Goal: Transaction & Acquisition: Book appointment/travel/reservation

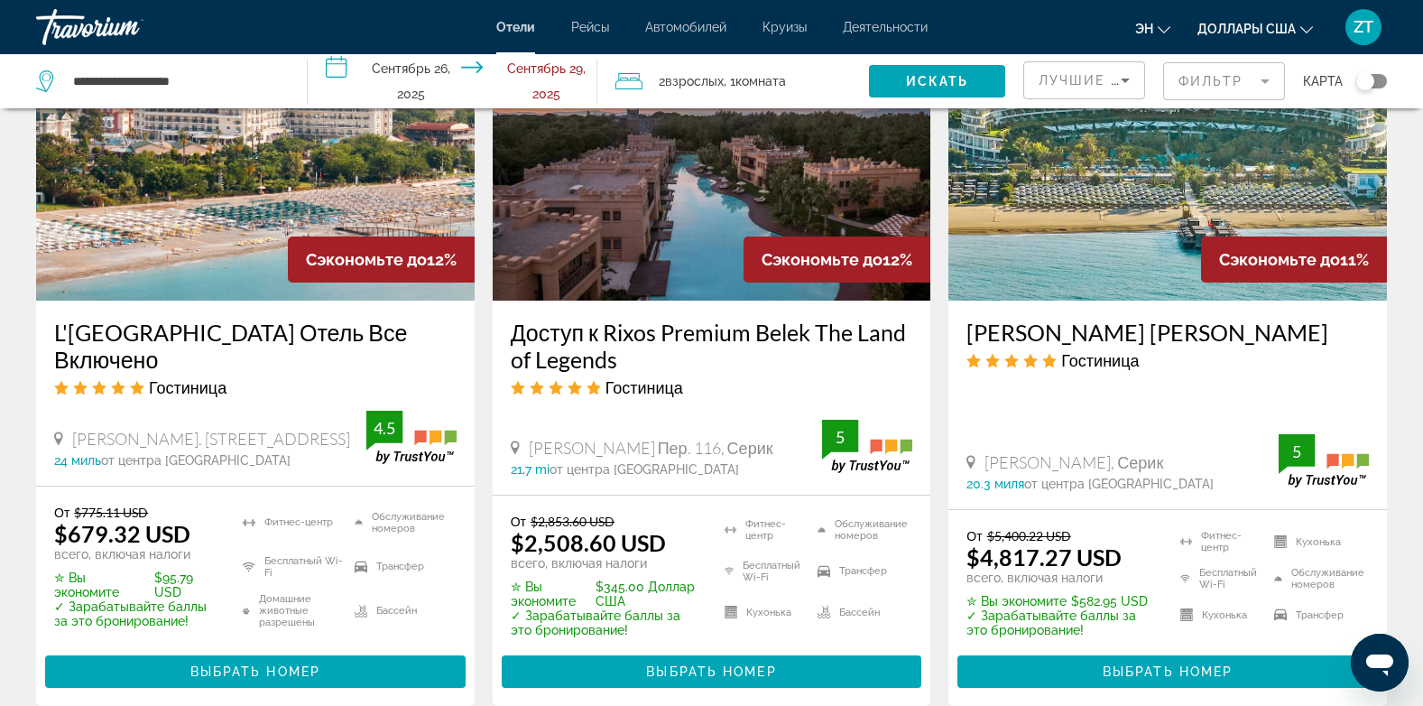
click at [934, 446] on app-hotels-search-item "Сэкономьте до 12% Доступ к Rixos Premium Belek The Land of Legends Гостиница Ил…" at bounding box center [712, 359] width 457 height 694
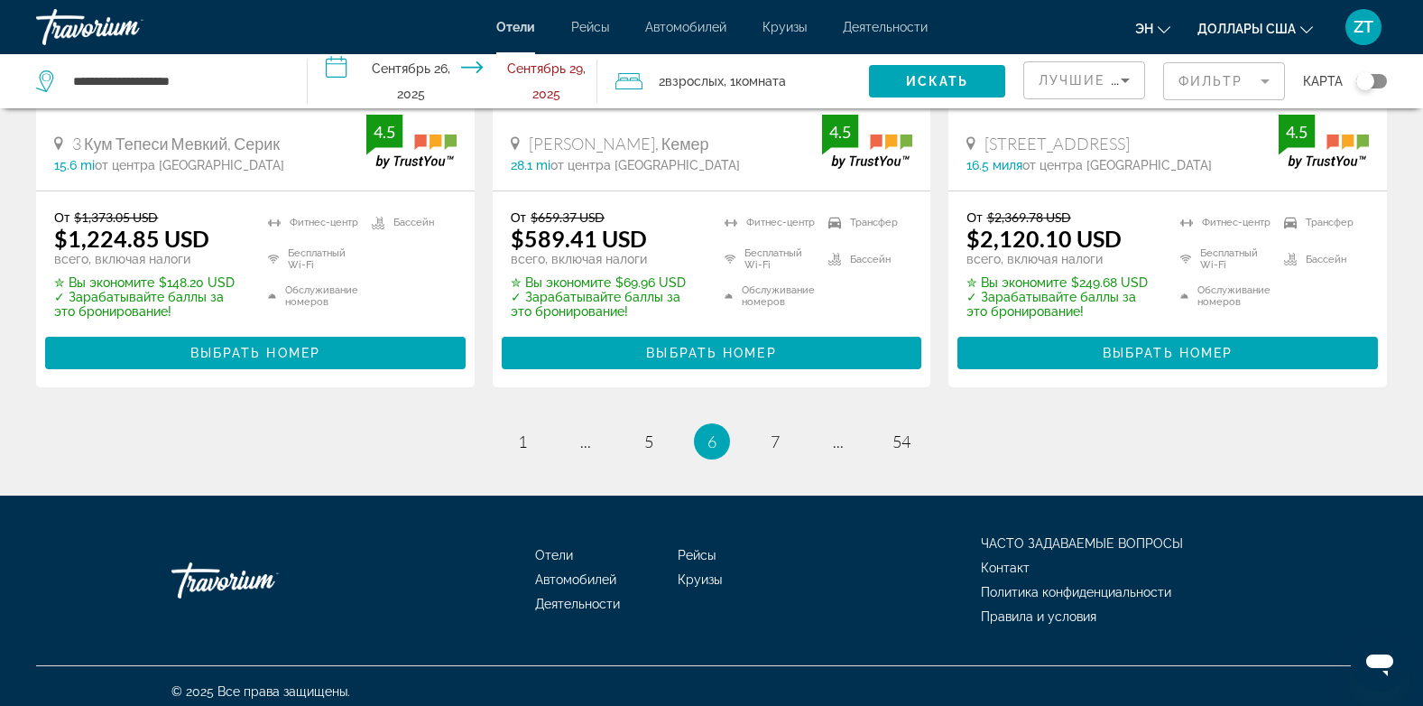
scroll to position [2629, 0]
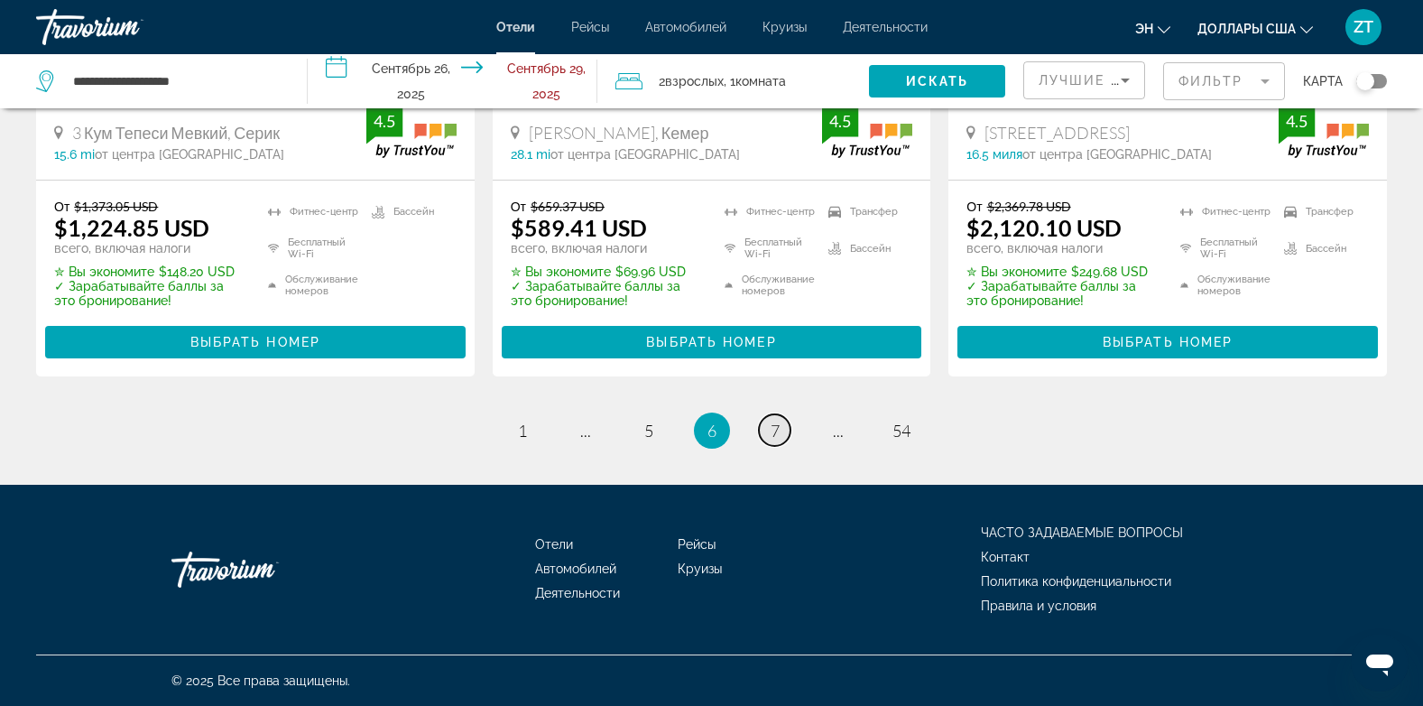
click at [774, 431] on span "7" at bounding box center [775, 431] width 9 height 20
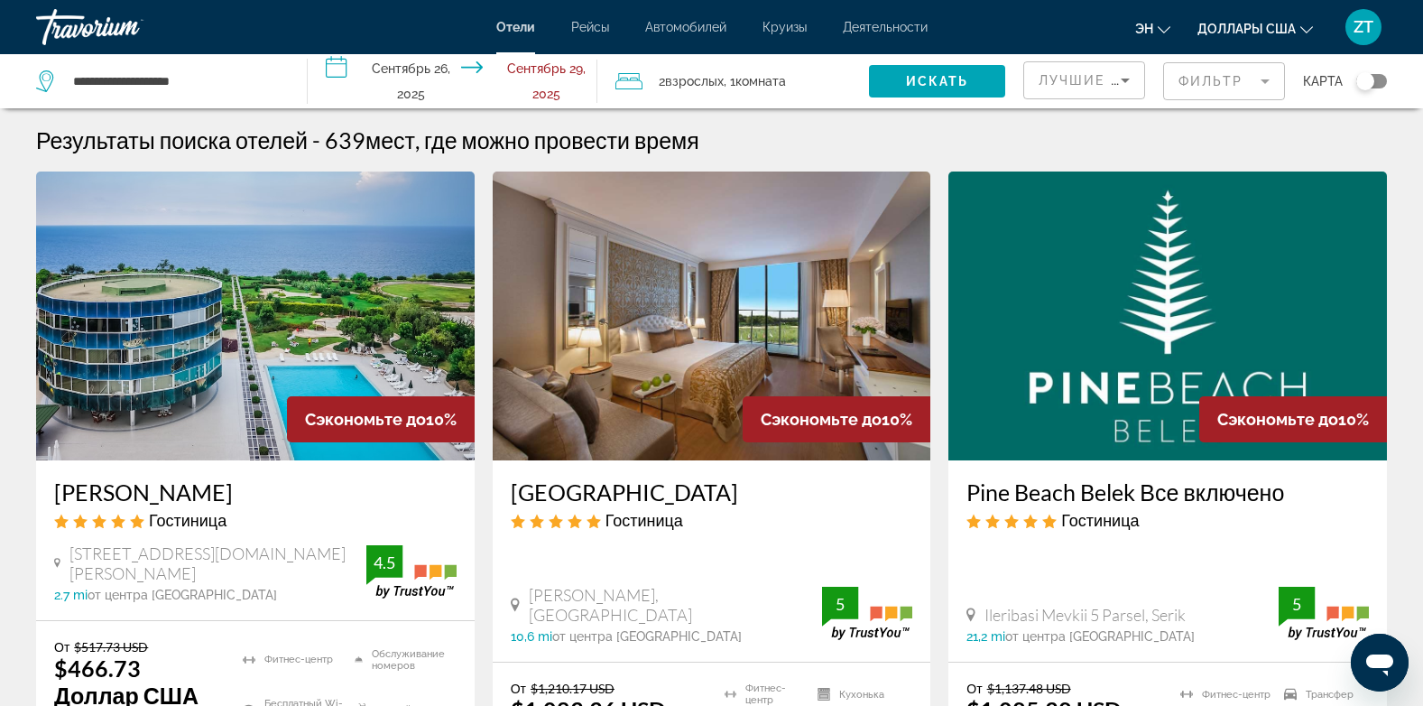
scroll to position [36, 0]
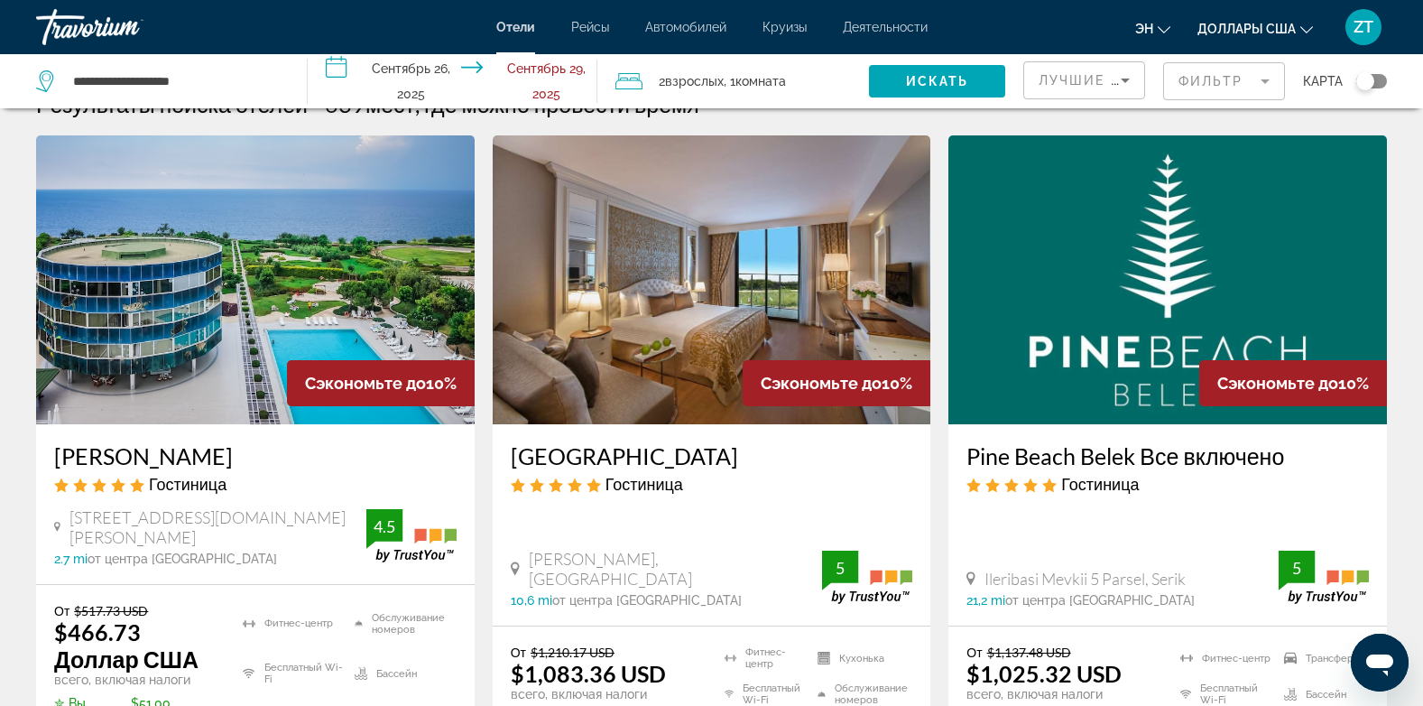
click at [240, 390] on img "Основное содержание" at bounding box center [255, 279] width 439 height 289
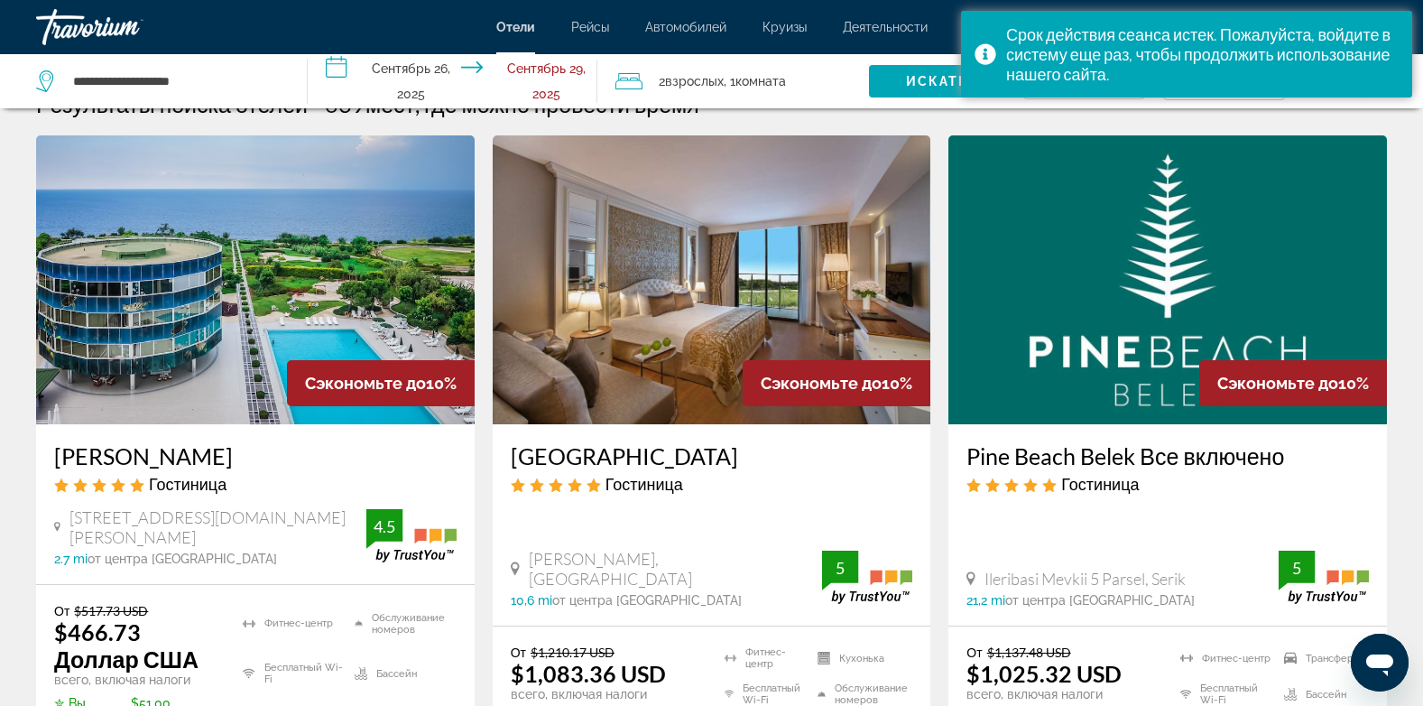
click at [240, 390] on img "Основное содержание" at bounding box center [255, 279] width 439 height 289
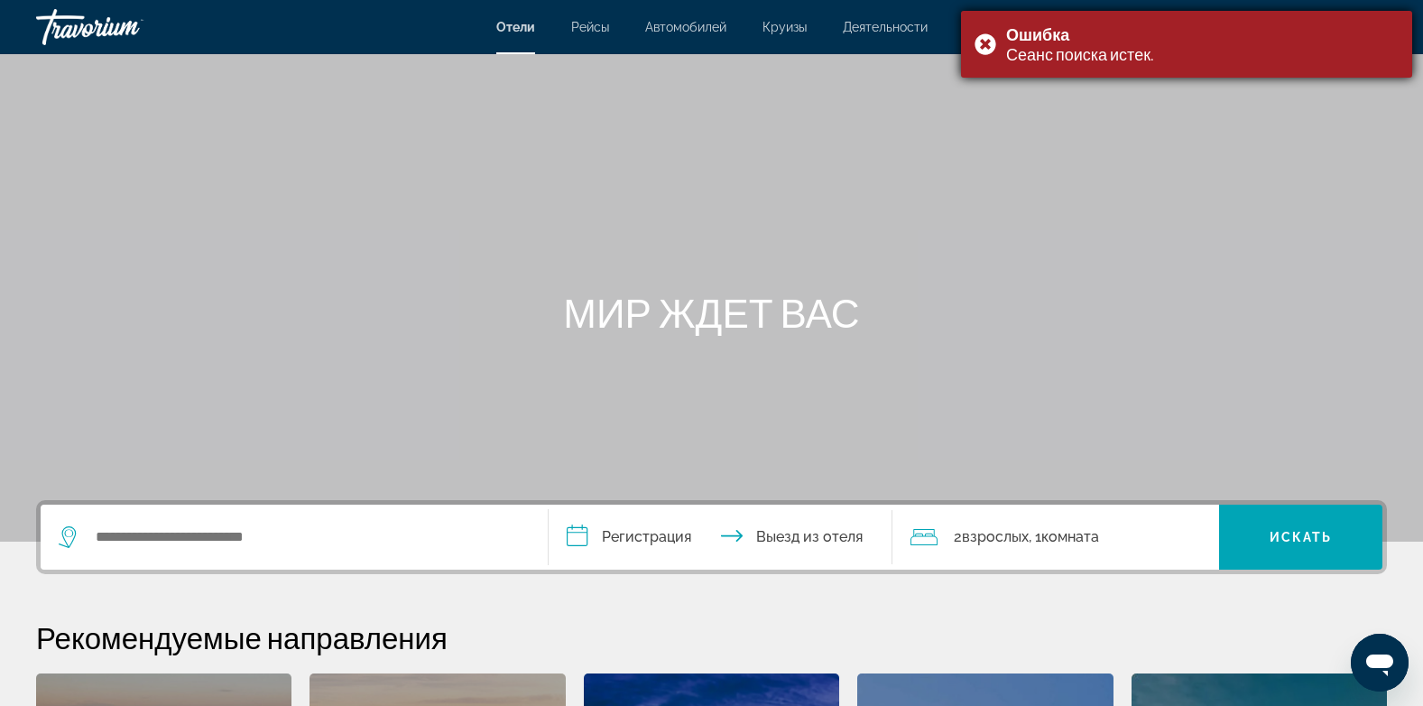
click at [978, 43] on div "Ошибка Сеанс поиска истек." at bounding box center [1186, 44] width 451 height 67
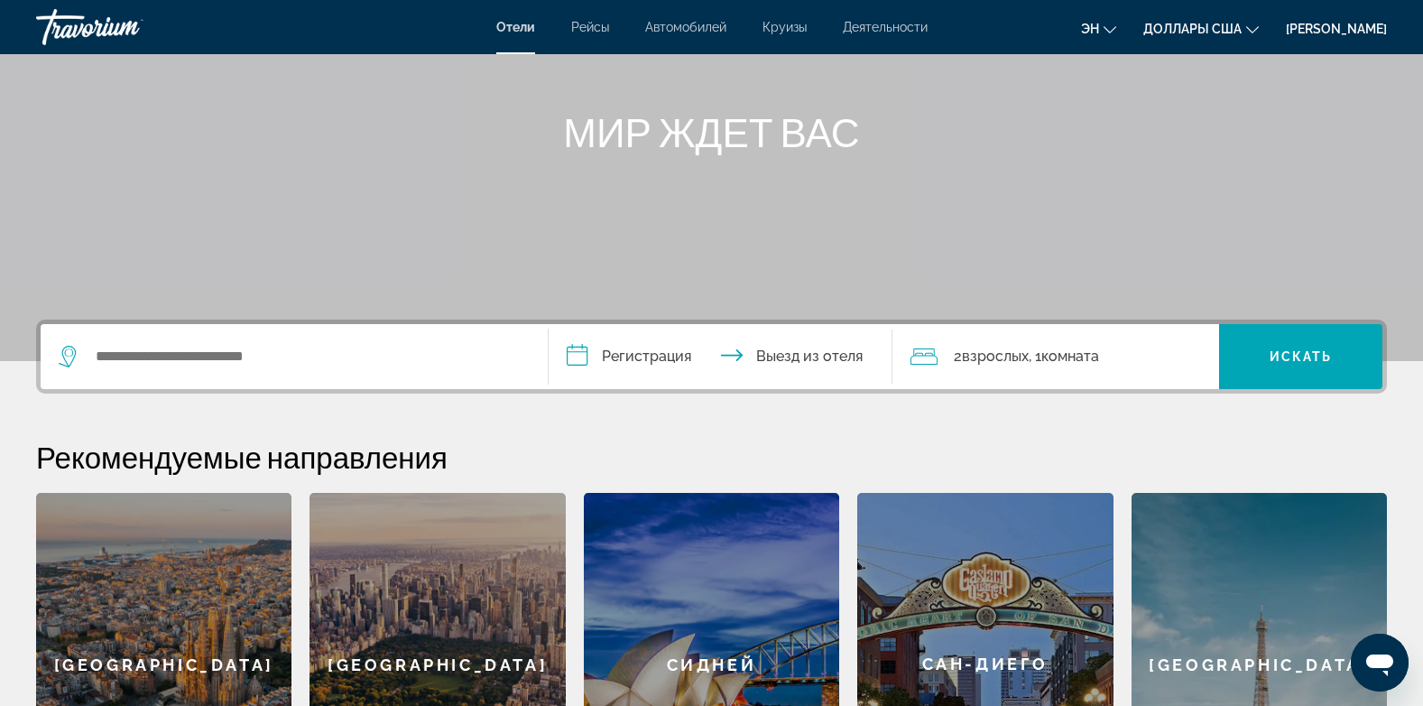
scroll to position [217, 0]
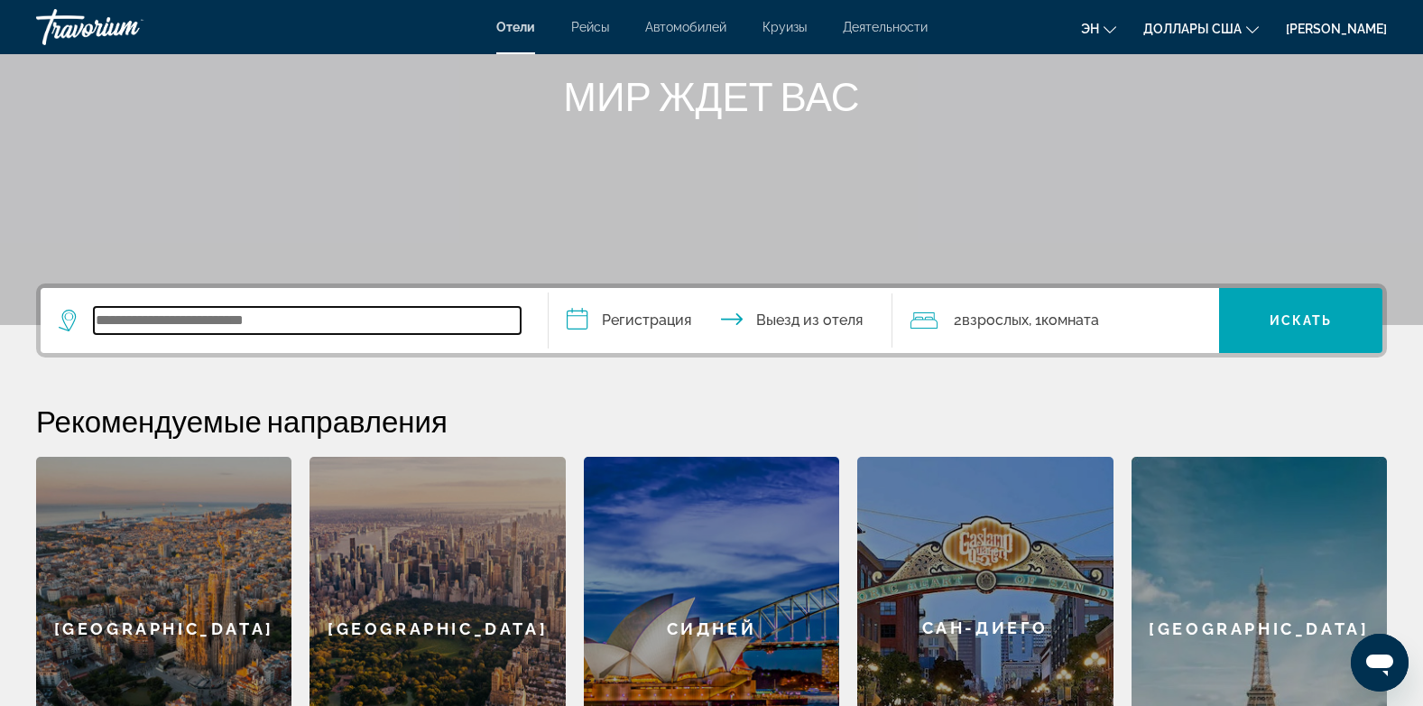
click at [147, 326] on input "Виджет поиска" at bounding box center [307, 320] width 427 height 27
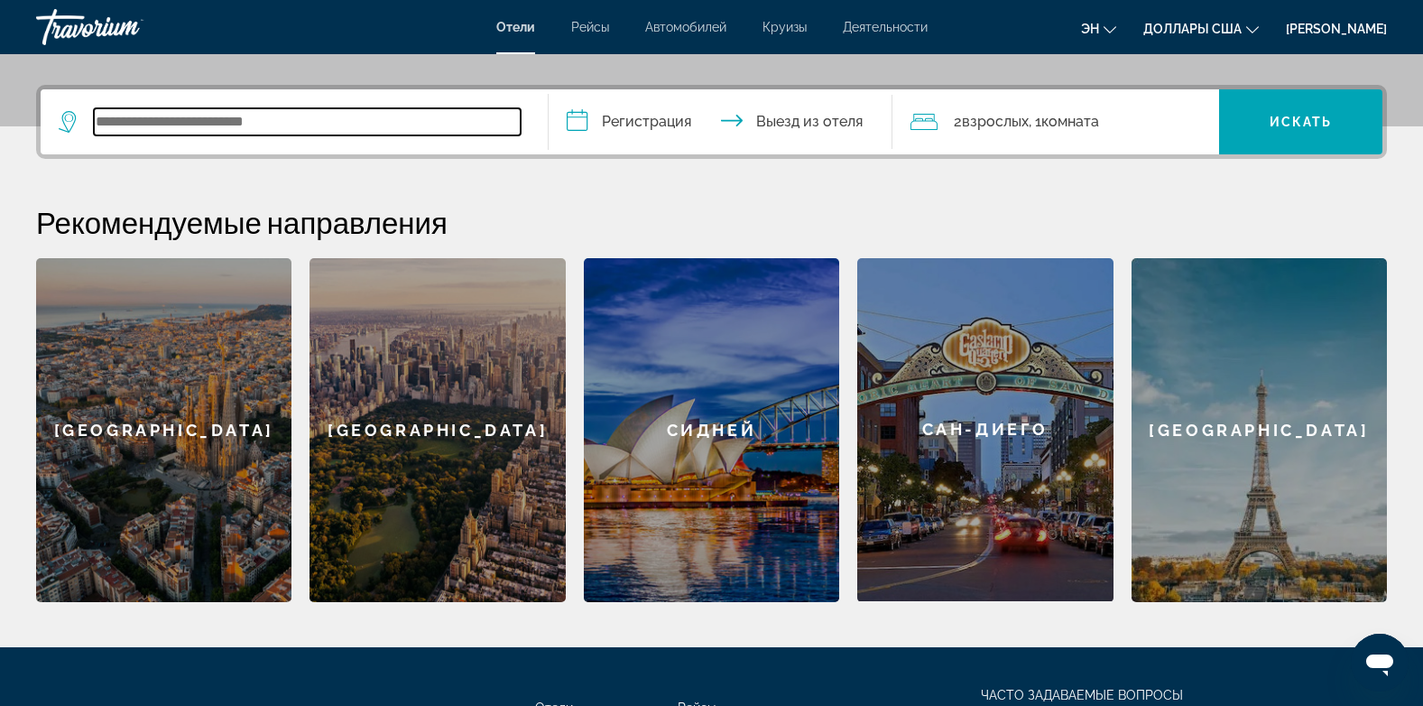
scroll to position [441, 0]
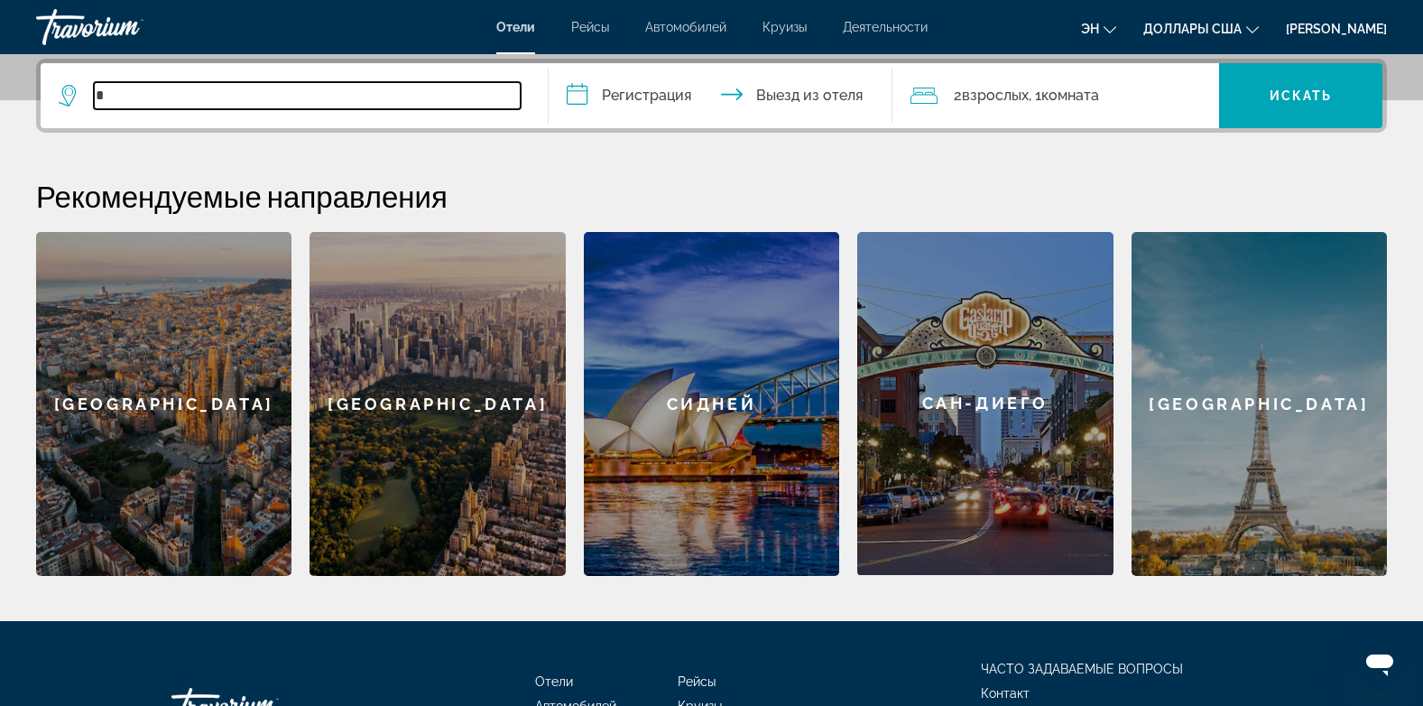
type input "*"
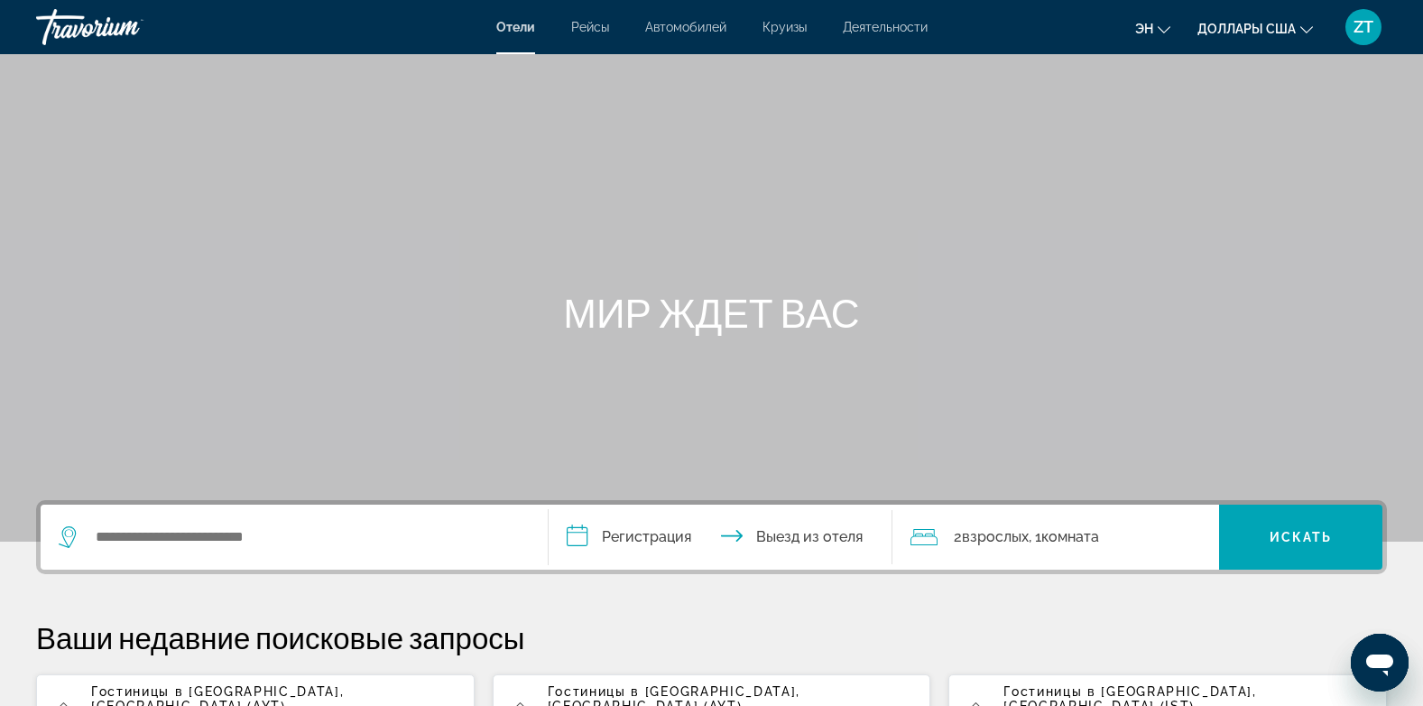
click at [131, 688] on span "Гостиницы в [GEOGRAPHIC_DATA]" at bounding box center [215, 691] width 249 height 14
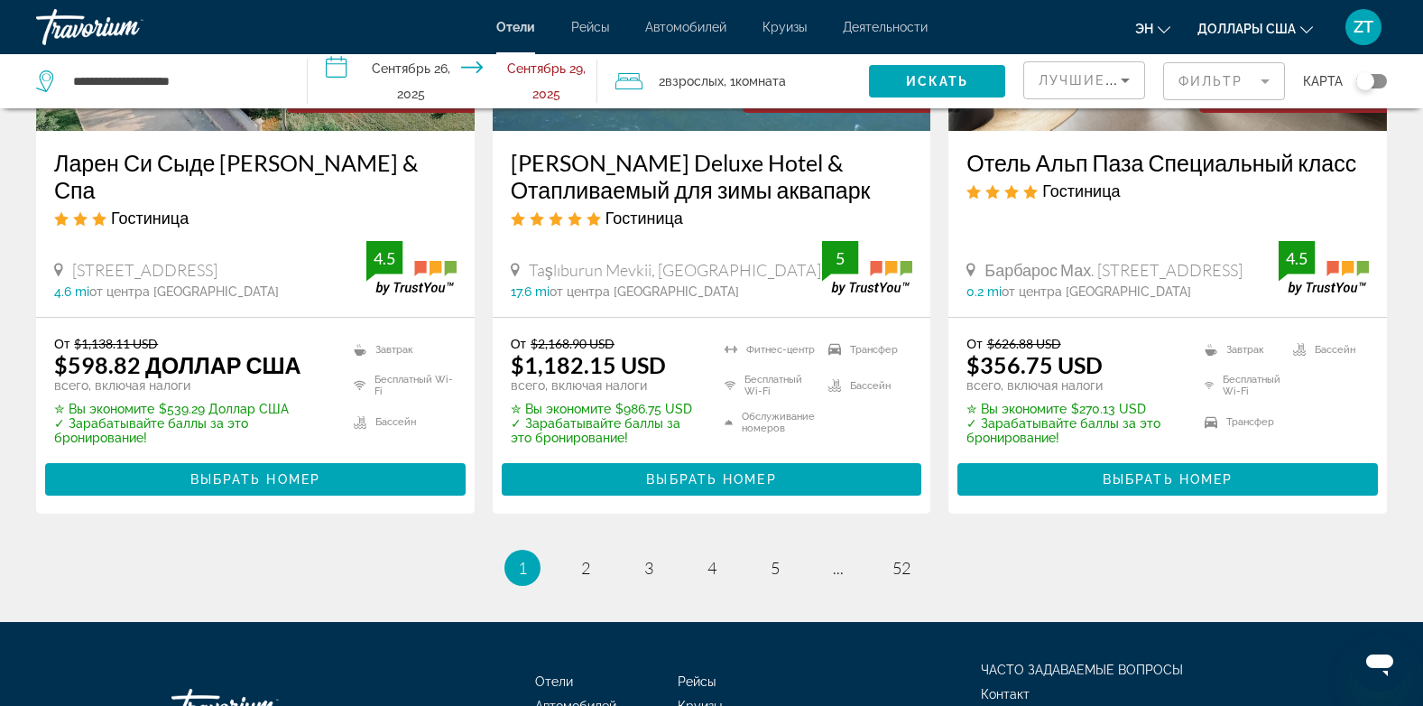
scroll to position [2534, 0]
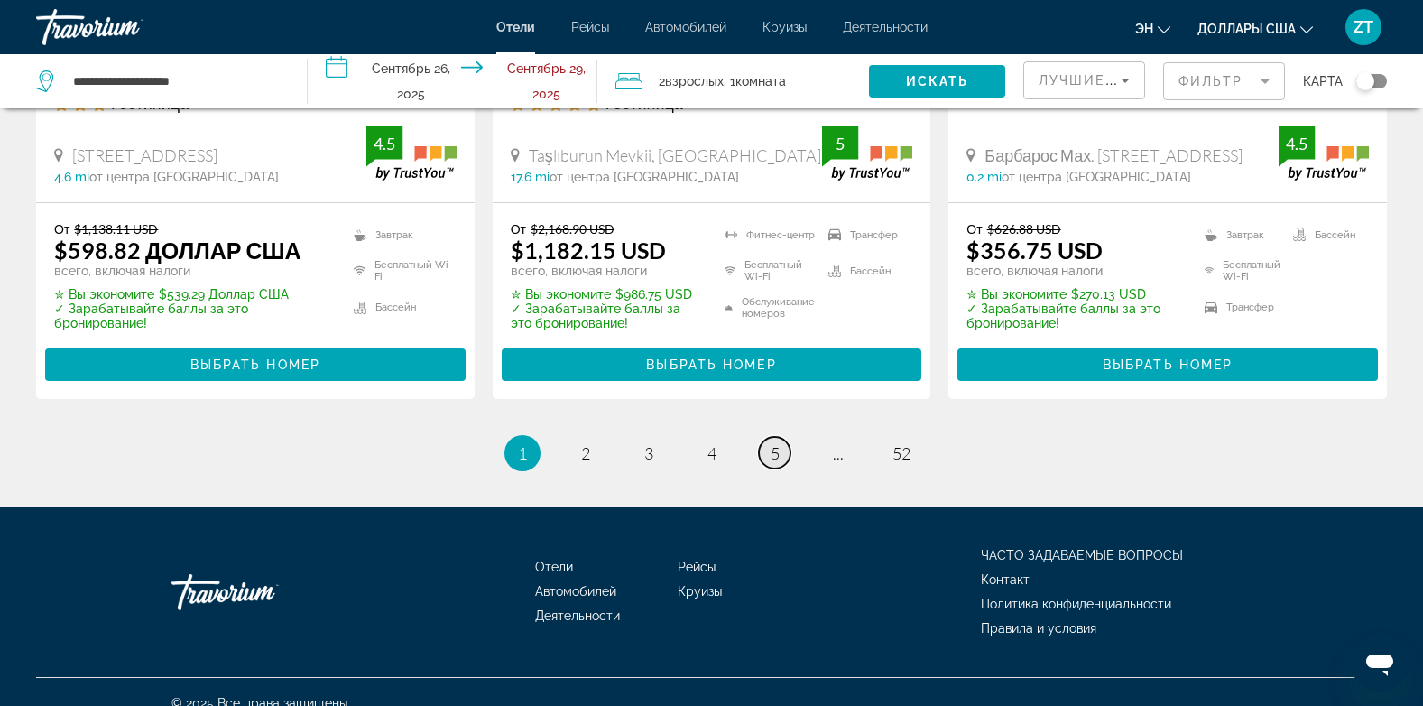
click at [773, 443] on span "5" at bounding box center [775, 453] width 9 height 20
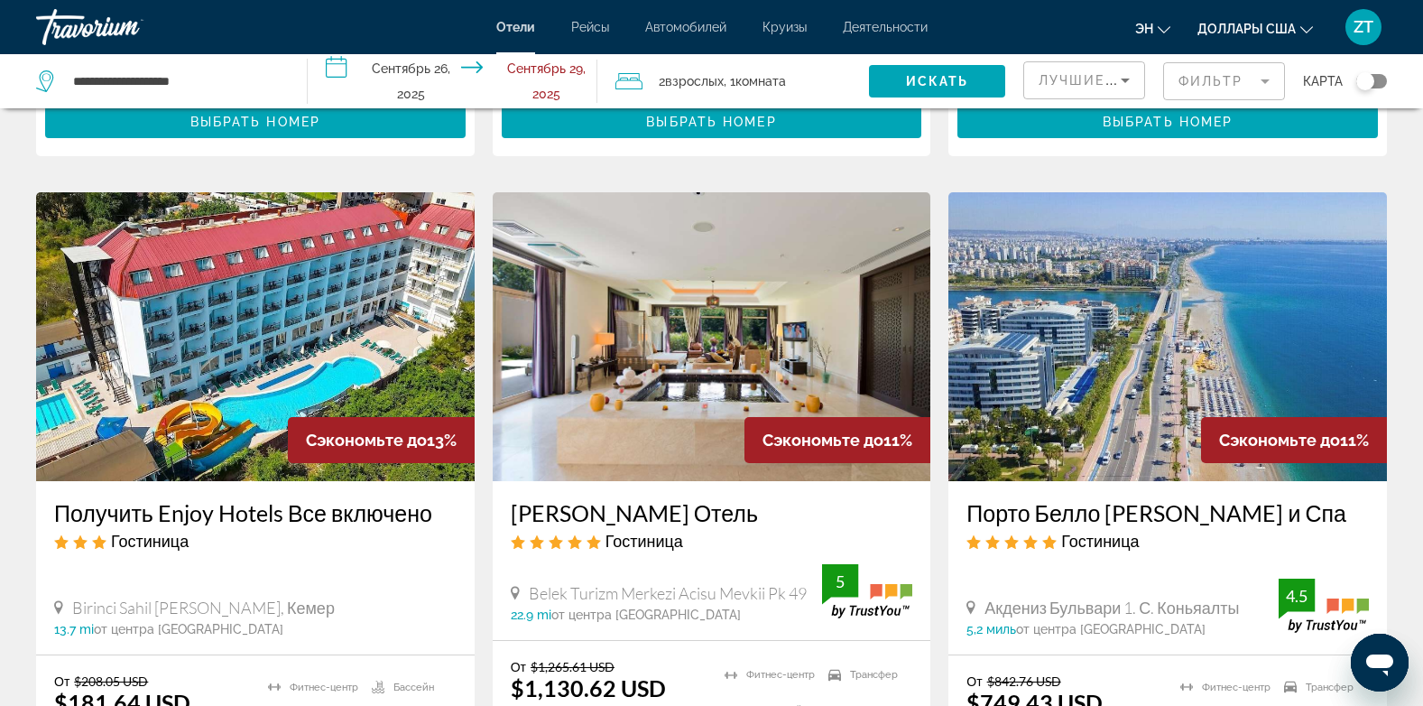
scroll to position [722, 0]
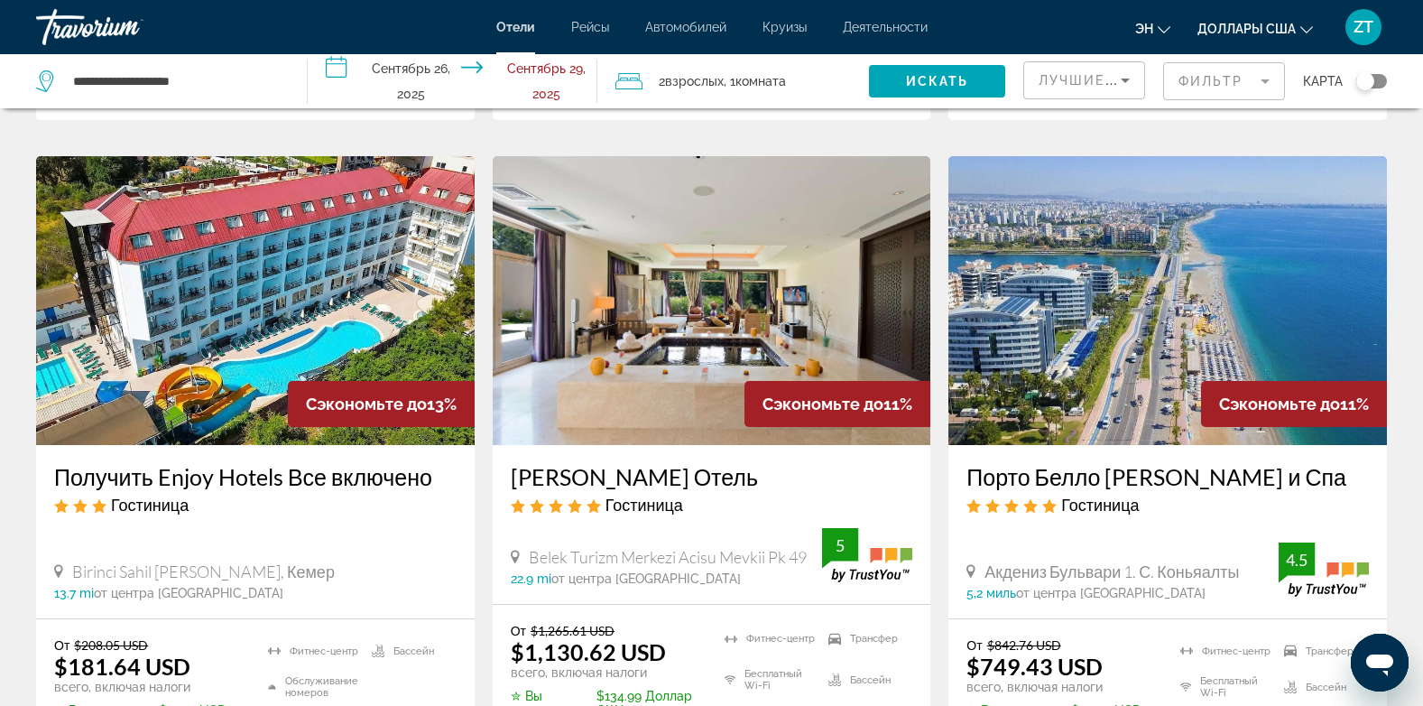
click at [285, 332] on img "Основное содержание" at bounding box center [255, 300] width 439 height 289
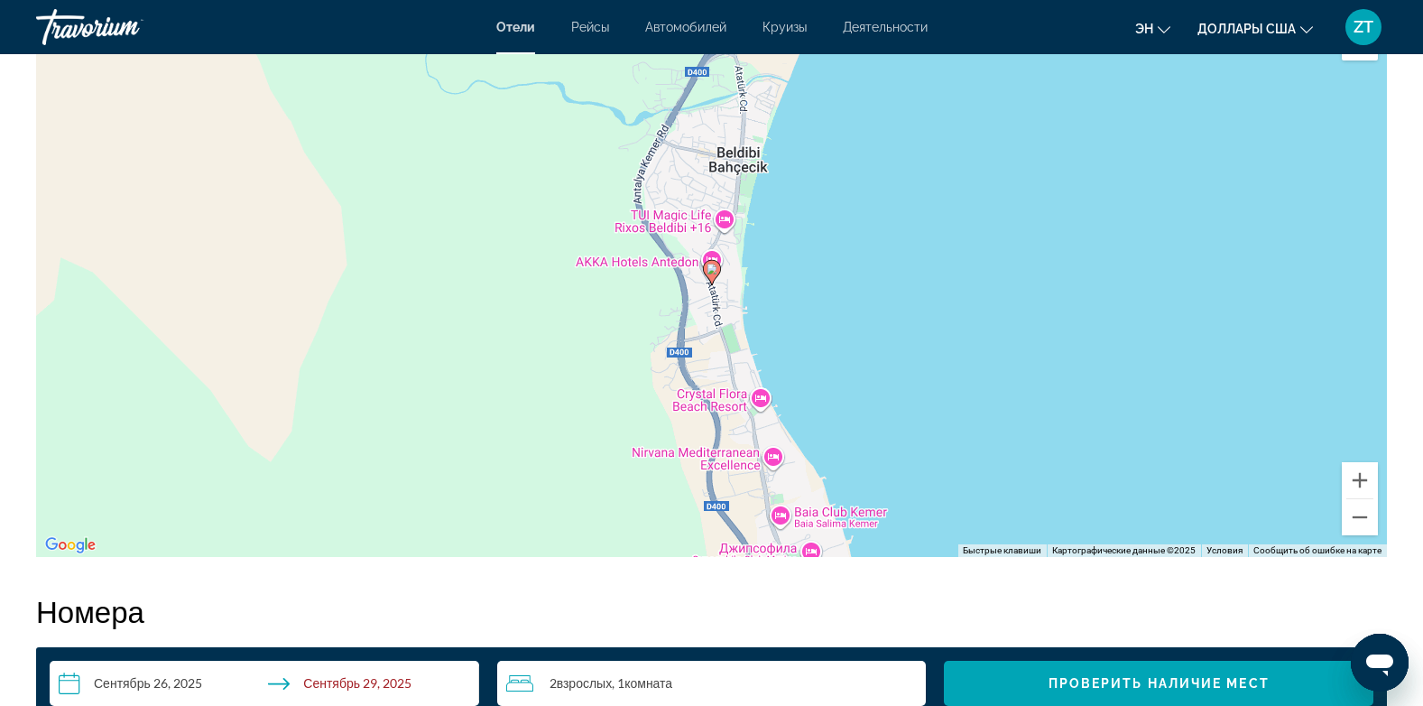
scroll to position [1805, 0]
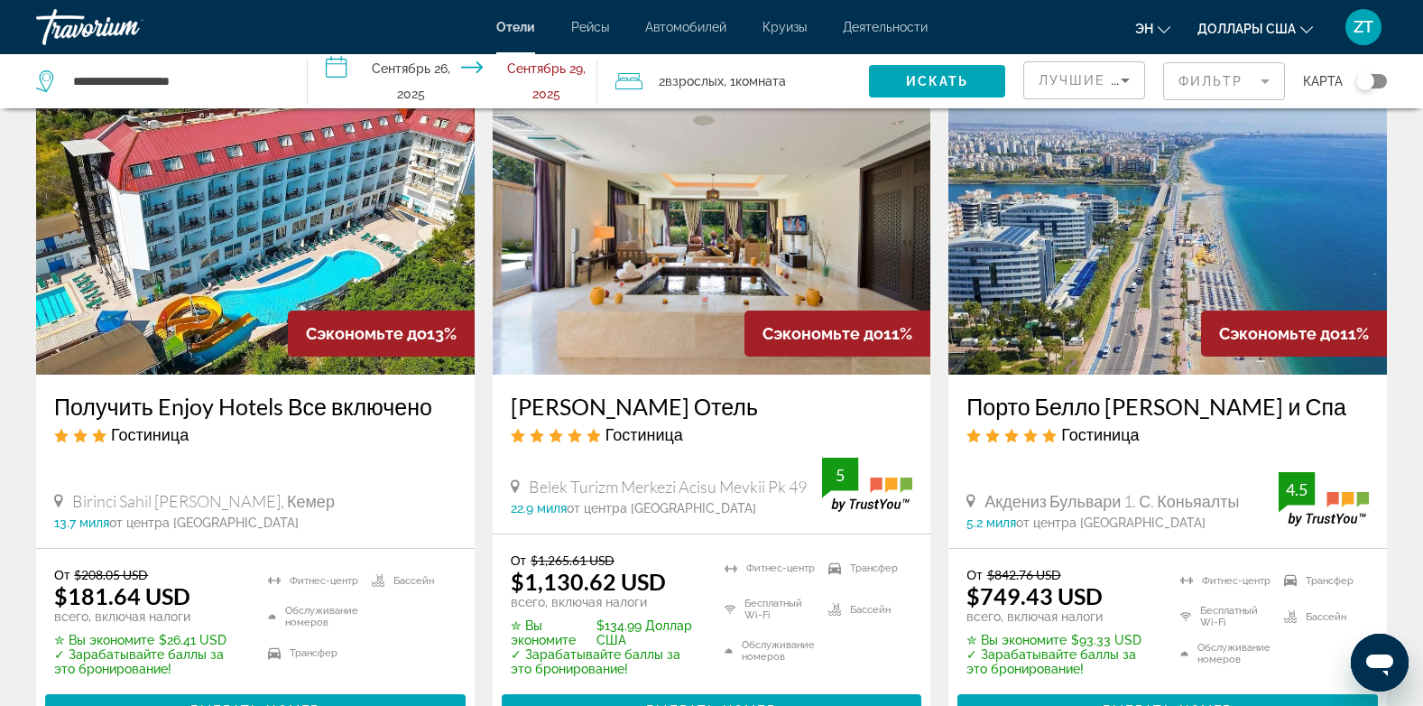
scroll to position [794, 0]
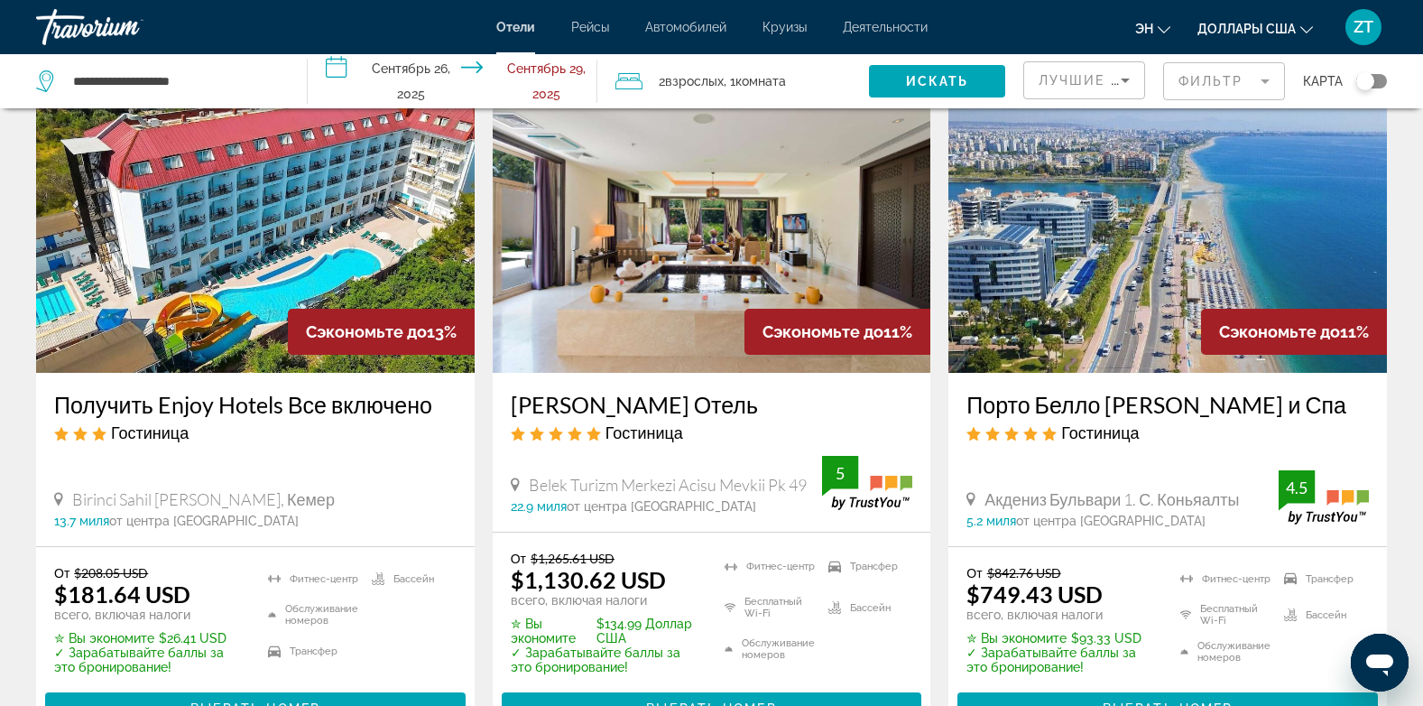
click at [1158, 285] on img "Основное содержание" at bounding box center [1168, 228] width 439 height 289
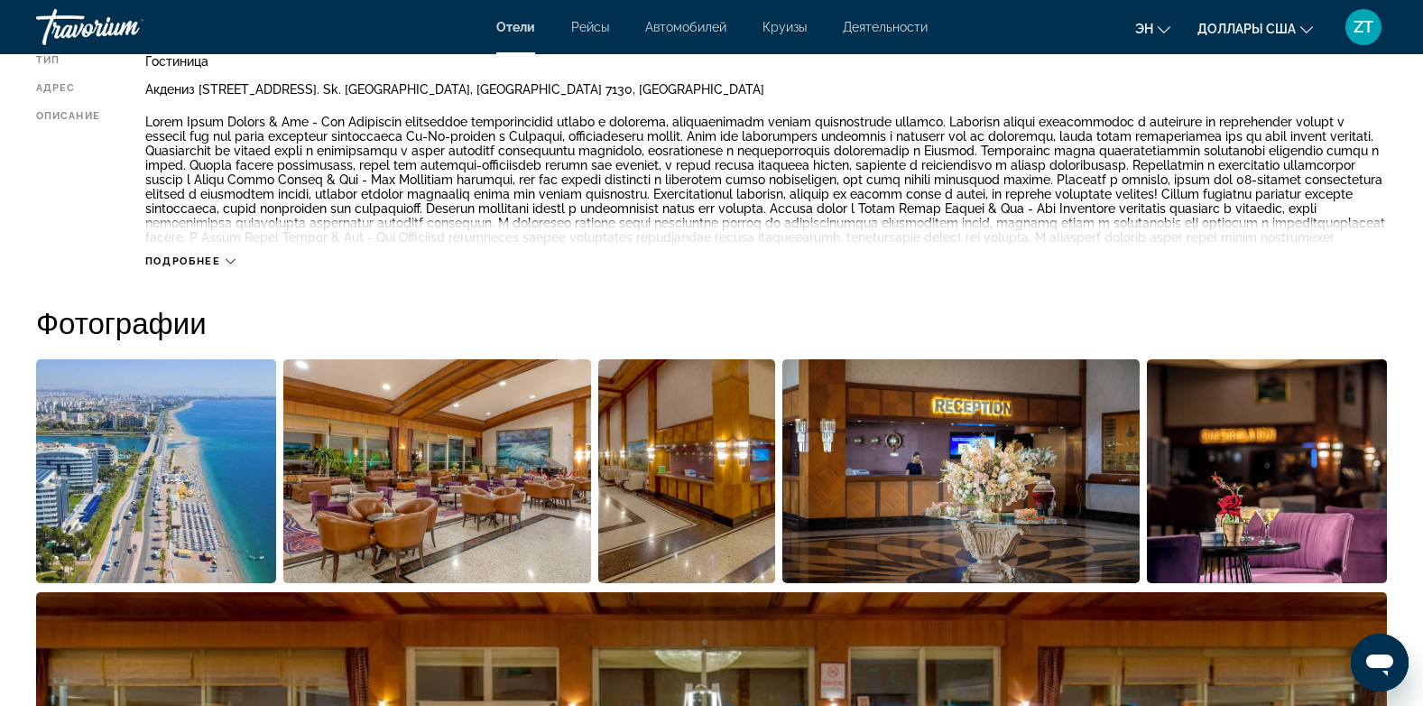
scroll to position [722, 0]
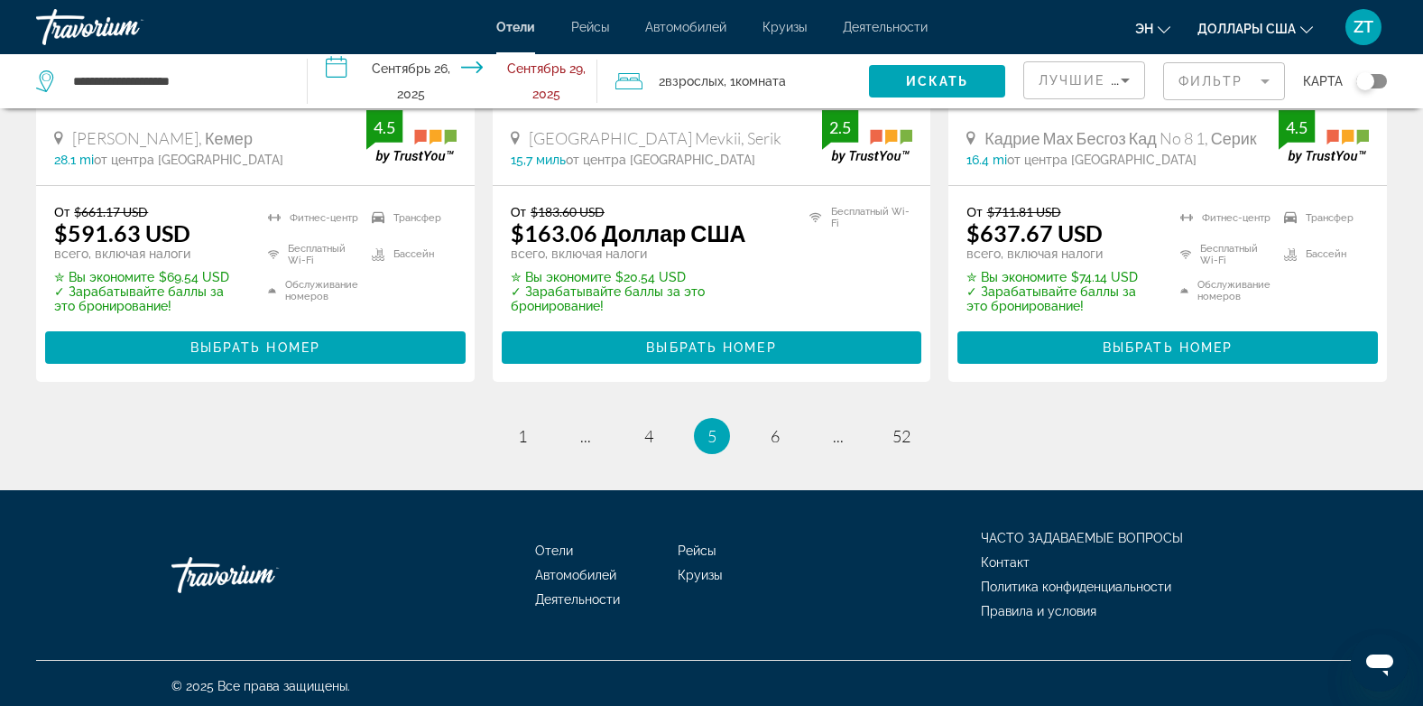
scroll to position [2576, 0]
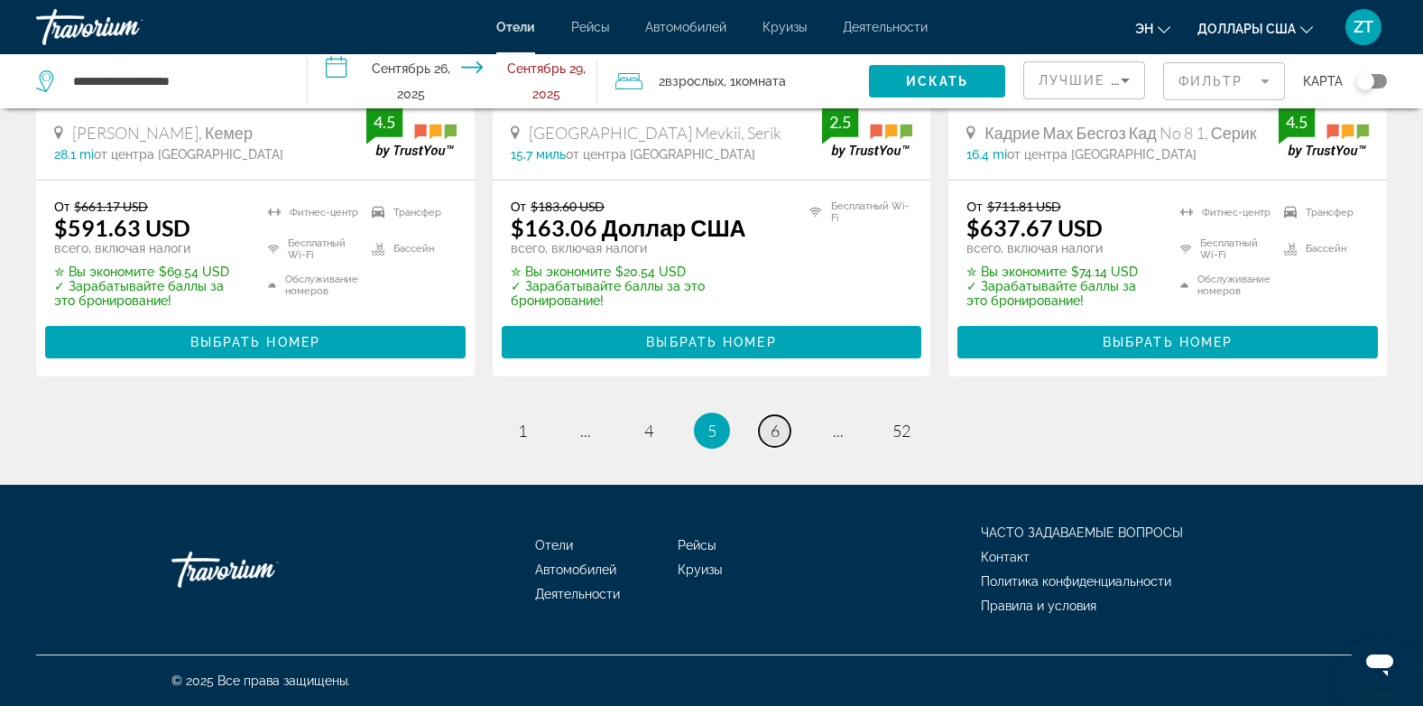
click at [778, 431] on span "6" at bounding box center [775, 431] width 9 height 20
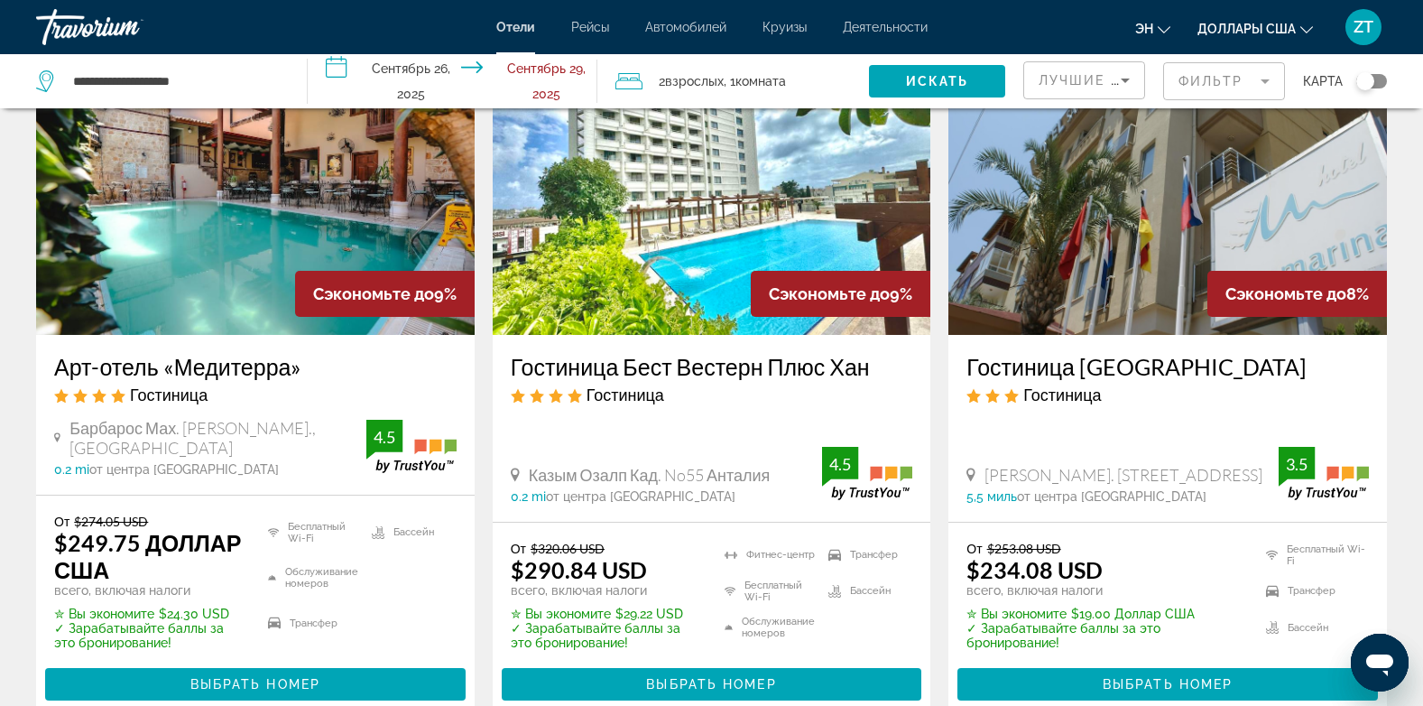
scroll to position [758, 0]
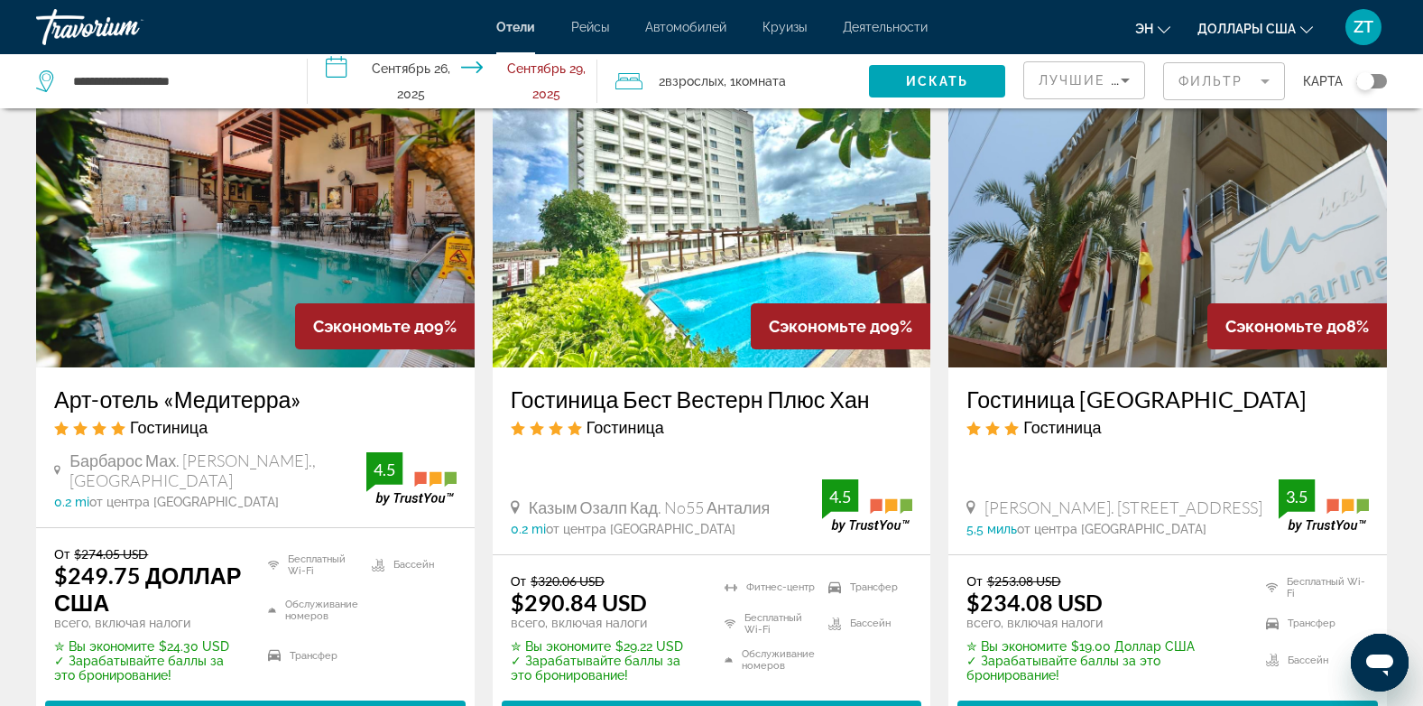
click at [709, 307] on img "Основное содержание" at bounding box center [712, 223] width 439 height 289
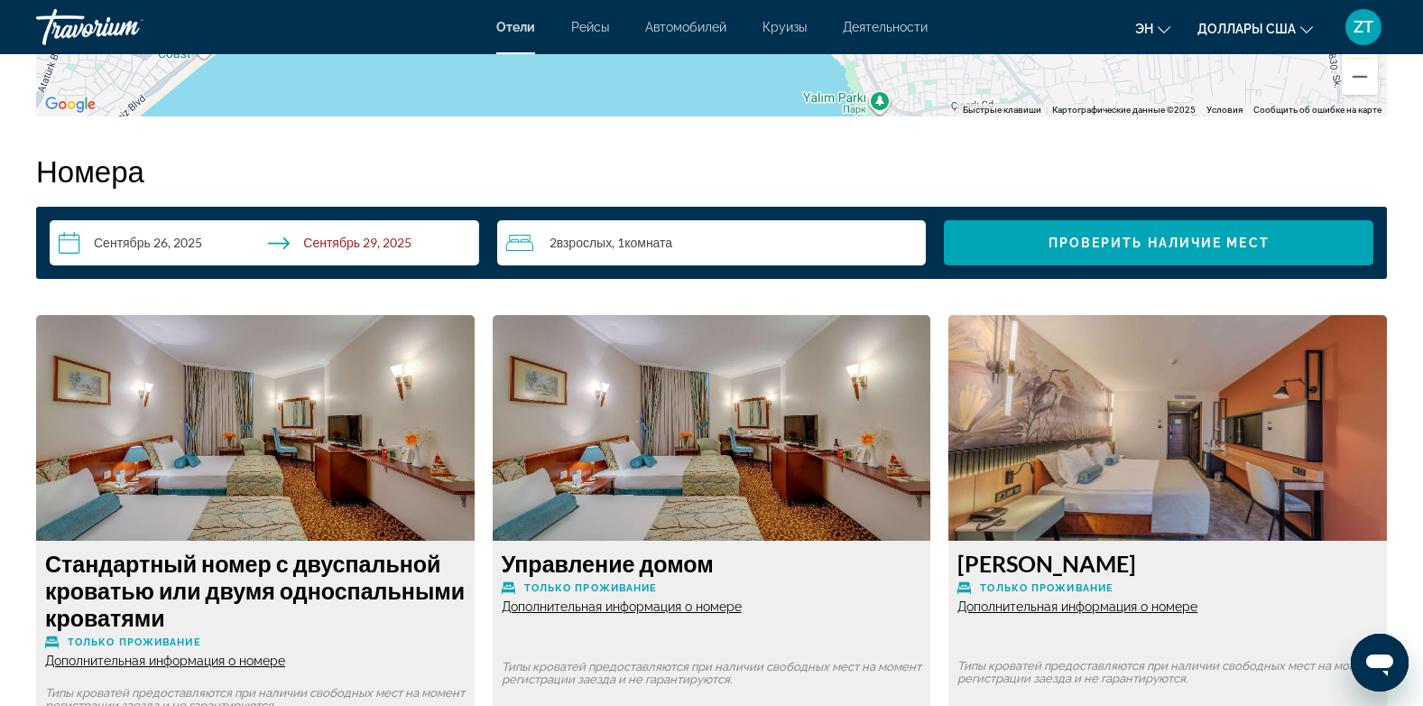
scroll to position [2275, 0]
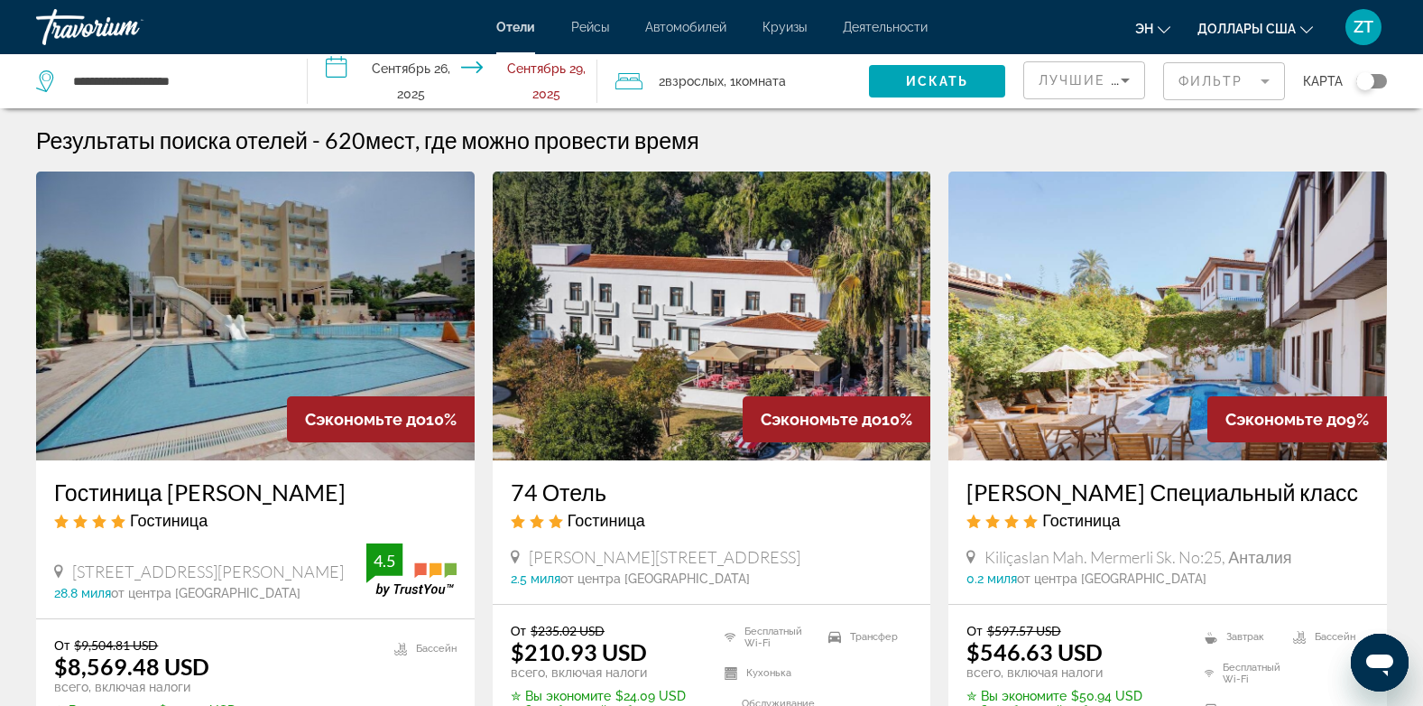
click at [1107, 332] on img "Основное содержание" at bounding box center [1168, 315] width 439 height 289
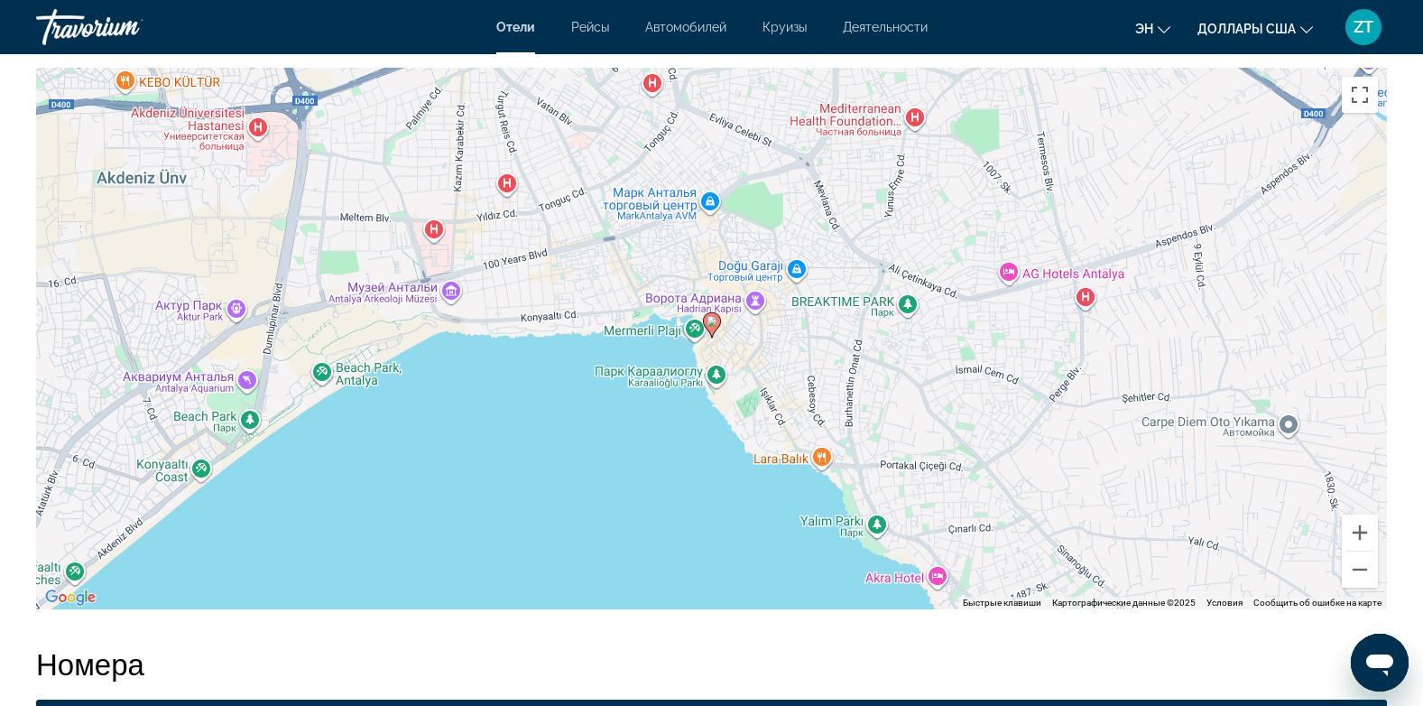
scroll to position [1625, 0]
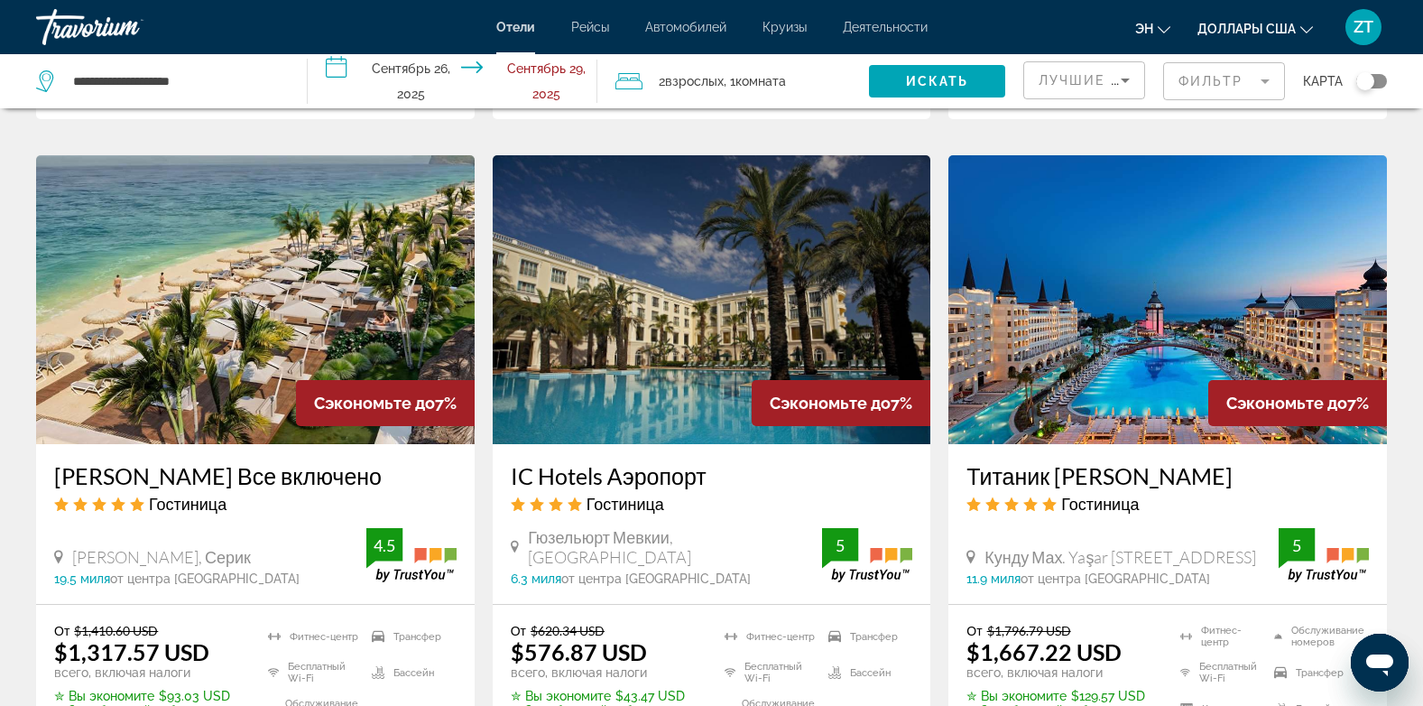
scroll to position [2130, 0]
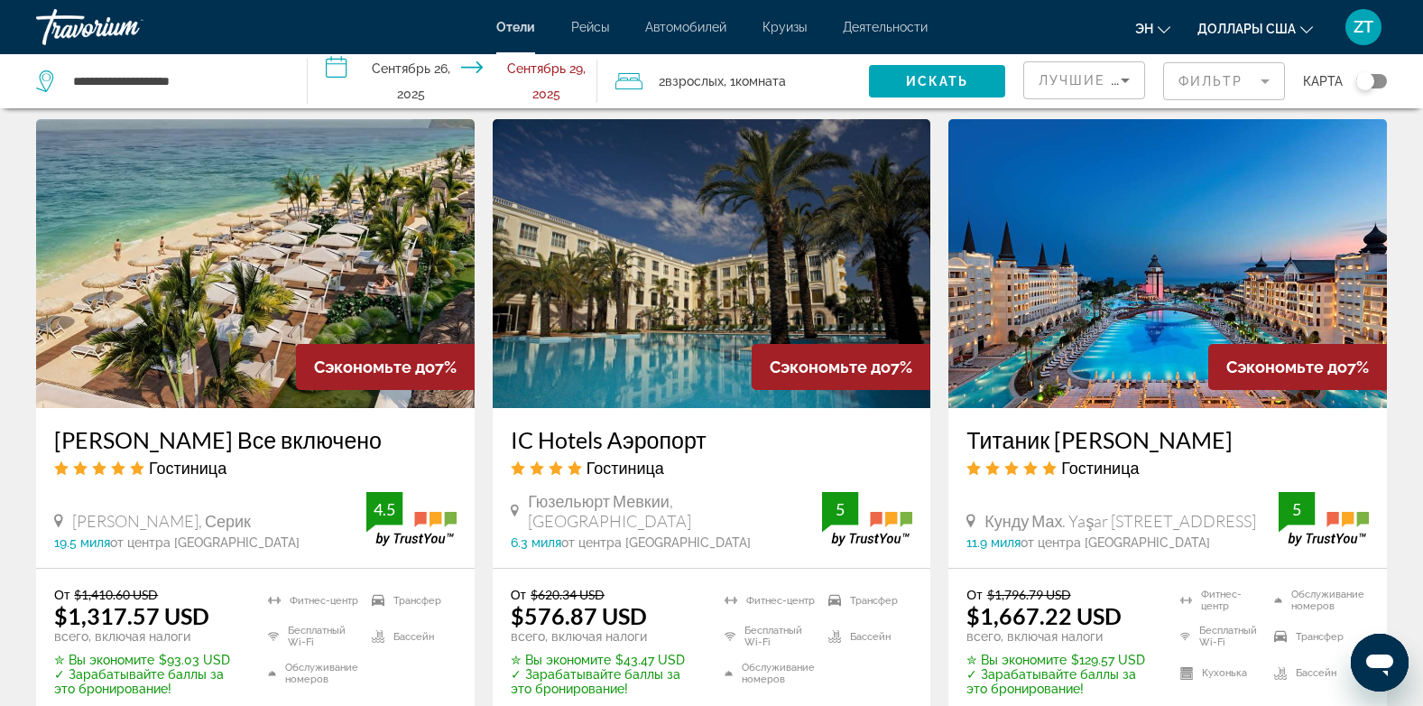
click at [647, 295] on img "Основное содержание" at bounding box center [712, 263] width 439 height 289
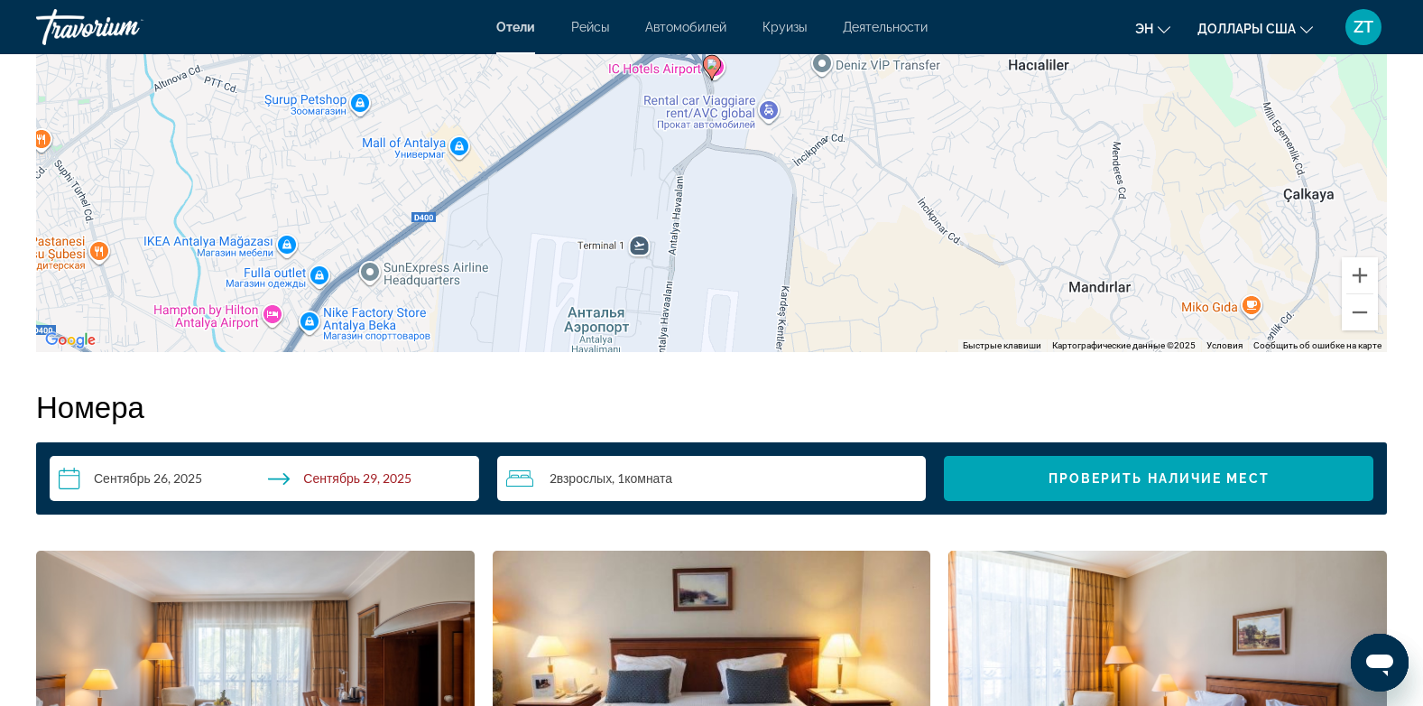
scroll to position [2130, 0]
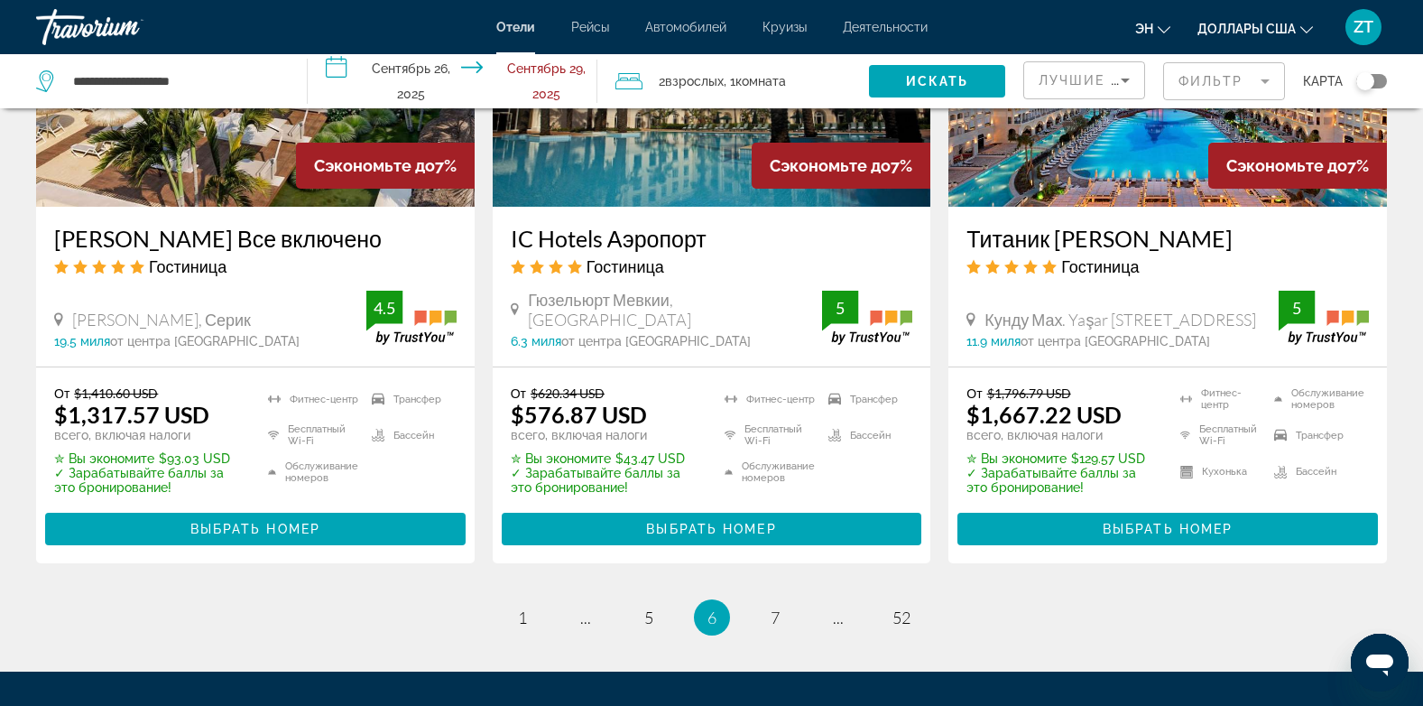
scroll to position [2516, 0]
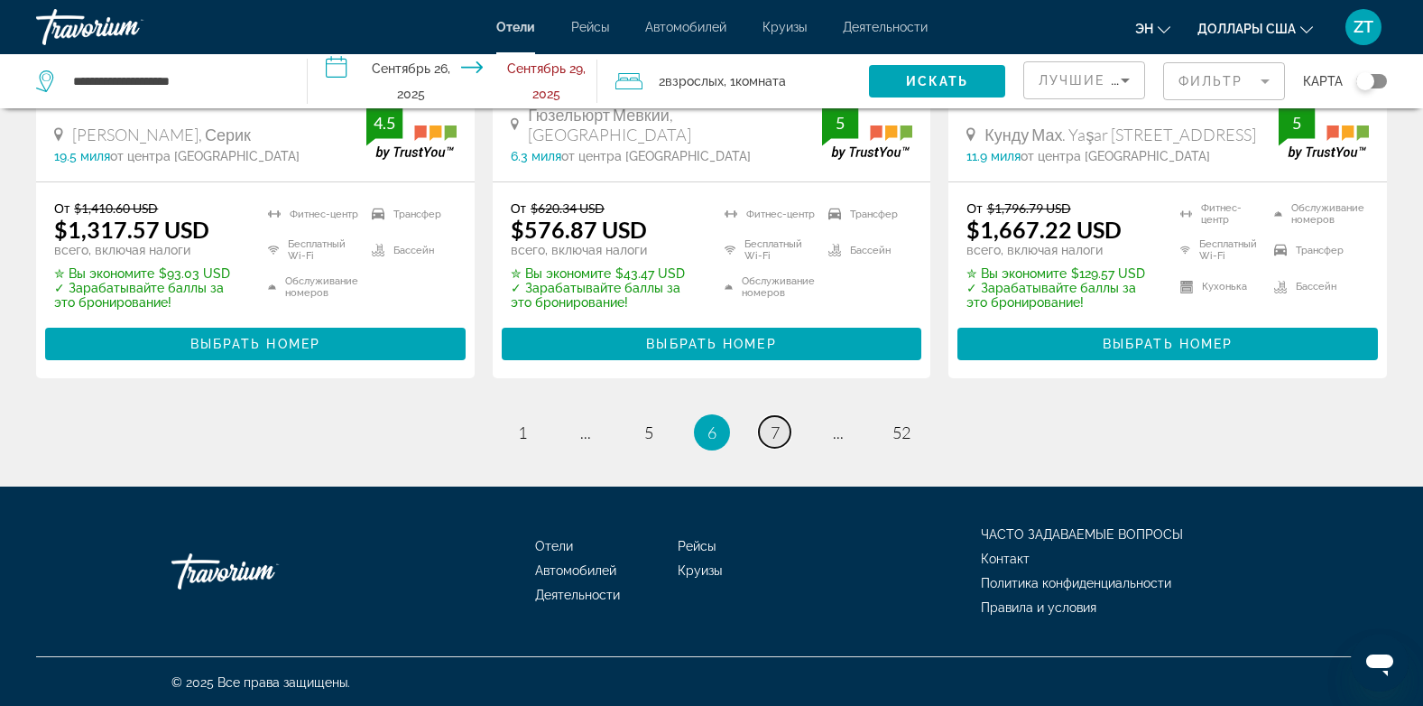
click at [774, 435] on span "7" at bounding box center [775, 432] width 9 height 20
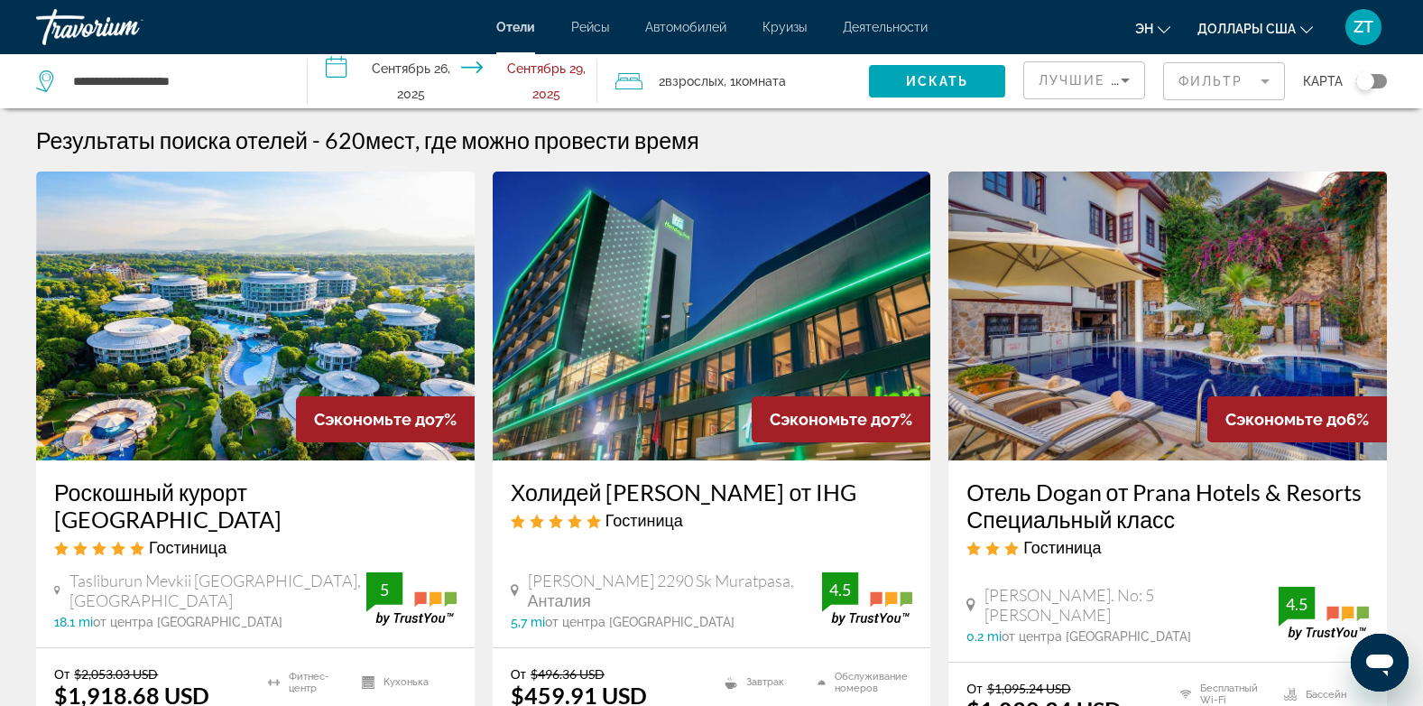
click at [747, 383] on img "Основное содержание" at bounding box center [712, 315] width 439 height 289
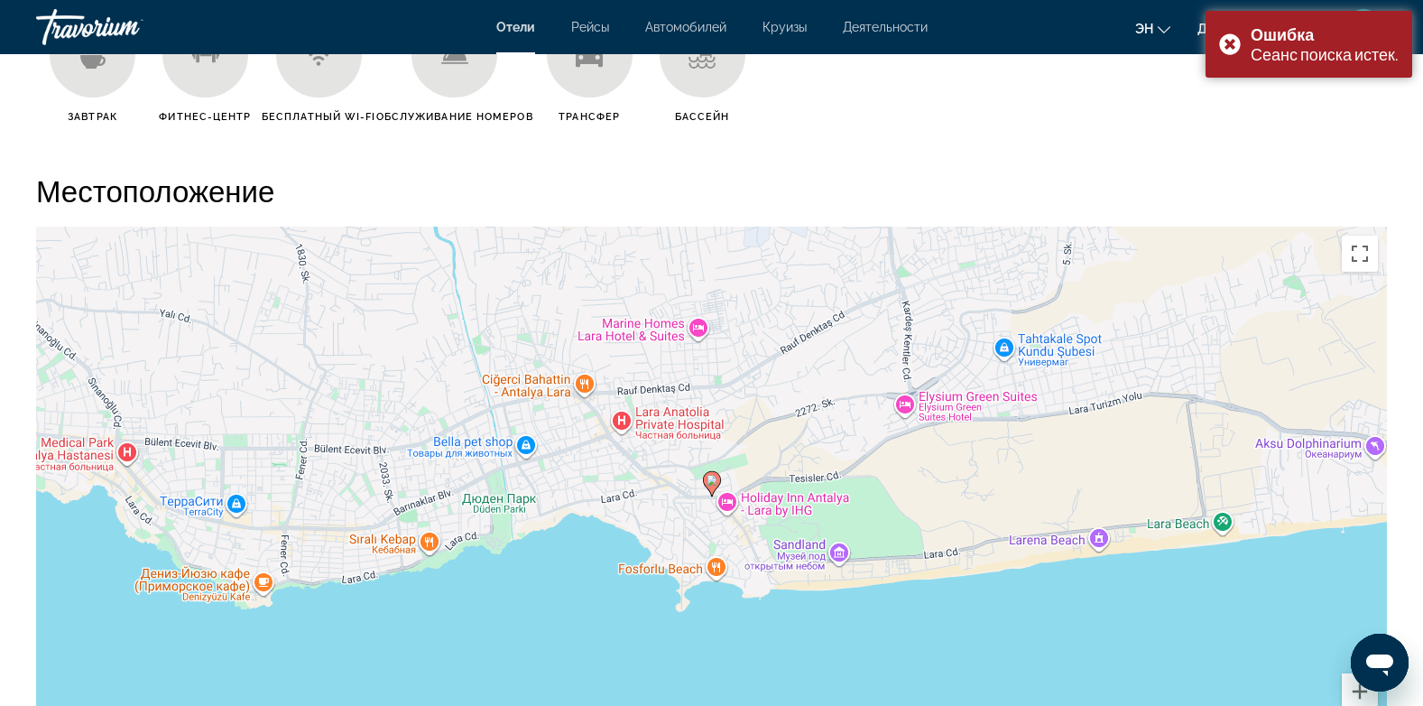
scroll to position [2383, 0]
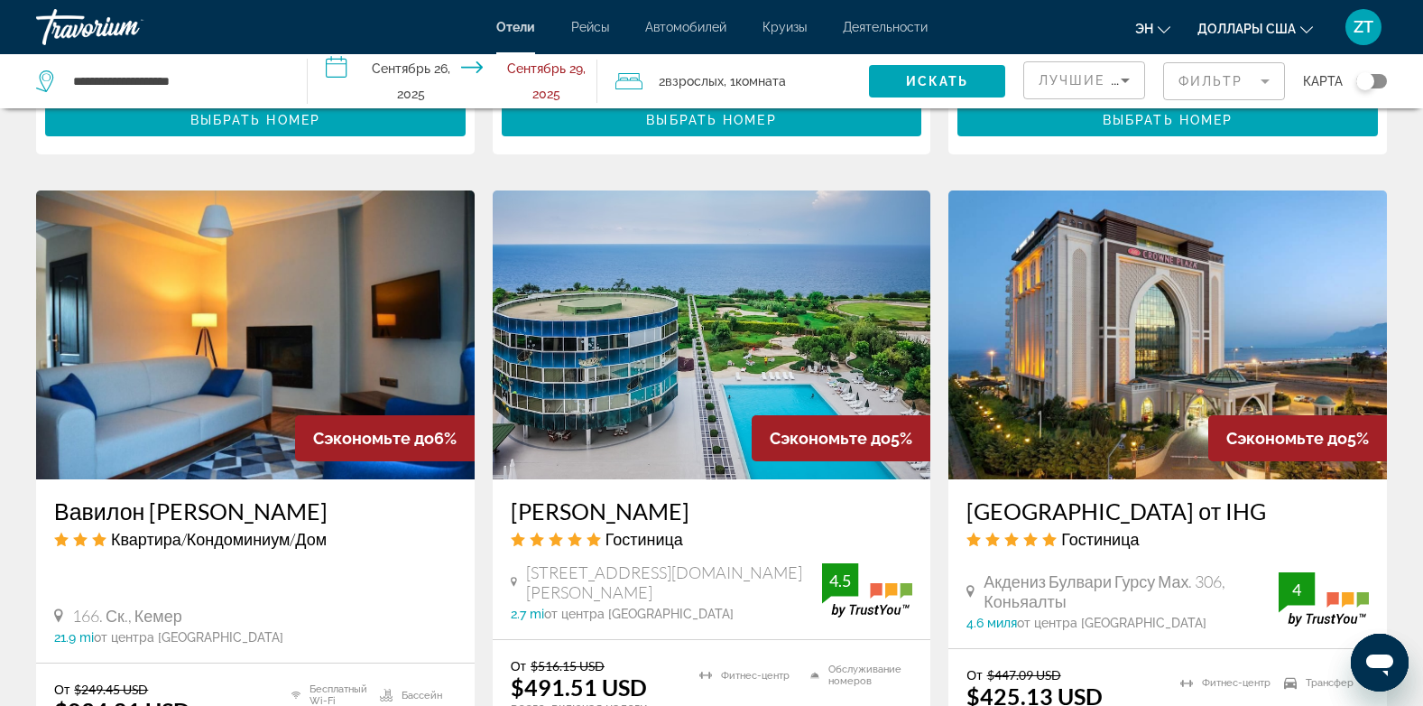
scroll to position [2166, 0]
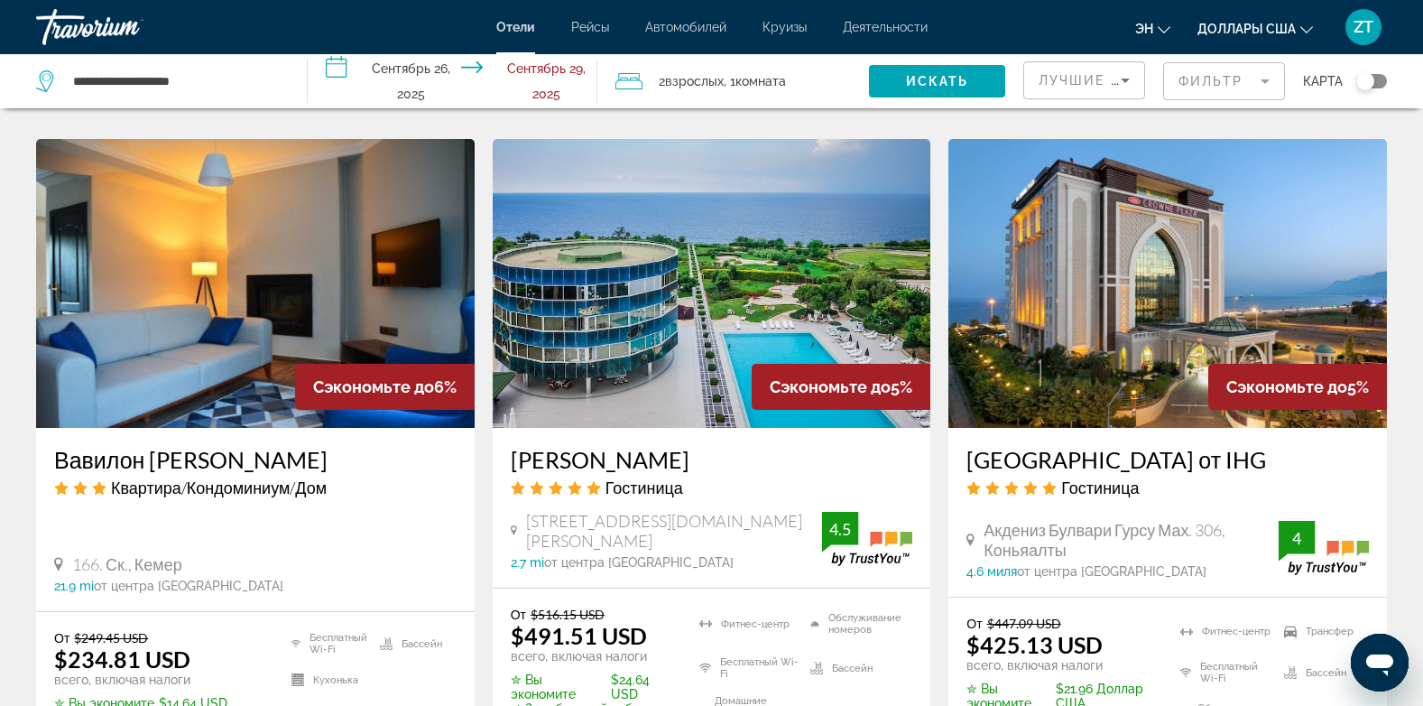
click at [700, 173] on img "Основное содержание" at bounding box center [712, 283] width 439 height 289
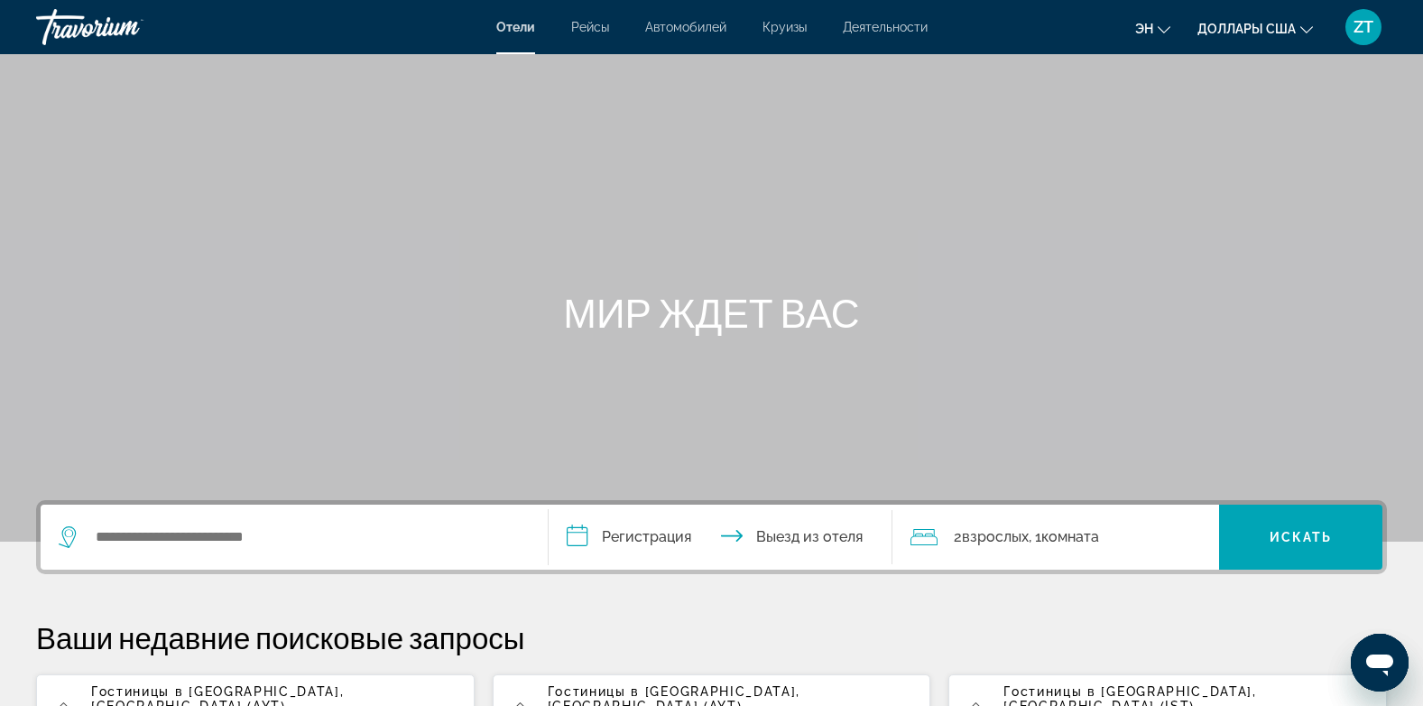
click at [101, 697] on span "Гостиницы в [GEOGRAPHIC_DATA]" at bounding box center [215, 691] width 249 height 14
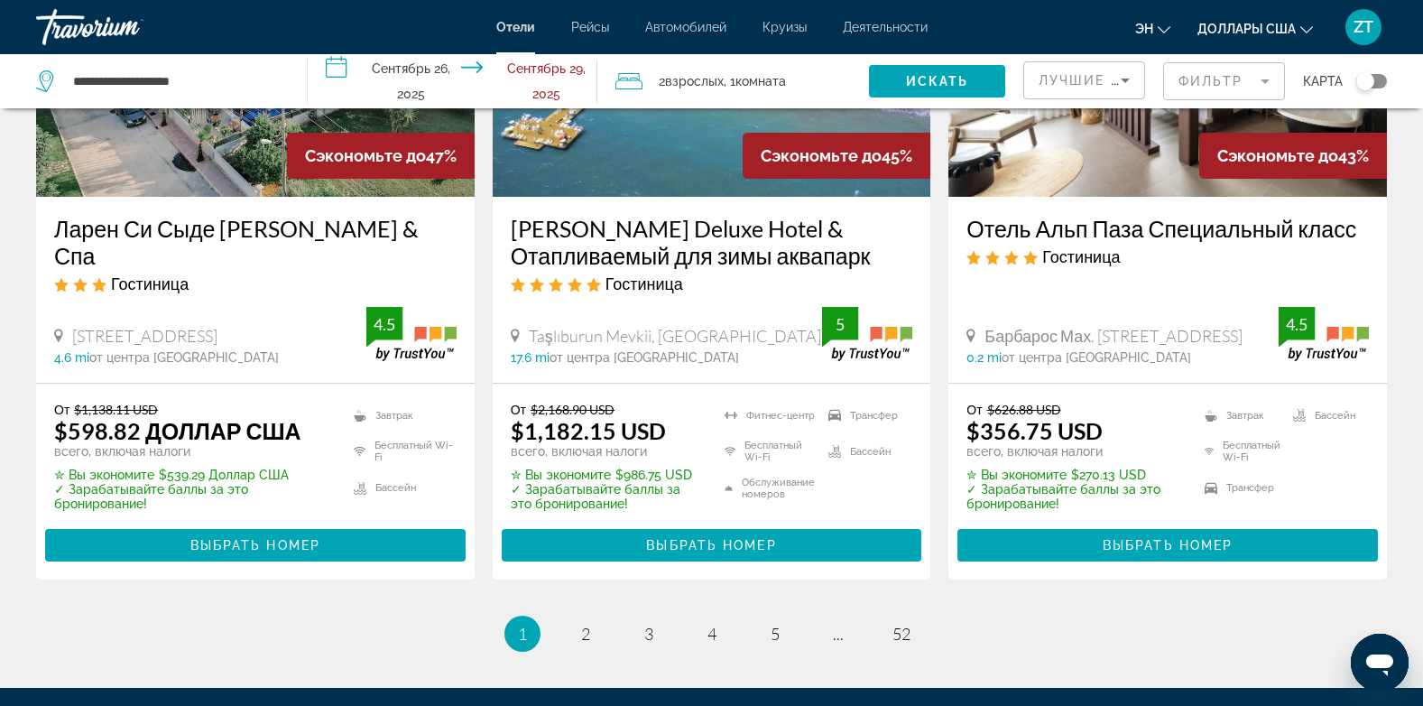
scroll to position [2548, 0]
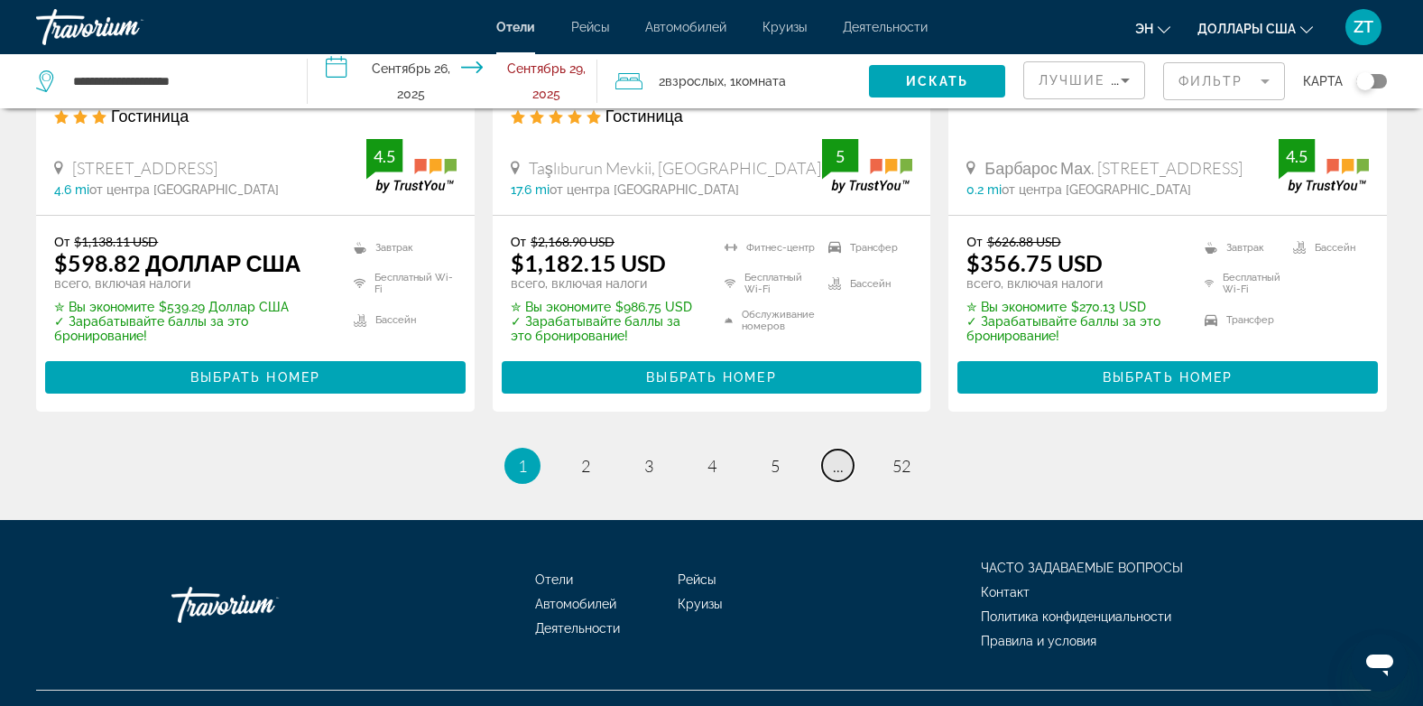
click at [837, 456] on span "..." at bounding box center [838, 466] width 11 height 20
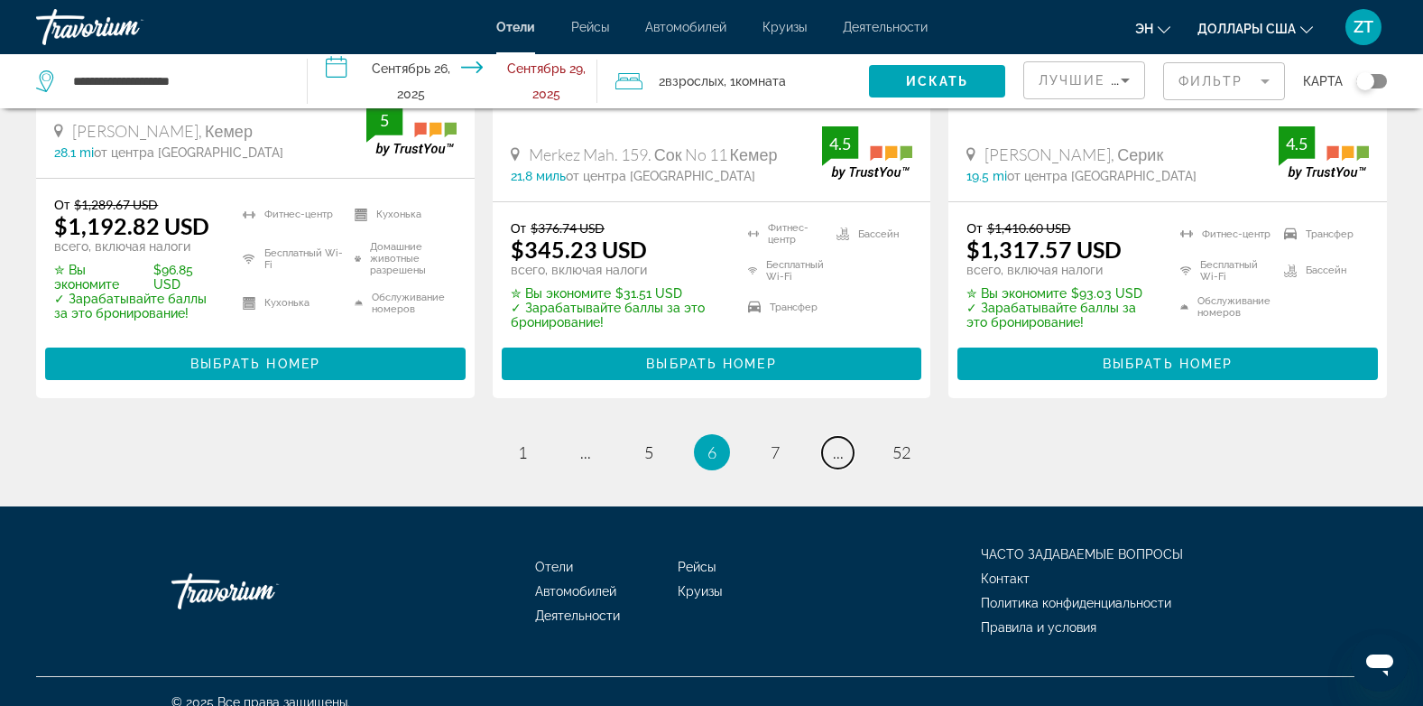
scroll to position [2531, 0]
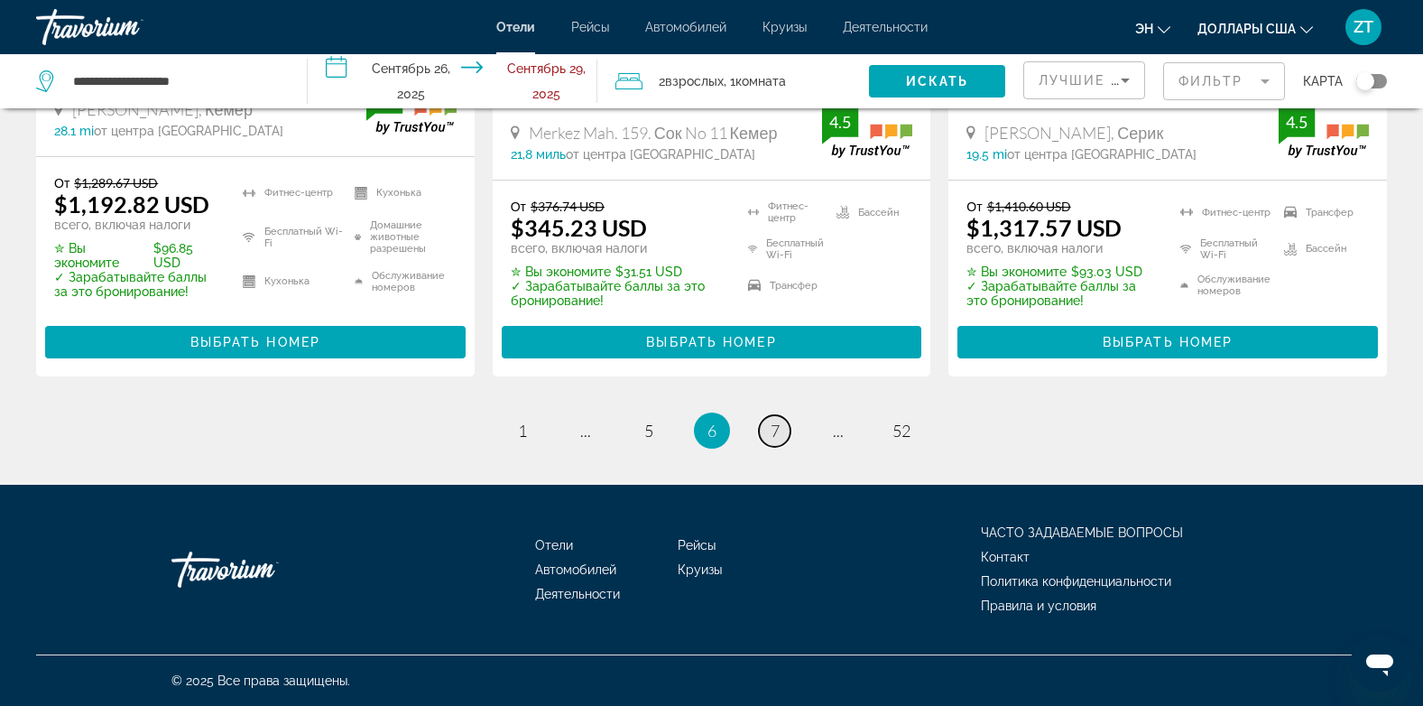
click at [775, 429] on span "7" at bounding box center [775, 431] width 9 height 20
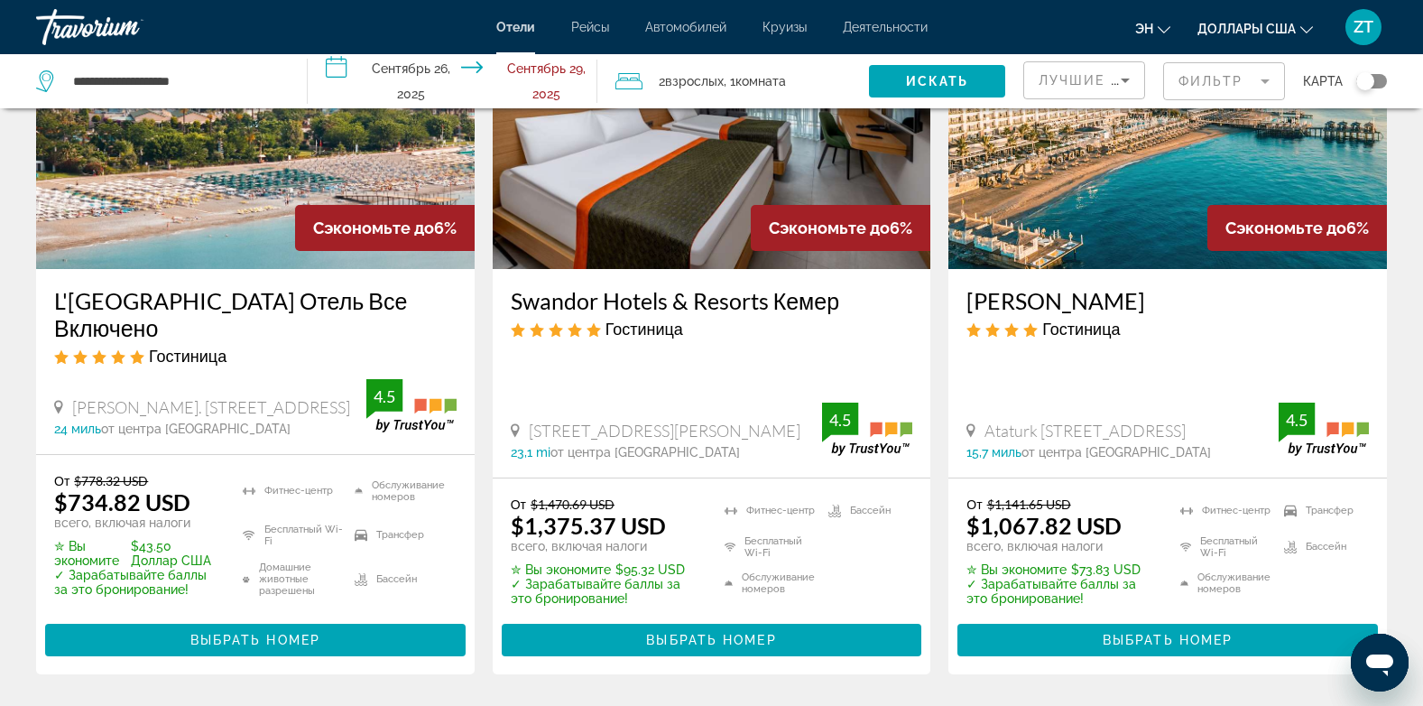
scroll to position [1625, 0]
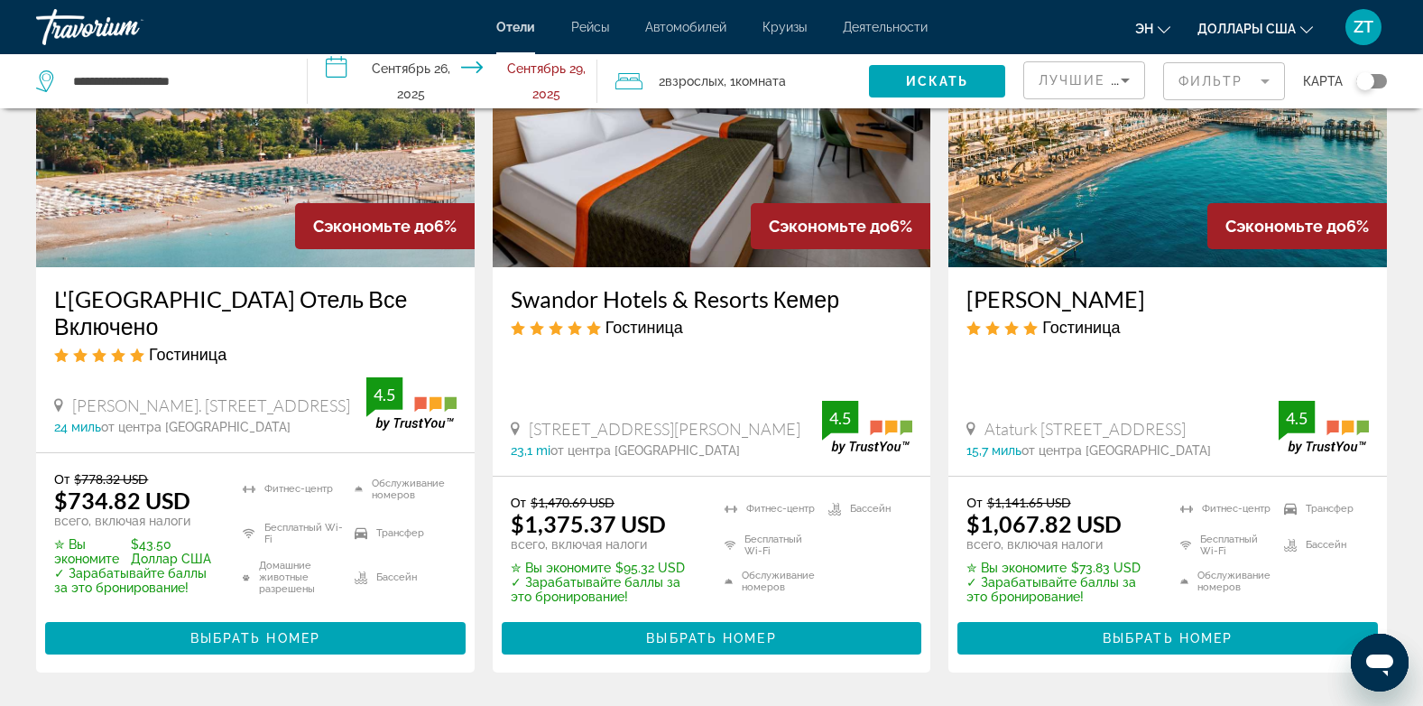
click at [781, 443] on div "23,1 mi от центра [GEOGRAPHIC_DATA] from hotel" at bounding box center [667, 450] width 312 height 14
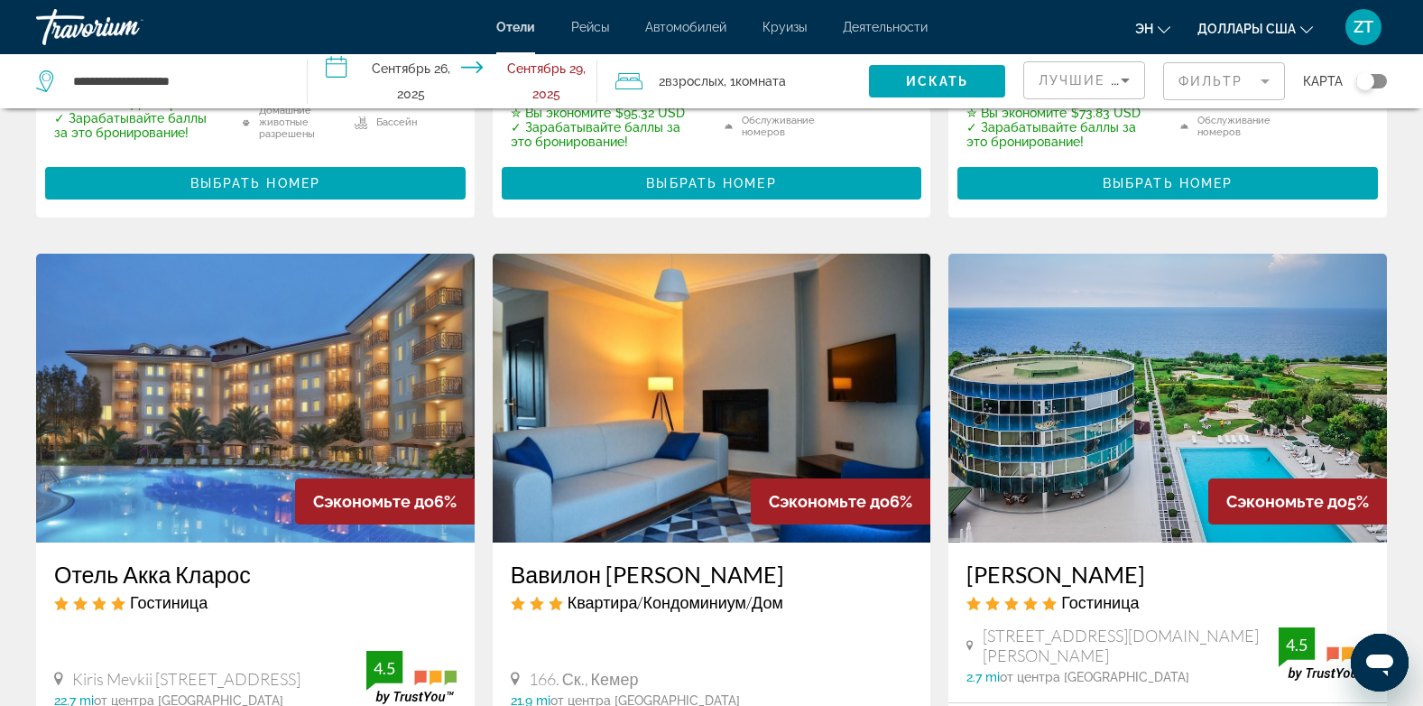
scroll to position [2238, 0]
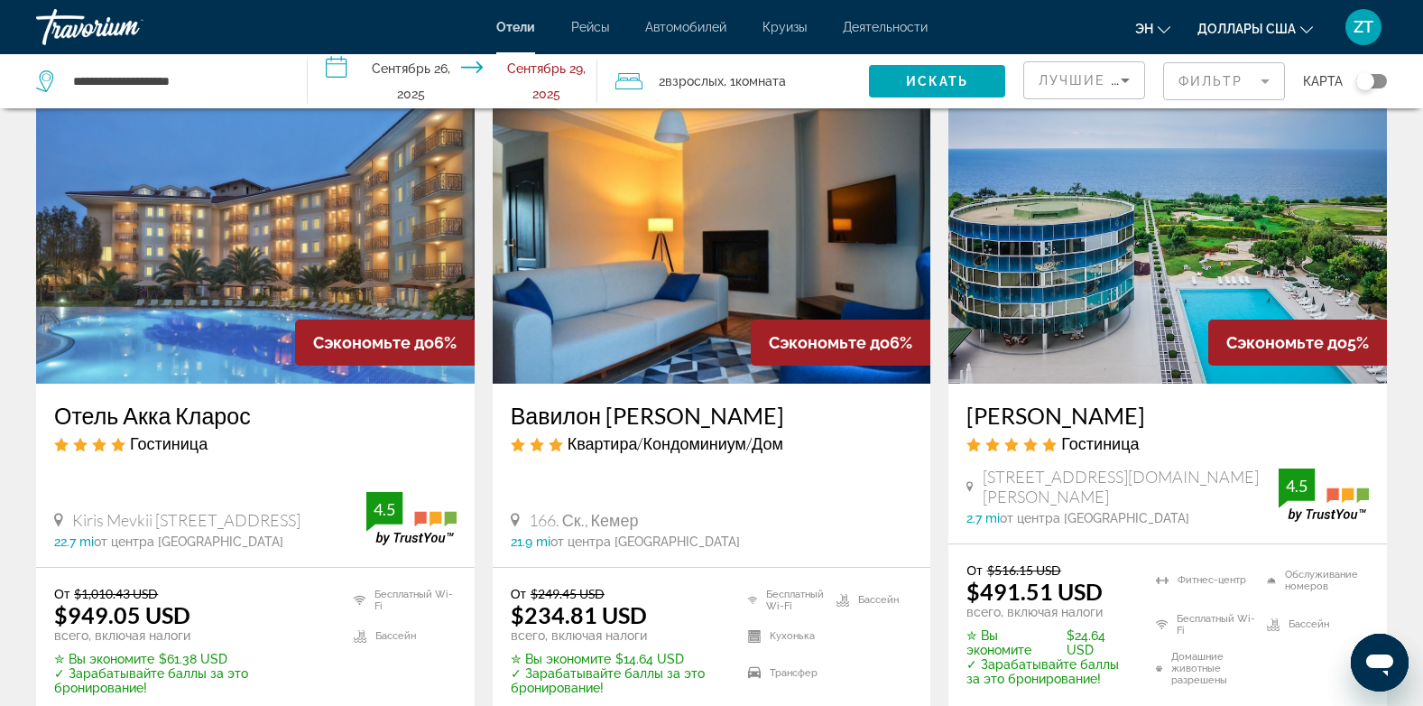
click at [1209, 331] on div "Сэкономьте до 5%" at bounding box center [1298, 343] width 179 height 46
click at [1141, 301] on img "Основное содержание" at bounding box center [1168, 239] width 439 height 289
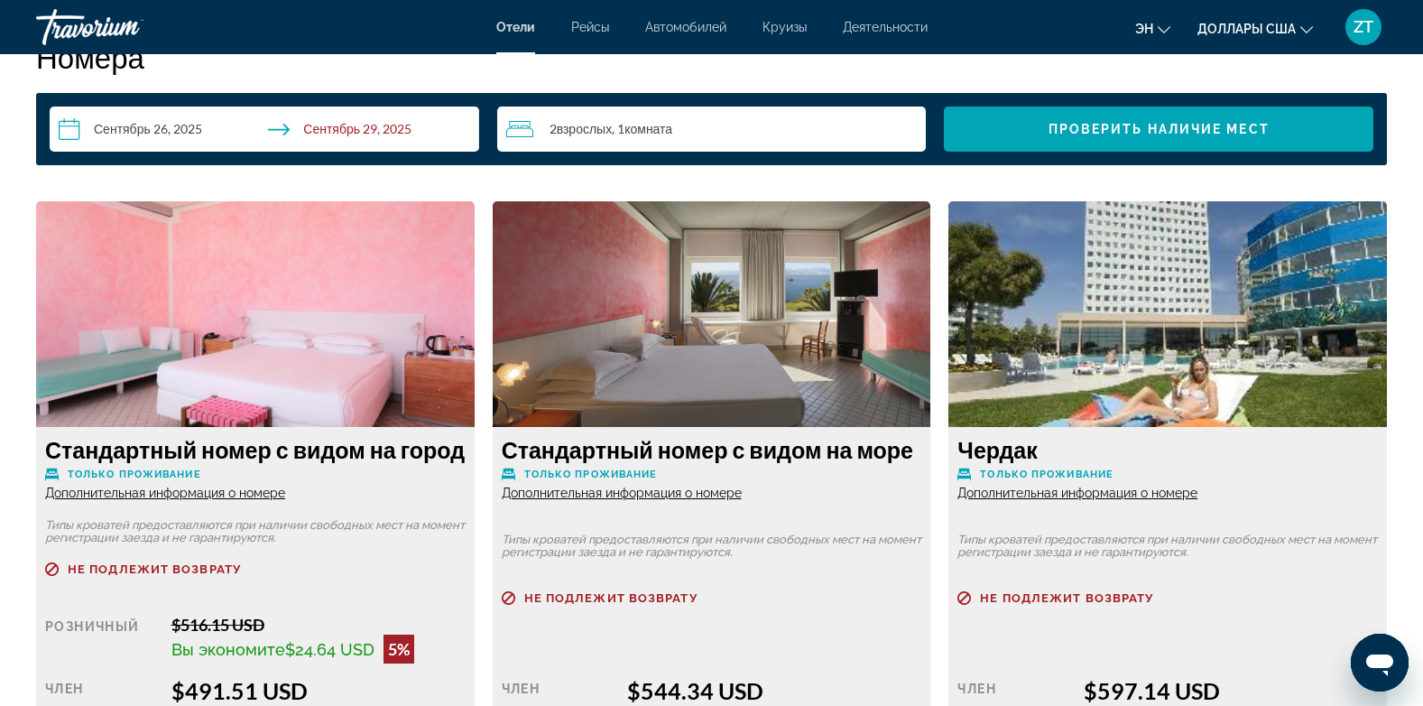
scroll to position [2455, 0]
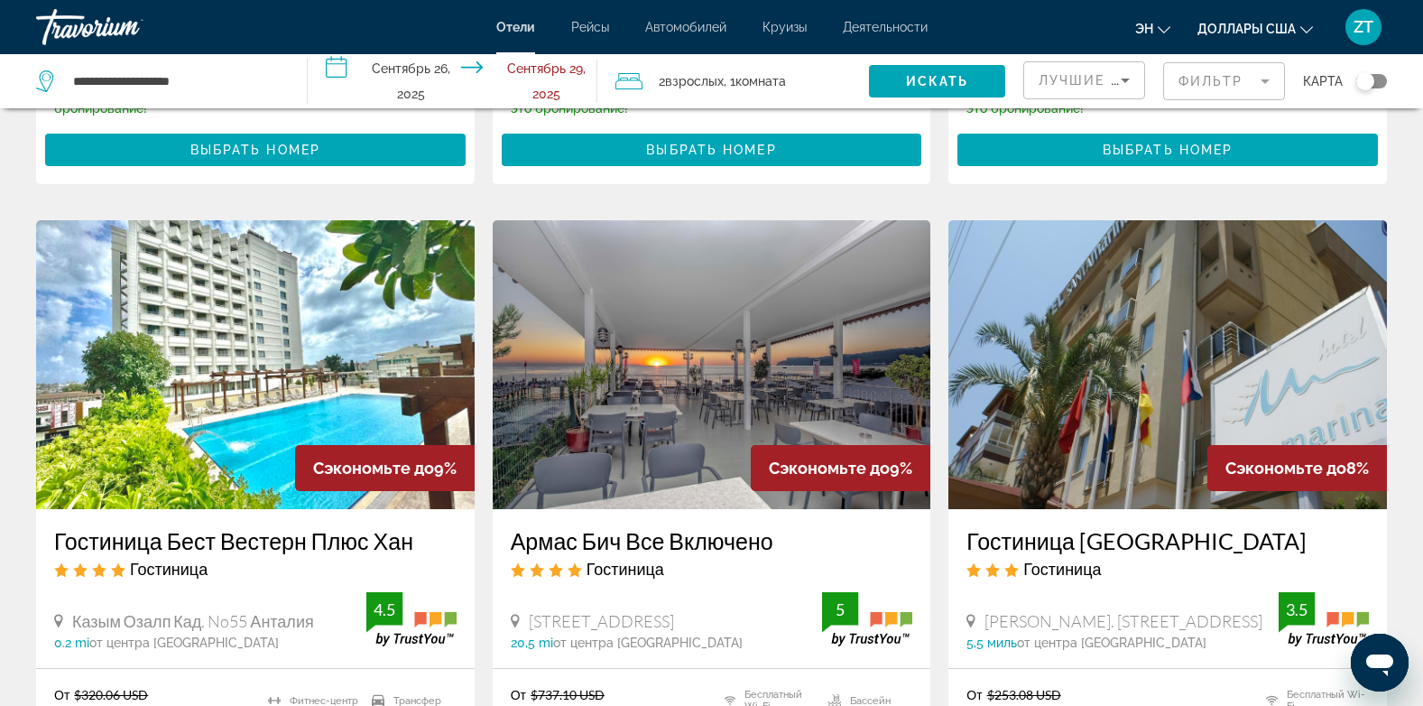
scroll to position [1444, 0]
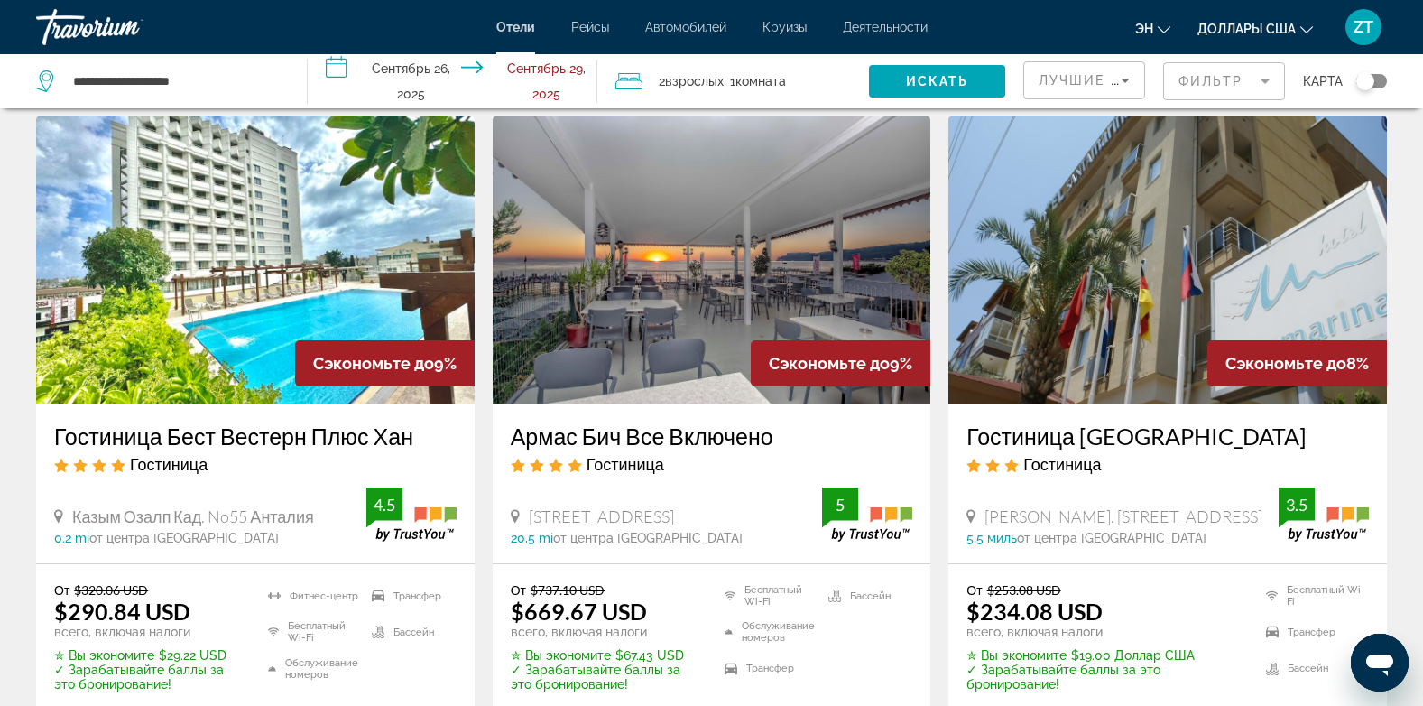
click at [732, 217] on img "Основное содержание" at bounding box center [712, 260] width 439 height 289
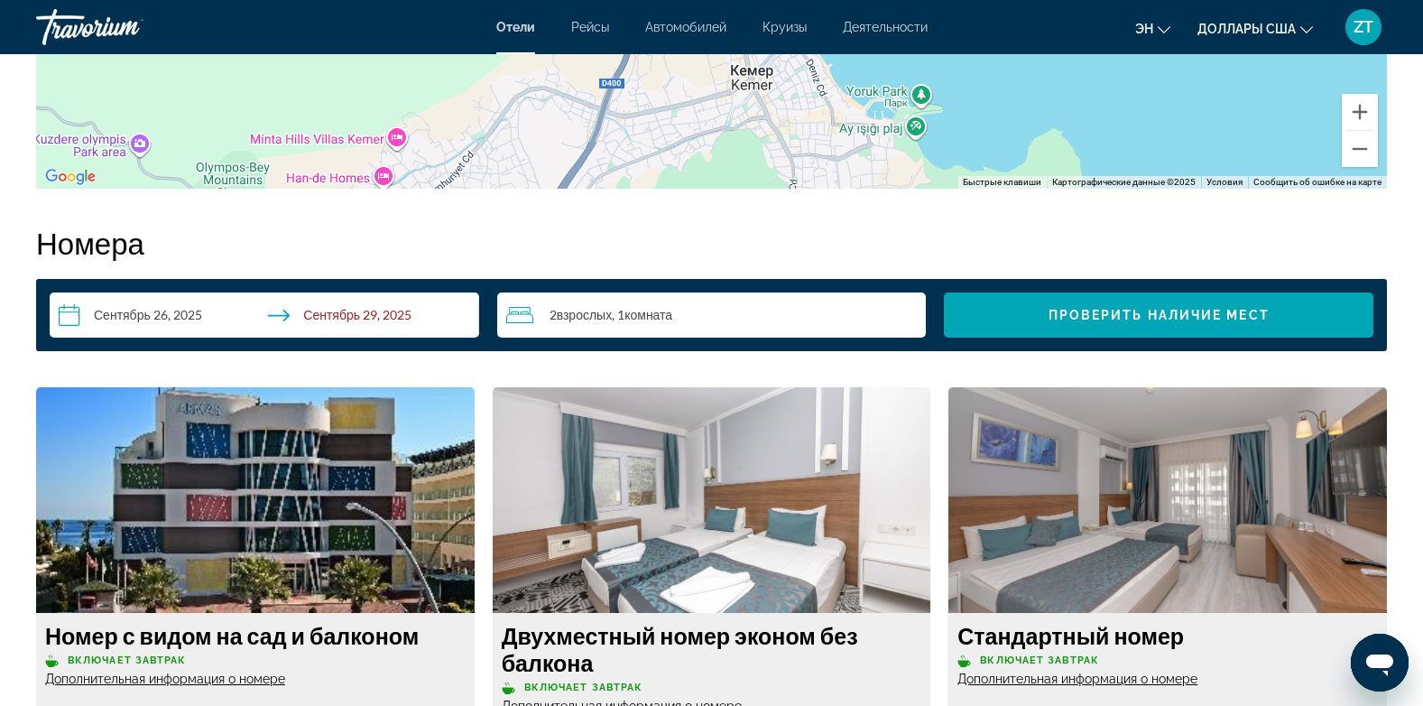
scroll to position [2238, 0]
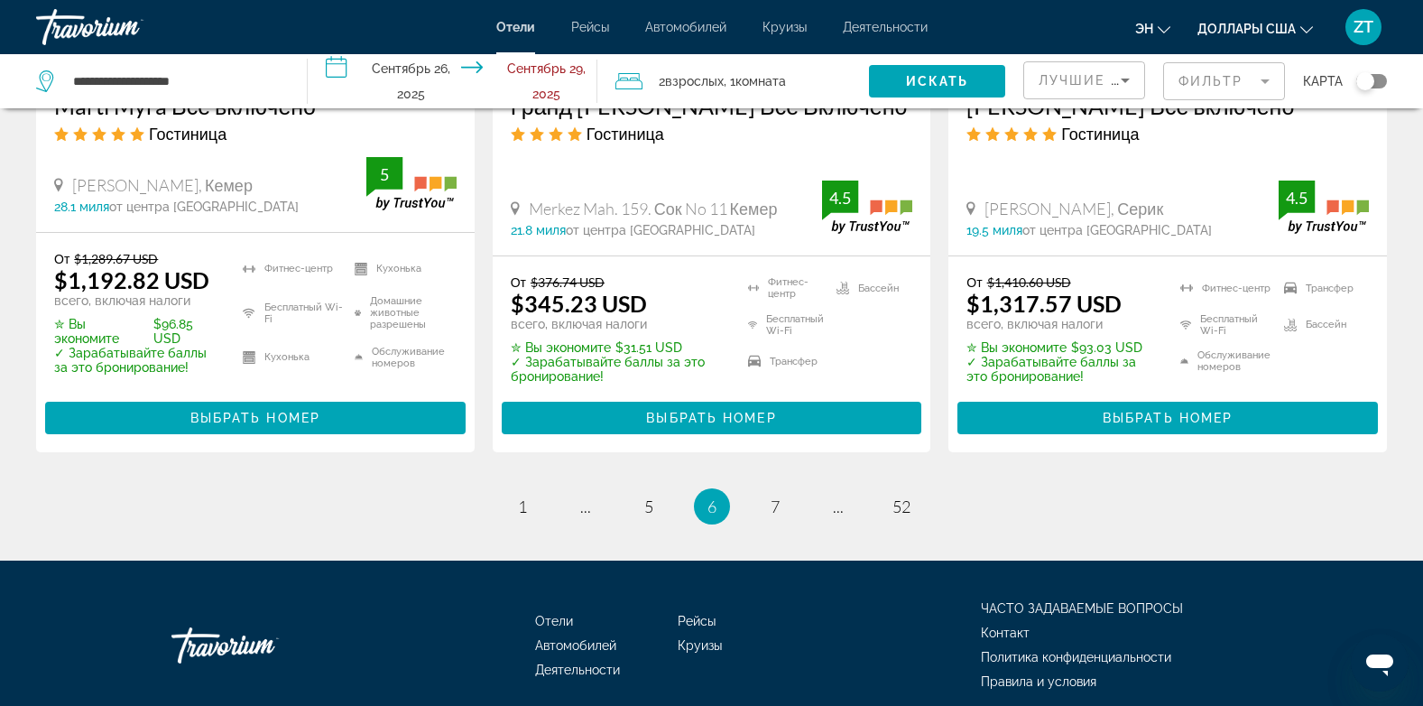
scroll to position [2491, 0]
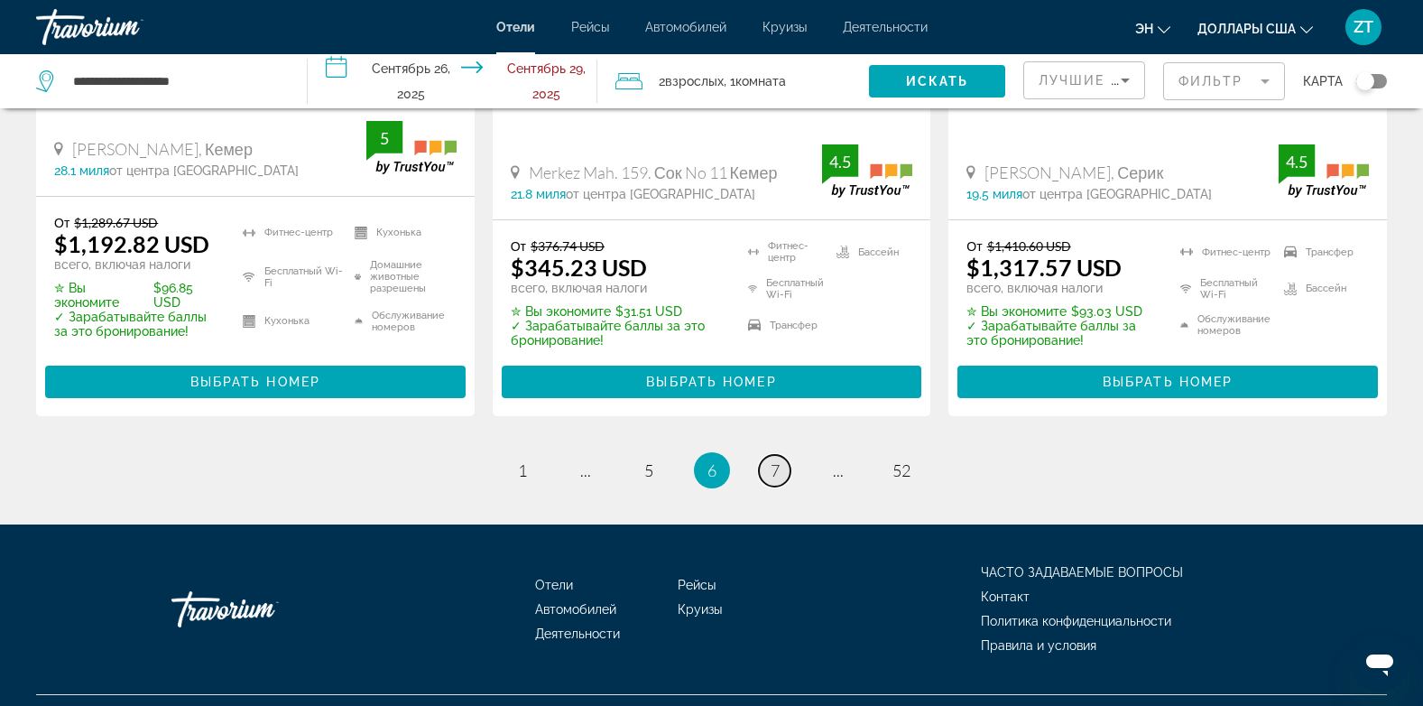
click at [773, 468] on span "7" at bounding box center [775, 470] width 9 height 20
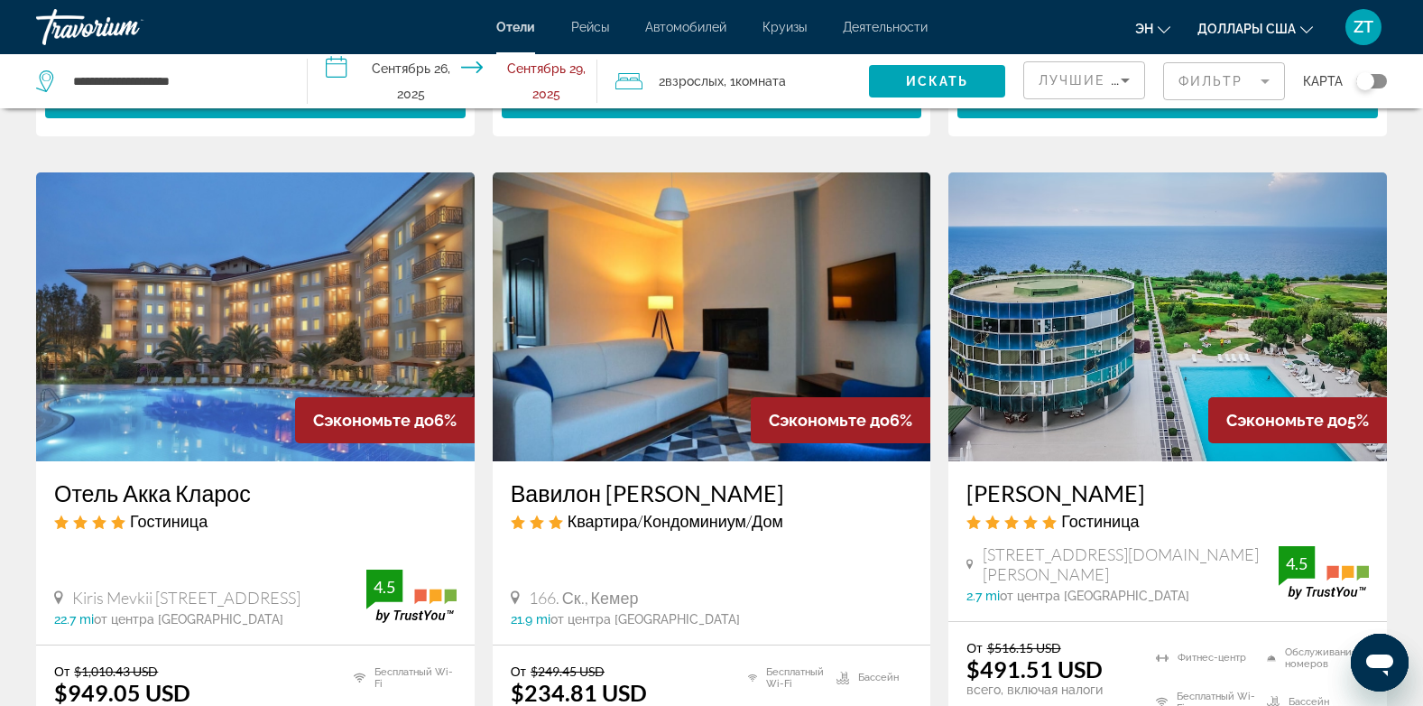
scroll to position [2130, 0]
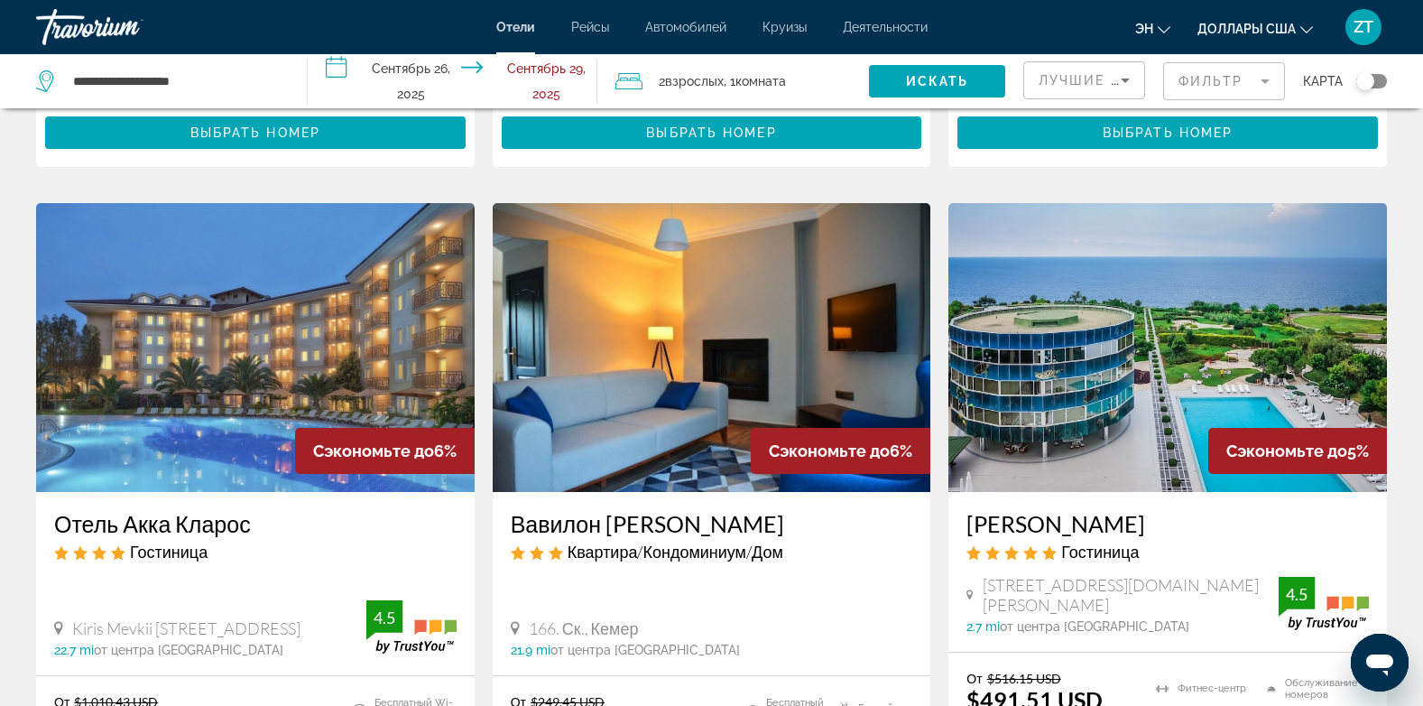
click at [1158, 251] on img "Основное содержание" at bounding box center [1168, 347] width 439 height 289
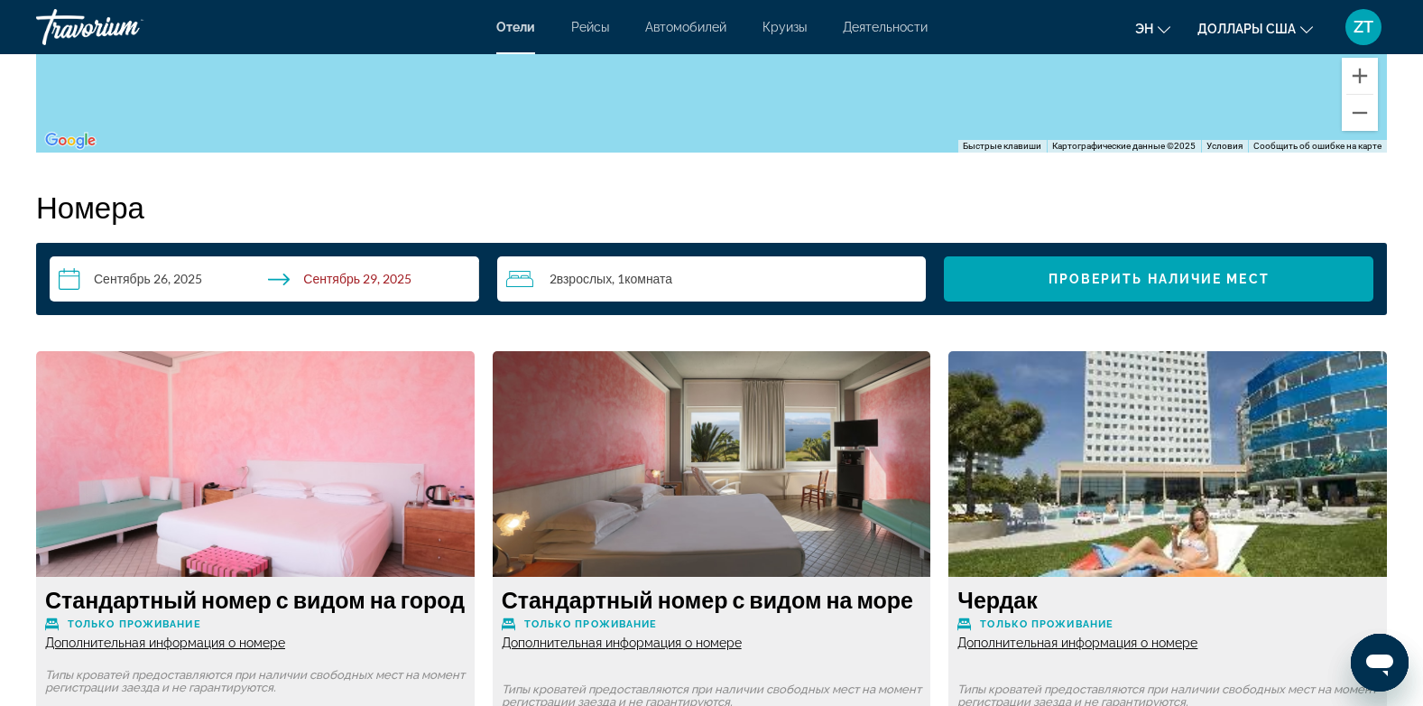
scroll to position [2166, 0]
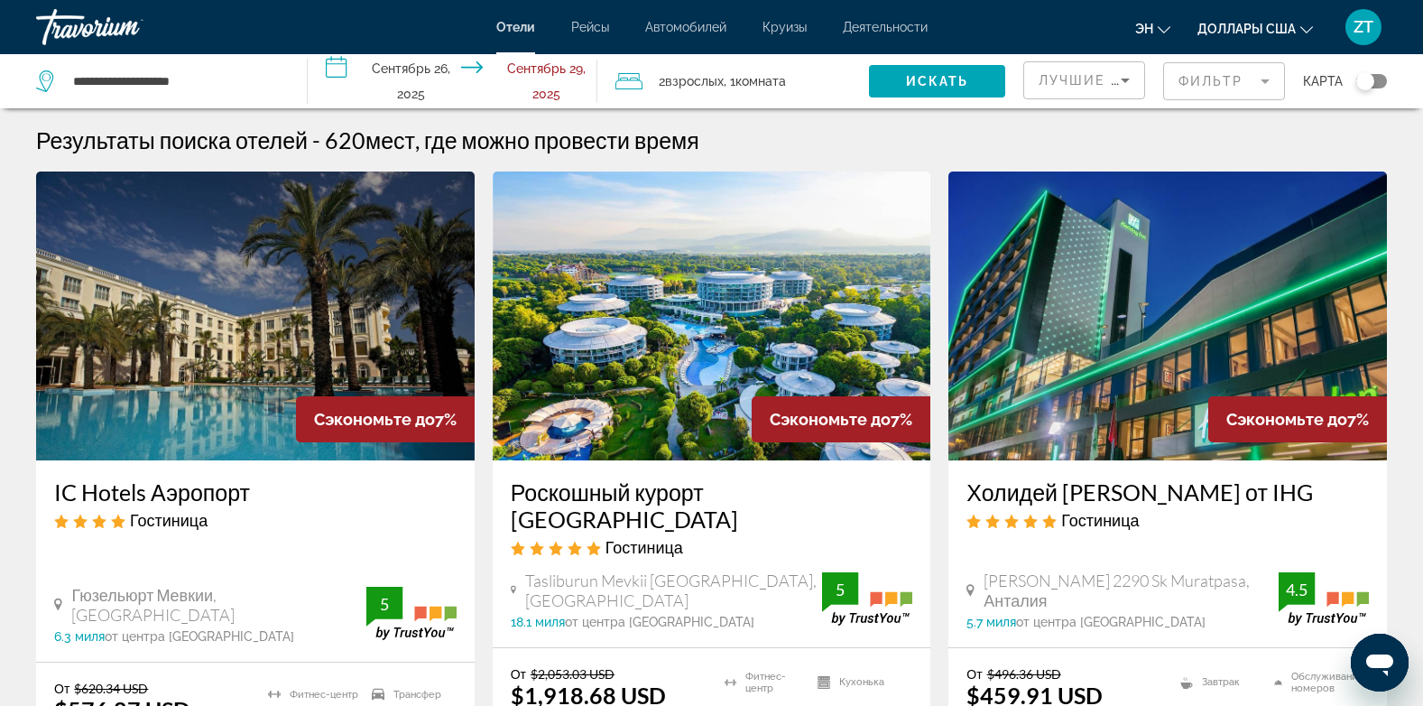
drag, startPoint x: 1359, startPoint y: 7, endPoint x: 675, endPoint y: 556, distance: 877.1
click at [675, 570] on div "Tasliburun Mevkii [GEOGRAPHIC_DATA], [GEOGRAPHIC_DATA] 18.1 миля от центра [GEO…" at bounding box center [712, 599] width 403 height 59
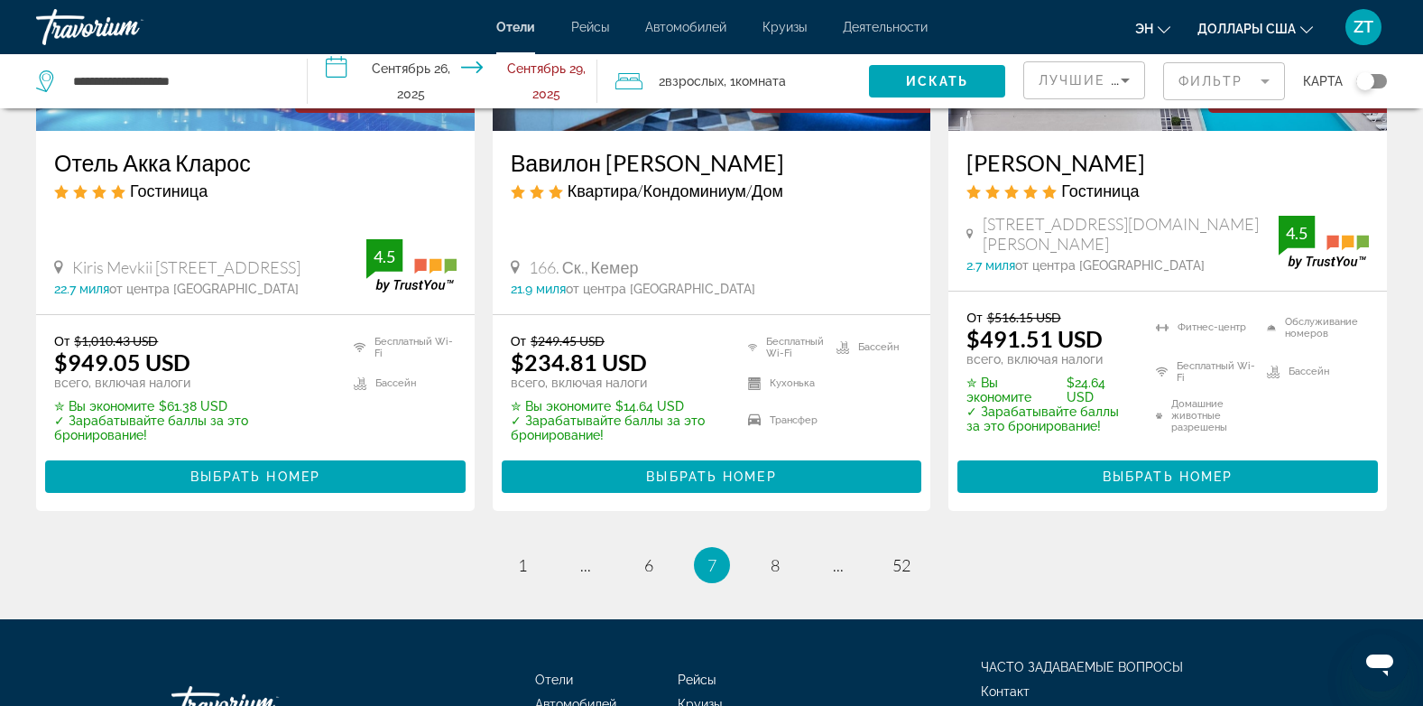
scroll to position [2600, 0]
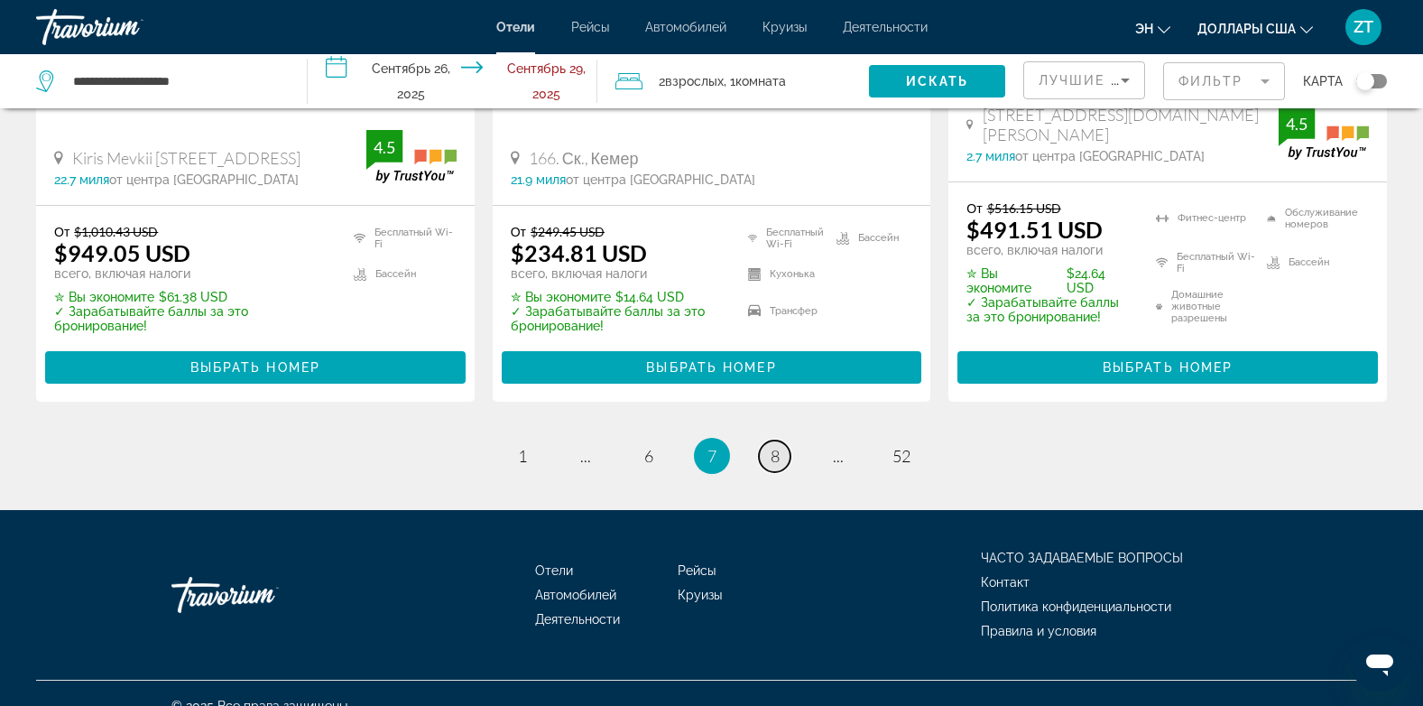
click at [781, 440] on link "страница 8" at bounding box center [775, 456] width 32 height 32
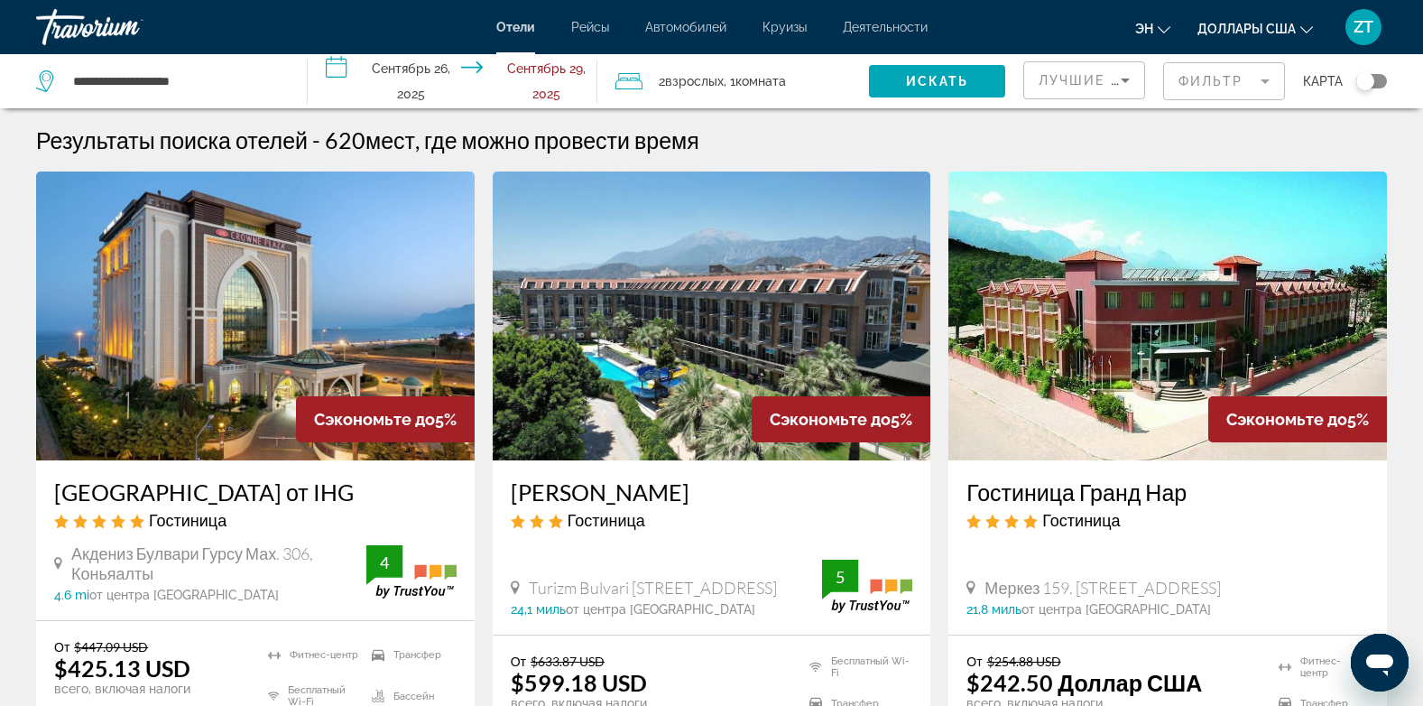
click at [280, 338] on img "Основное содержание" at bounding box center [255, 315] width 439 height 289
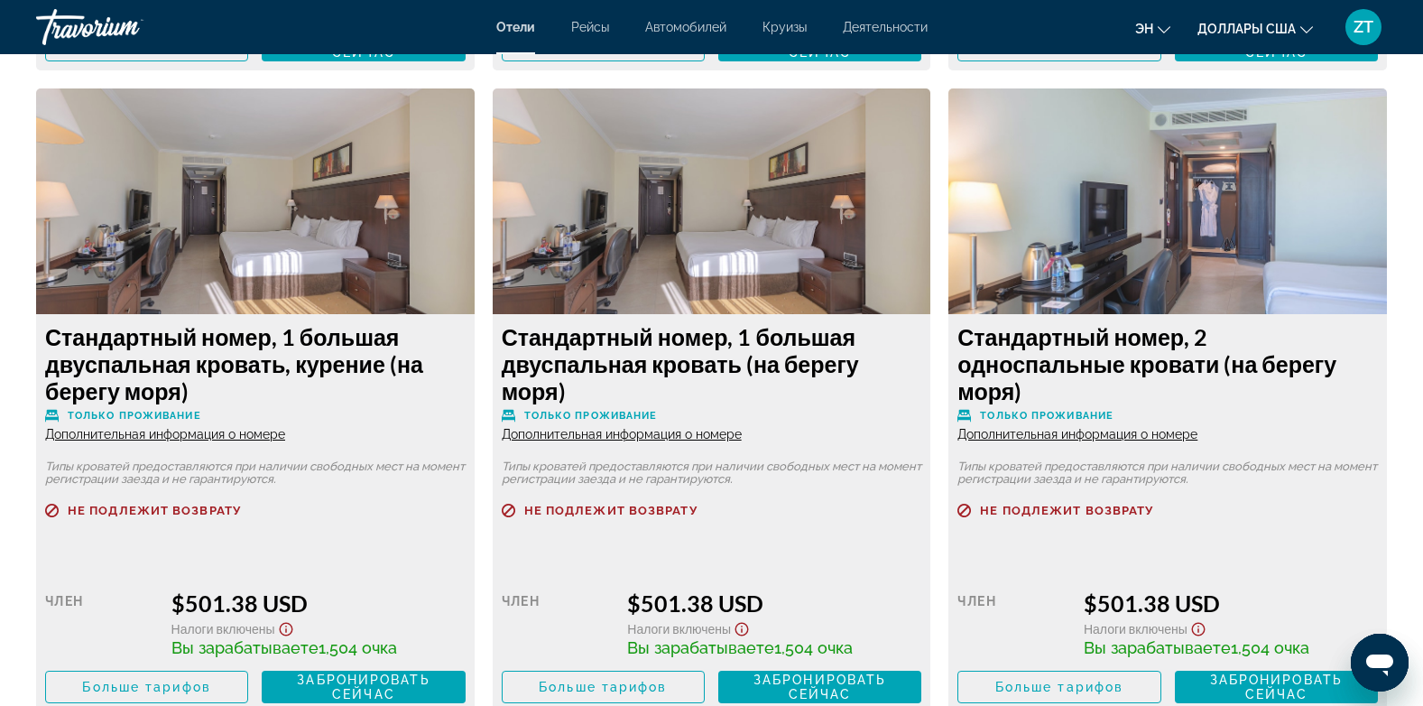
scroll to position [3755, 0]
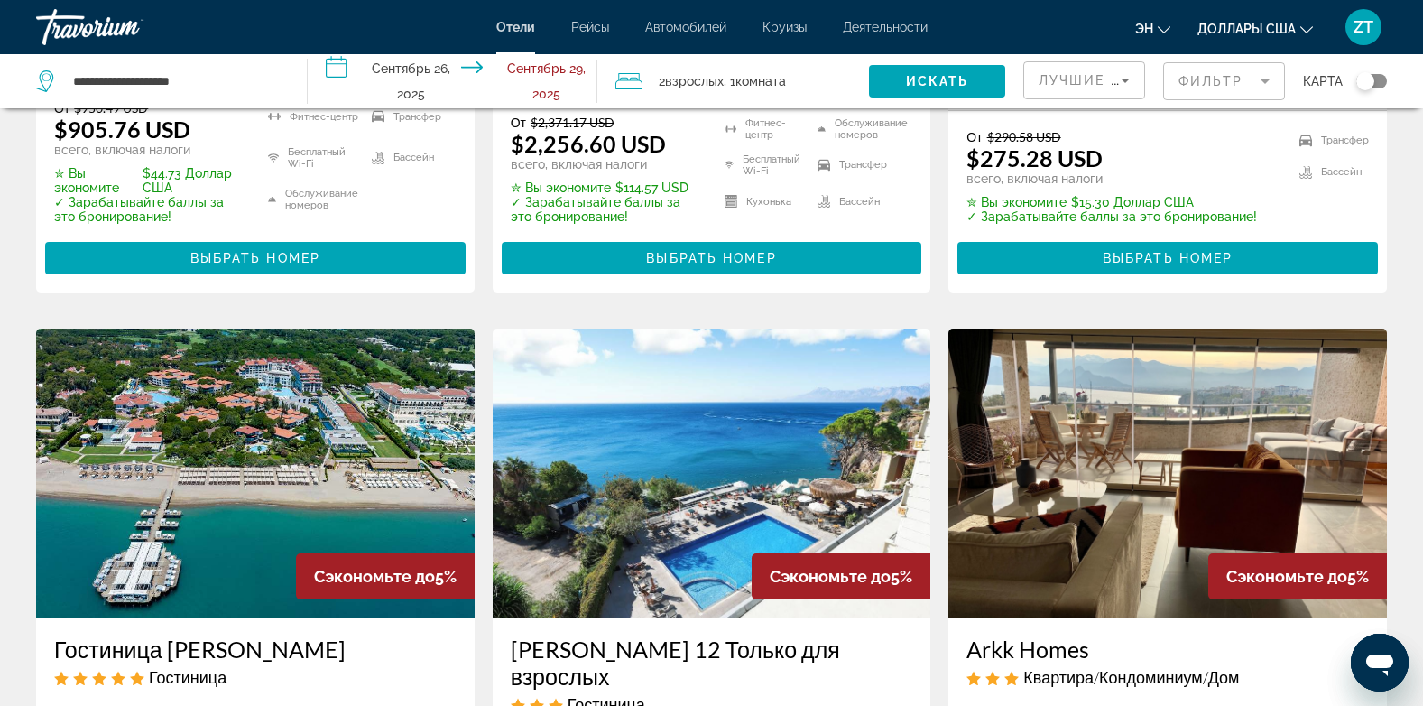
scroll to position [1408, 0]
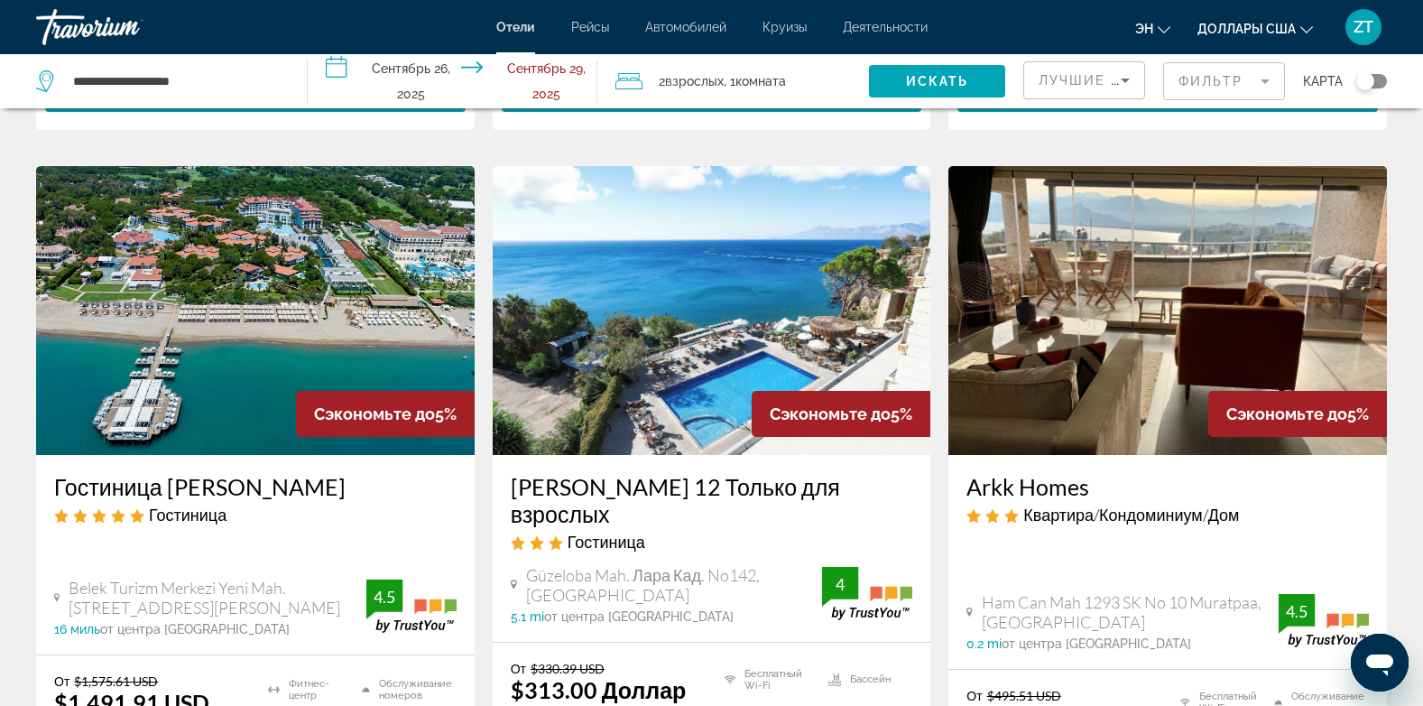
click at [664, 312] on img "Основное содержание" at bounding box center [712, 310] width 439 height 289
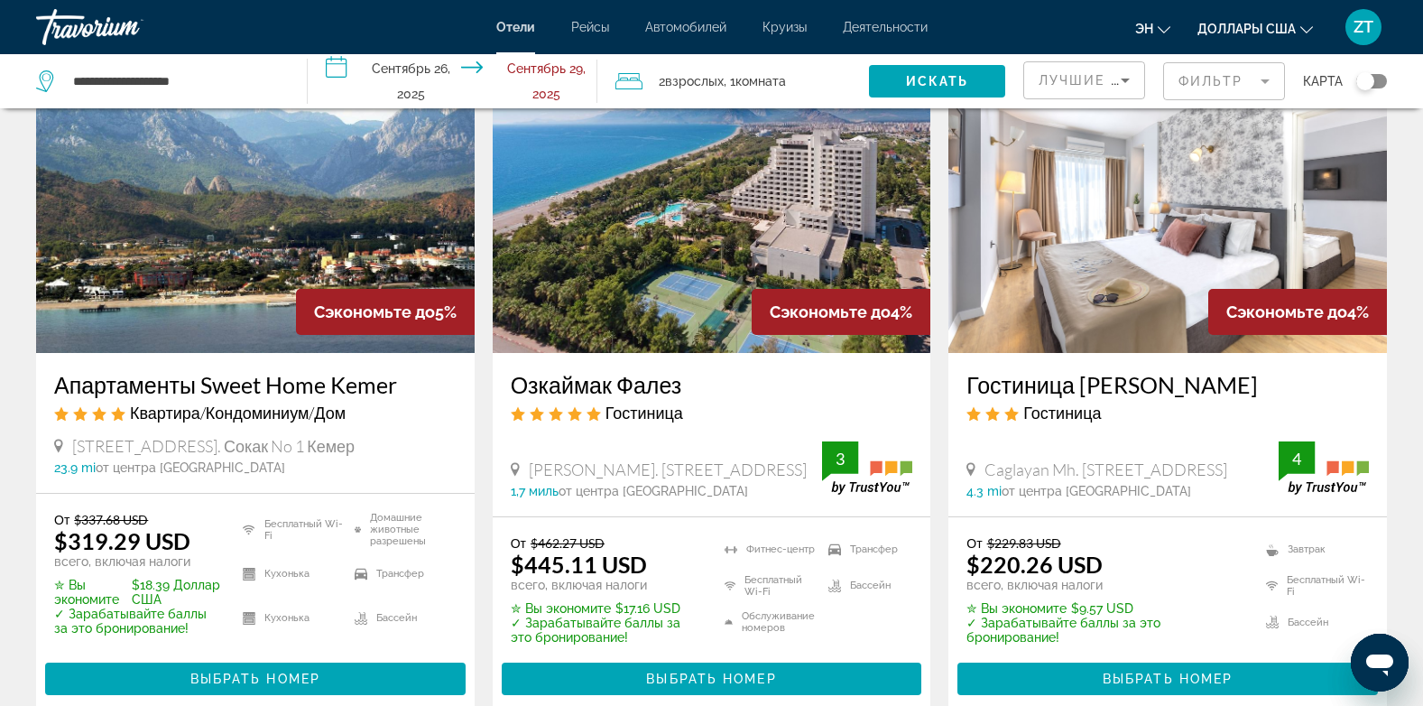
scroll to position [2275, 0]
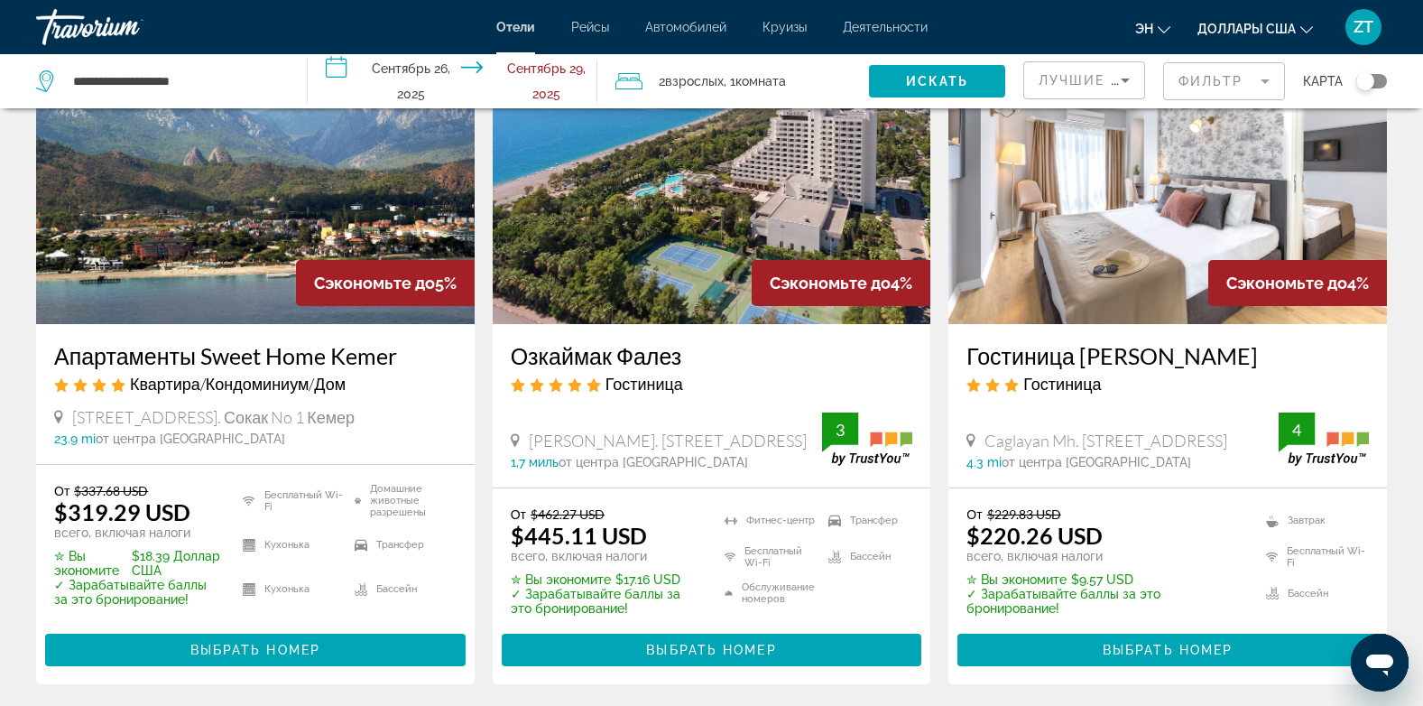
click at [635, 251] on img "Основное содержание" at bounding box center [712, 179] width 439 height 289
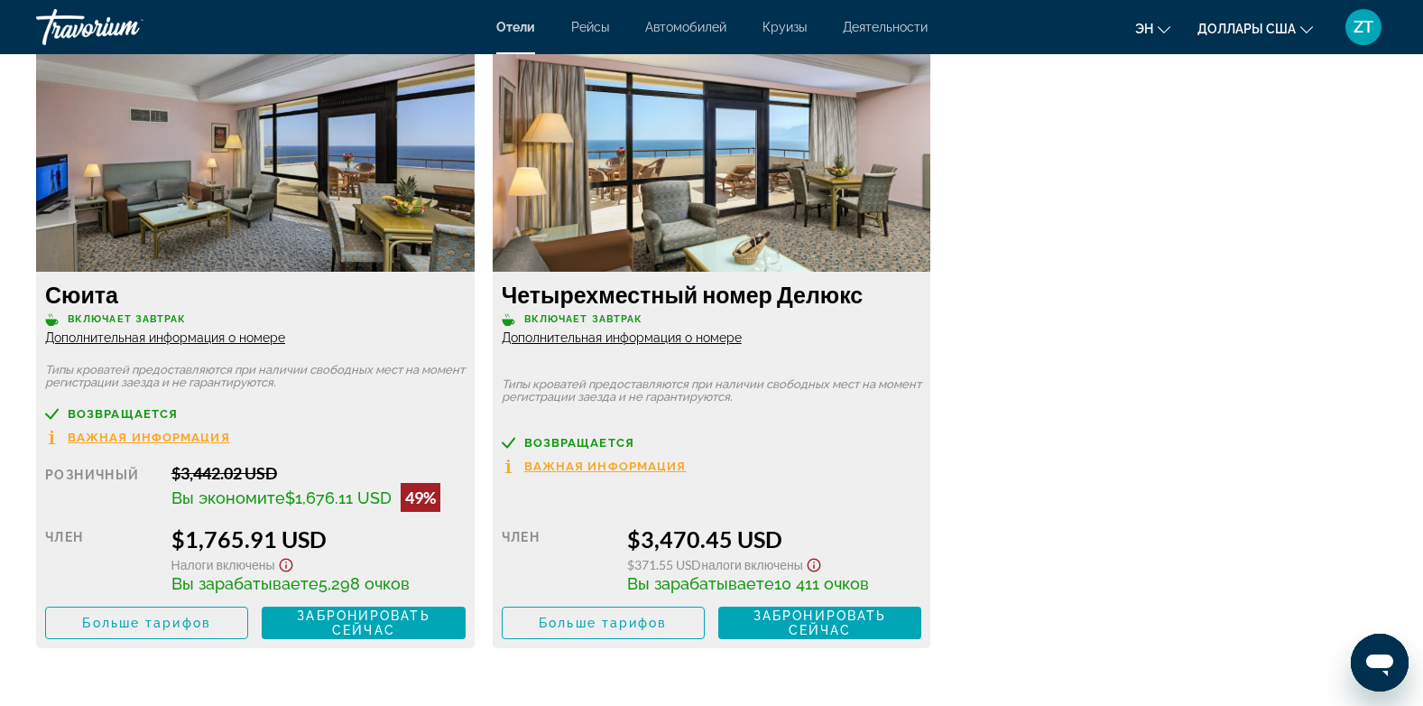
scroll to position [3177, 0]
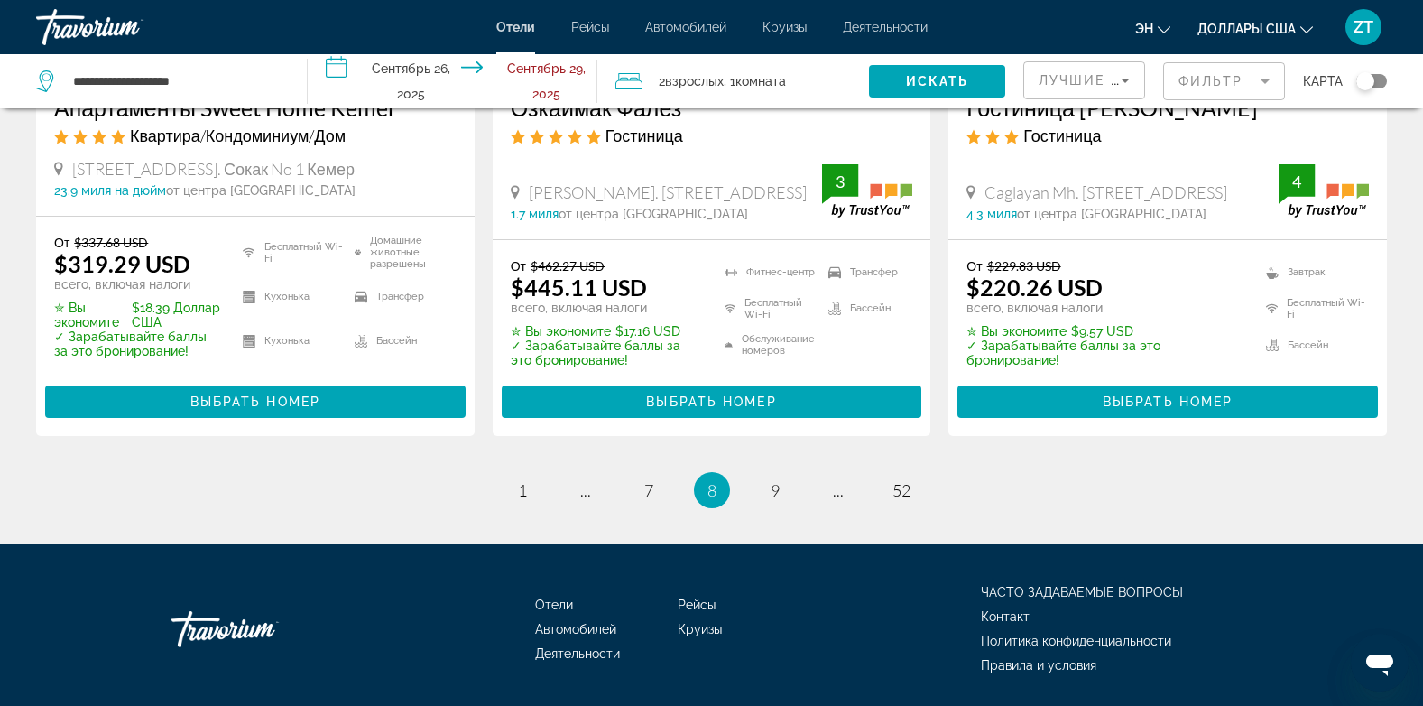
scroll to position [2582, 0]
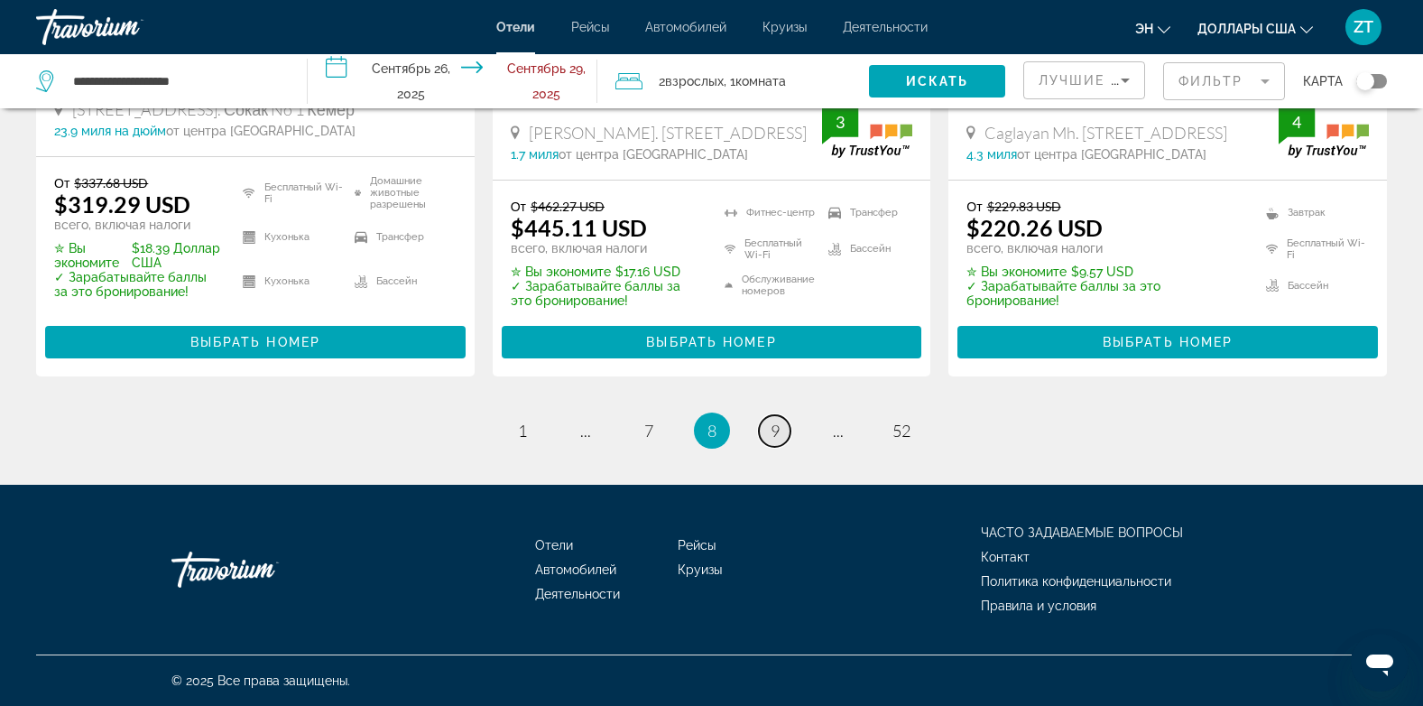
click at [776, 431] on span "9" at bounding box center [775, 431] width 9 height 20
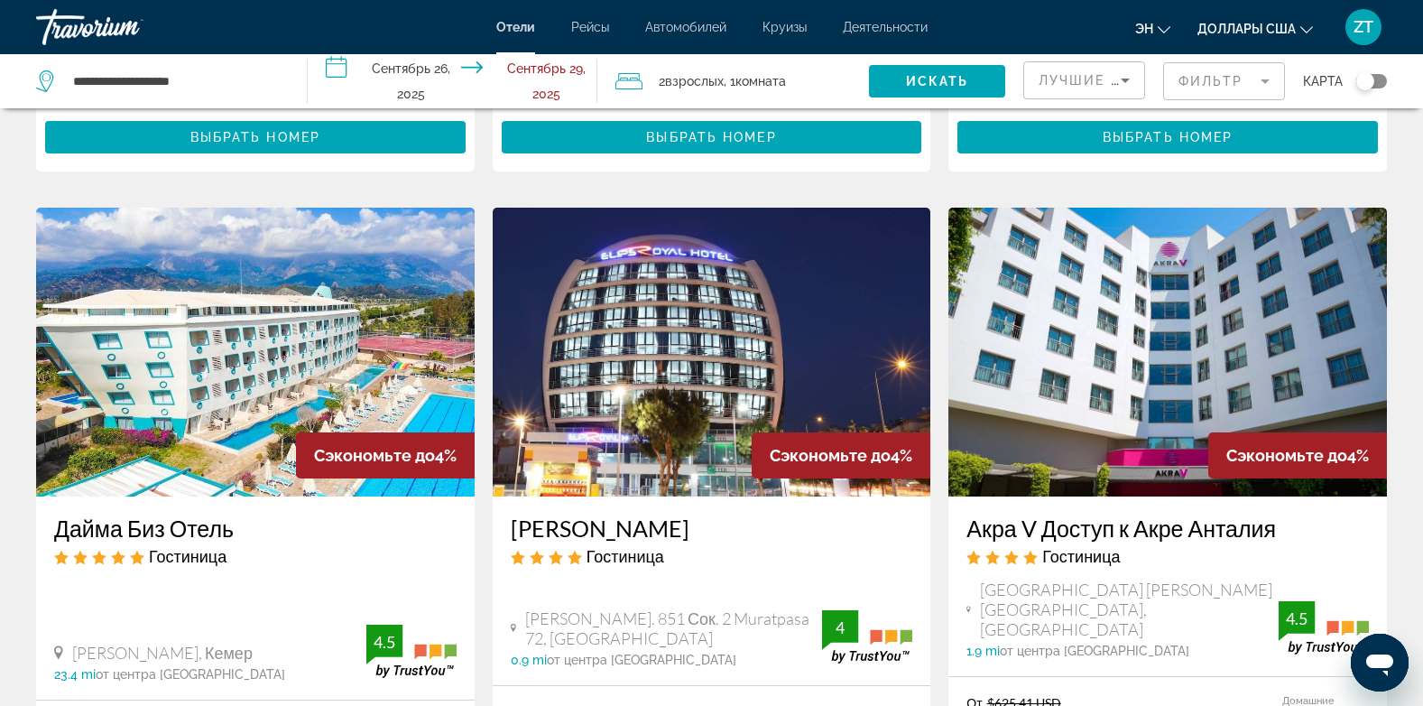
scroll to position [722, 0]
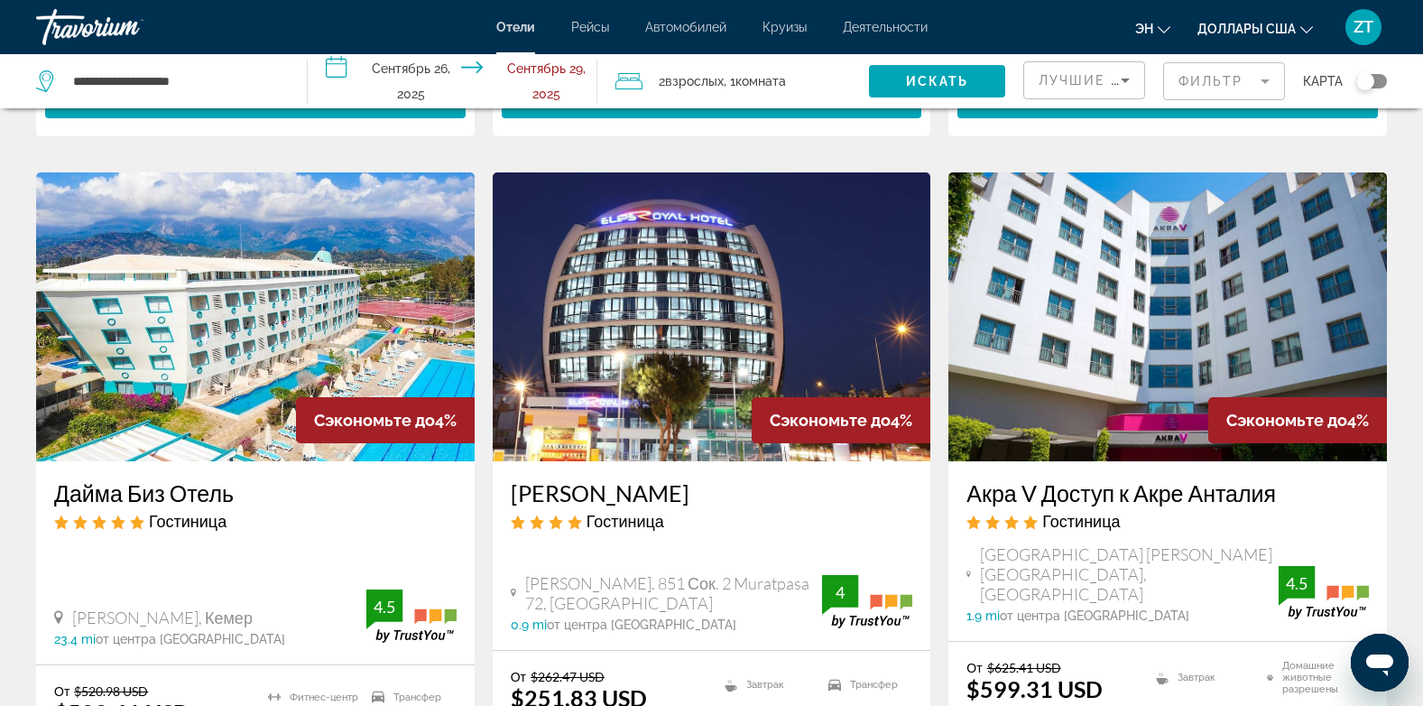
click at [222, 401] on img "Основное содержание" at bounding box center [255, 316] width 439 height 289
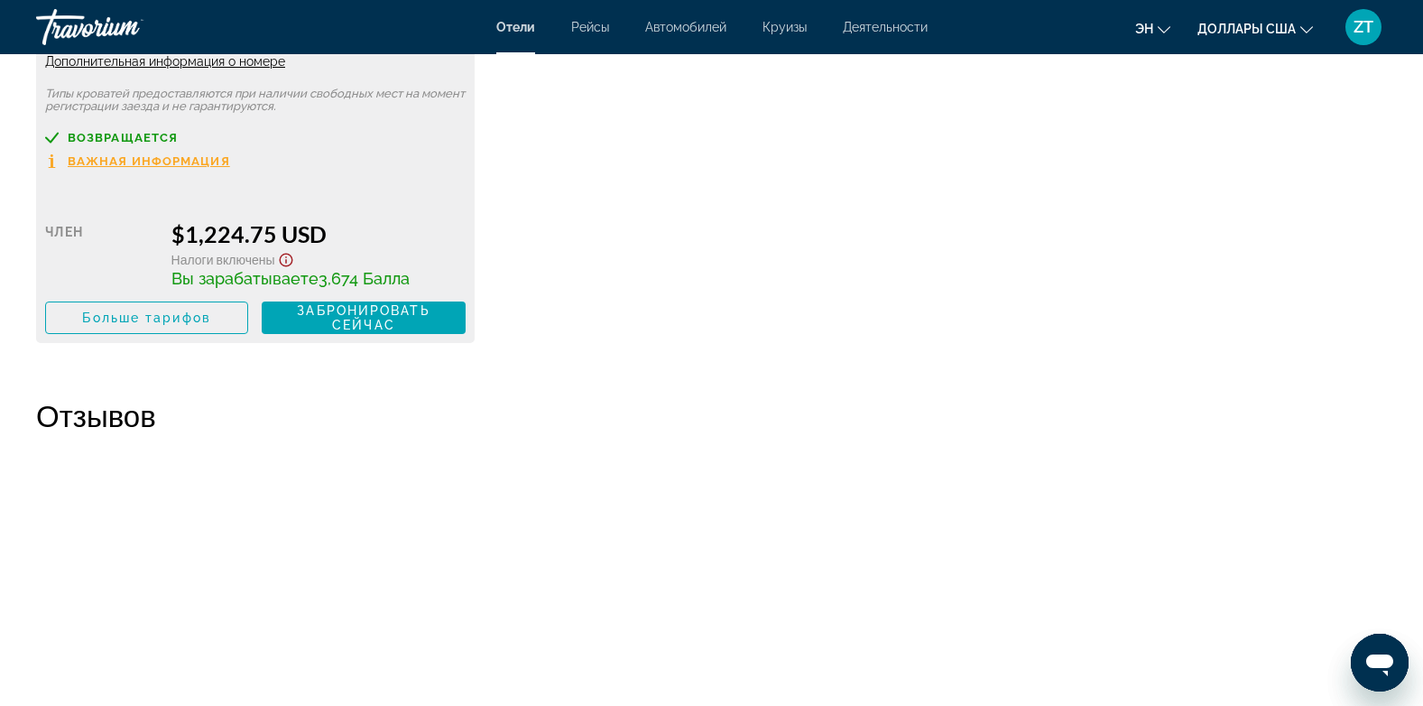
scroll to position [3610, 0]
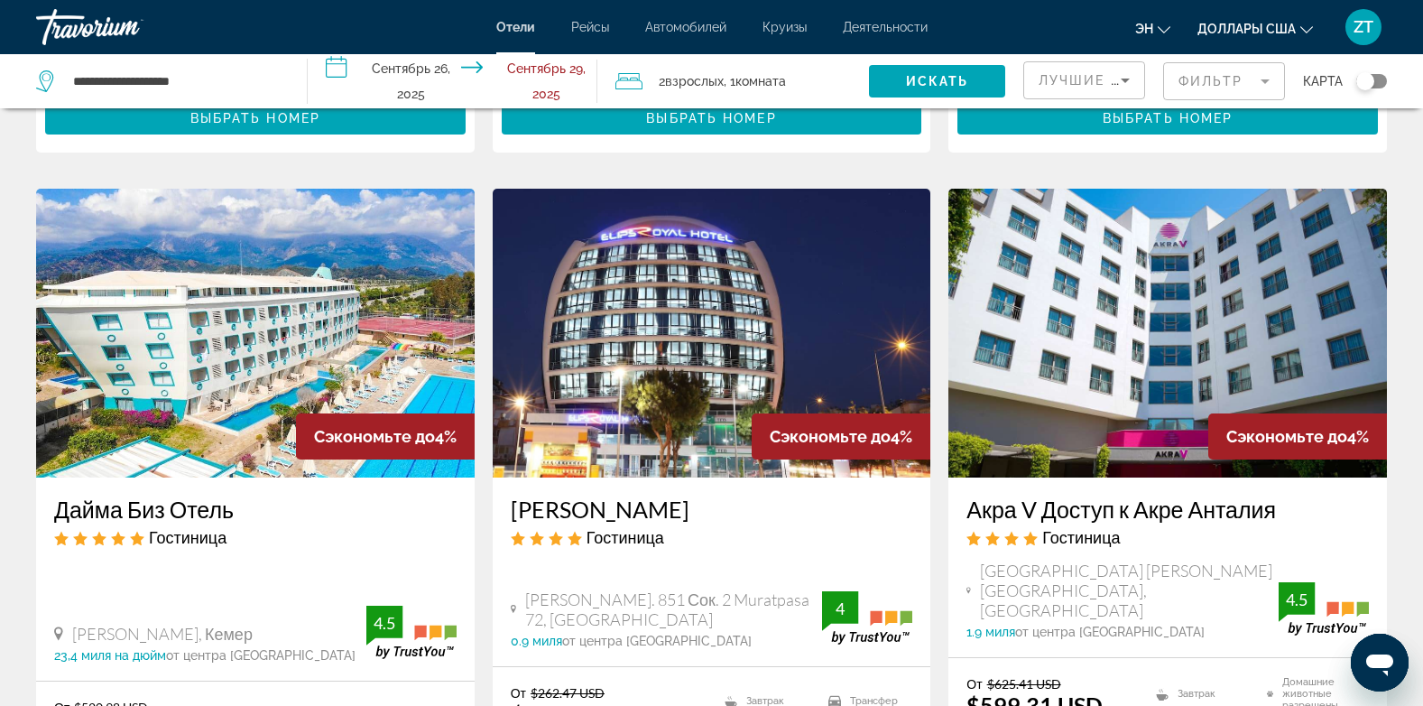
scroll to position [722, 0]
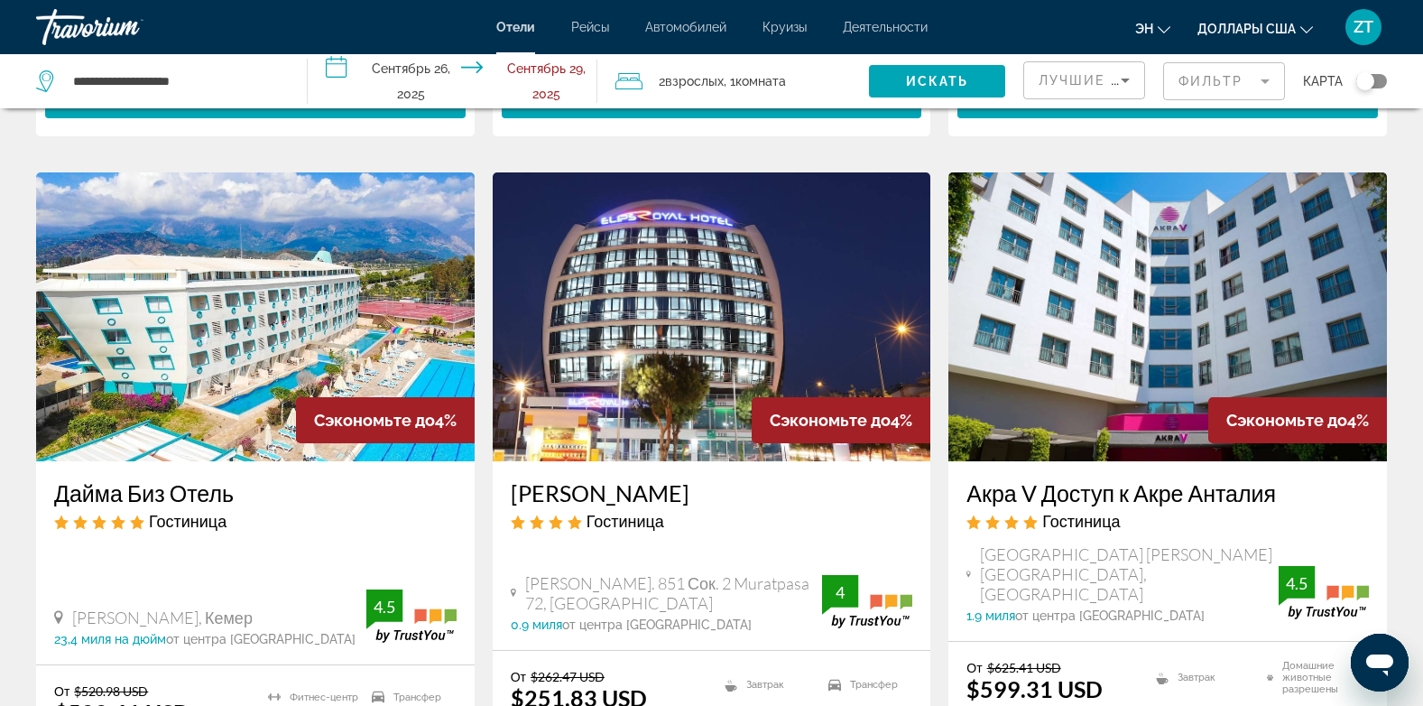
click at [715, 295] on img "Основное содержание" at bounding box center [712, 316] width 439 height 289
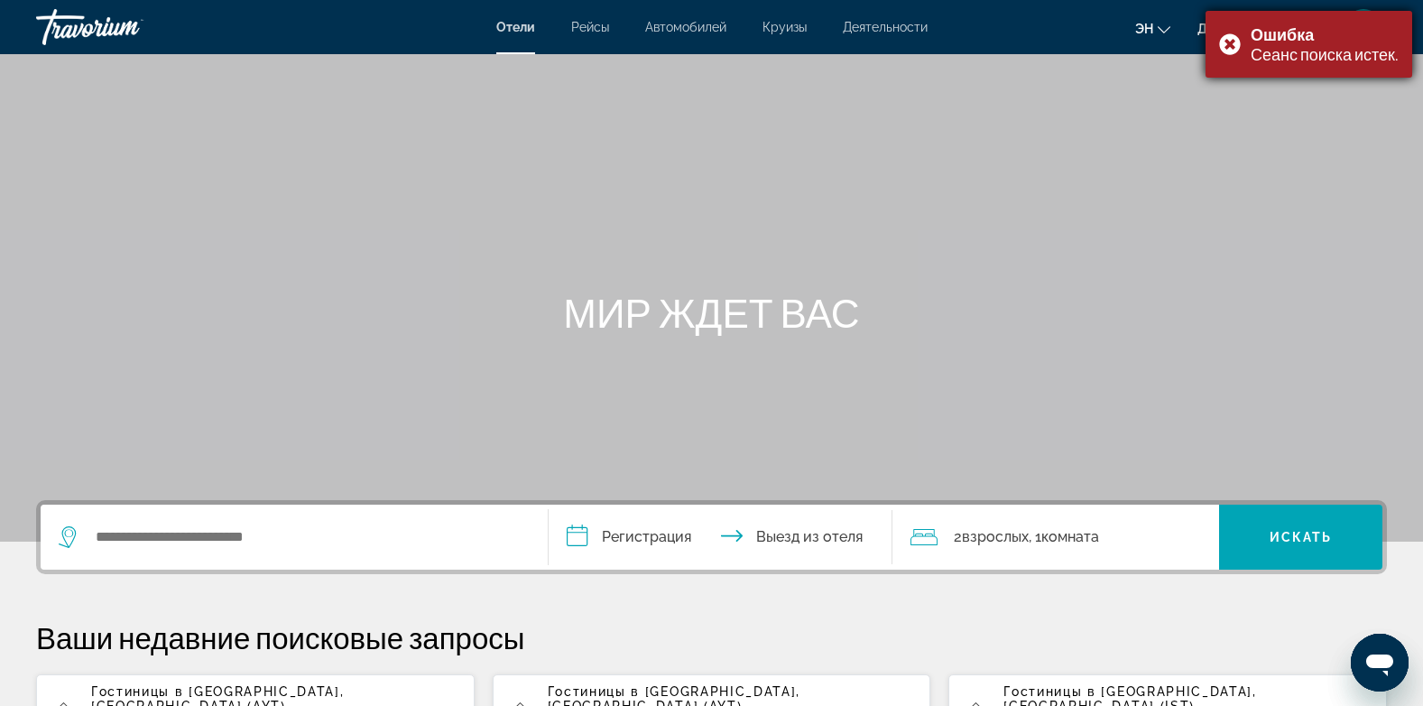
click at [1230, 45] on div "Ошибка Сеанс поиска истек." at bounding box center [1309, 44] width 207 height 67
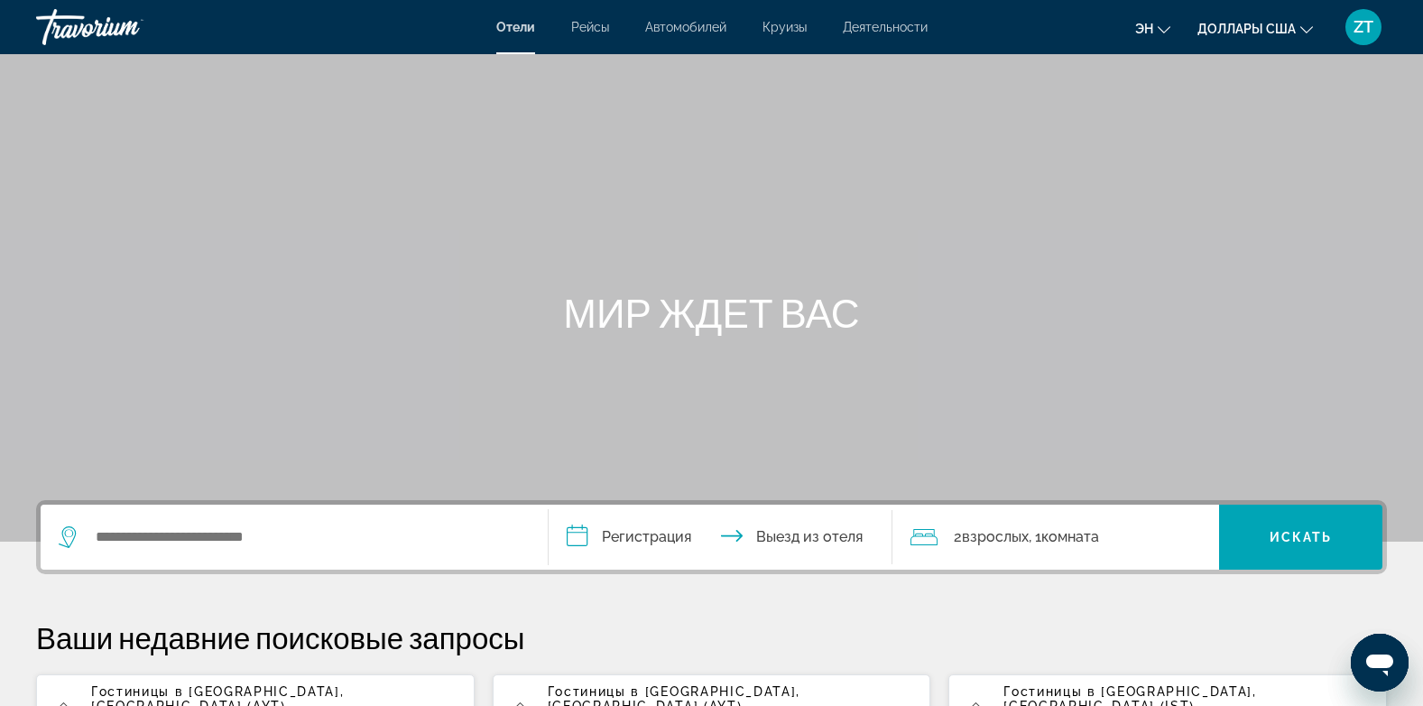
click at [153, 693] on span "Гостиницы в [GEOGRAPHIC_DATA]" at bounding box center [215, 691] width 249 height 14
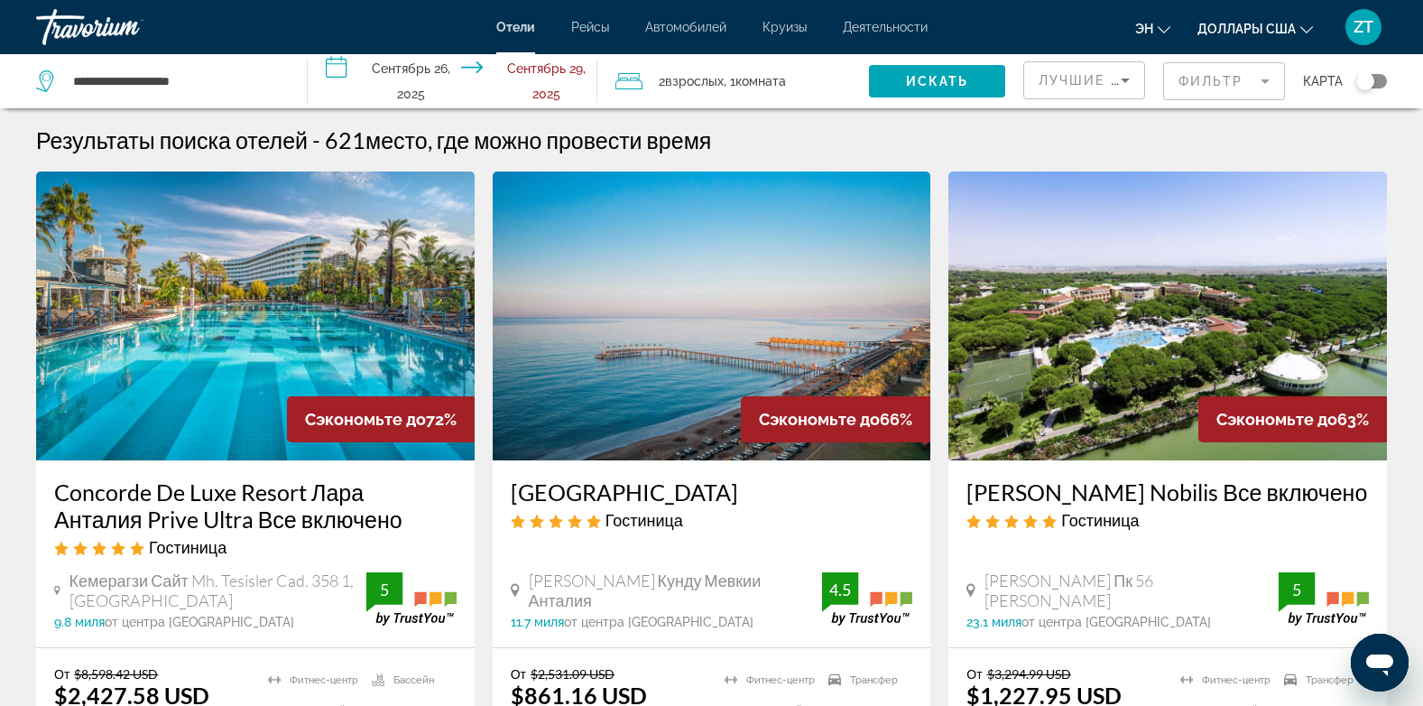
click at [511, 209] on img "Основное содержание" at bounding box center [712, 315] width 439 height 289
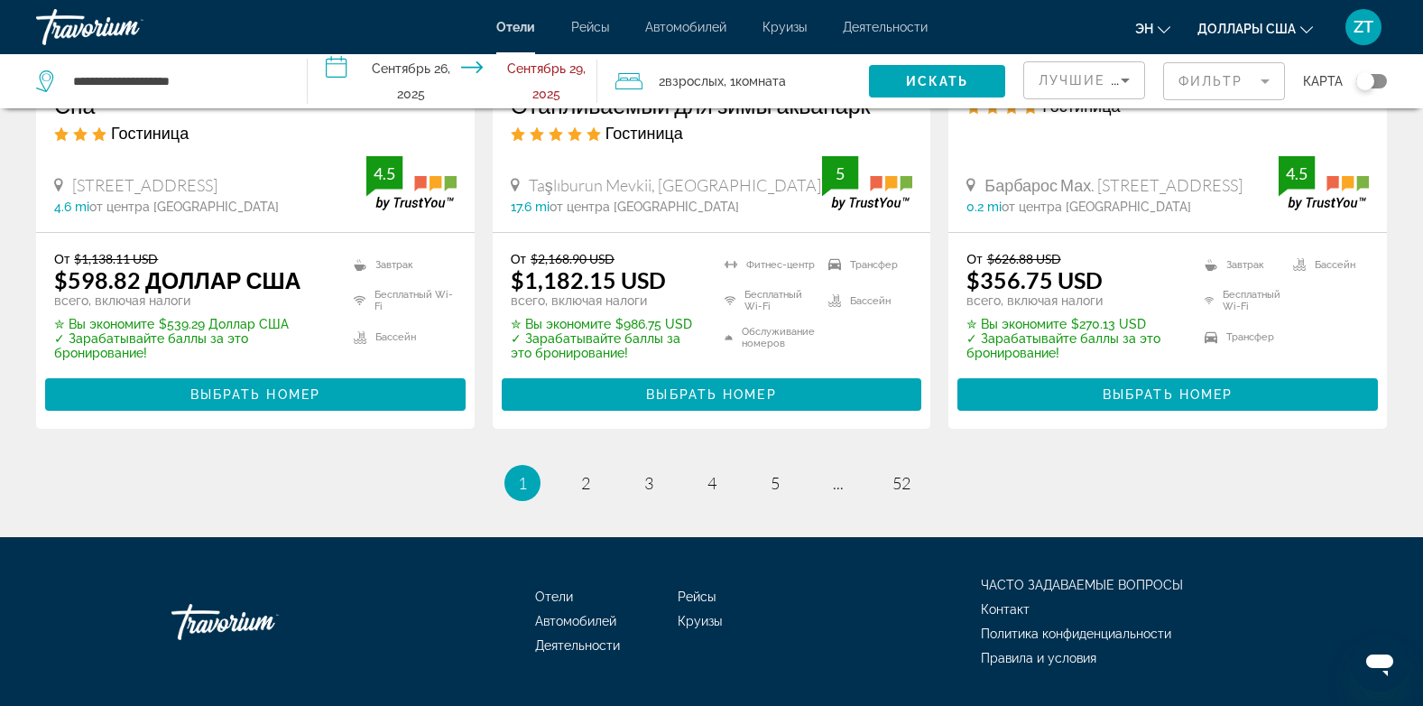
scroll to position [2548, 0]
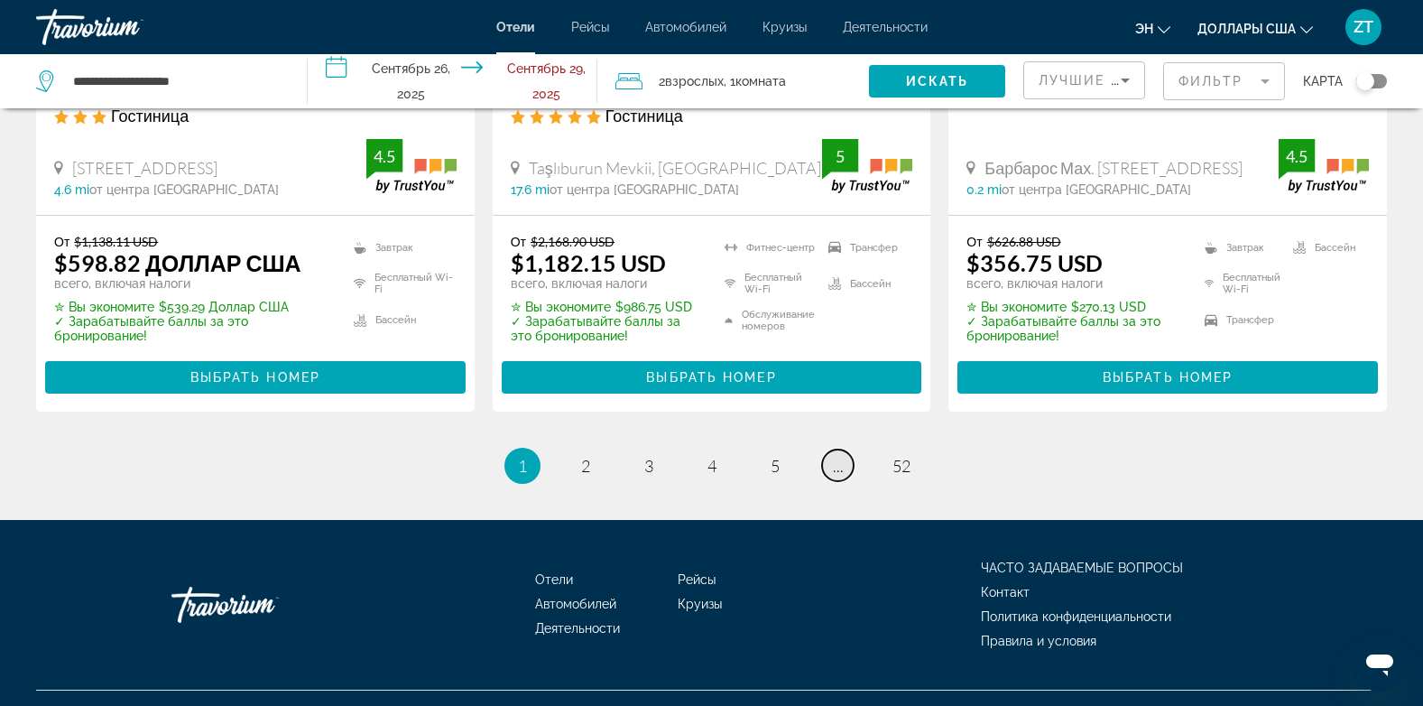
click at [839, 456] on span "..." at bounding box center [838, 466] width 11 height 20
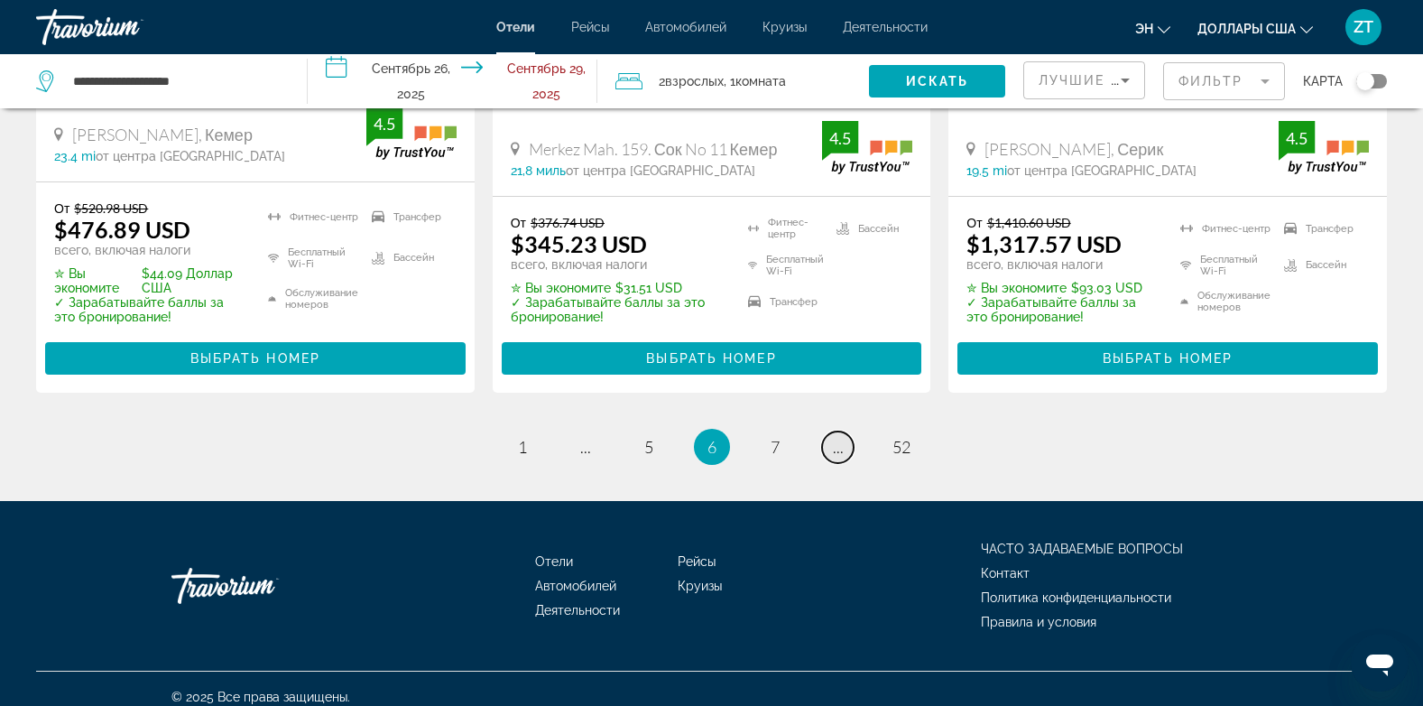
scroll to position [2545, 0]
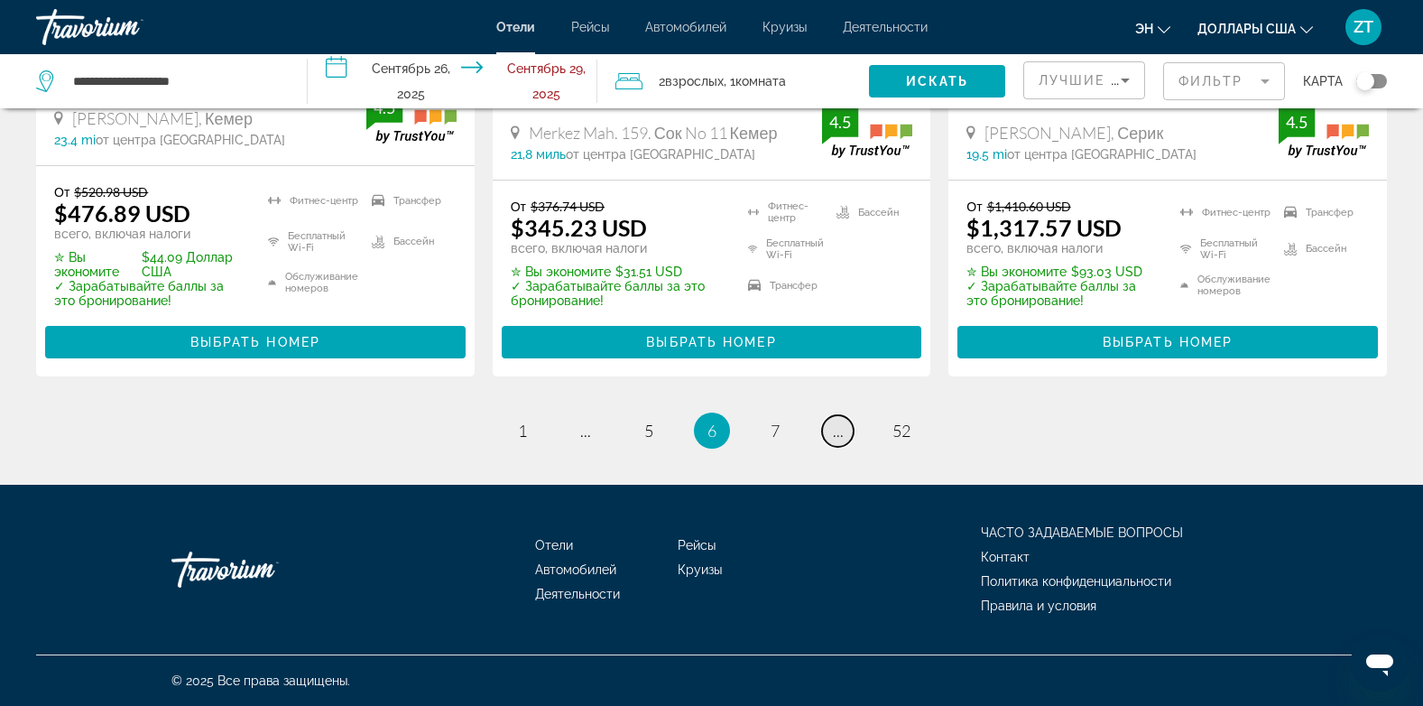
click at [836, 432] on span "..." at bounding box center [838, 431] width 11 height 20
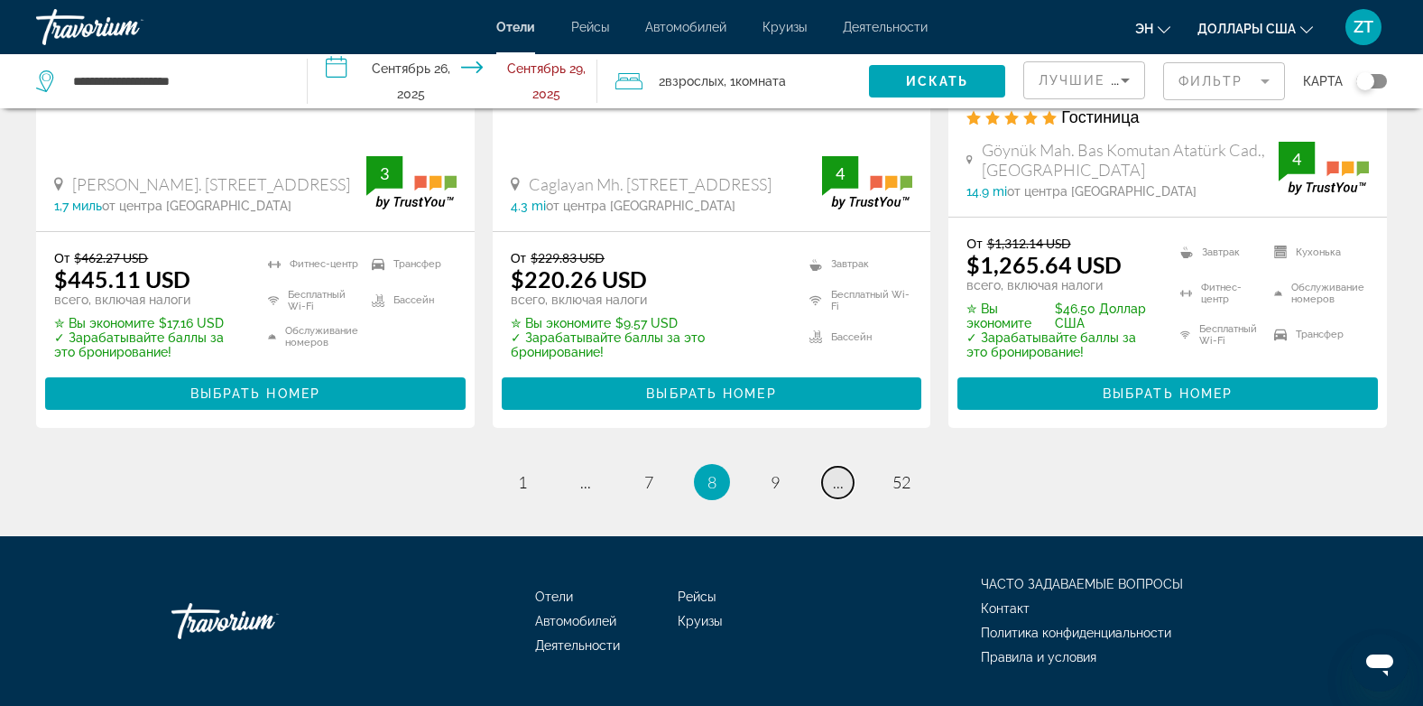
scroll to position [2593, 0]
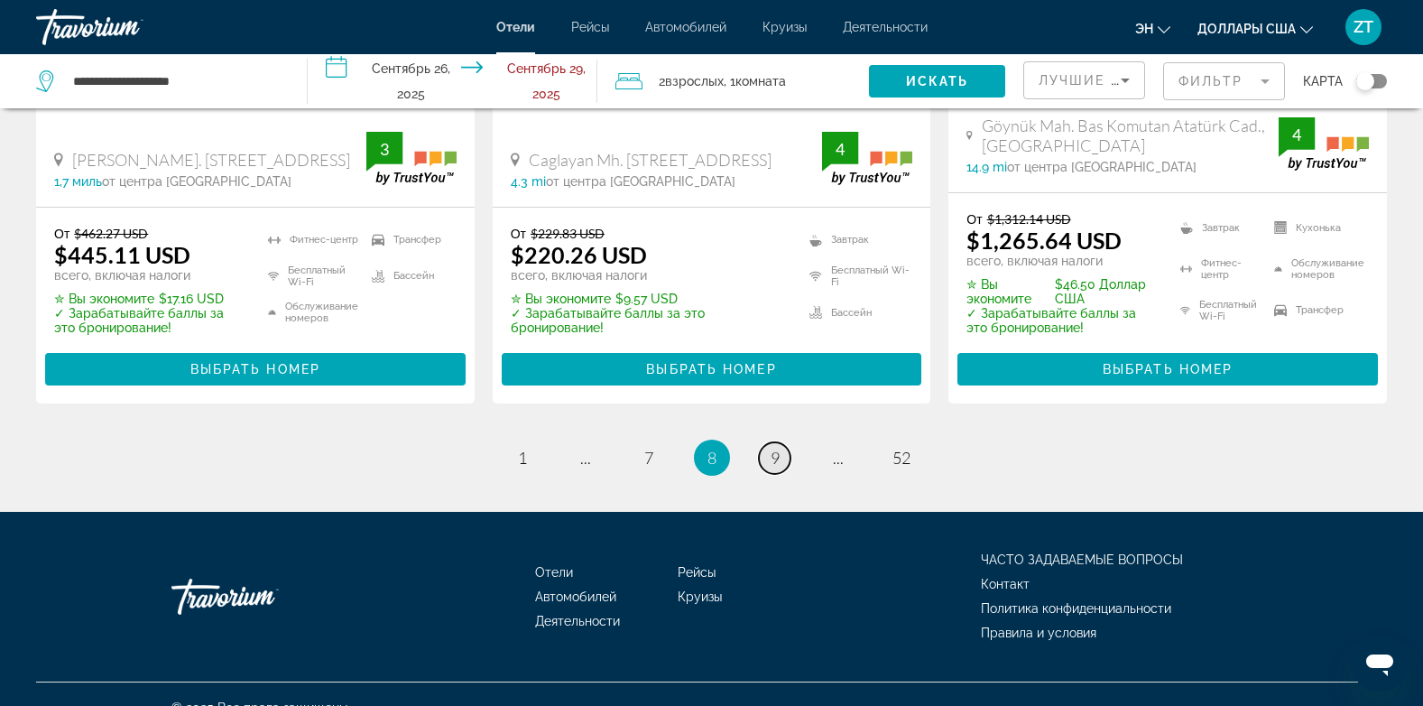
click at [771, 448] on span "9" at bounding box center [775, 458] width 9 height 20
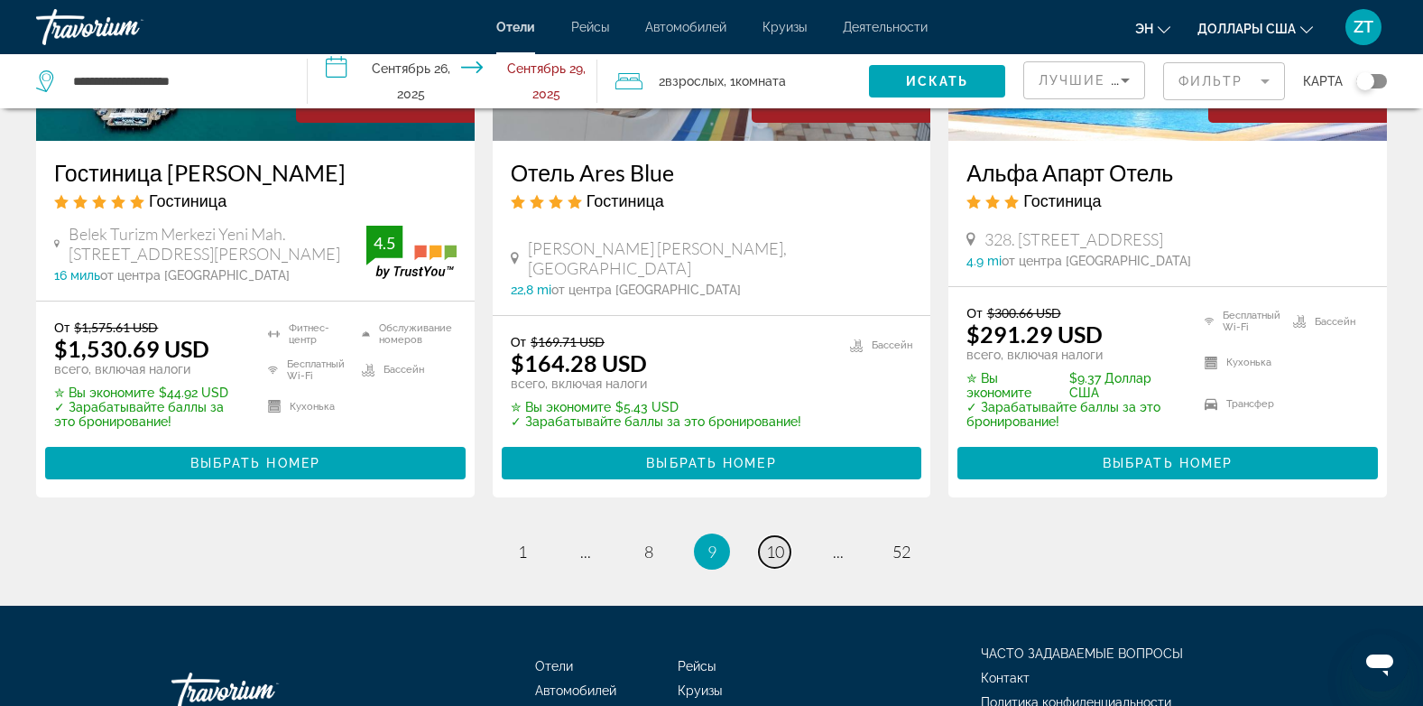
scroll to position [2594, 0]
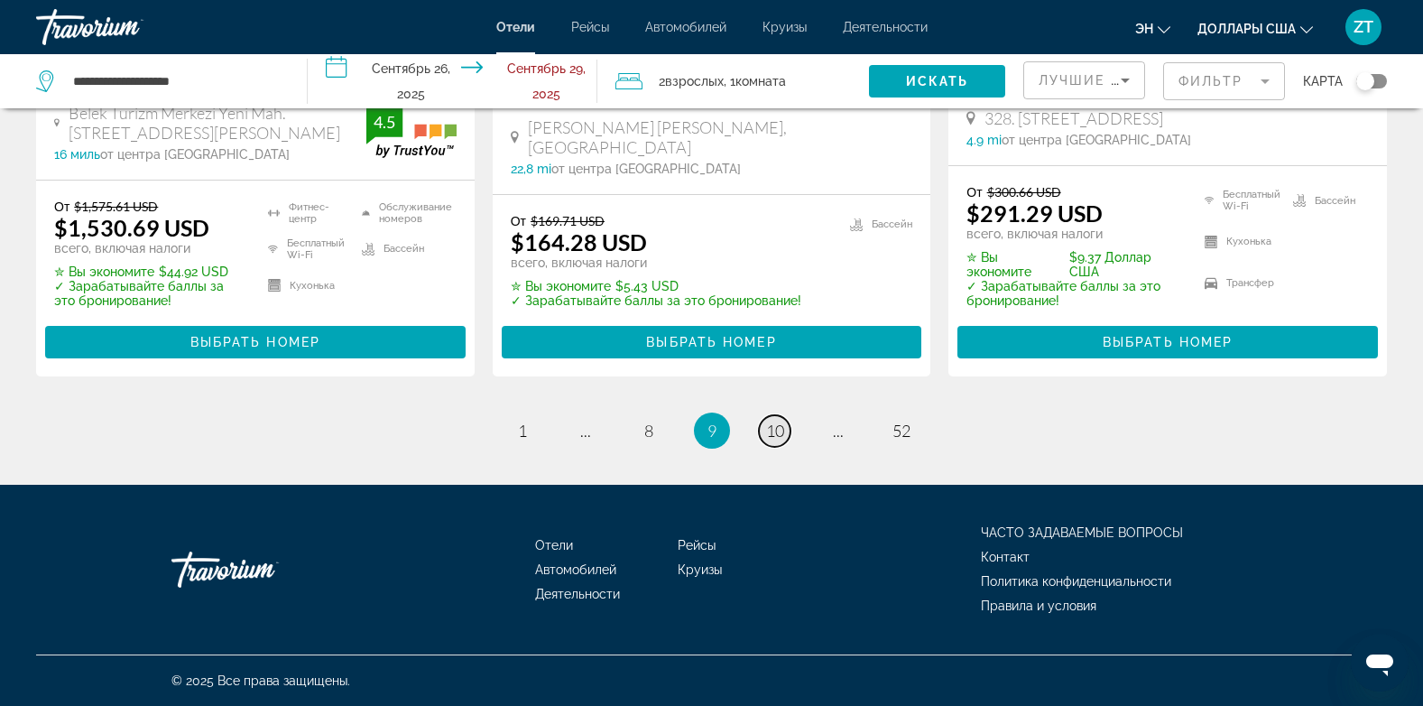
click at [770, 438] on span "10" at bounding box center [775, 431] width 18 height 20
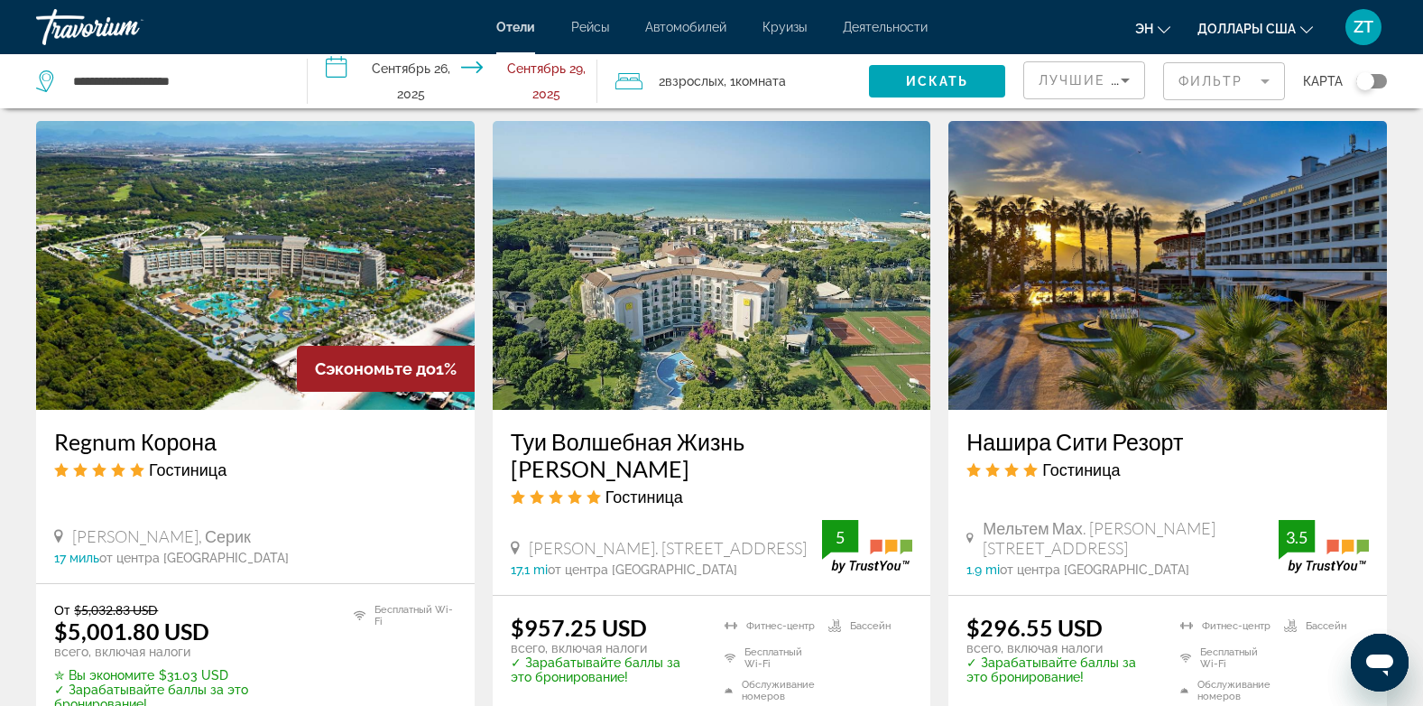
scroll to position [2238, 0]
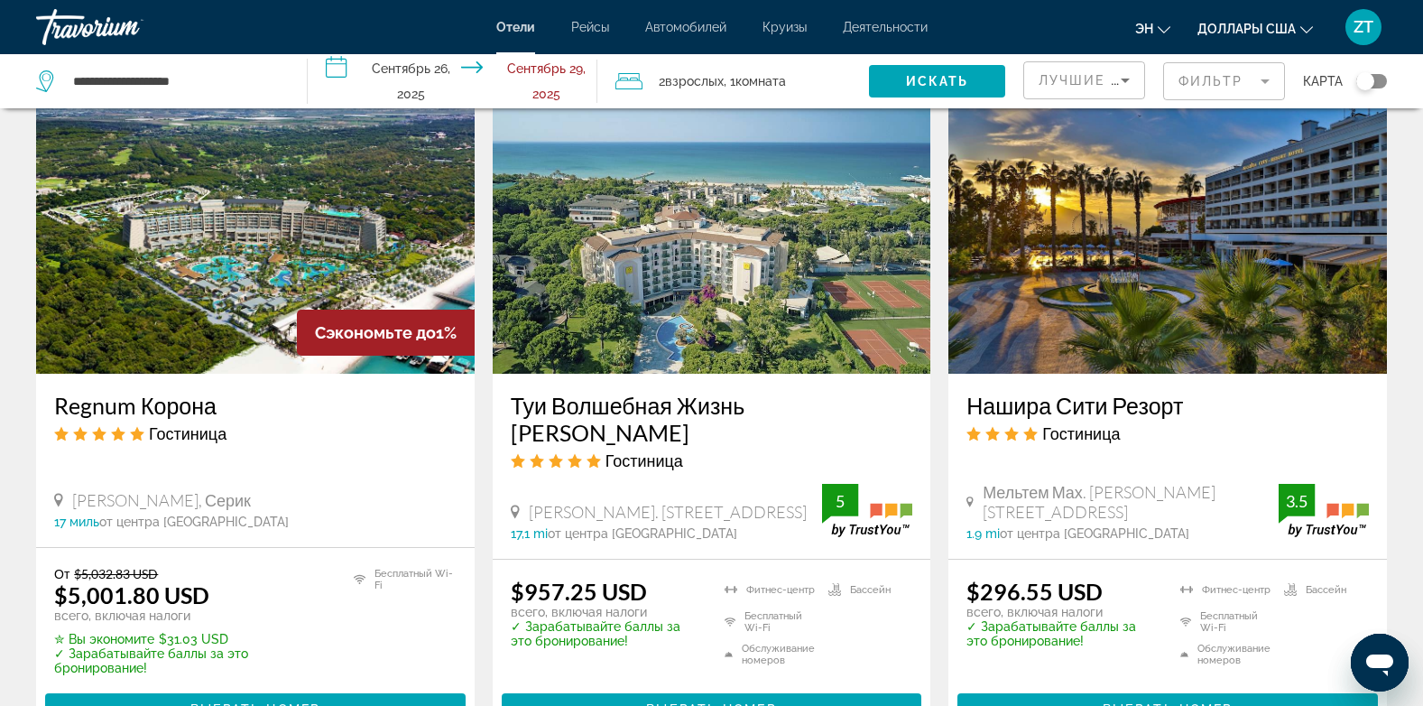
click at [1119, 348] on img "Основное содержание" at bounding box center [1168, 229] width 439 height 289
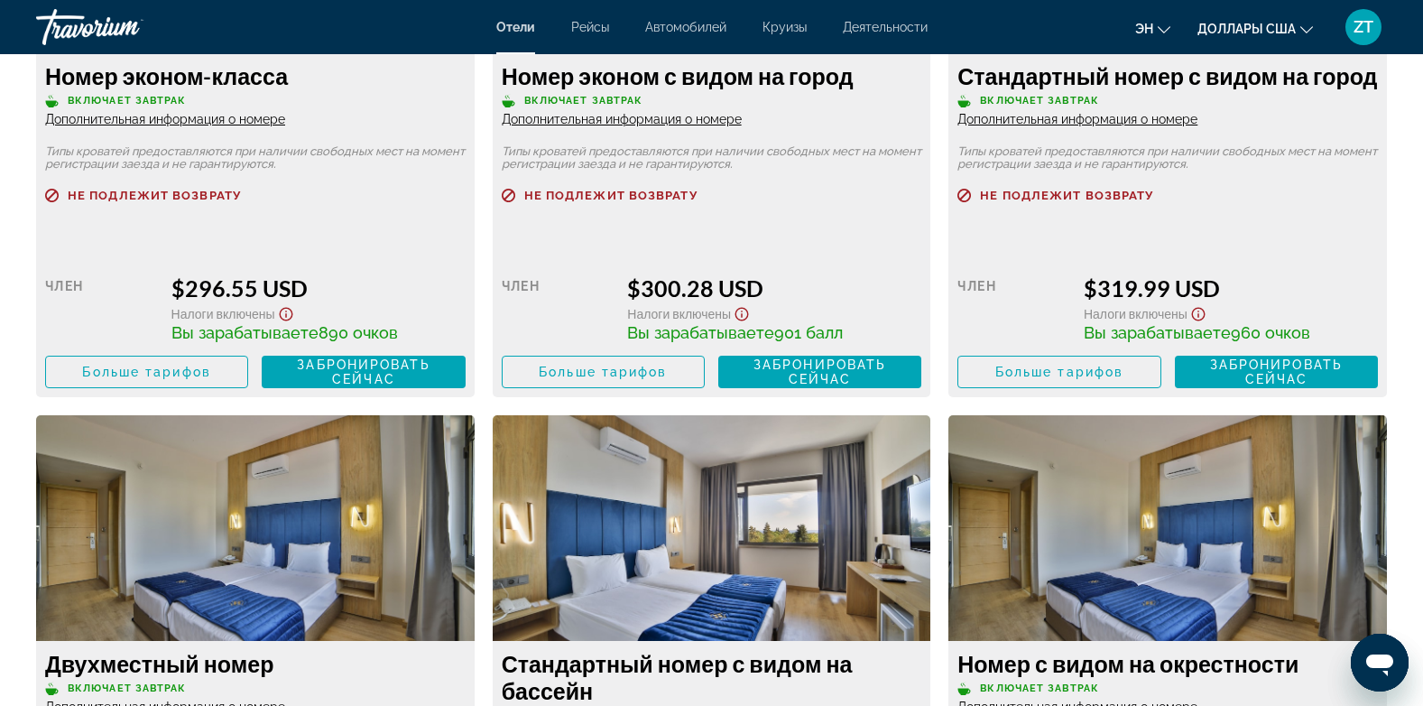
scroll to position [2852, 0]
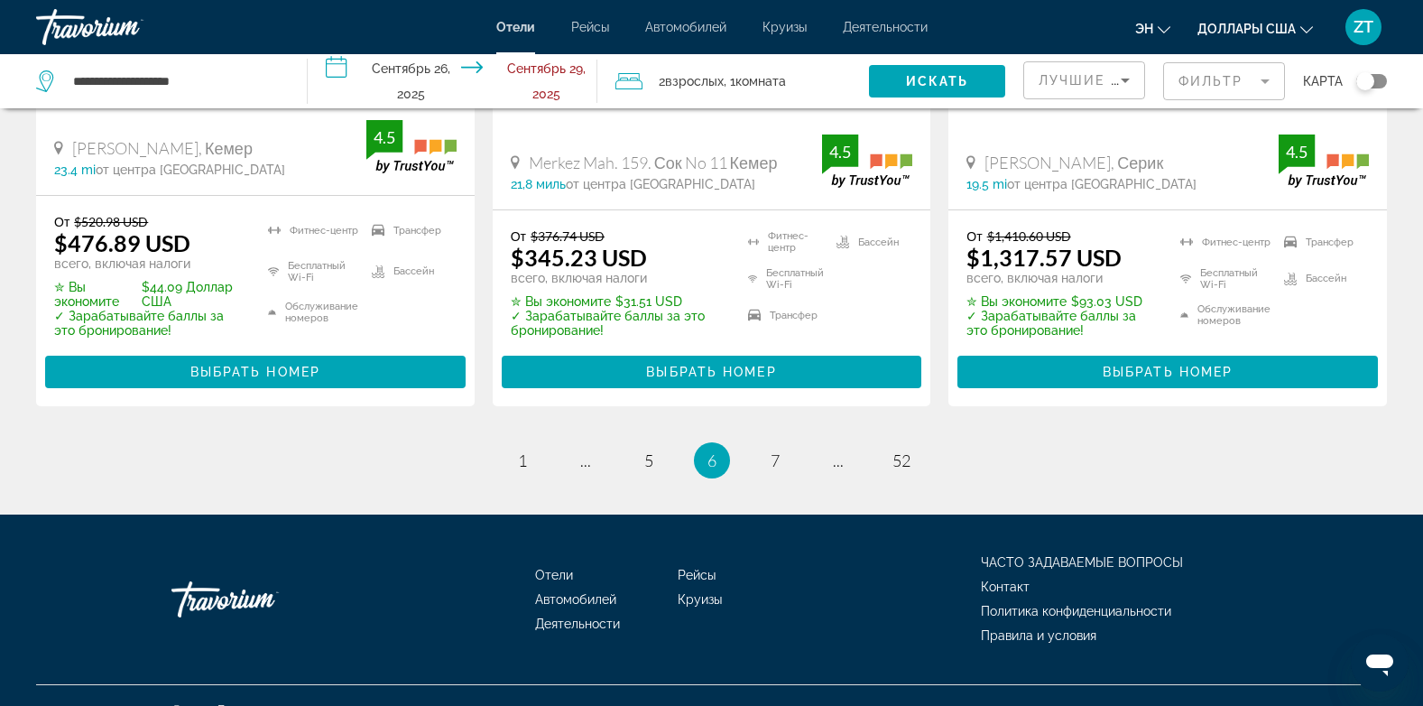
scroll to position [2545, 0]
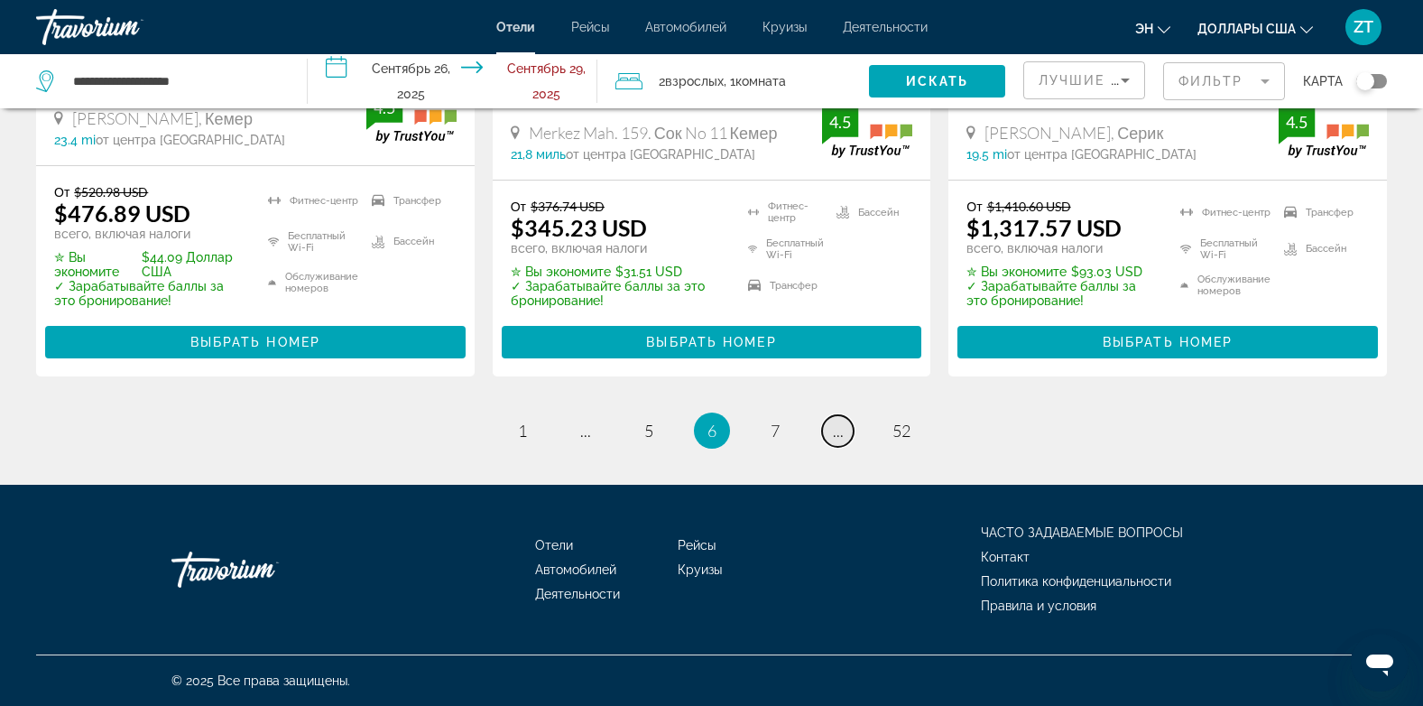
click at [838, 438] on span "..." at bounding box center [838, 431] width 11 height 20
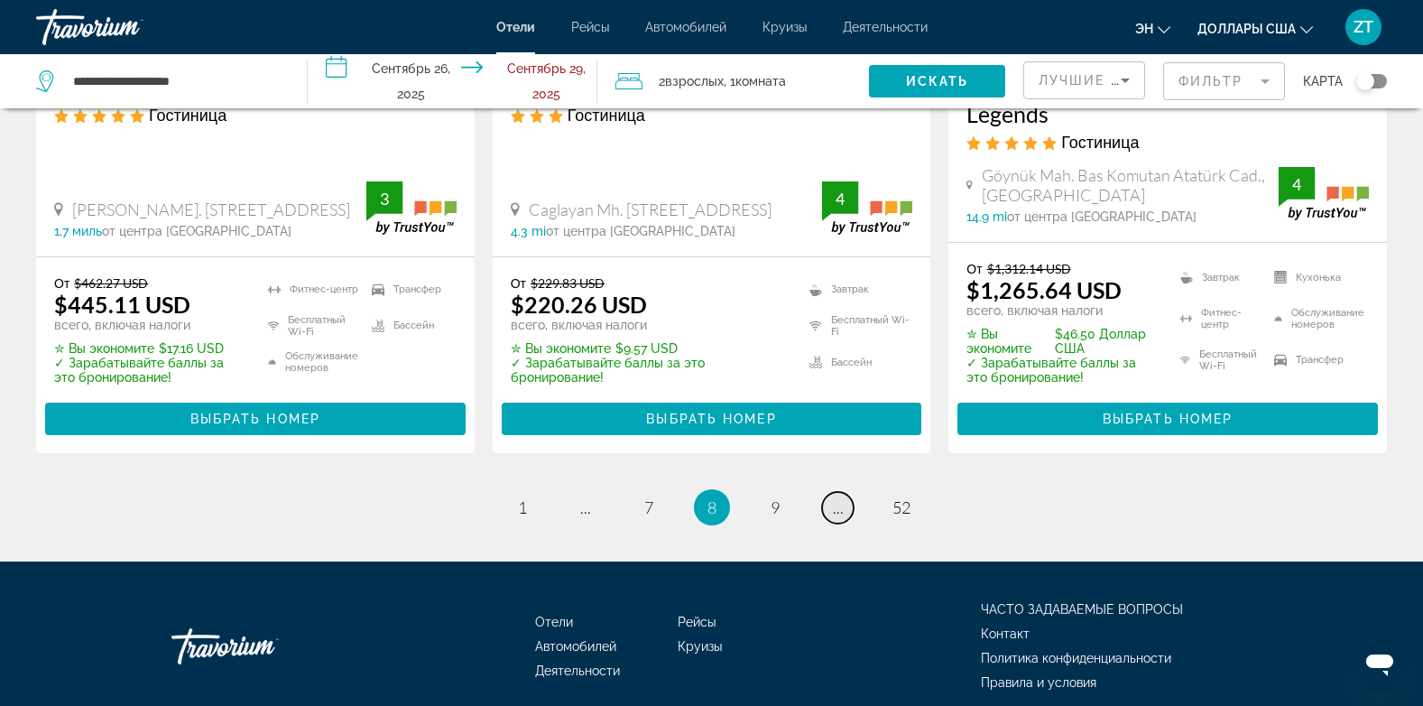
scroll to position [2593, 0]
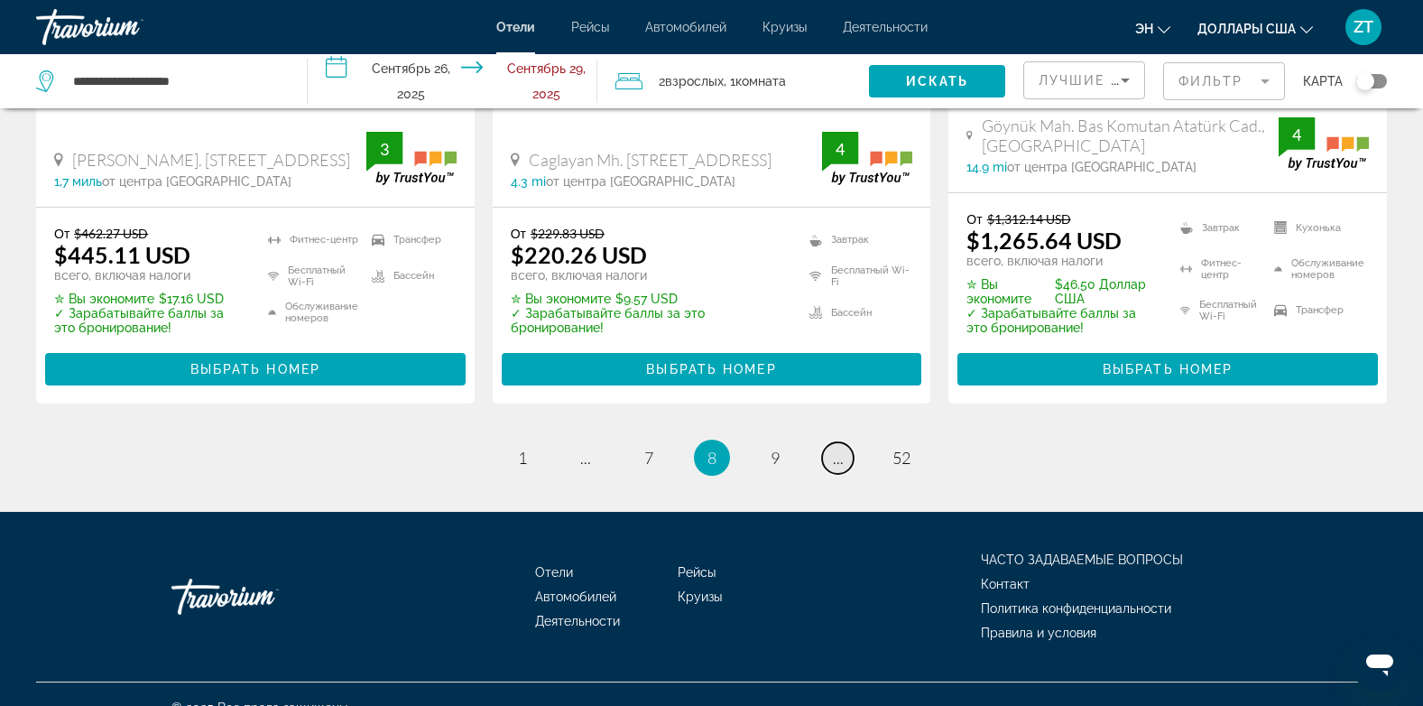
click at [838, 448] on span "..." at bounding box center [838, 458] width 11 height 20
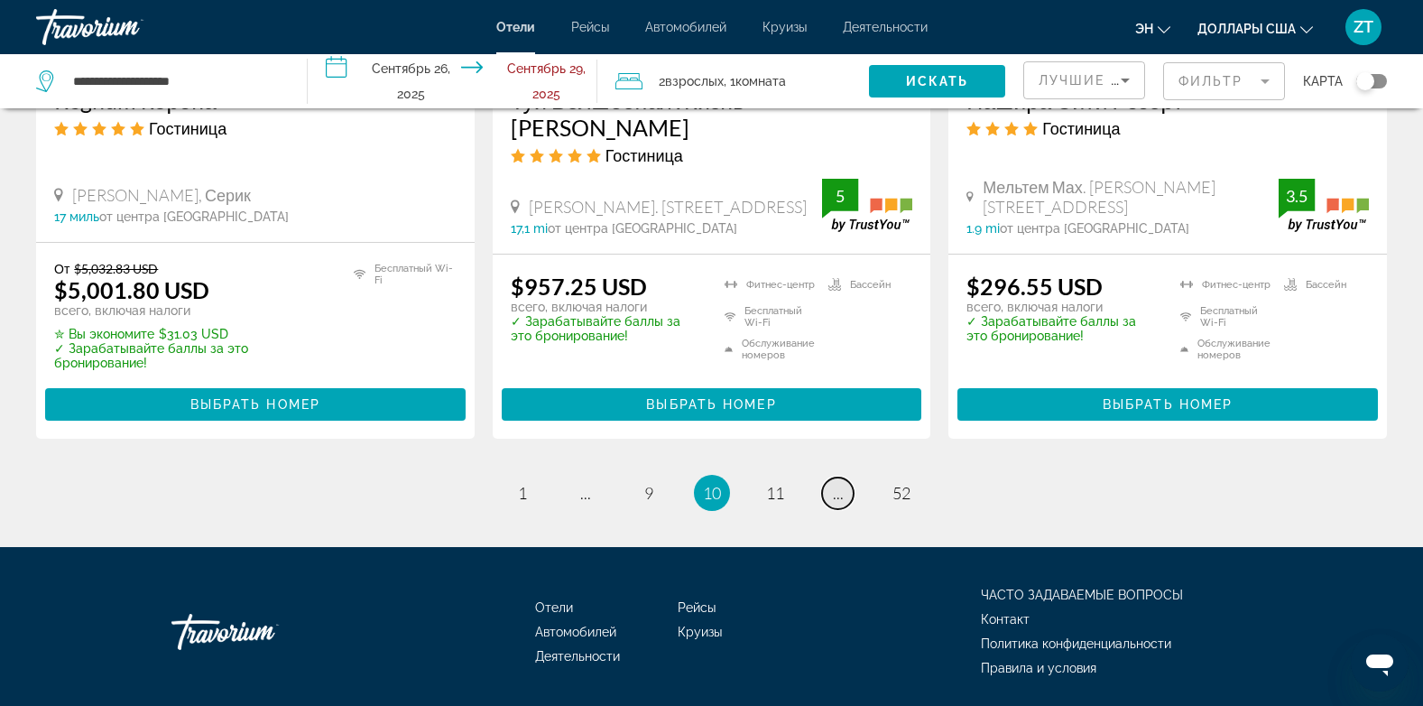
scroll to position [2581, 0]
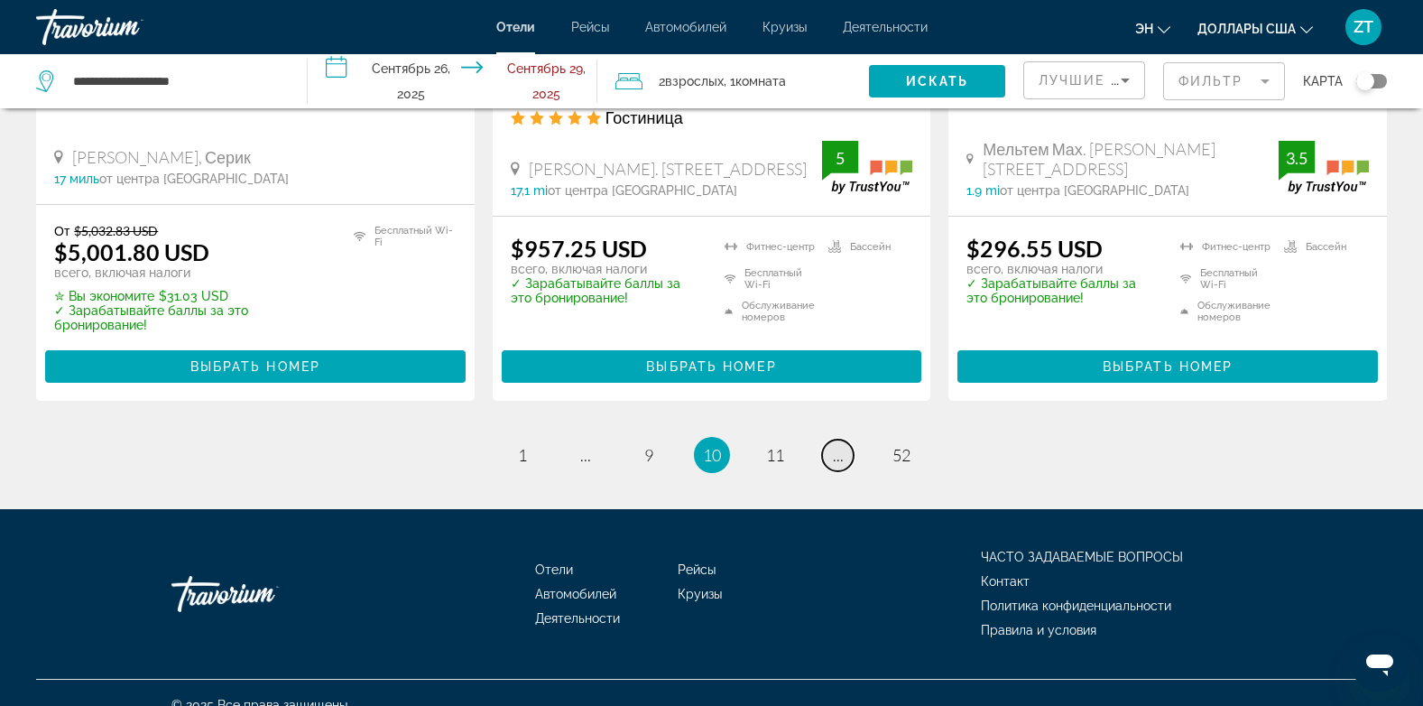
click at [835, 445] on span "..." at bounding box center [838, 455] width 11 height 20
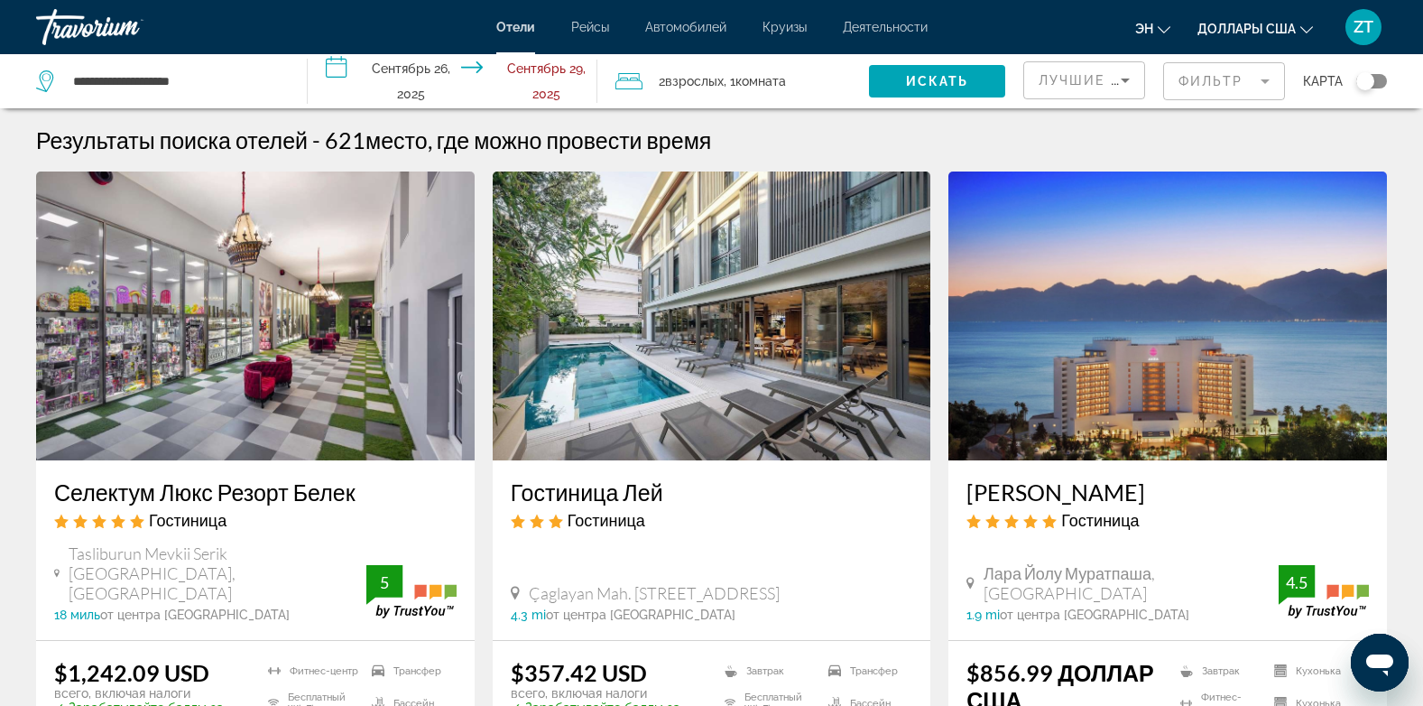
click at [835, 437] on img "Основное содержание" at bounding box center [712, 315] width 439 height 289
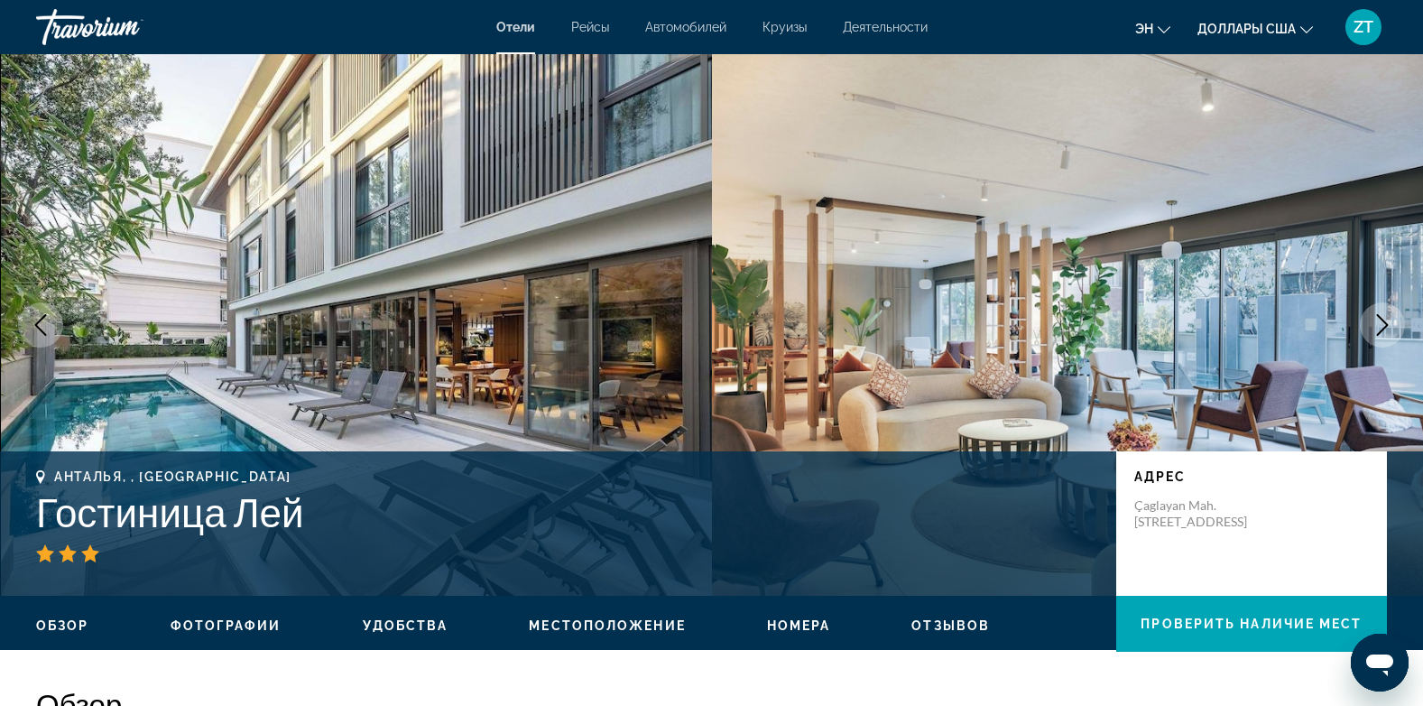
click at [835, 437] on img "Основное содержание" at bounding box center [1068, 325] width 712 height 542
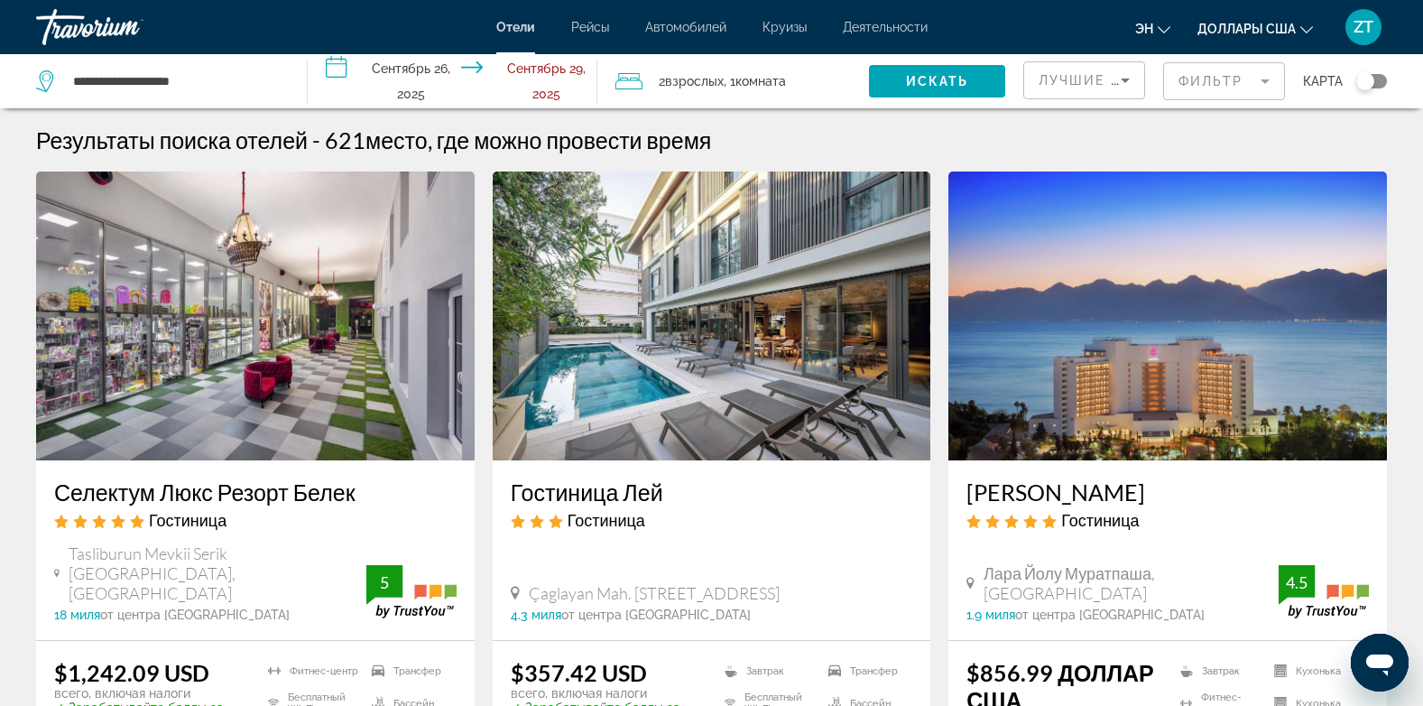
click at [1069, 400] on img "Основное содержание" at bounding box center [1168, 315] width 439 height 289
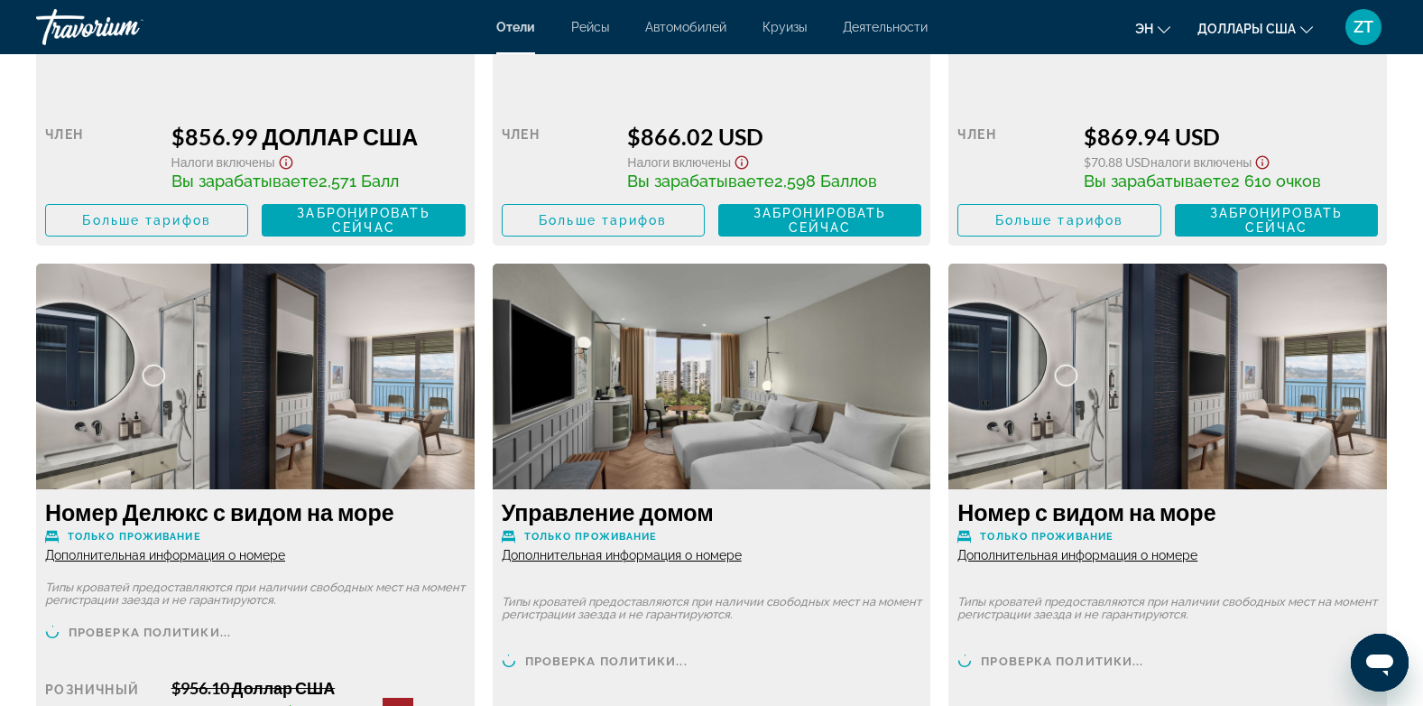
scroll to position [2850, 0]
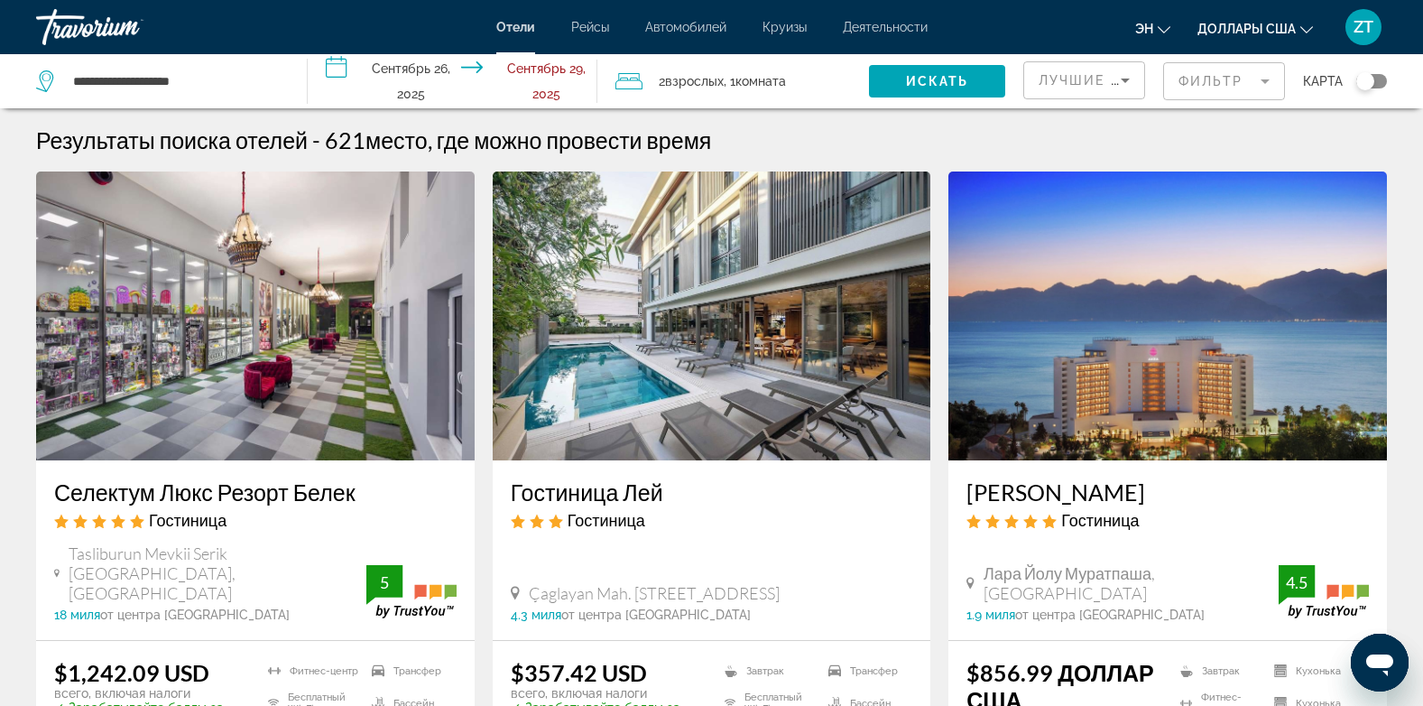
click at [603, 265] on img "Основное содержание" at bounding box center [712, 315] width 439 height 289
click at [645, 275] on img "Основное содержание" at bounding box center [712, 315] width 439 height 289
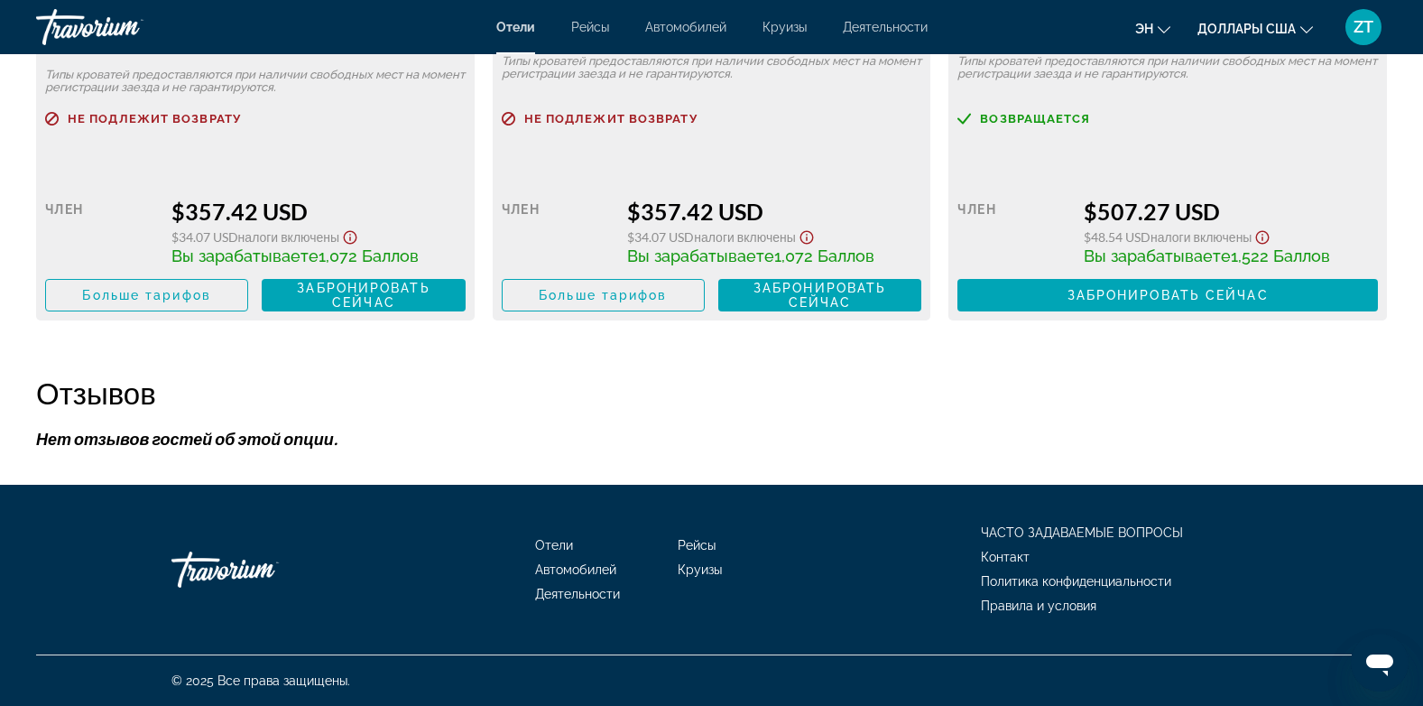
scroll to position [2792, 0]
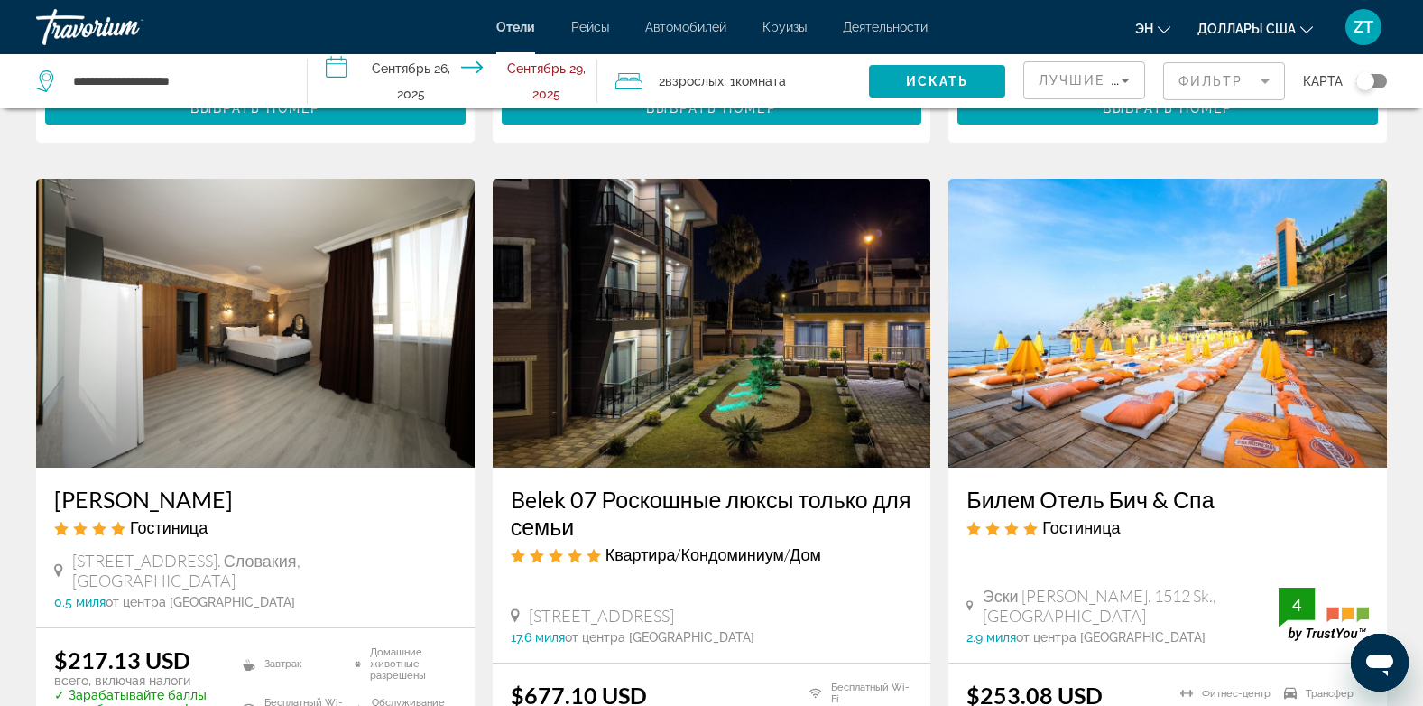
scroll to position [686, 0]
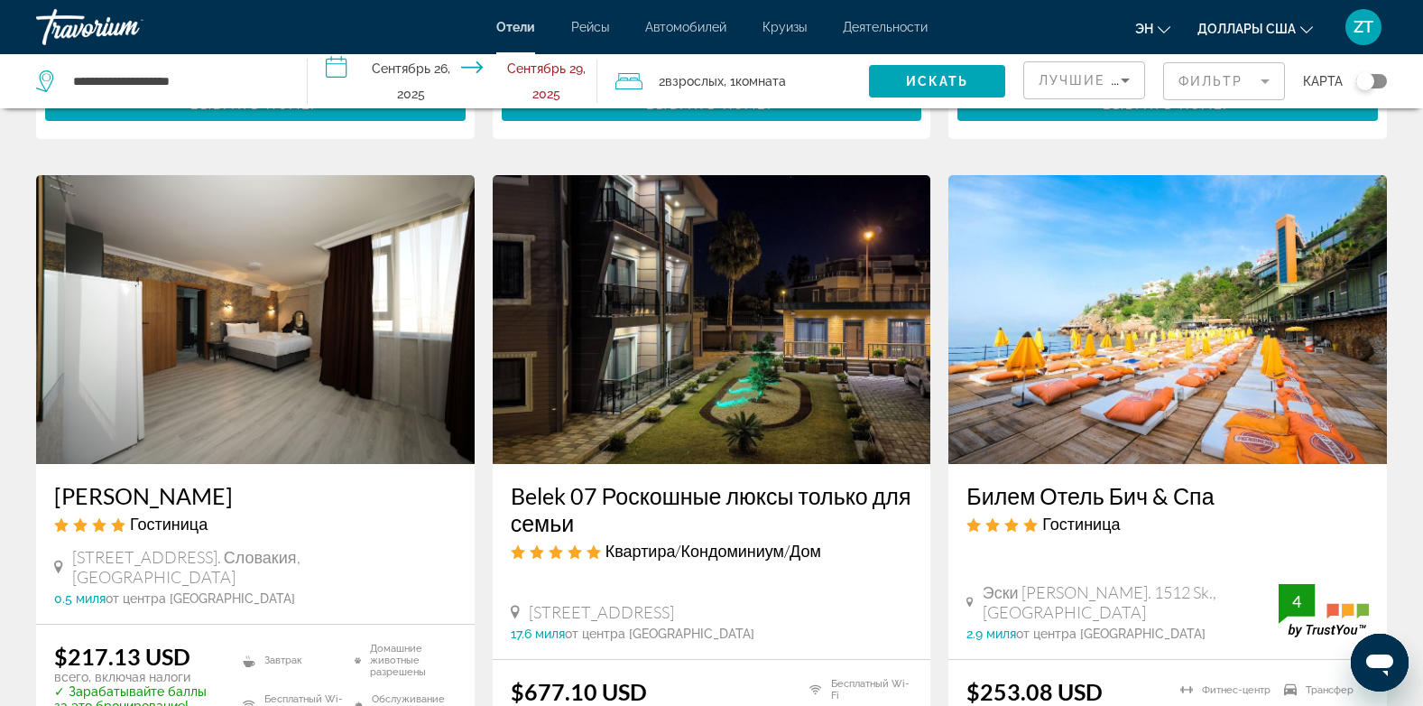
click at [273, 303] on img "Основное содержание" at bounding box center [255, 319] width 439 height 289
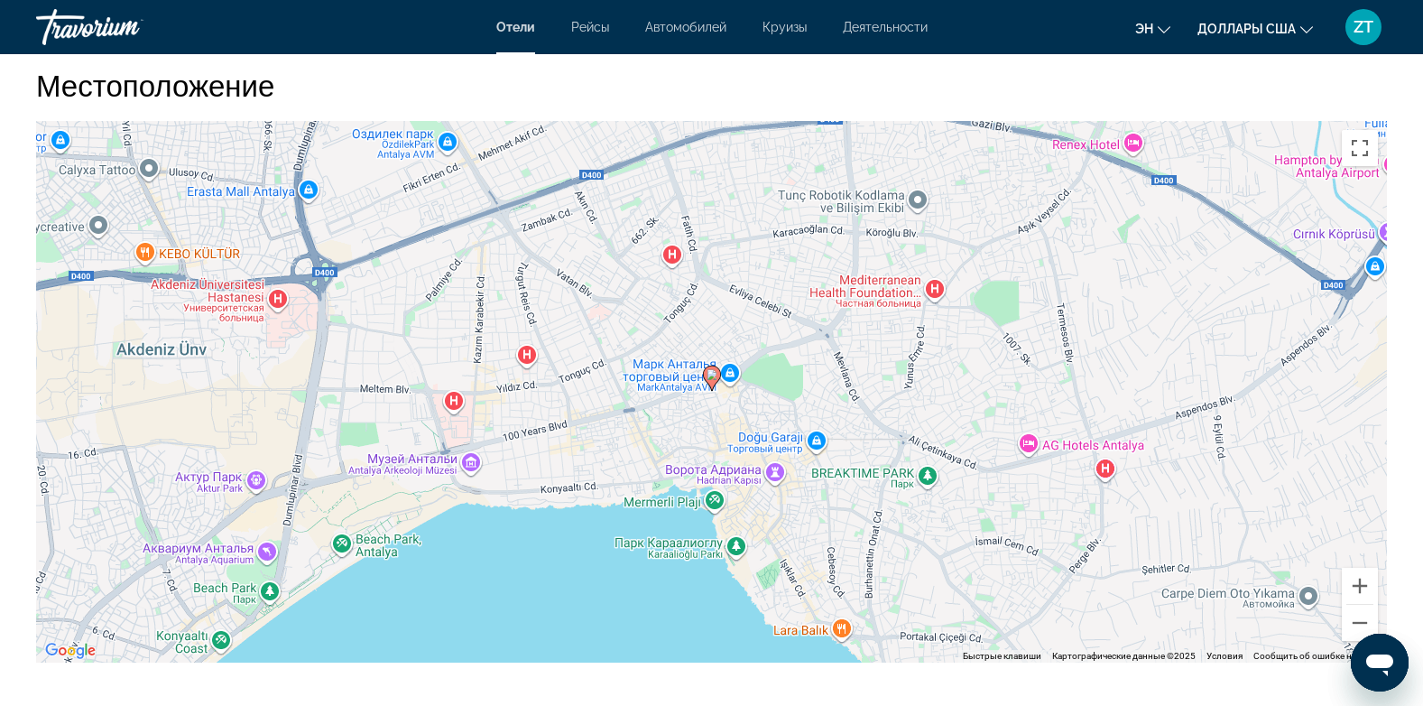
scroll to position [1697, 0]
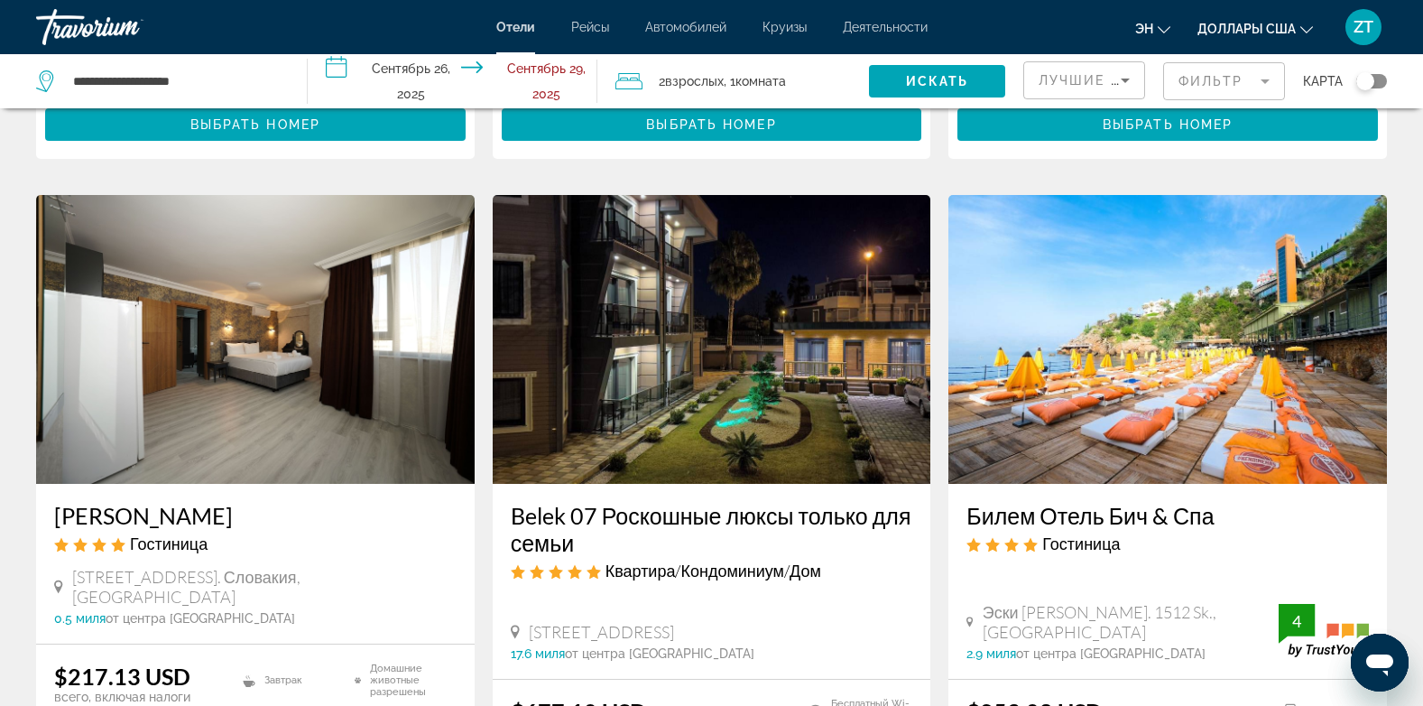
scroll to position [614, 0]
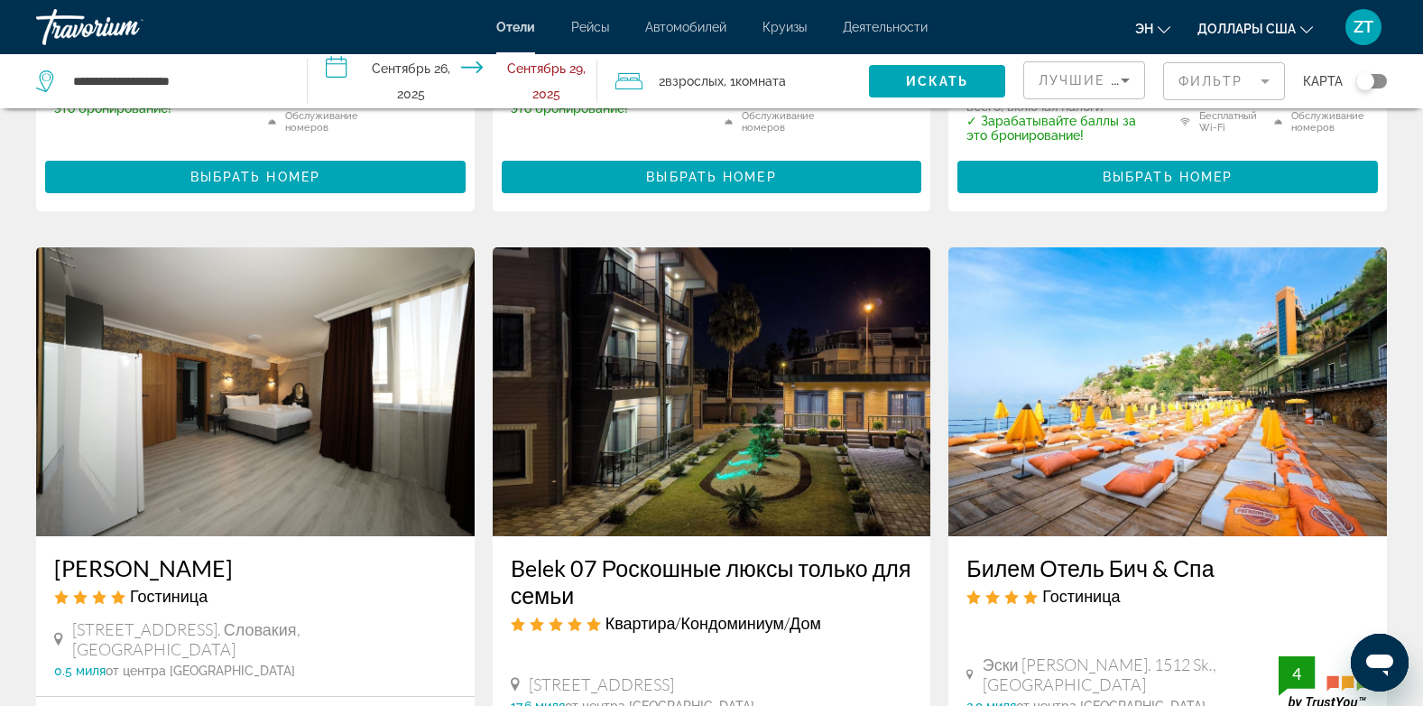
click at [1055, 332] on img "Основное содержание" at bounding box center [1168, 391] width 439 height 289
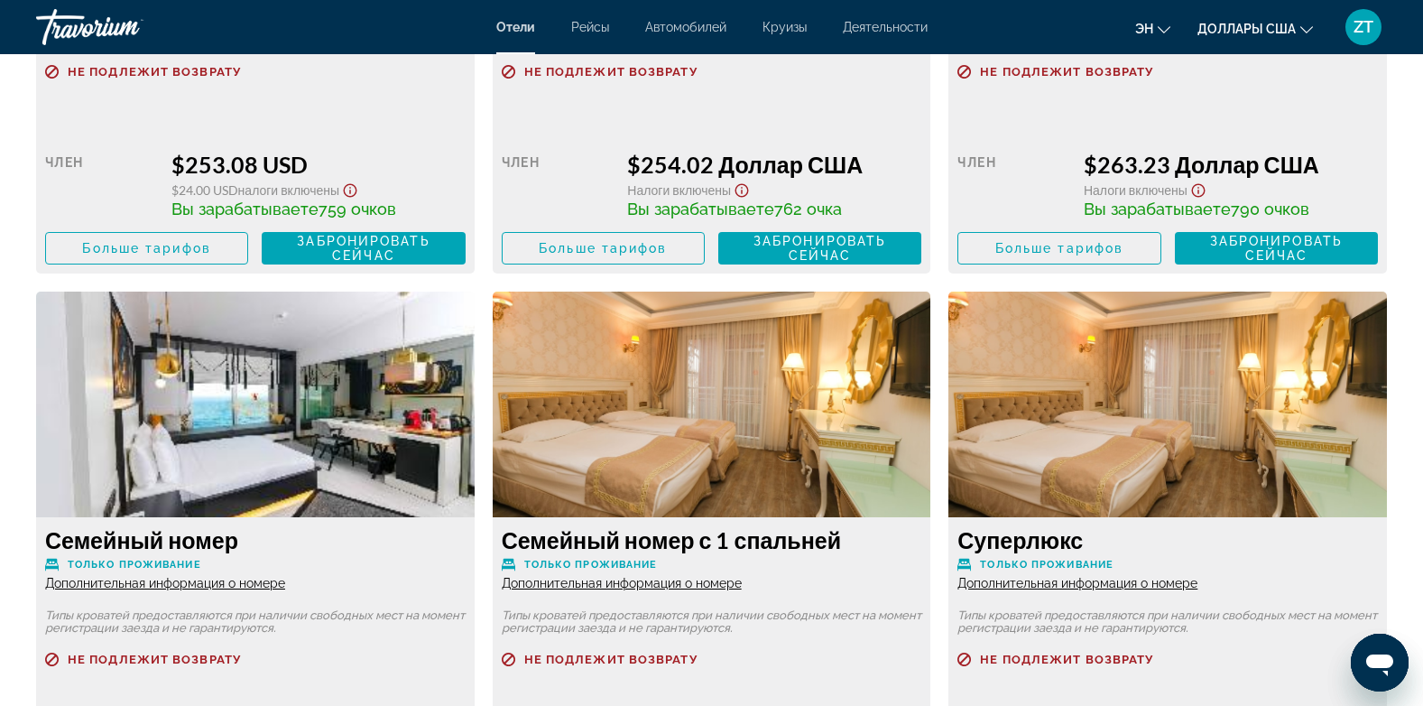
scroll to position [2997, 0]
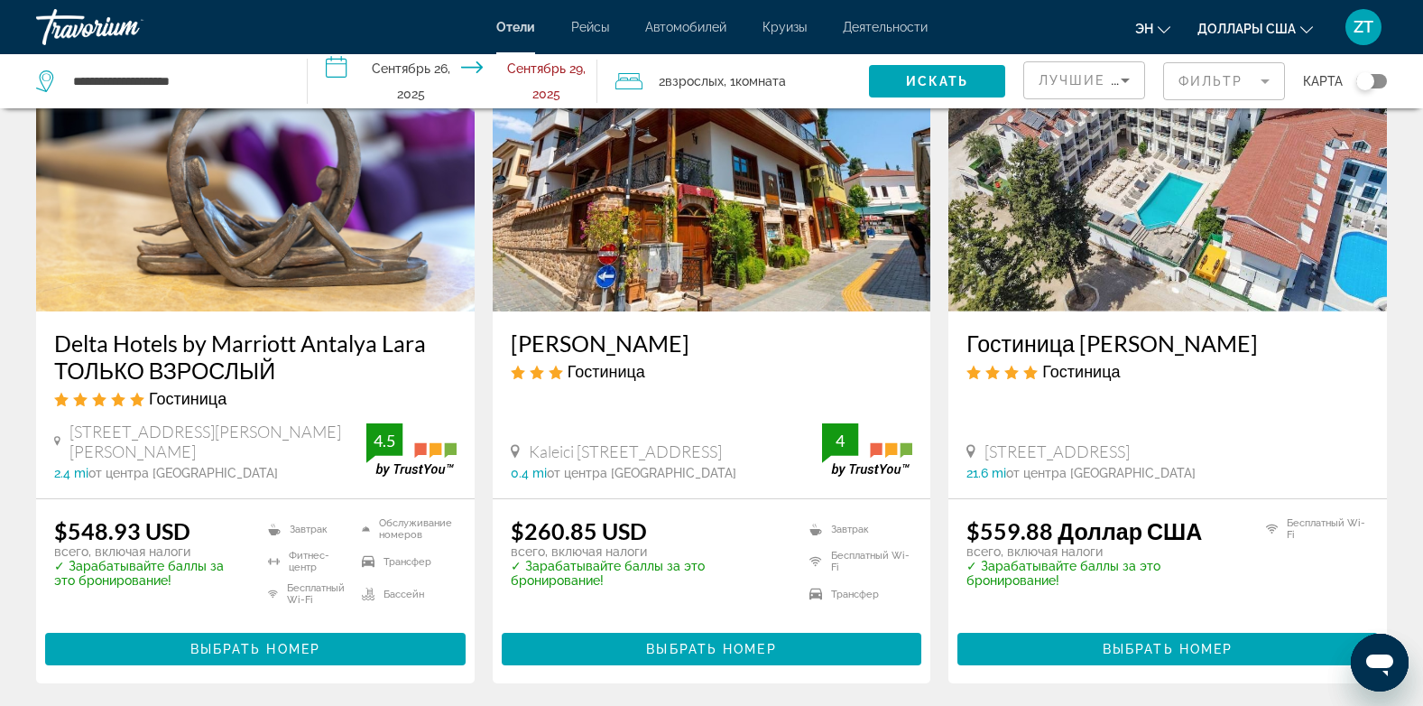
scroll to position [1552, 0]
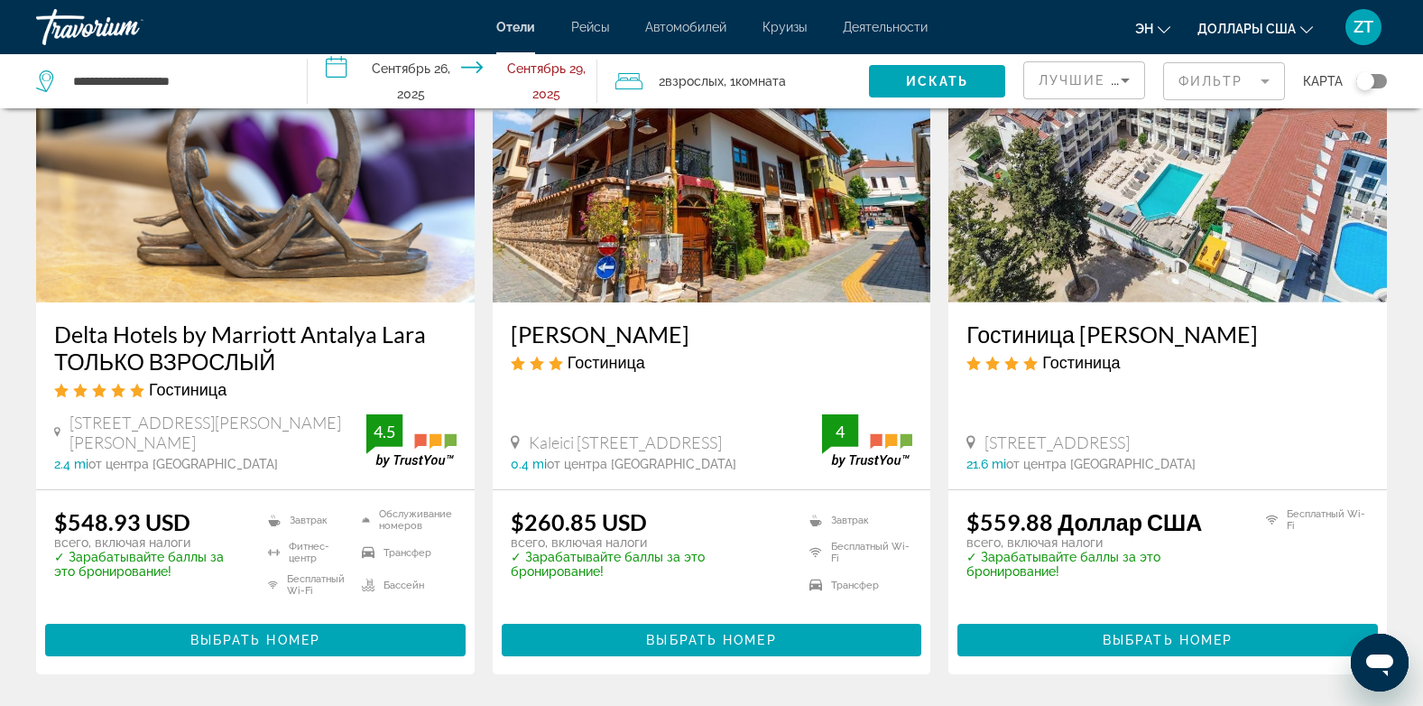
drag, startPoint x: 551, startPoint y: 284, endPoint x: 406, endPoint y: 335, distance: 153.9
click at [406, 335] on div "Селектум Люкс Резорт Белек [GEOGRAPHIC_DATA] Tasliburun Mevkii Serik [GEOGRAPHI…" at bounding box center [711, 3] width 1369 height 2768
drag, startPoint x: 406, startPoint y: 335, endPoint x: 345, endPoint y: 341, distance: 61.7
click at [345, 341] on h3 "Delta Hotels by Marriott Antalya Lara ТОЛЬКО ВЗРОСЛЫЙ" at bounding box center [255, 347] width 403 height 54
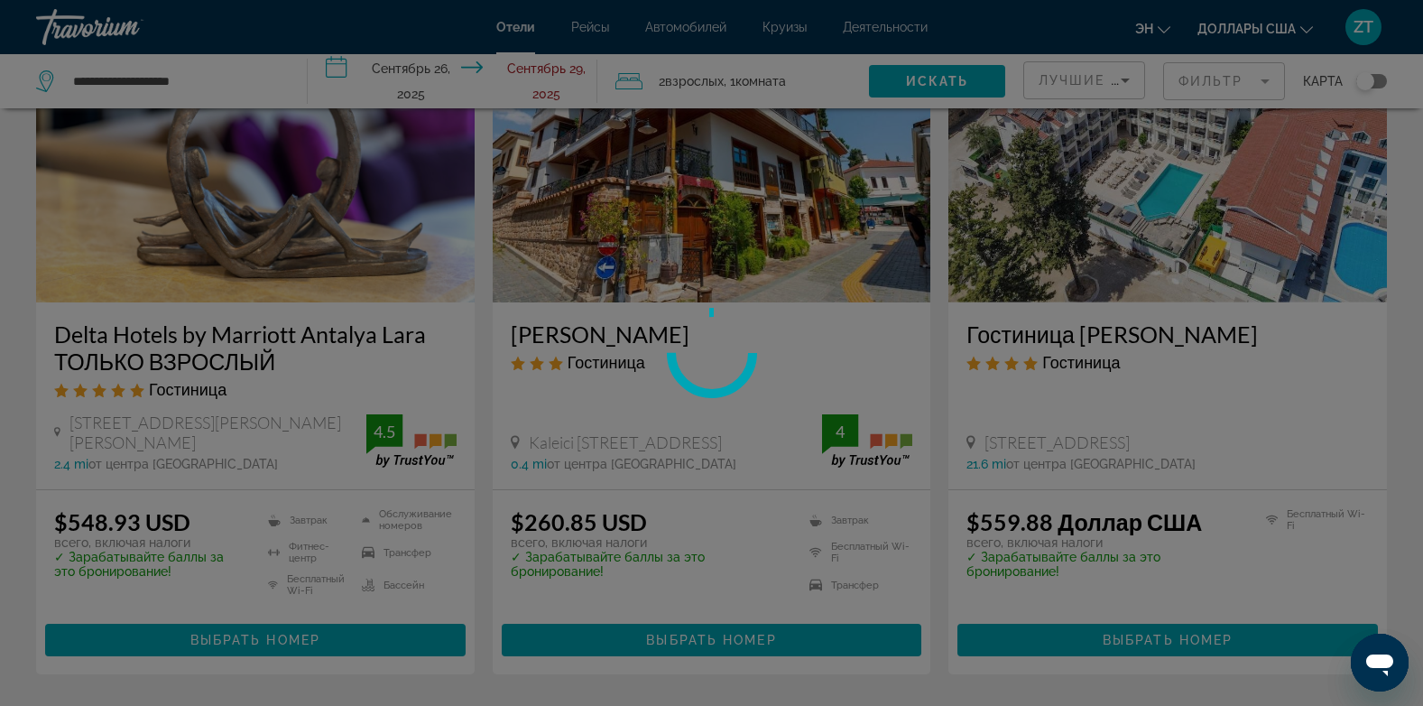
click at [345, 341] on div at bounding box center [711, 353] width 1423 height 706
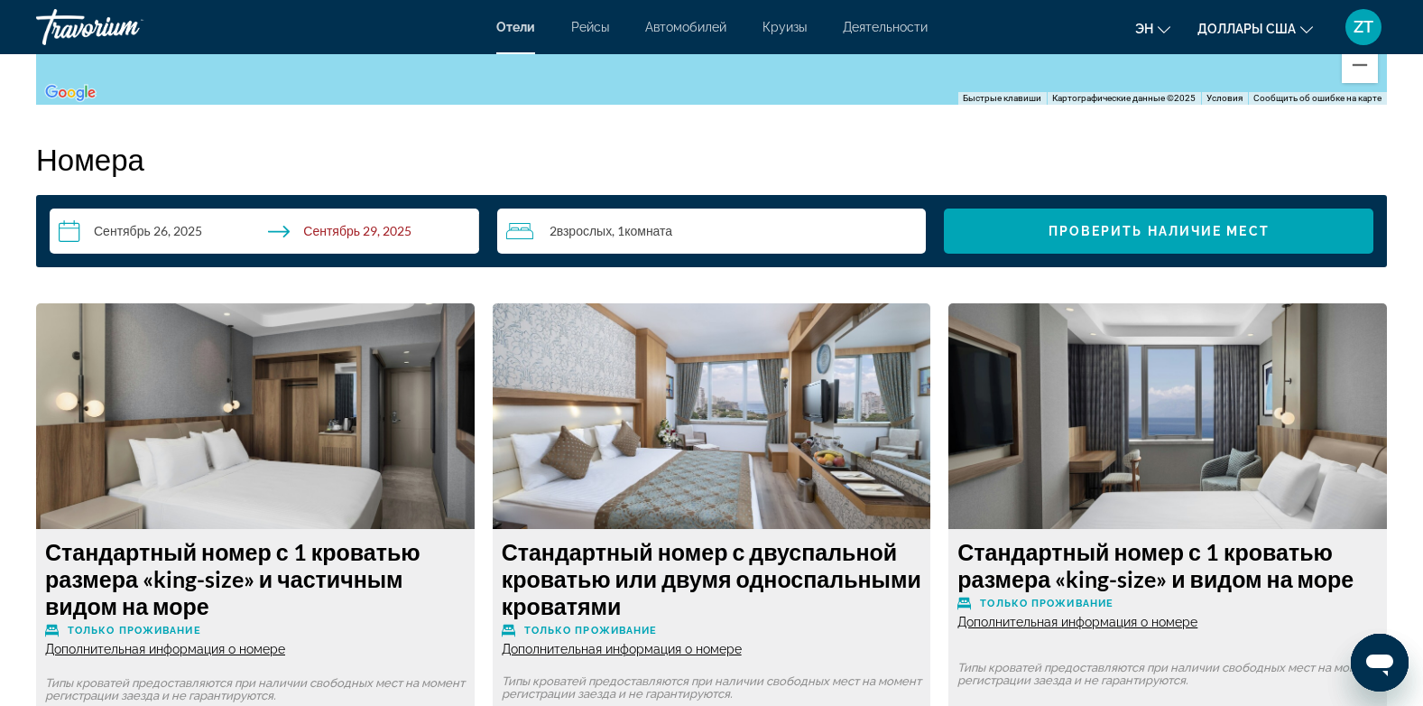
scroll to position [2238, 0]
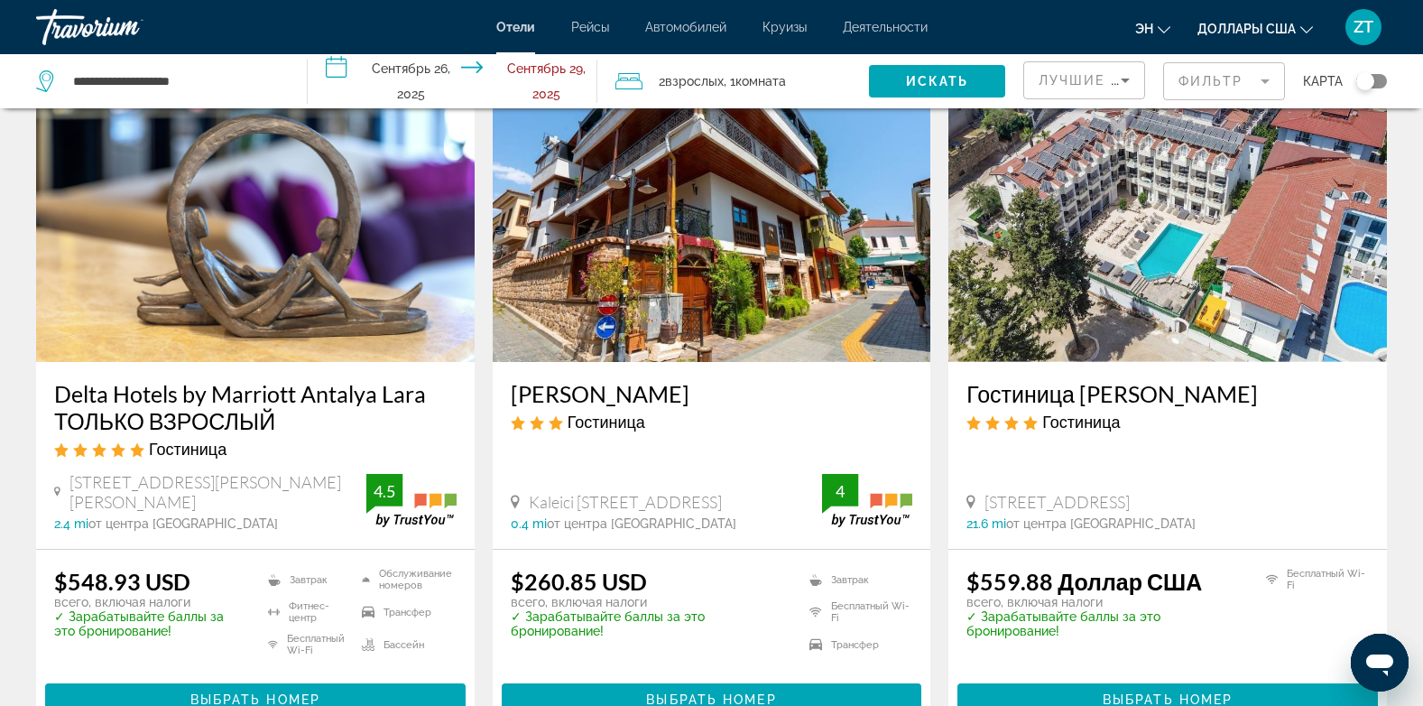
scroll to position [1552, 0]
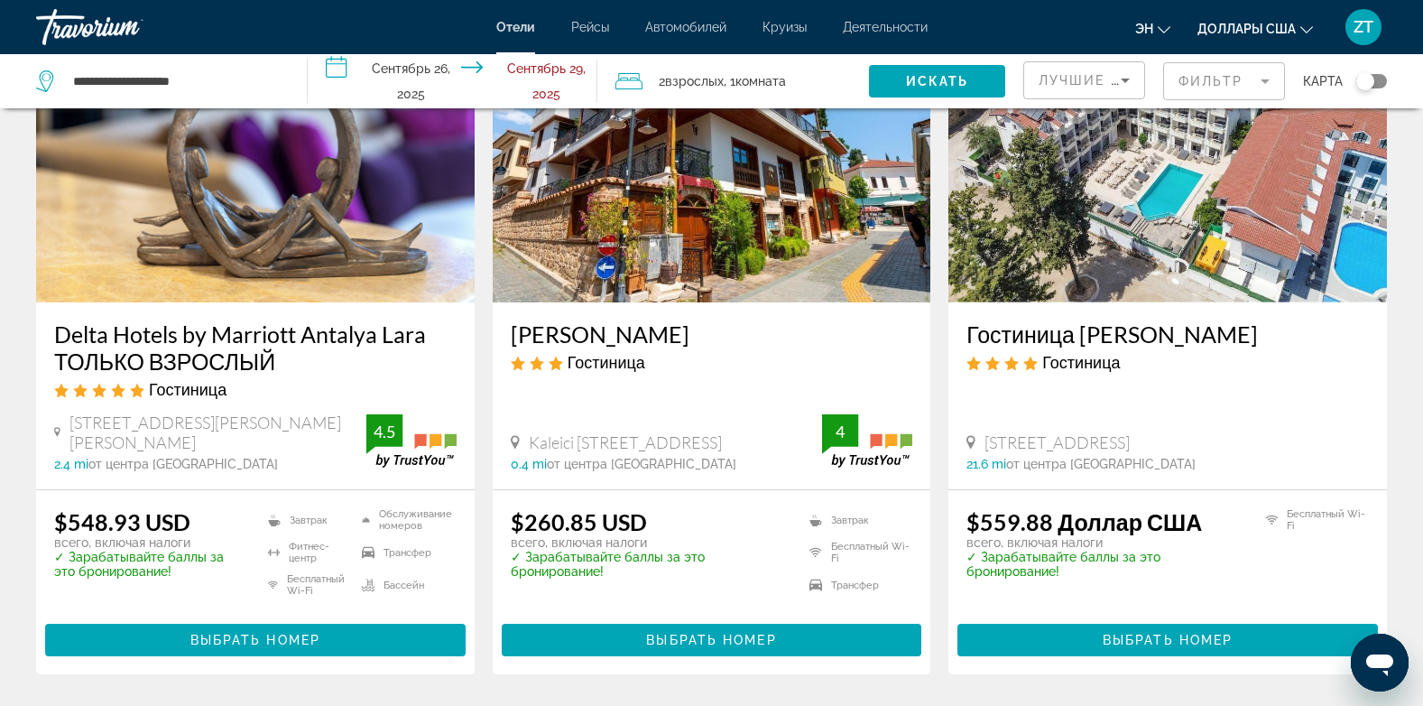
click at [722, 189] on img "Основное содержание" at bounding box center [712, 158] width 439 height 289
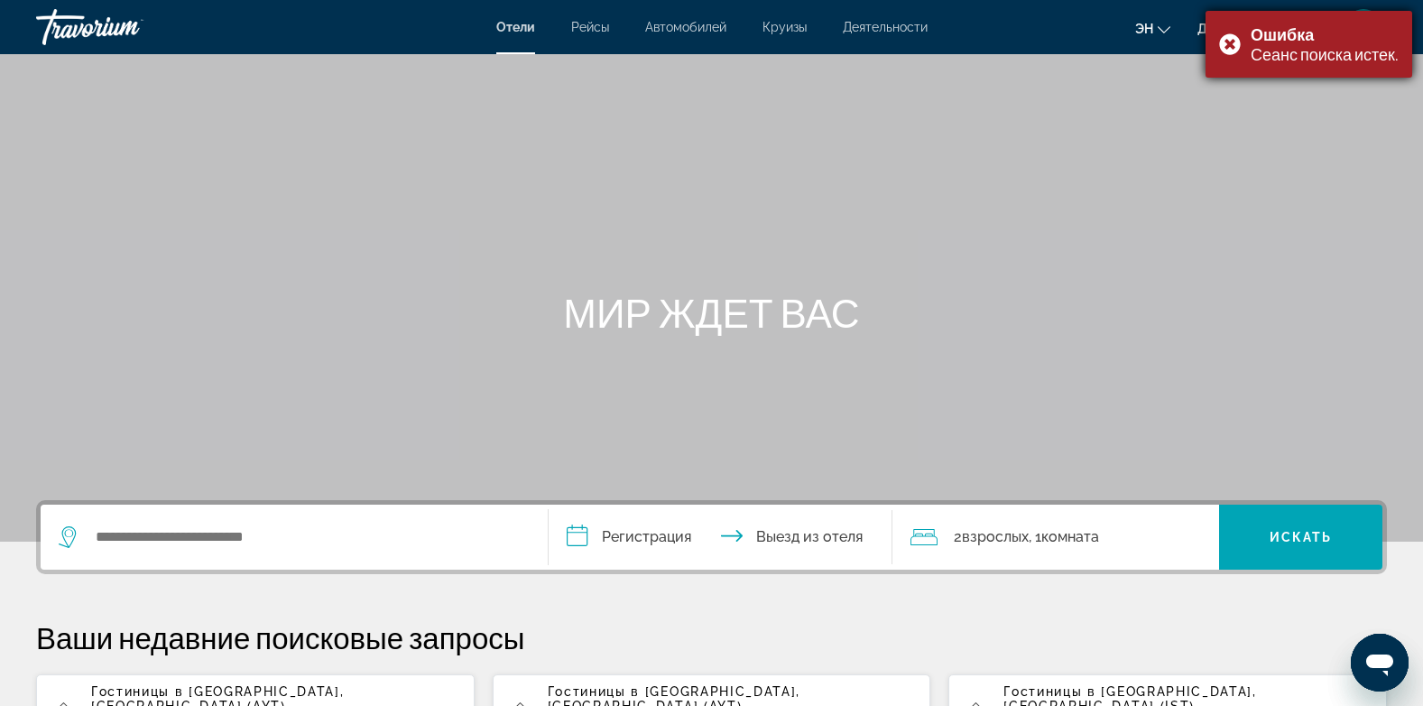
click at [1230, 41] on div "Ошибка Сеанс поиска истек." at bounding box center [1309, 44] width 207 height 67
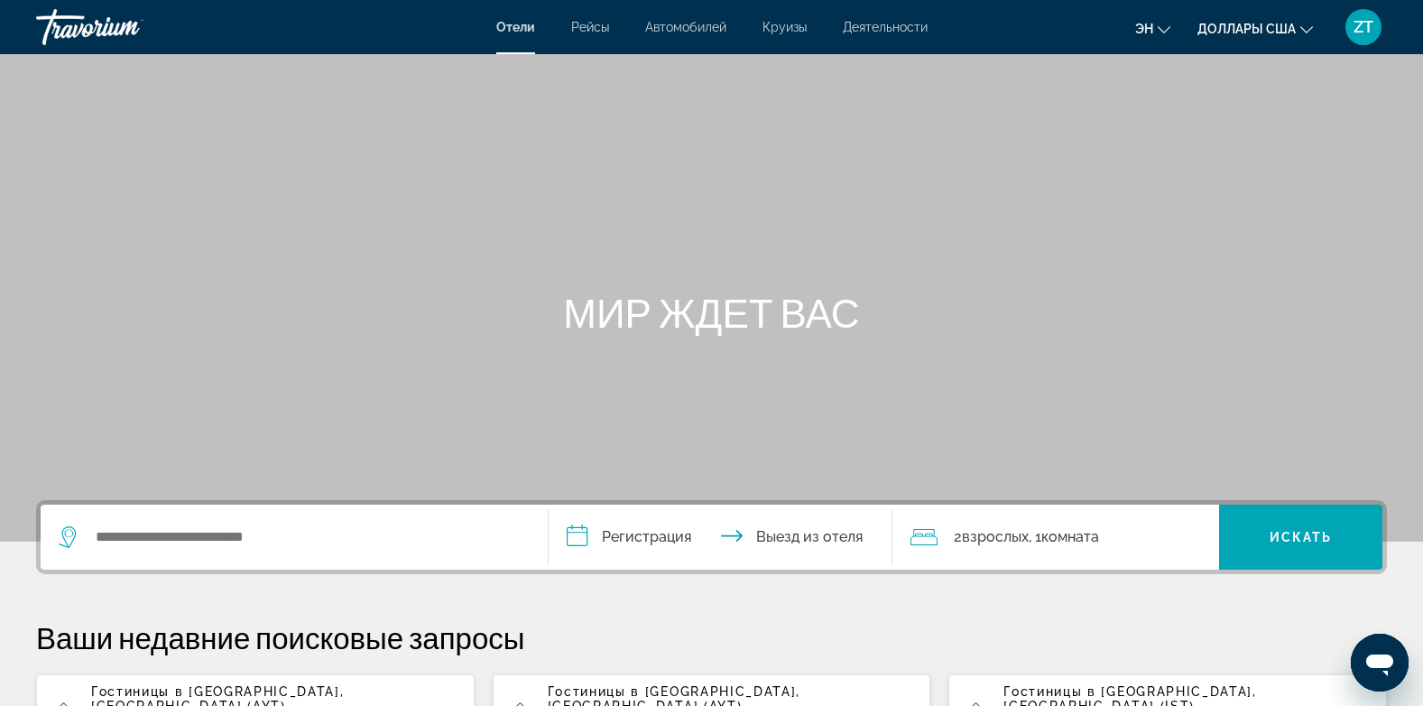
click at [145, 682] on app-hotels-recent-search "Гостиницы в [GEOGRAPHIC_DATA] , [GEOGRAPHIC_DATA] (AYT) [DATE][GEOGRAPHIC_DATA]…" at bounding box center [255, 715] width 439 height 83
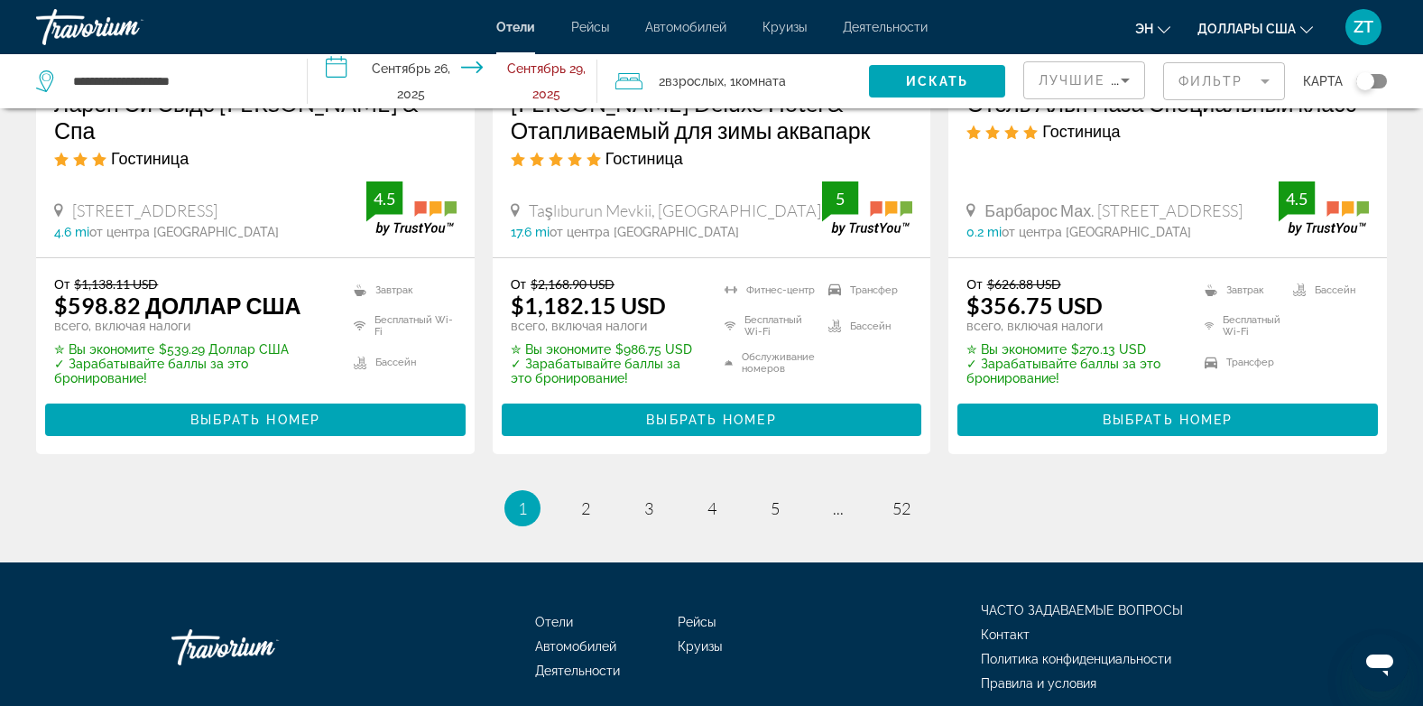
scroll to position [2548, 0]
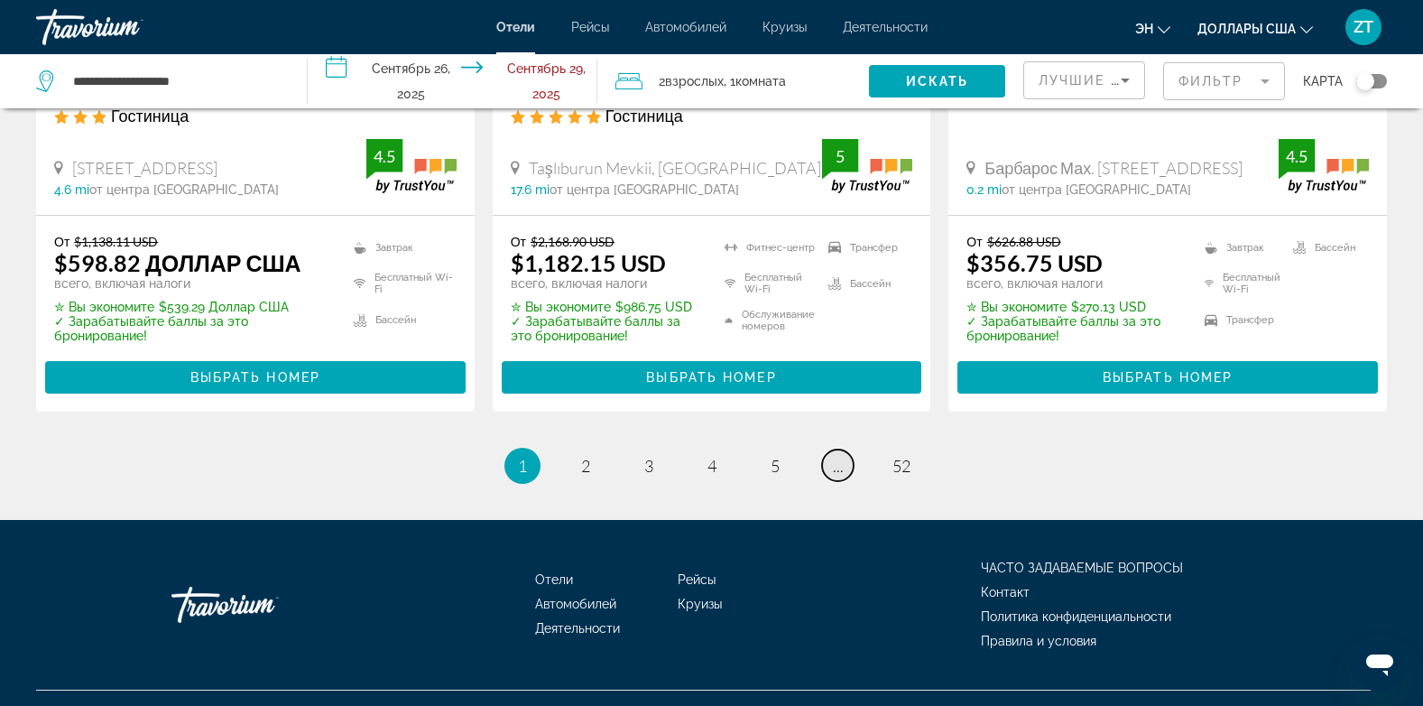
click at [840, 456] on span "..." at bounding box center [838, 466] width 11 height 20
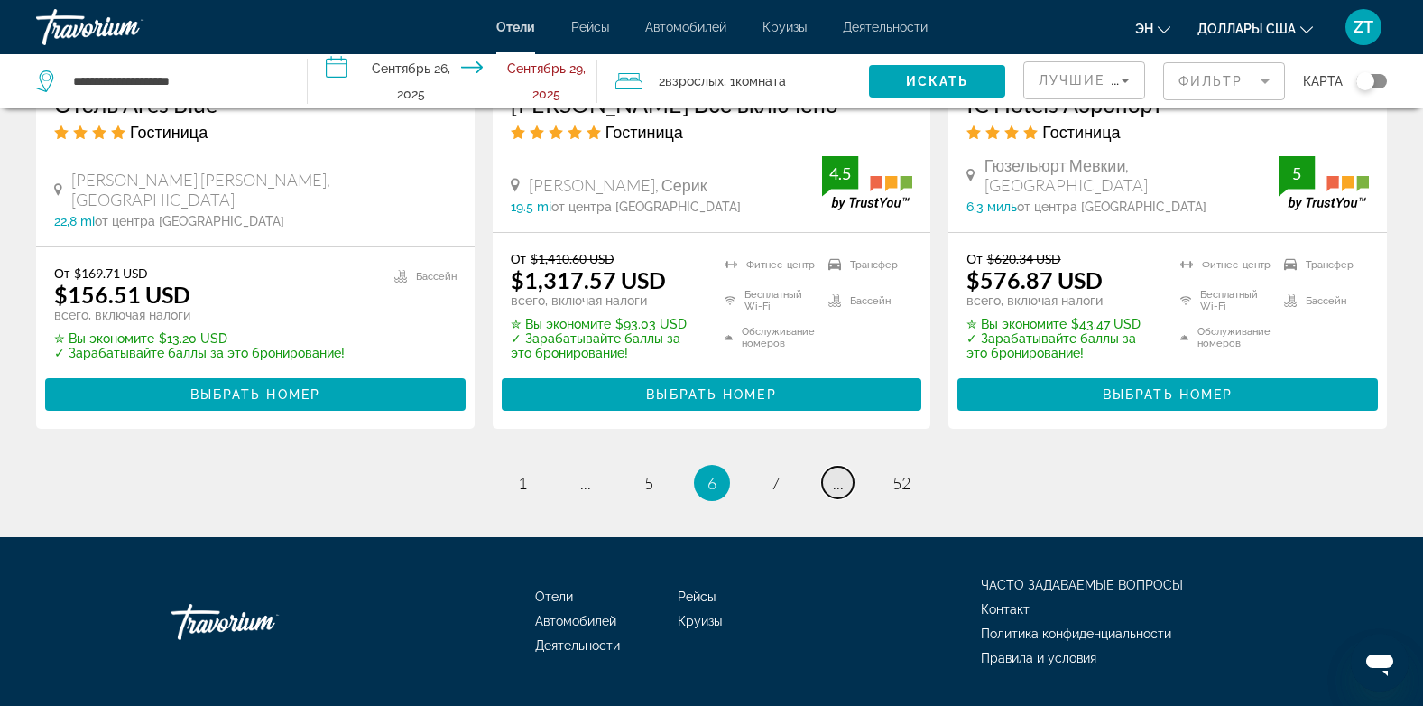
scroll to position [2516, 0]
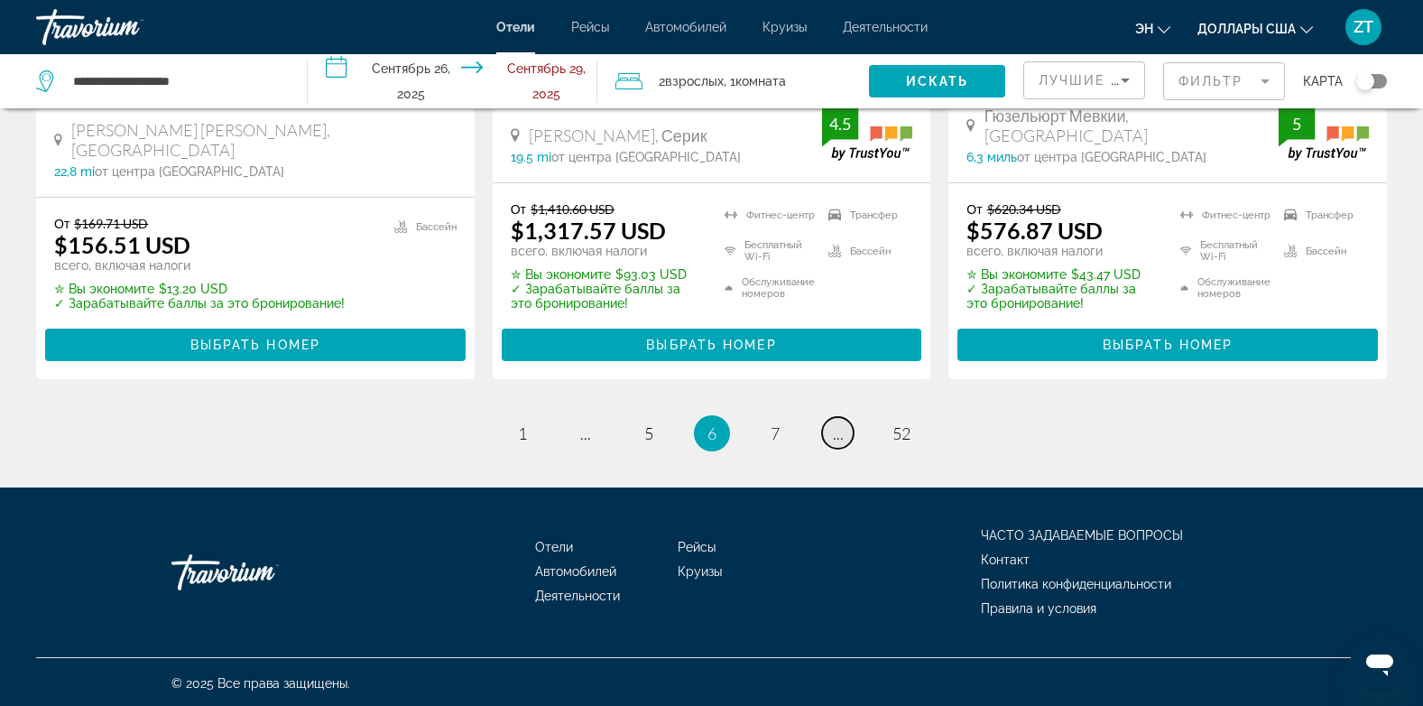
click at [835, 429] on span "..." at bounding box center [838, 433] width 11 height 20
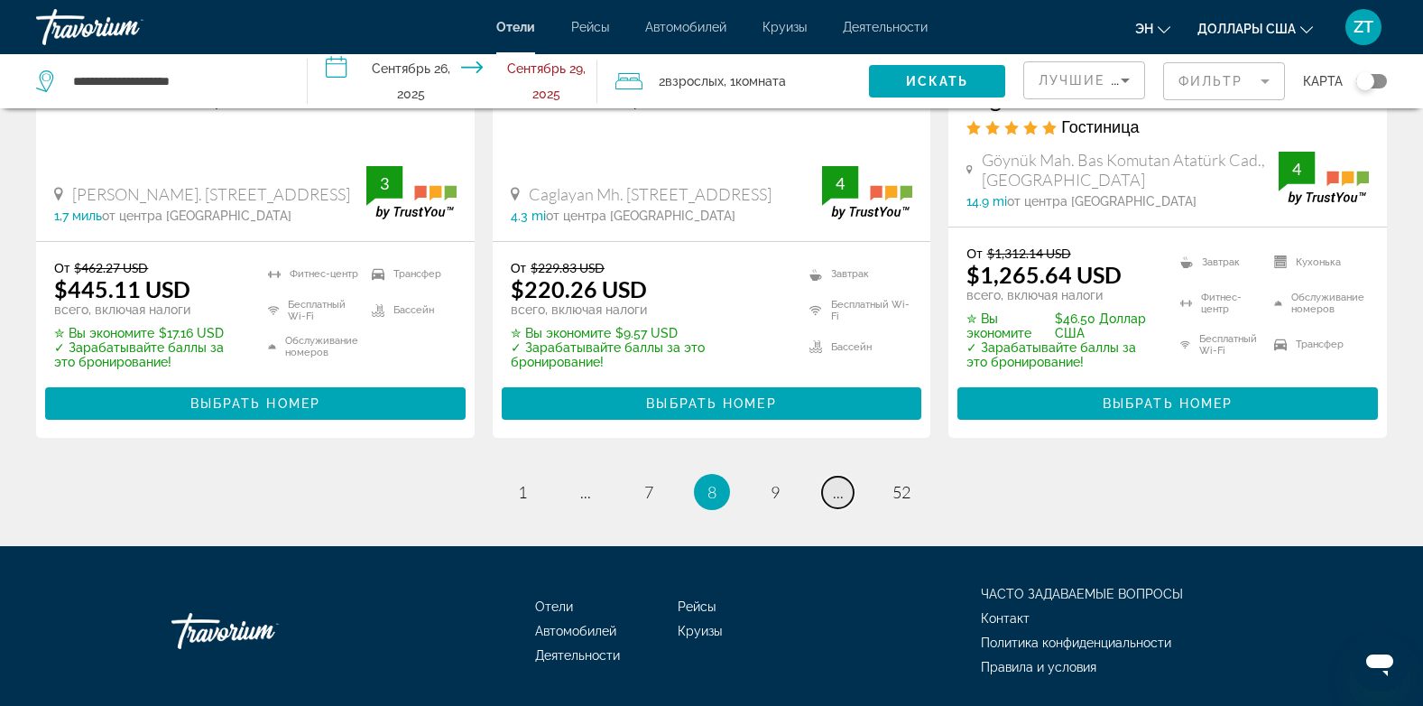
scroll to position [2593, 0]
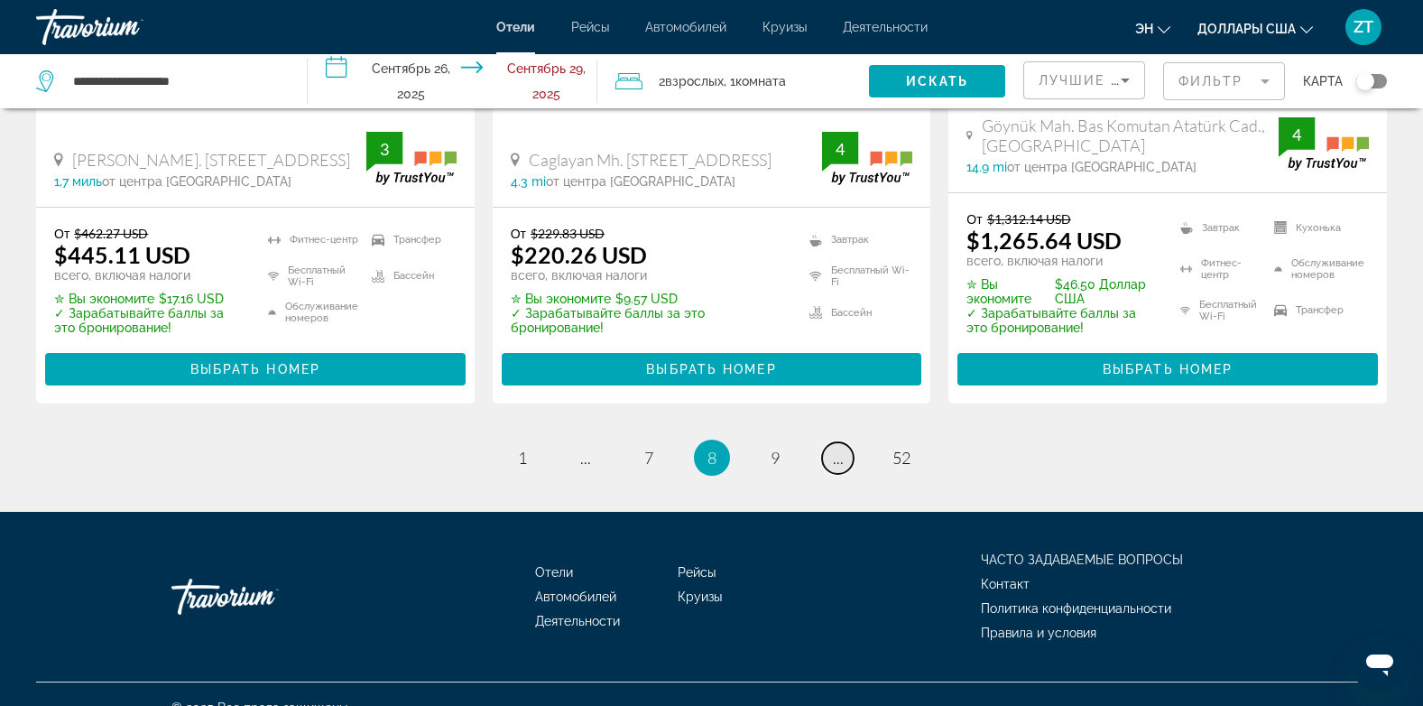
click at [831, 442] on link "страница ..." at bounding box center [838, 458] width 32 height 32
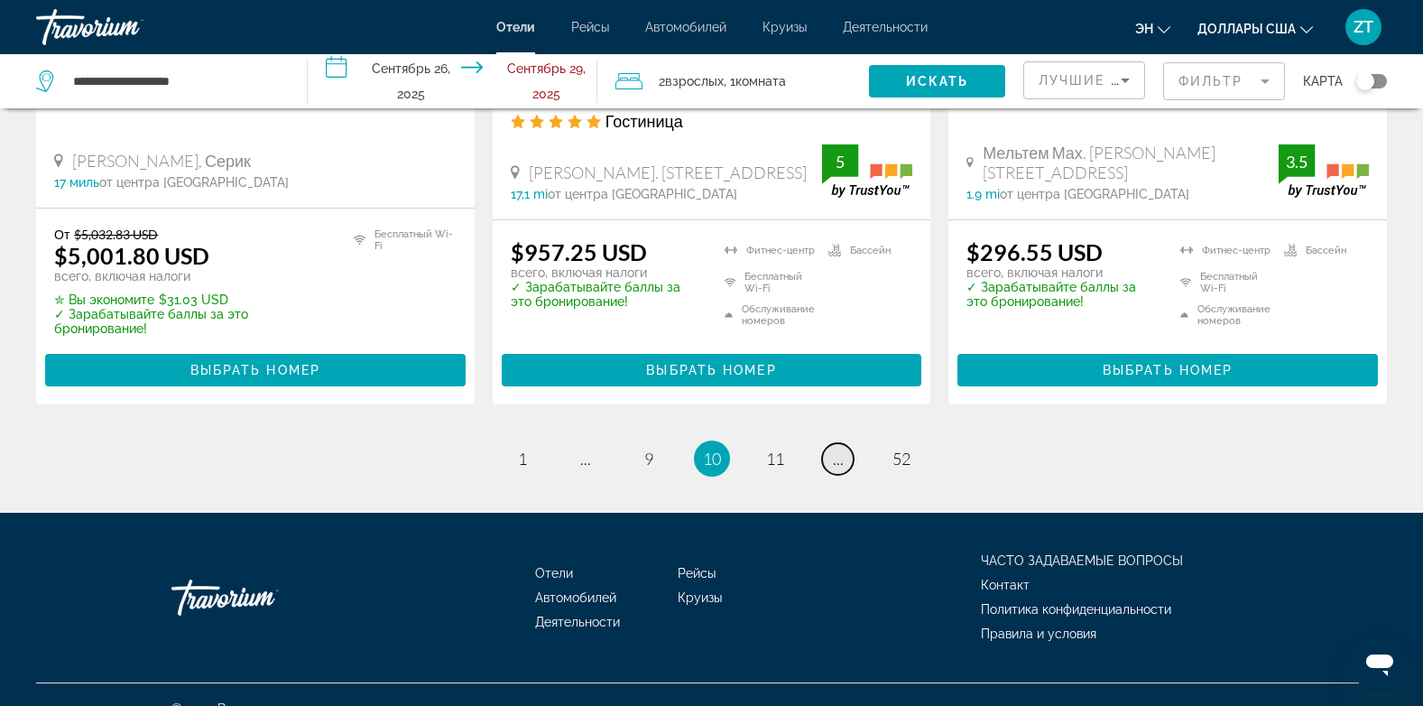
scroll to position [2581, 0]
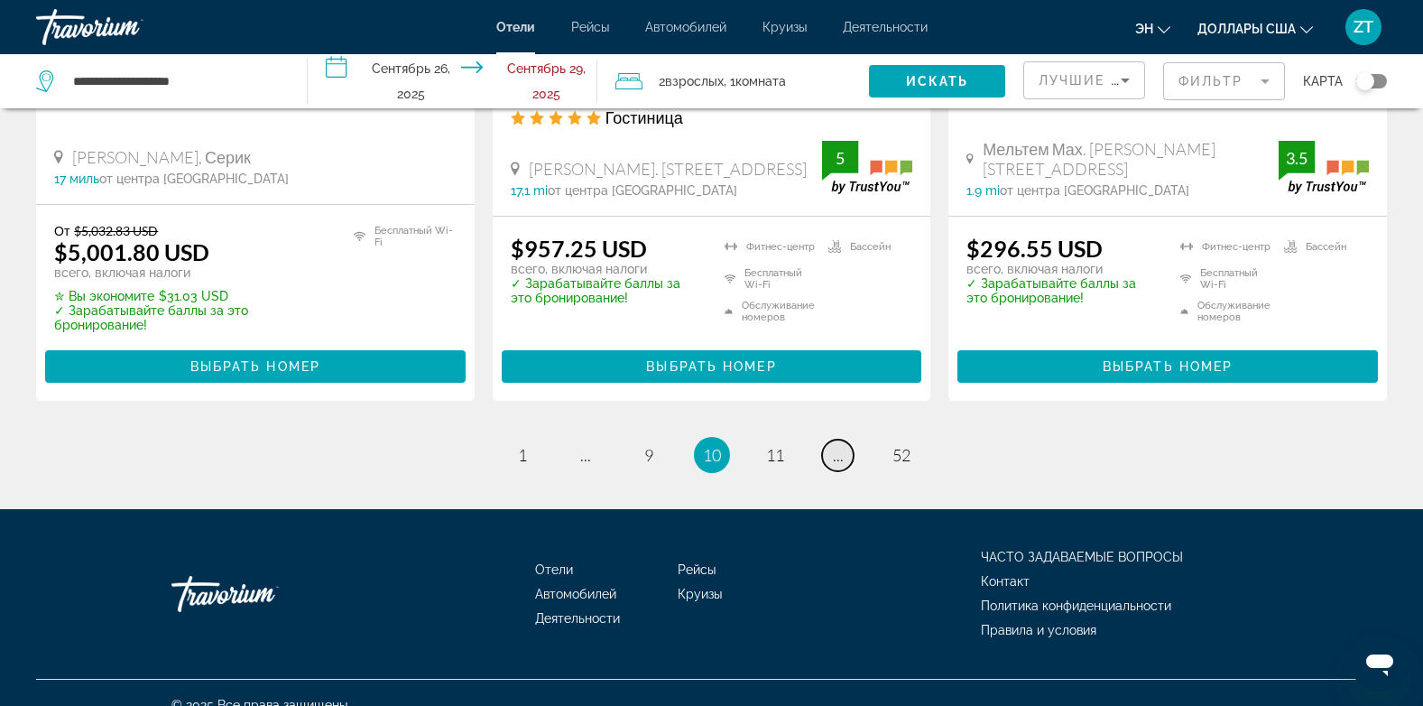
click at [831, 440] on link "страница ..." at bounding box center [838, 456] width 32 height 32
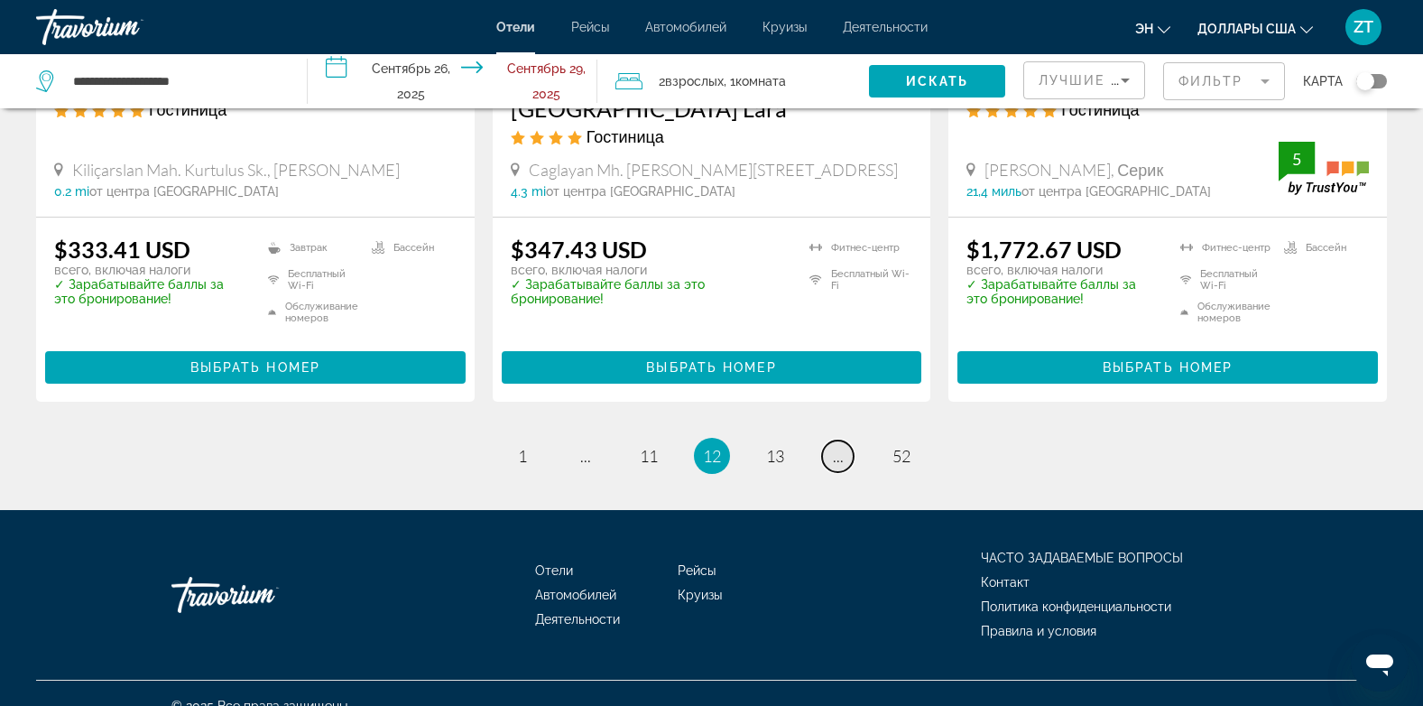
scroll to position [2506, 0]
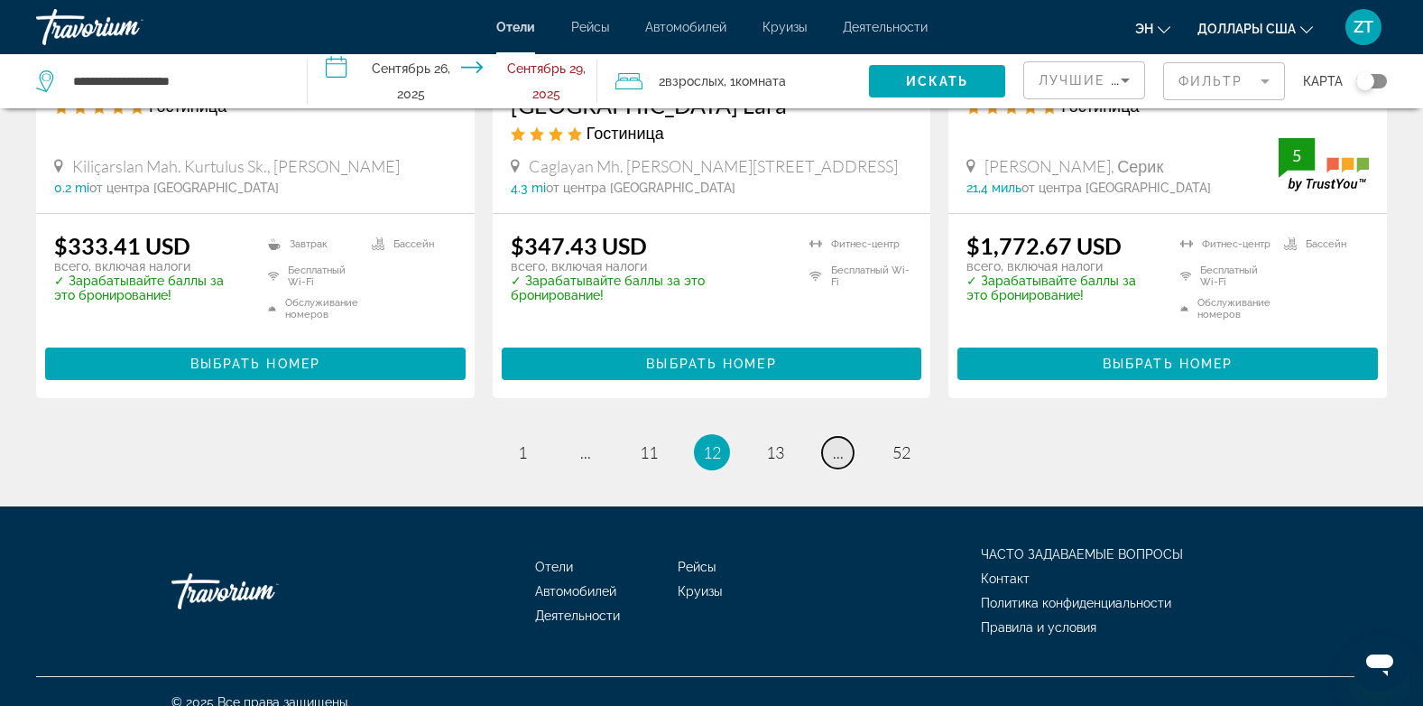
click at [831, 437] on link "страница ..." at bounding box center [838, 453] width 32 height 32
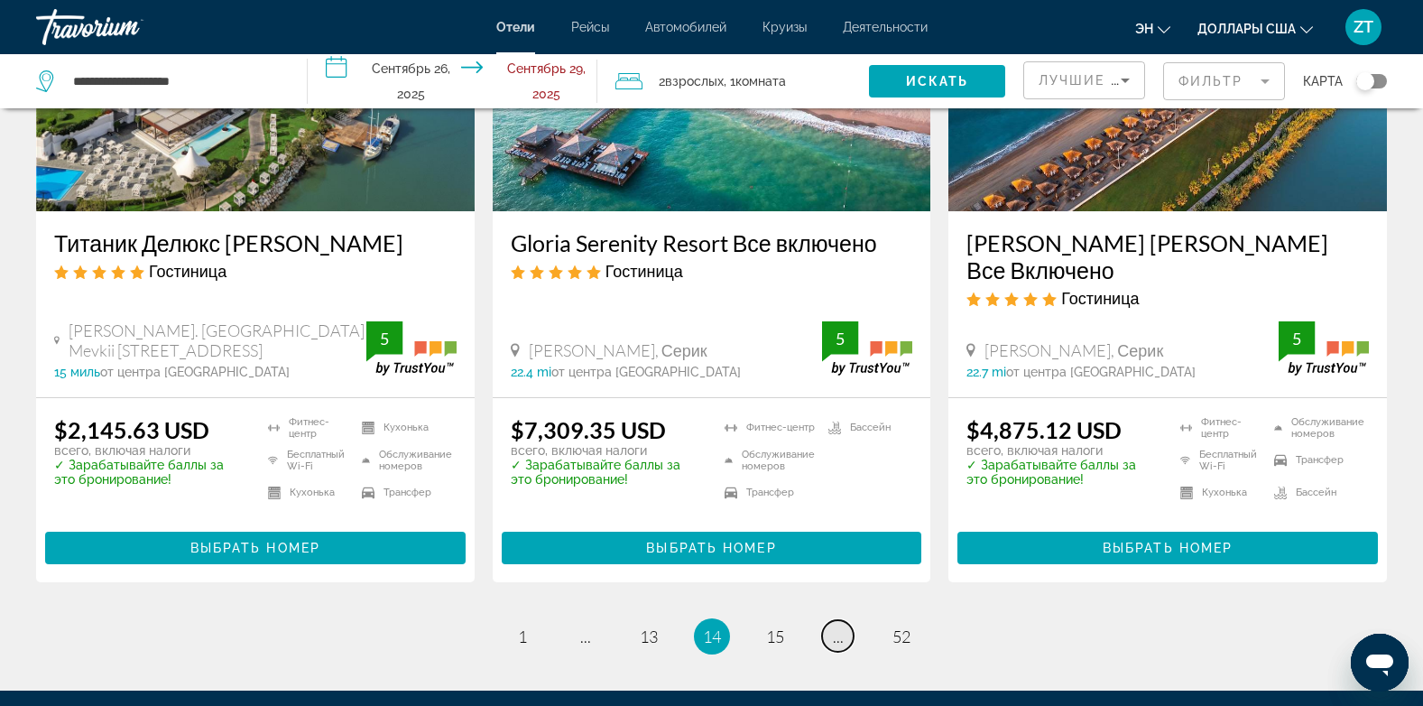
scroll to position [2438, 0]
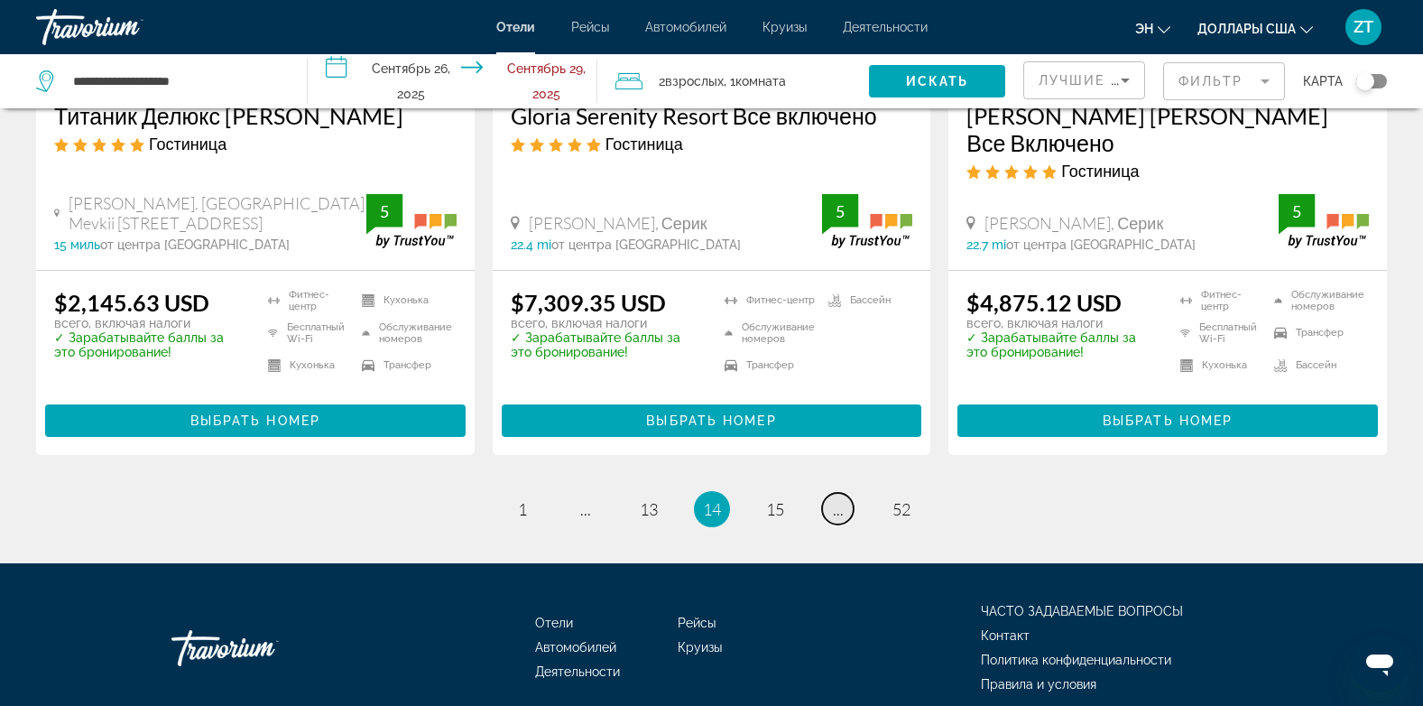
click at [828, 493] on link "страница ..." at bounding box center [838, 509] width 32 height 32
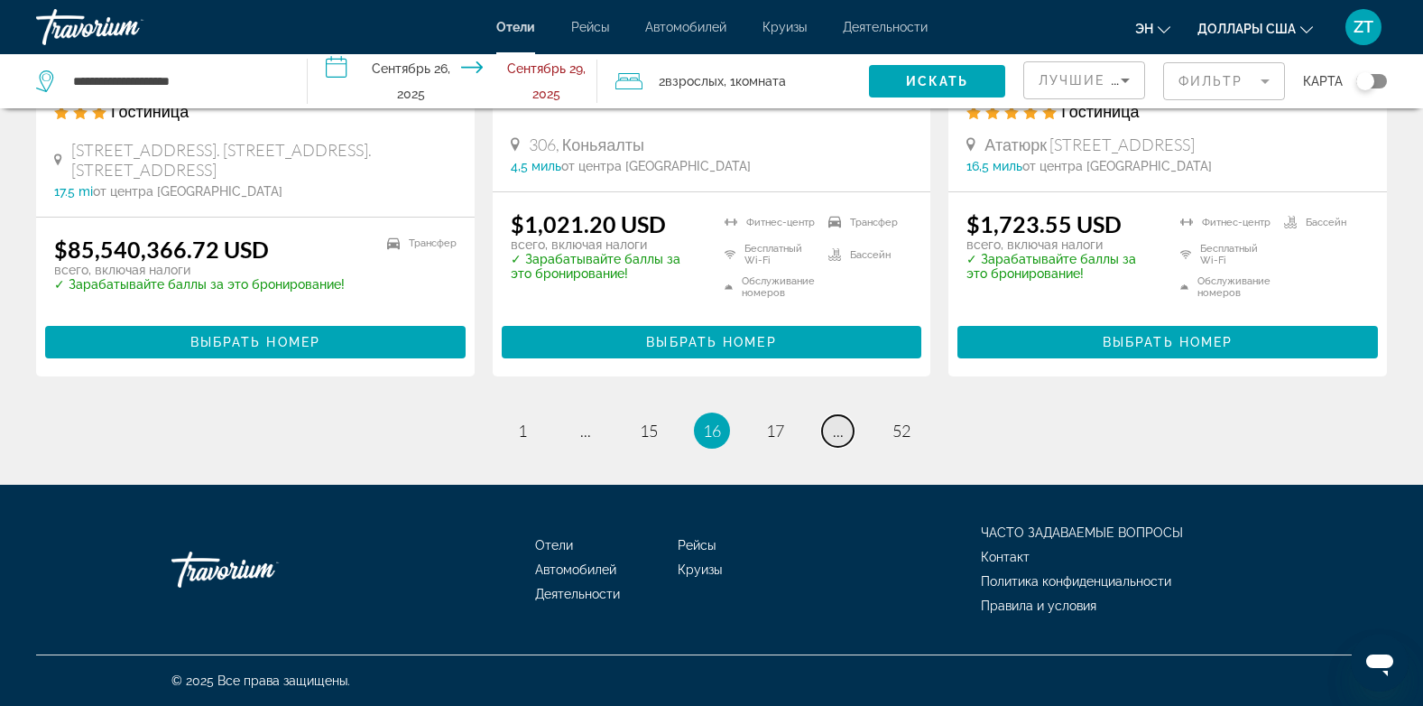
scroll to position [2472, 0]
click at [772, 425] on span "17" at bounding box center [775, 431] width 18 height 20
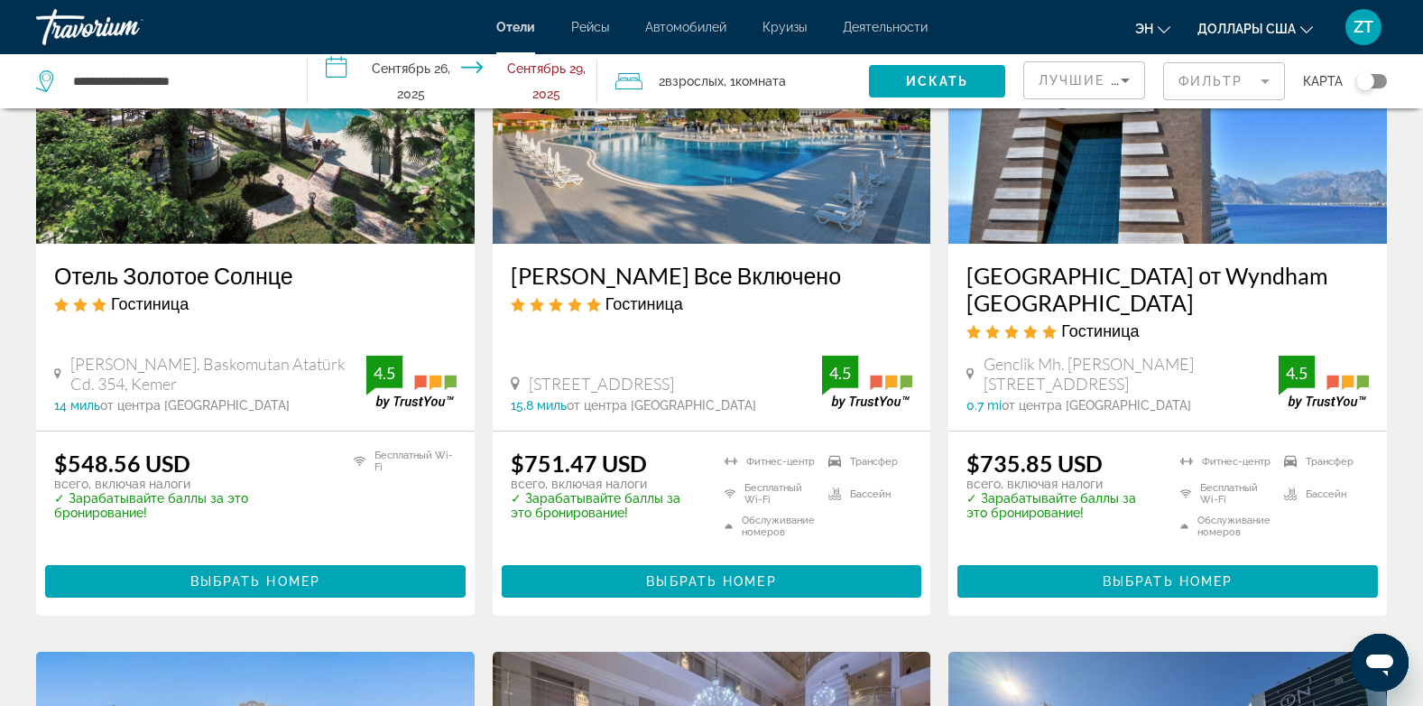
scroll to position [830, 0]
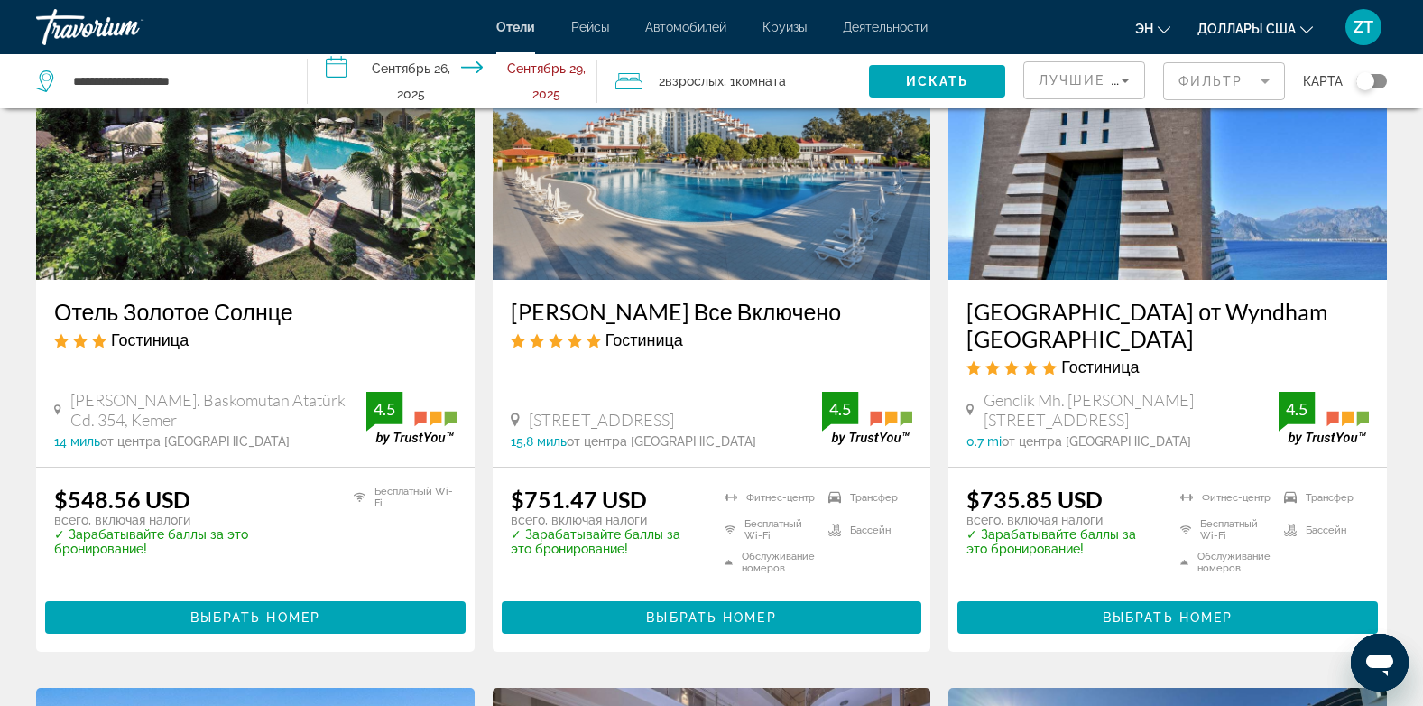
click at [200, 200] on img "Основное содержание" at bounding box center [255, 135] width 439 height 289
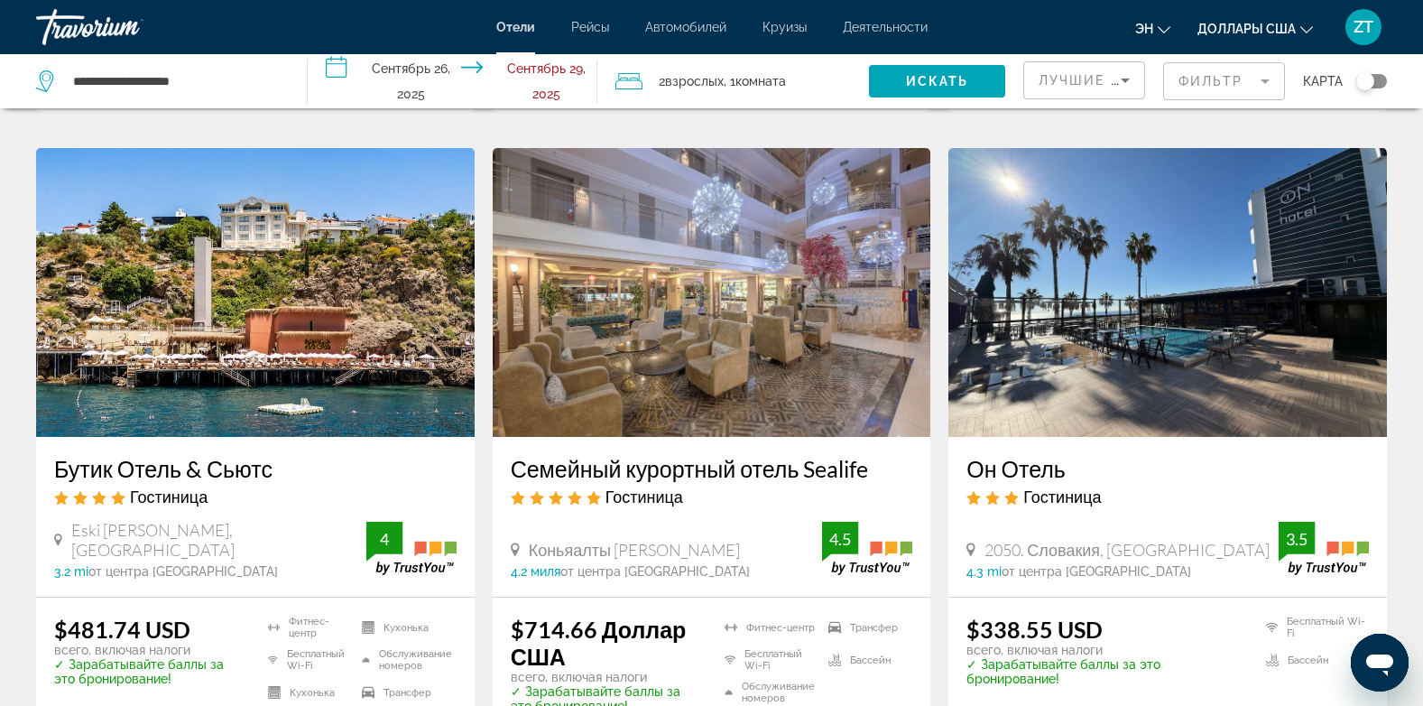
scroll to position [1372, 0]
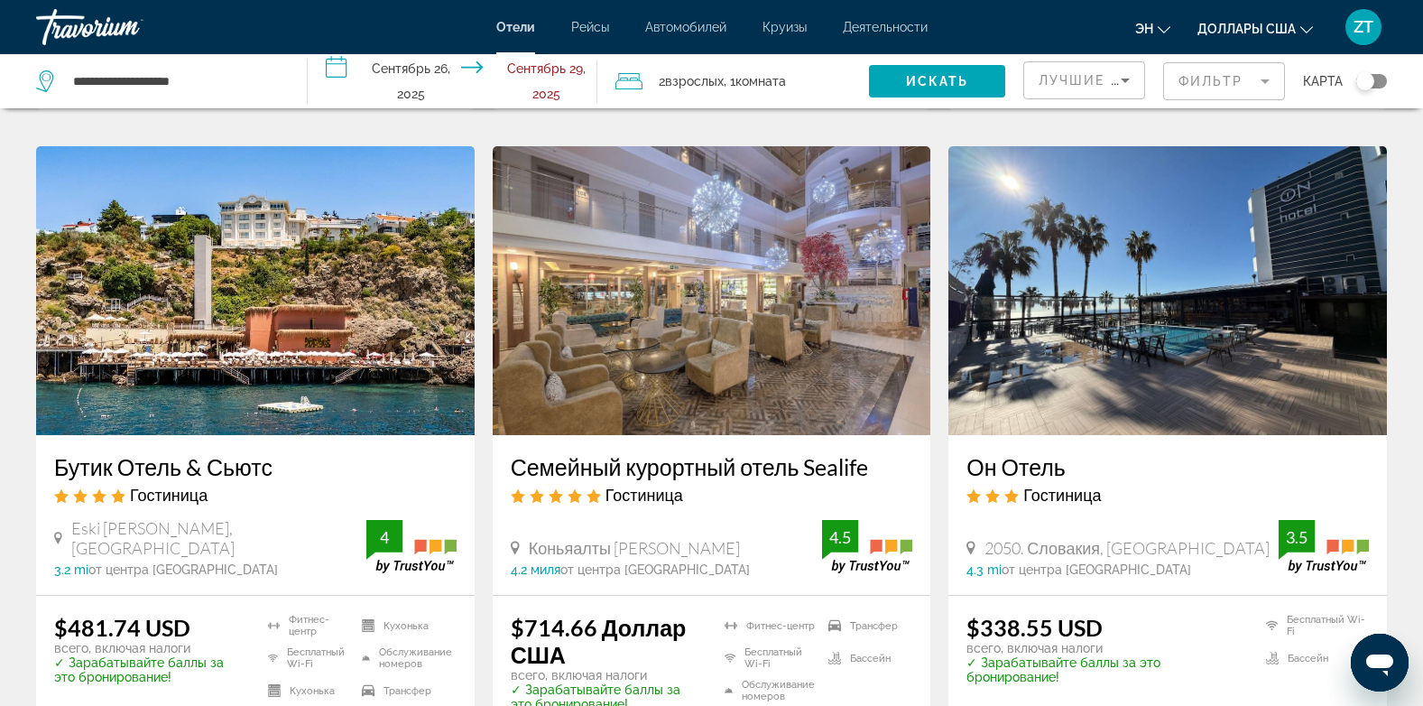
click at [178, 250] on img "Основное содержание" at bounding box center [255, 290] width 439 height 289
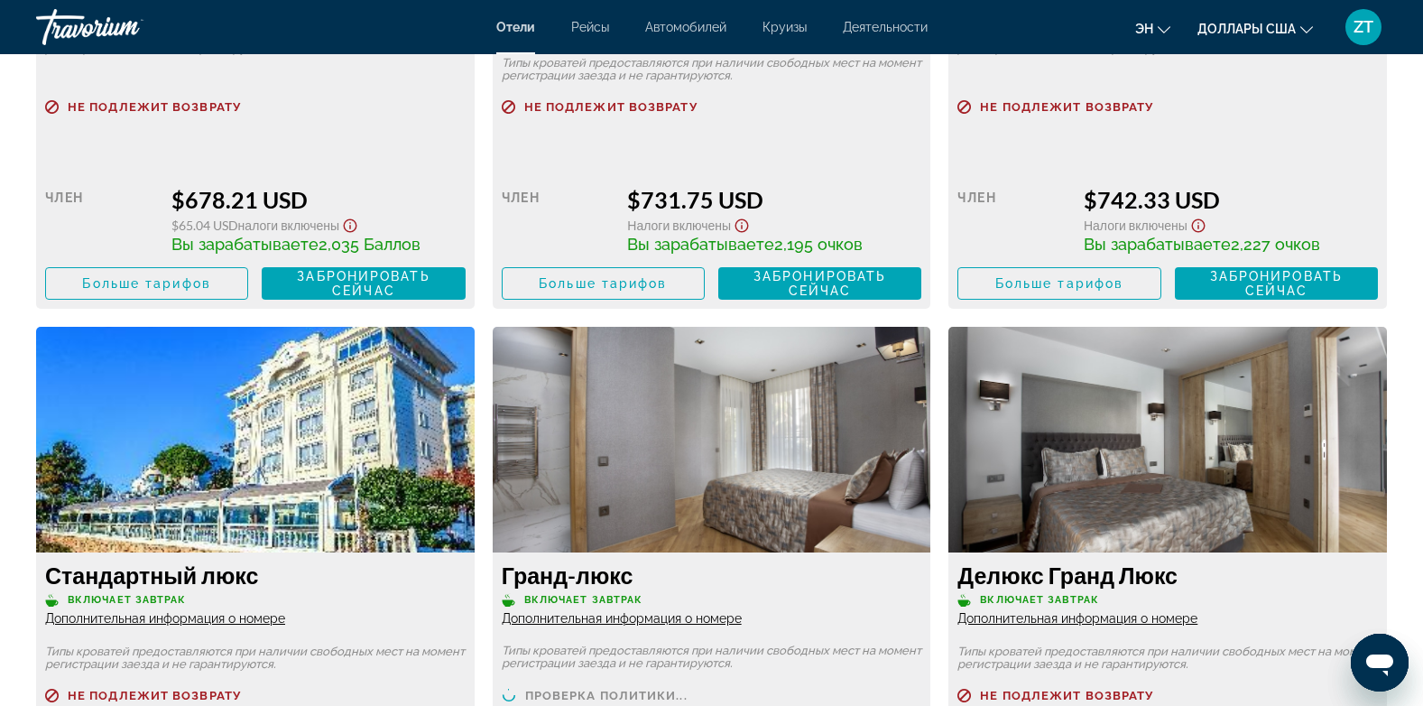
scroll to position [4152, 0]
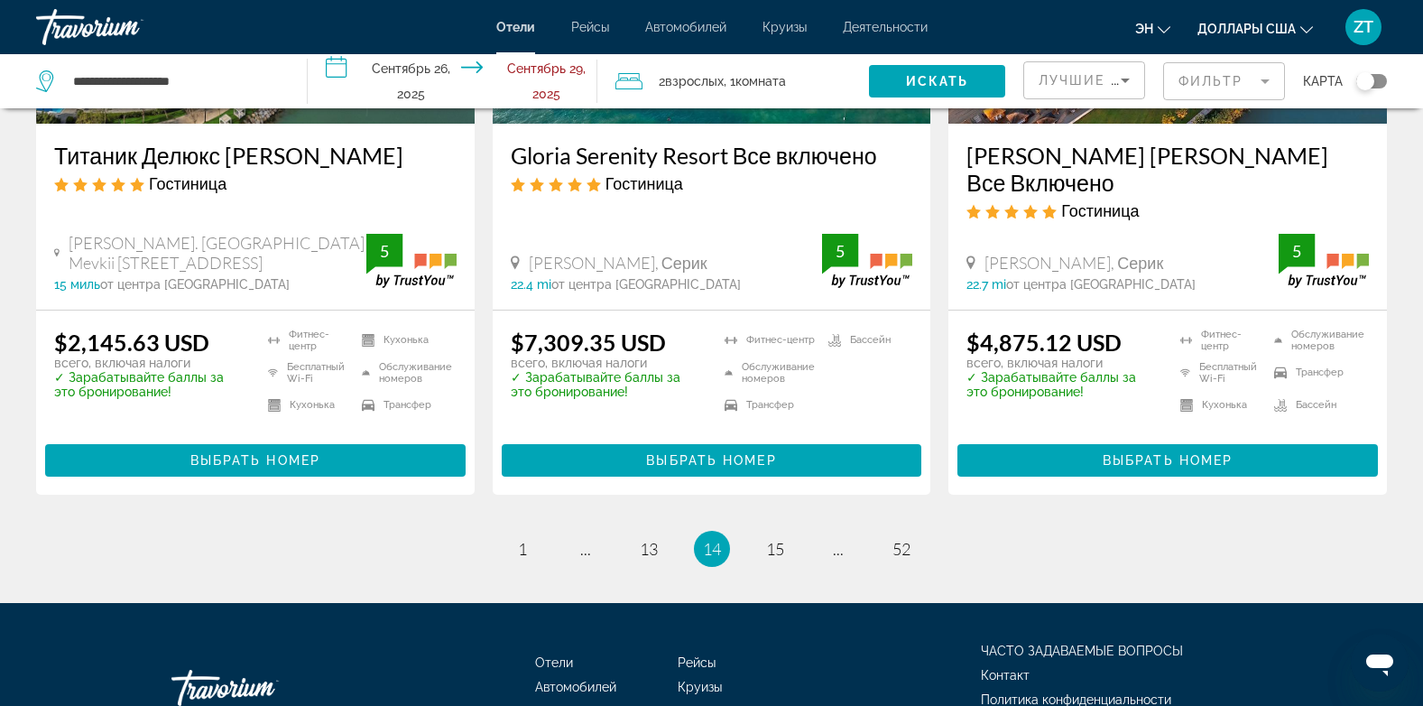
scroll to position [2438, 0]
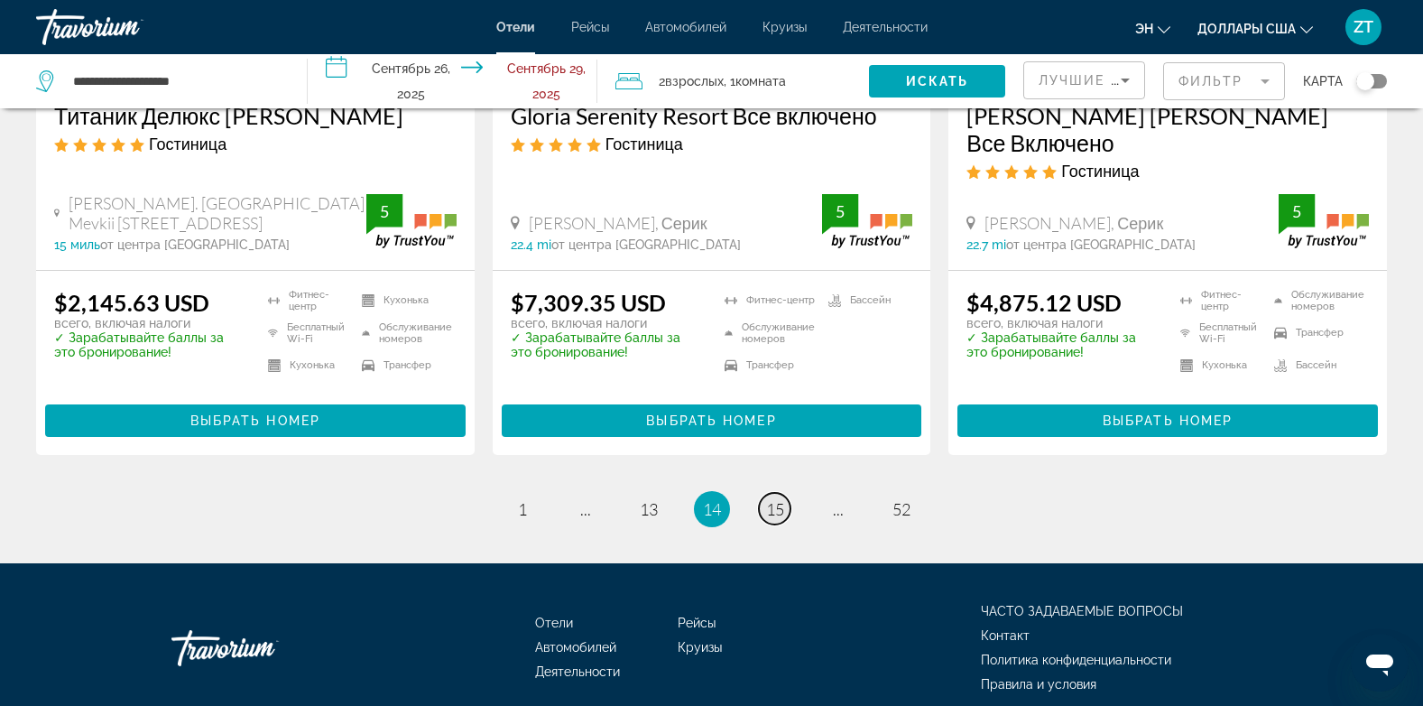
click at [774, 499] on span "15" at bounding box center [775, 509] width 18 height 20
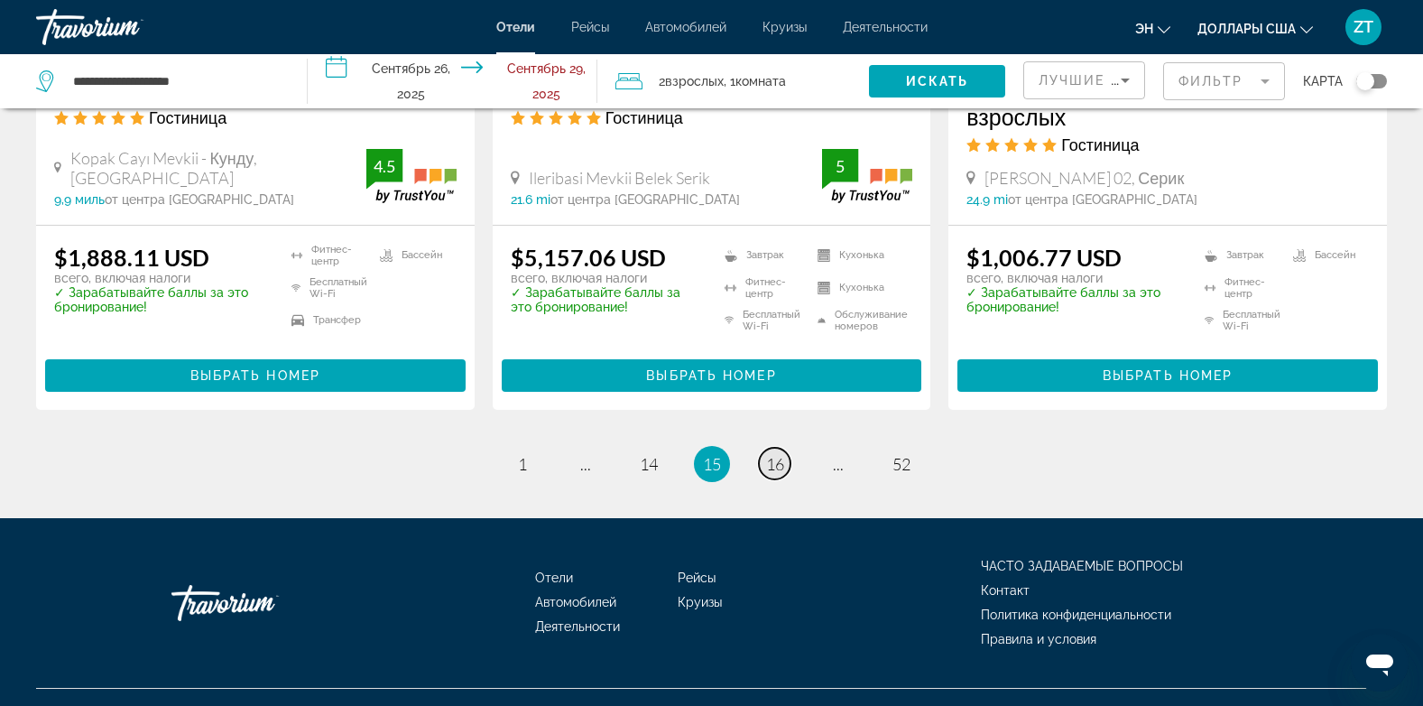
scroll to position [2497, 0]
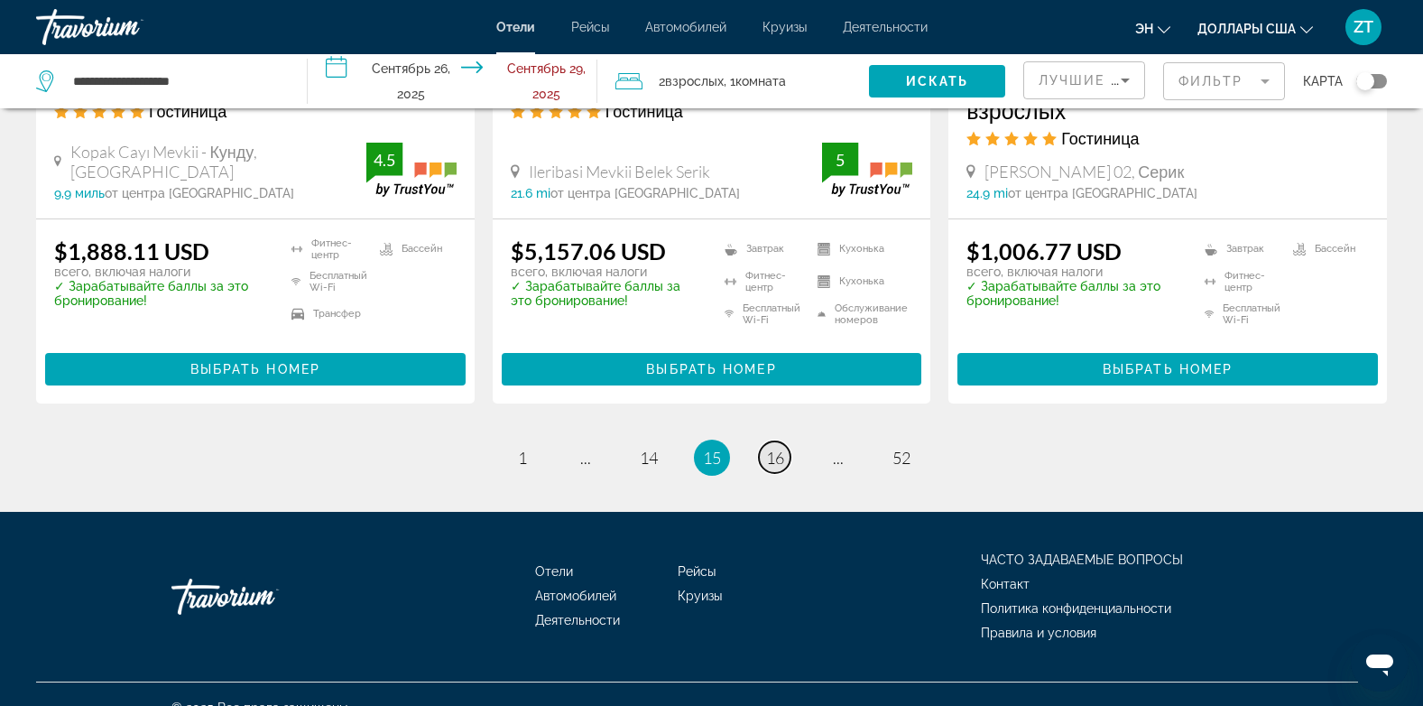
click at [790, 441] on link "страница 16" at bounding box center [775, 457] width 32 height 32
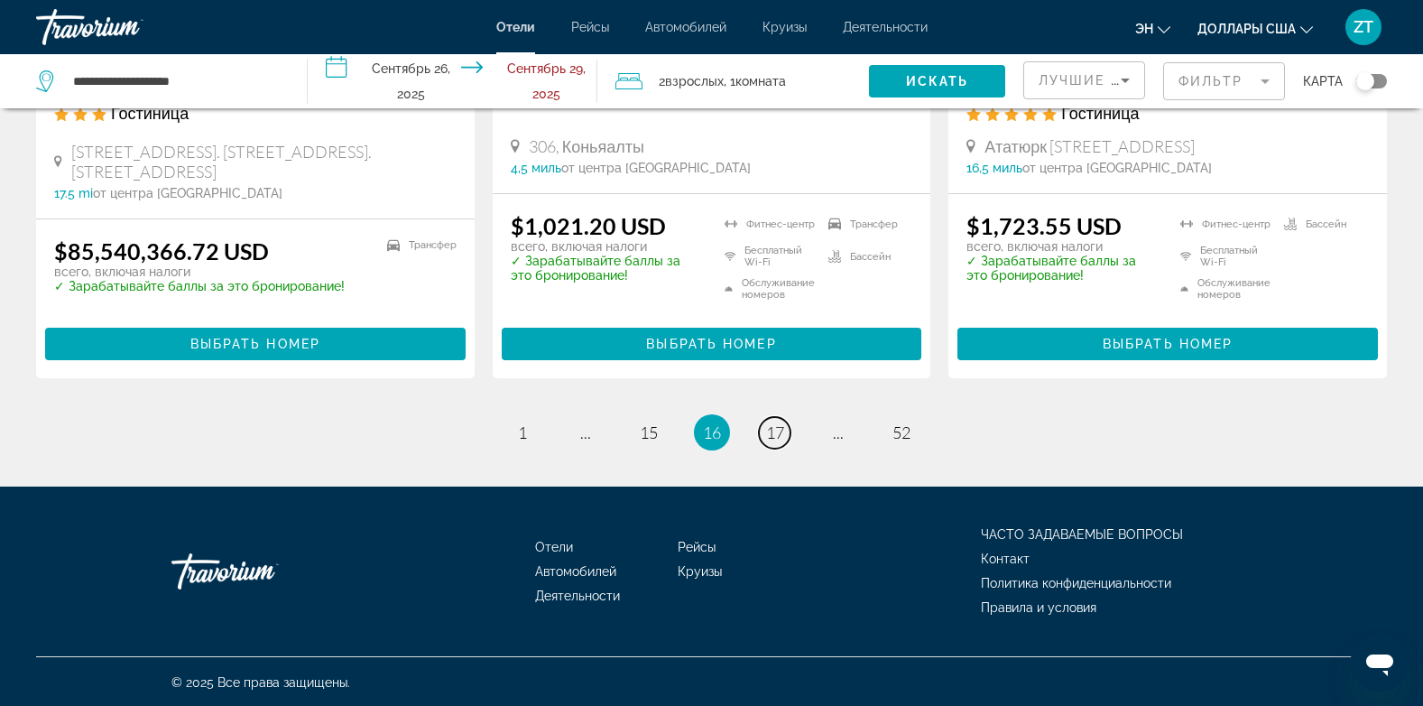
scroll to position [2472, 0]
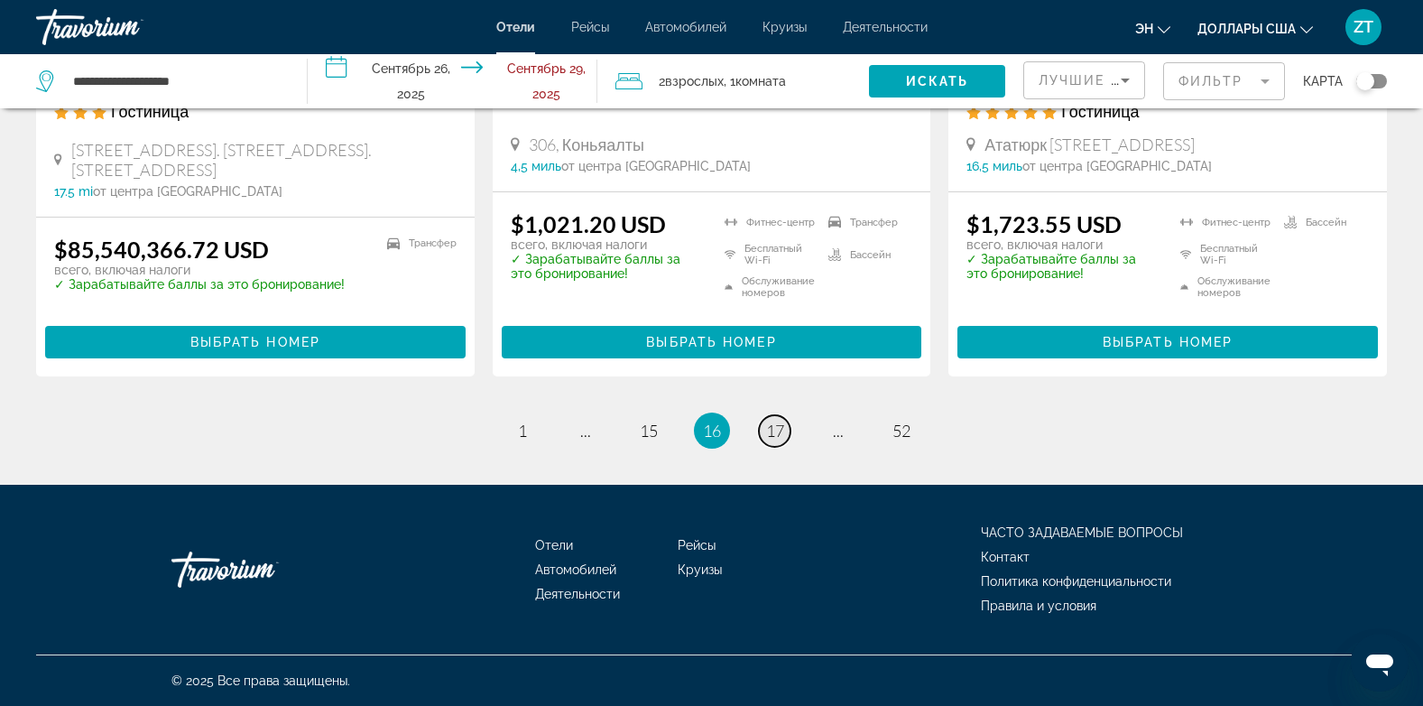
click at [787, 425] on link "страница 17" at bounding box center [775, 431] width 32 height 32
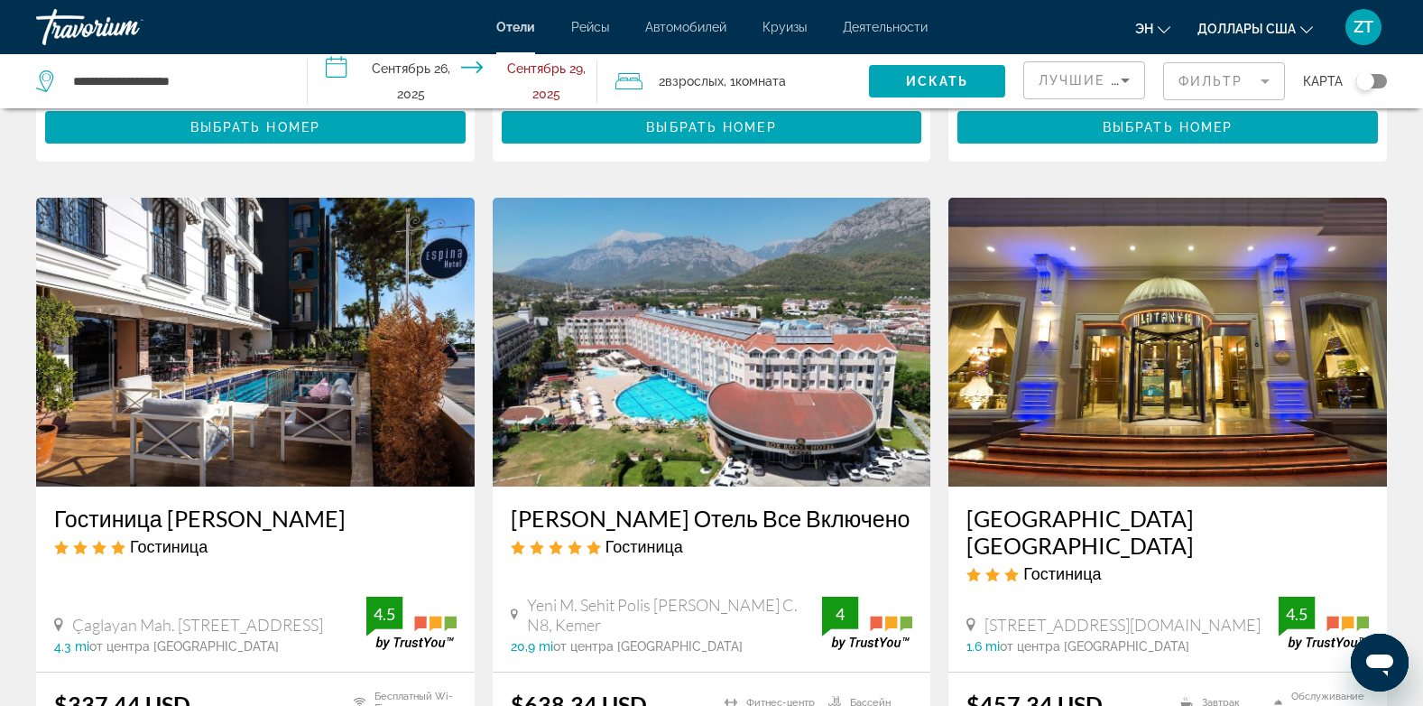
scroll to position [1967, 0]
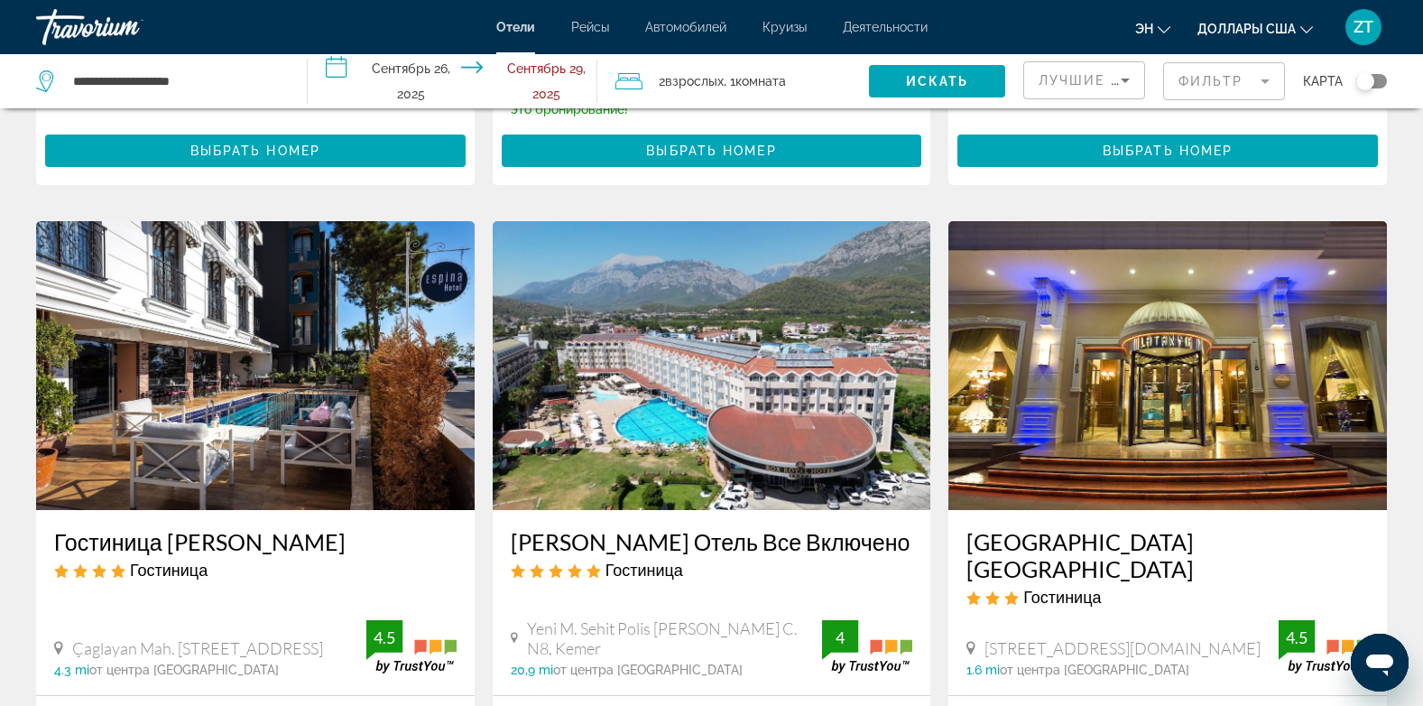
click at [211, 429] on img "Основное содержание" at bounding box center [255, 365] width 439 height 289
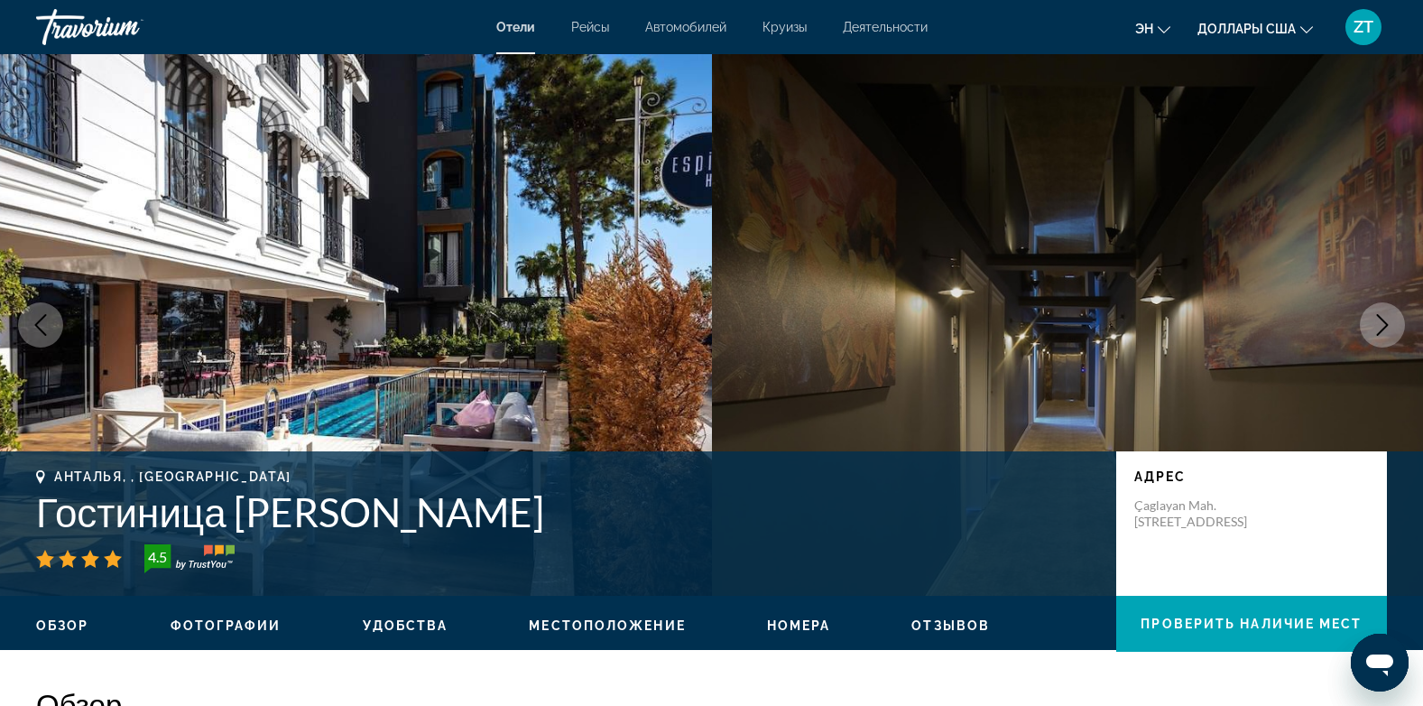
scroll to position [1, 0]
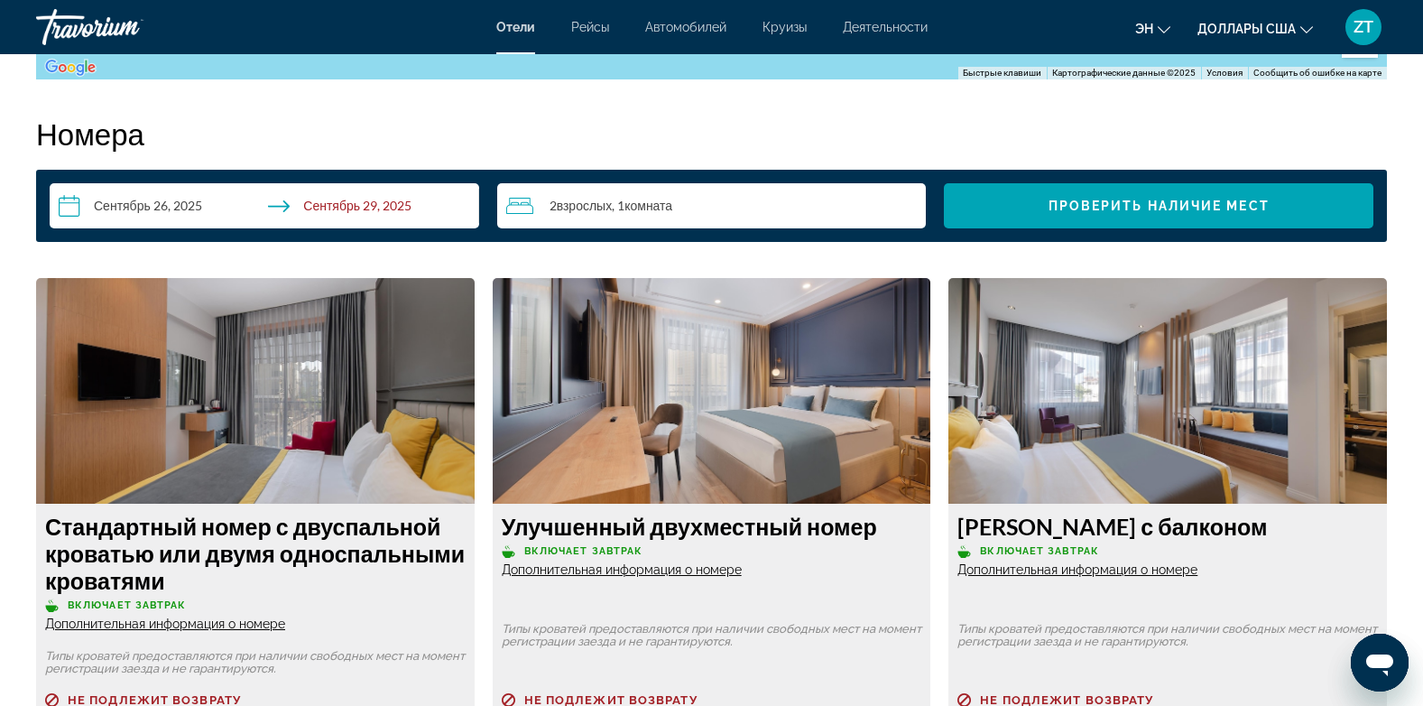
scroll to position [2419, 0]
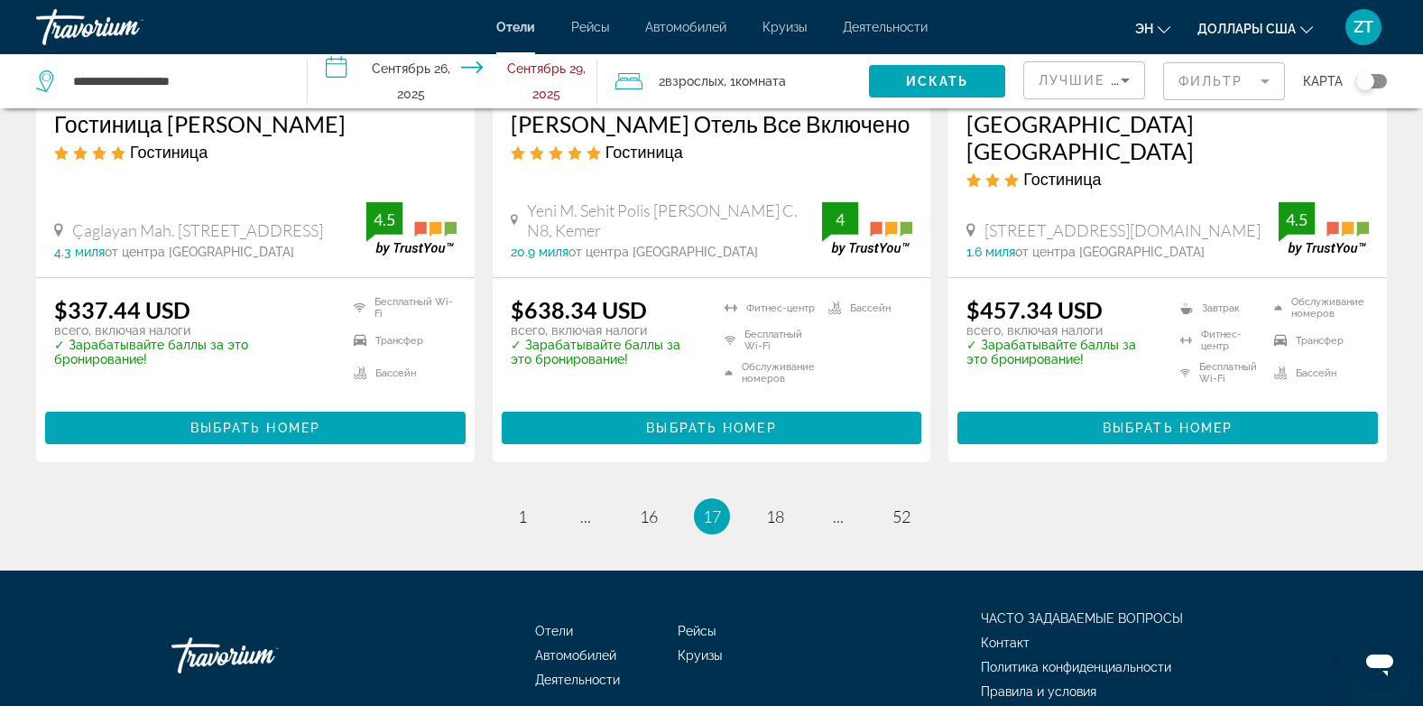
scroll to position [2436, 0]
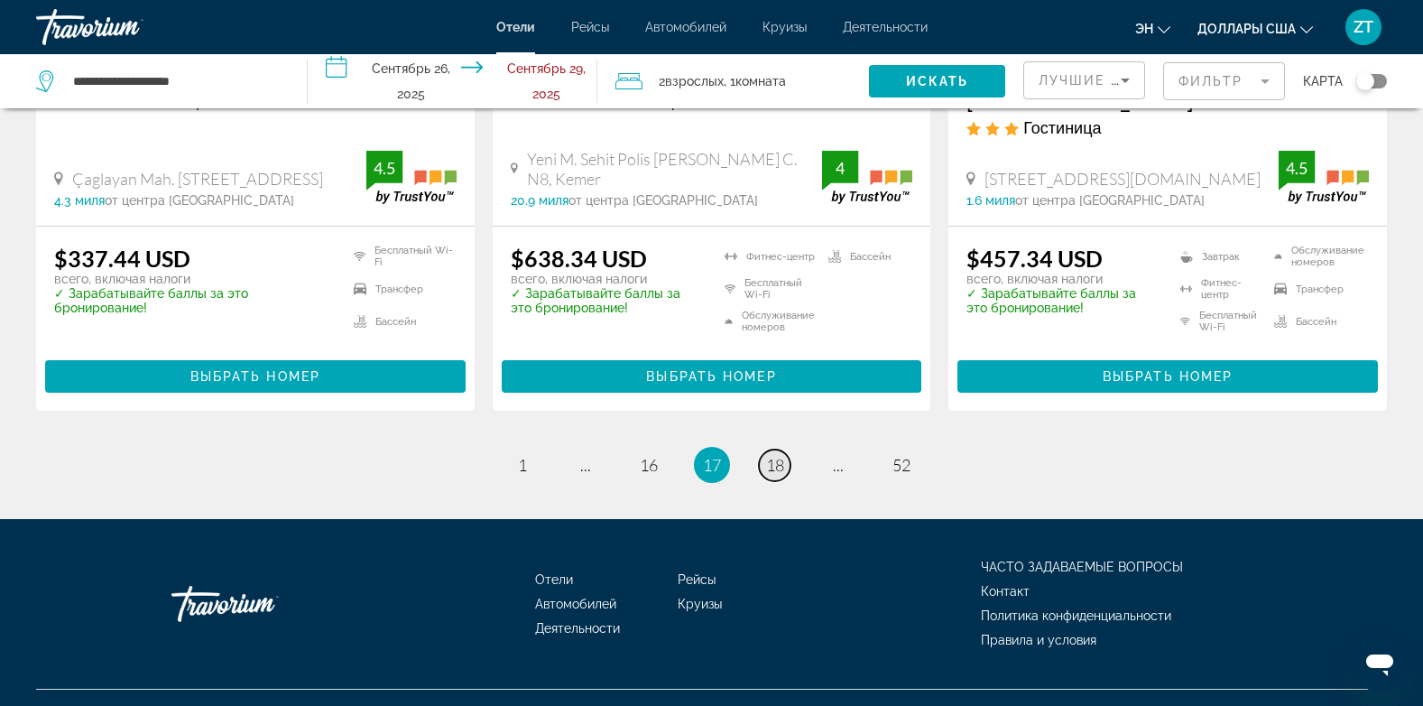
click at [774, 455] on span "18" at bounding box center [775, 465] width 18 height 20
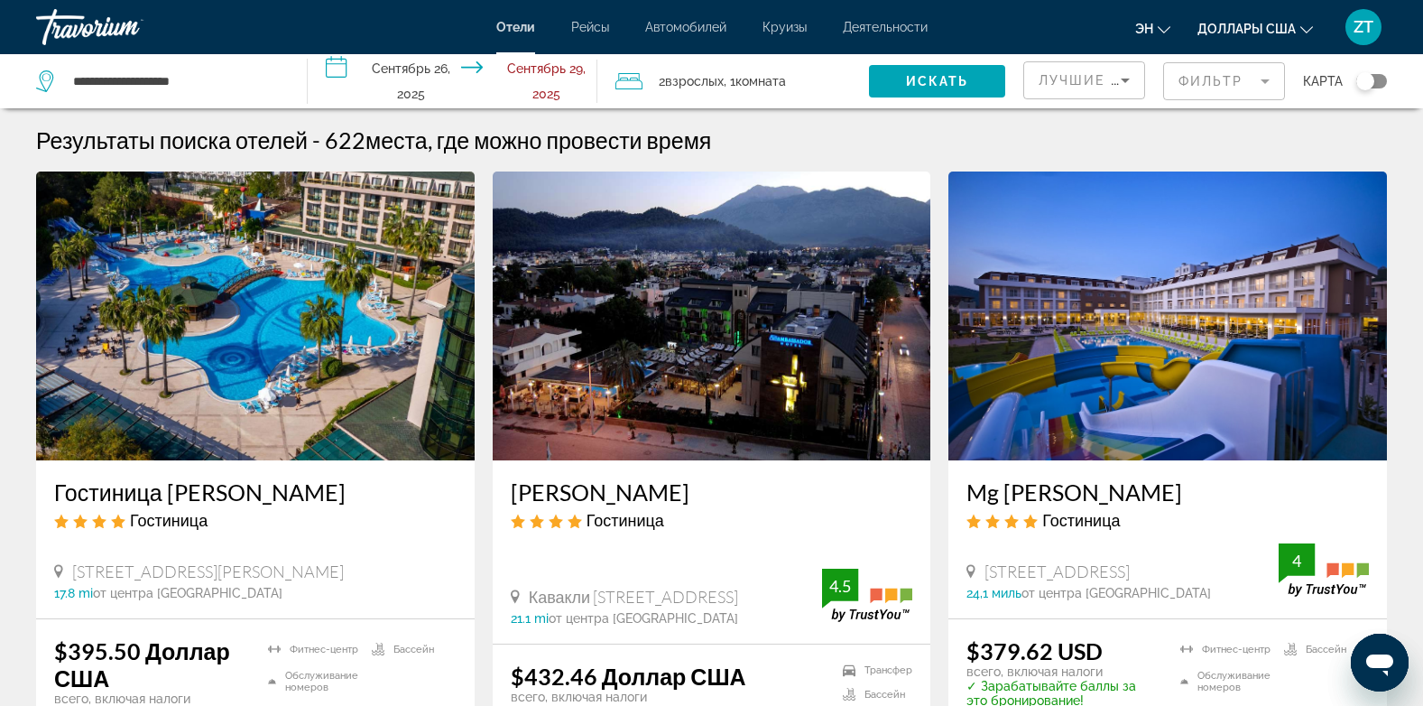
click at [765, 324] on img "Основное содержание" at bounding box center [712, 315] width 439 height 289
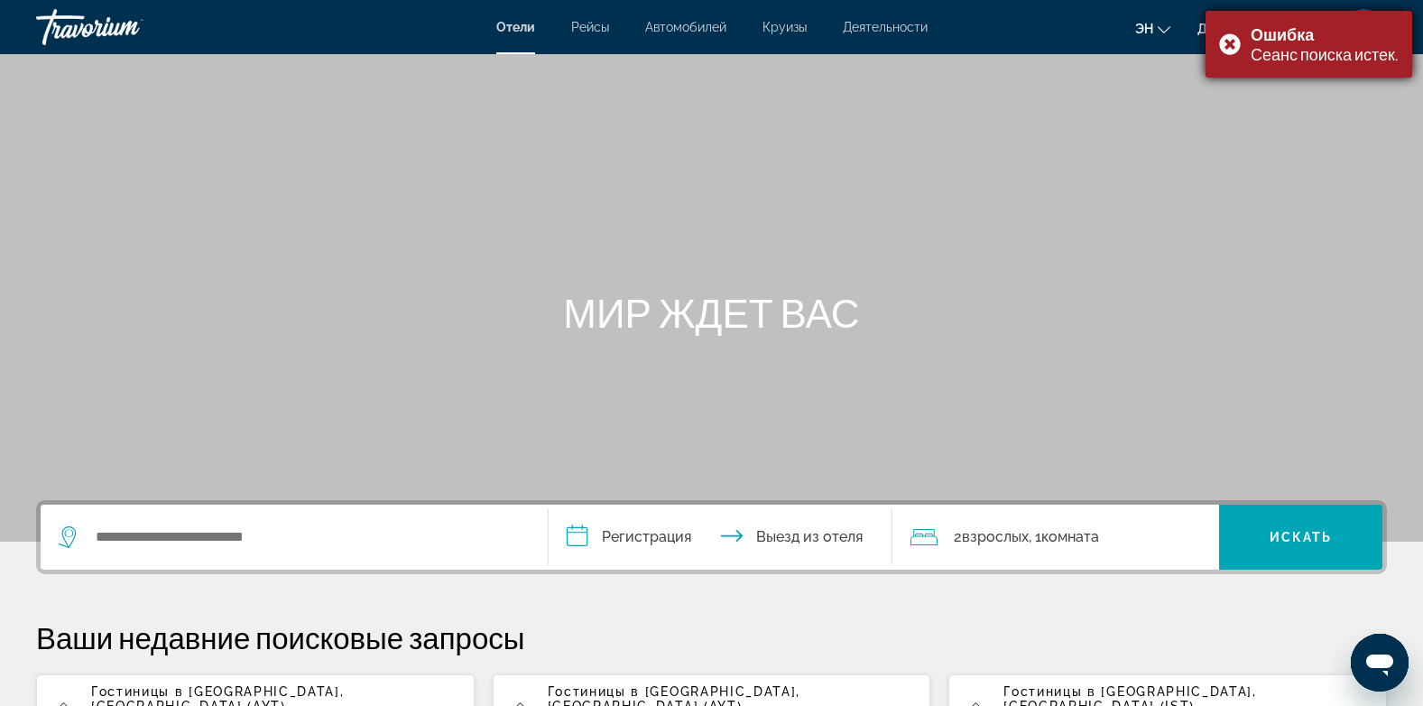
click at [1225, 44] on div "Ошибка Сеанс поиска истек." at bounding box center [1309, 44] width 207 height 67
